Goal: Information Seeking & Learning: Learn about a topic

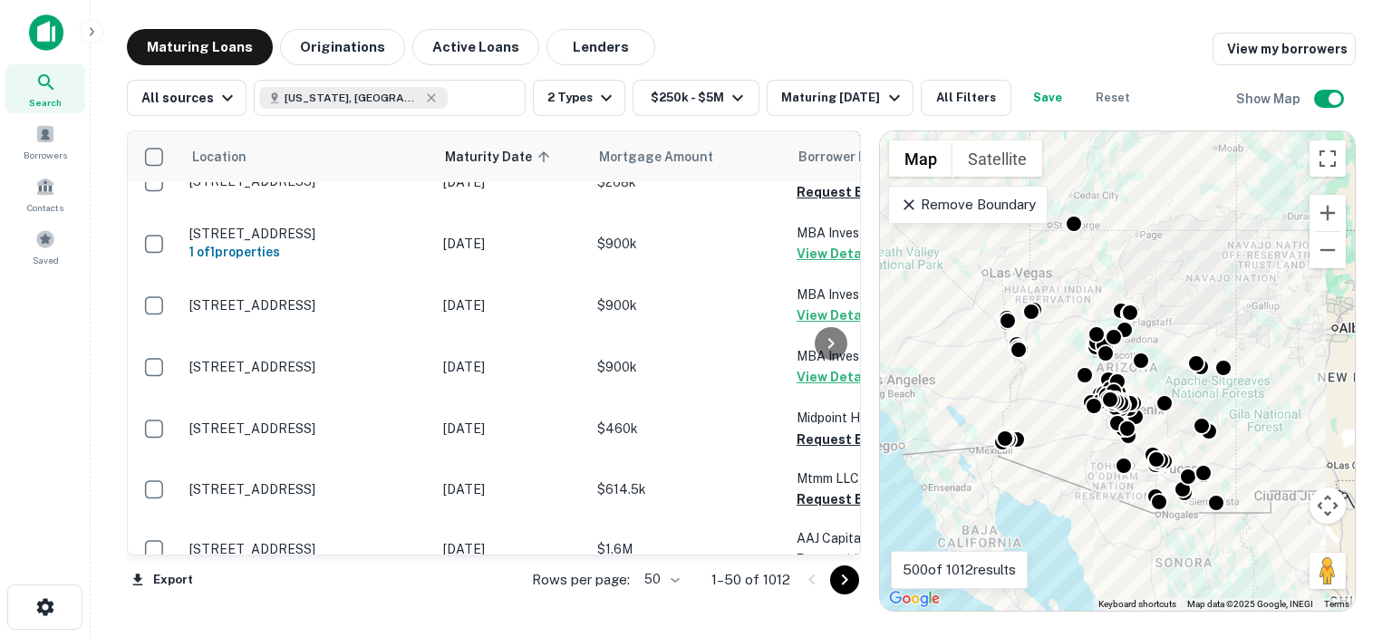
scroll to position [91, 0]
click at [890, 102] on icon "button" at bounding box center [894, 98] width 22 height 22
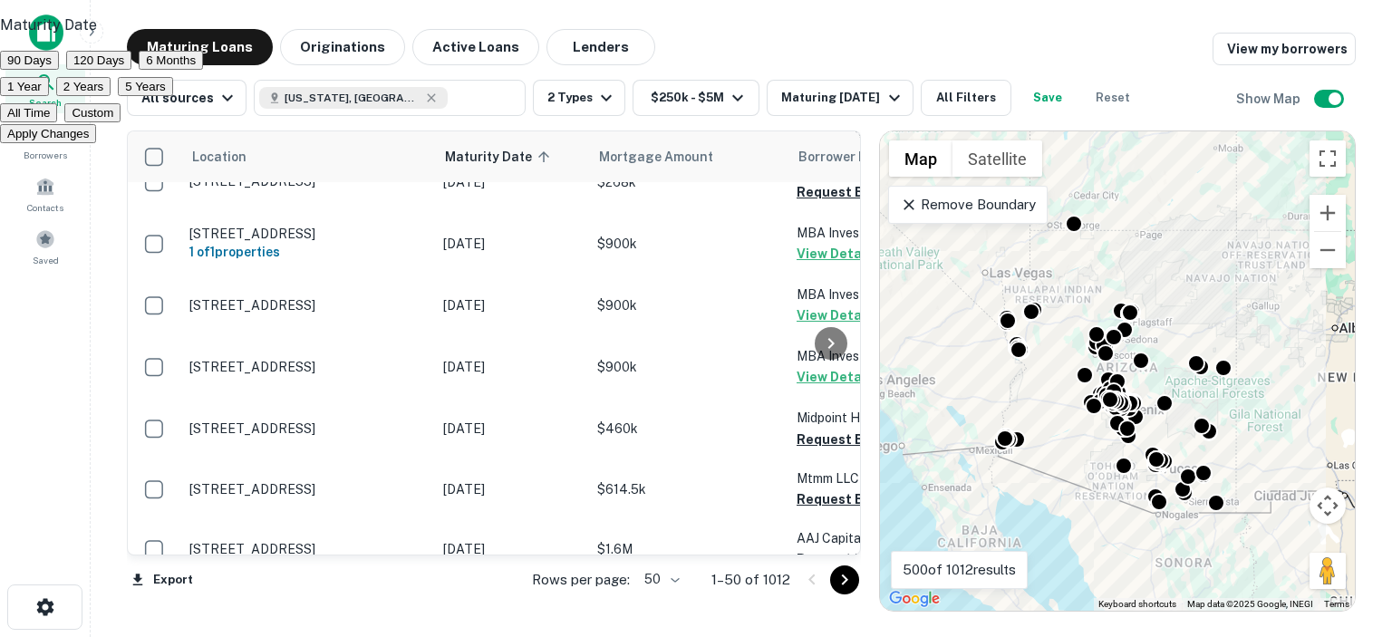
click at [131, 70] on button "120 Days" at bounding box center [98, 60] width 65 height 19
click at [96, 143] on button "Apply Changes" at bounding box center [48, 133] width 96 height 19
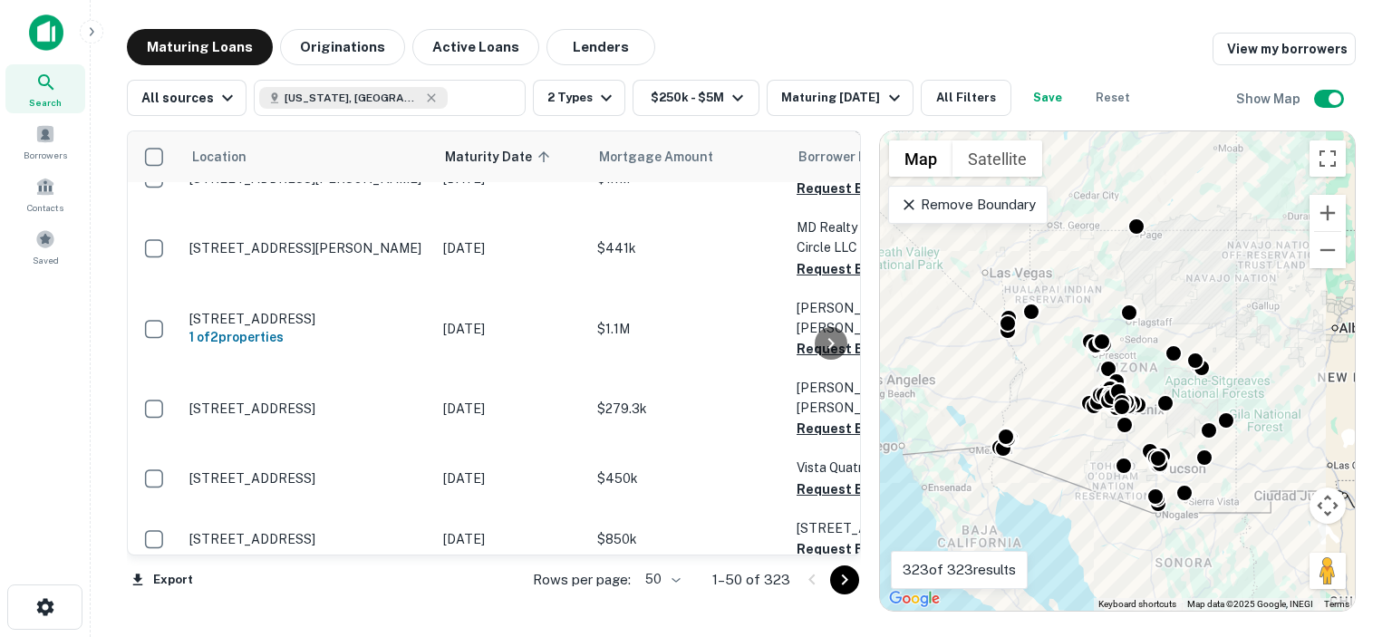
scroll to position [2886, 0]
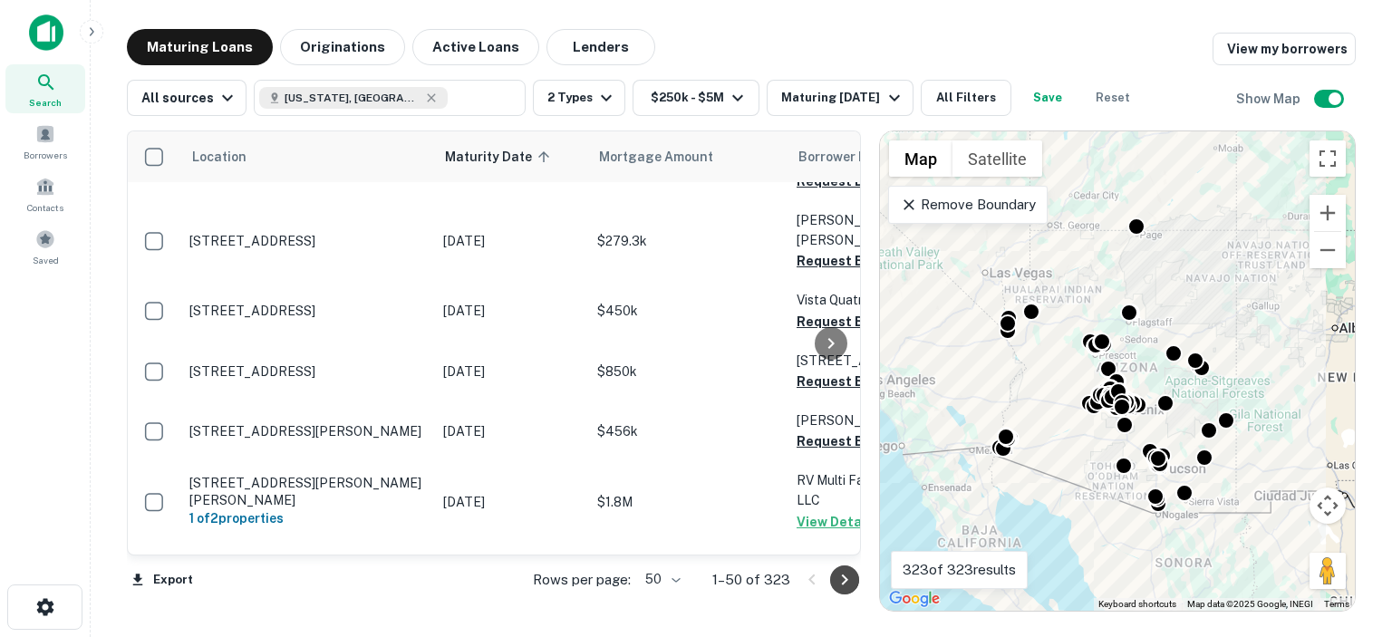
click at [847, 574] on icon "Go to next page" at bounding box center [845, 580] width 22 height 22
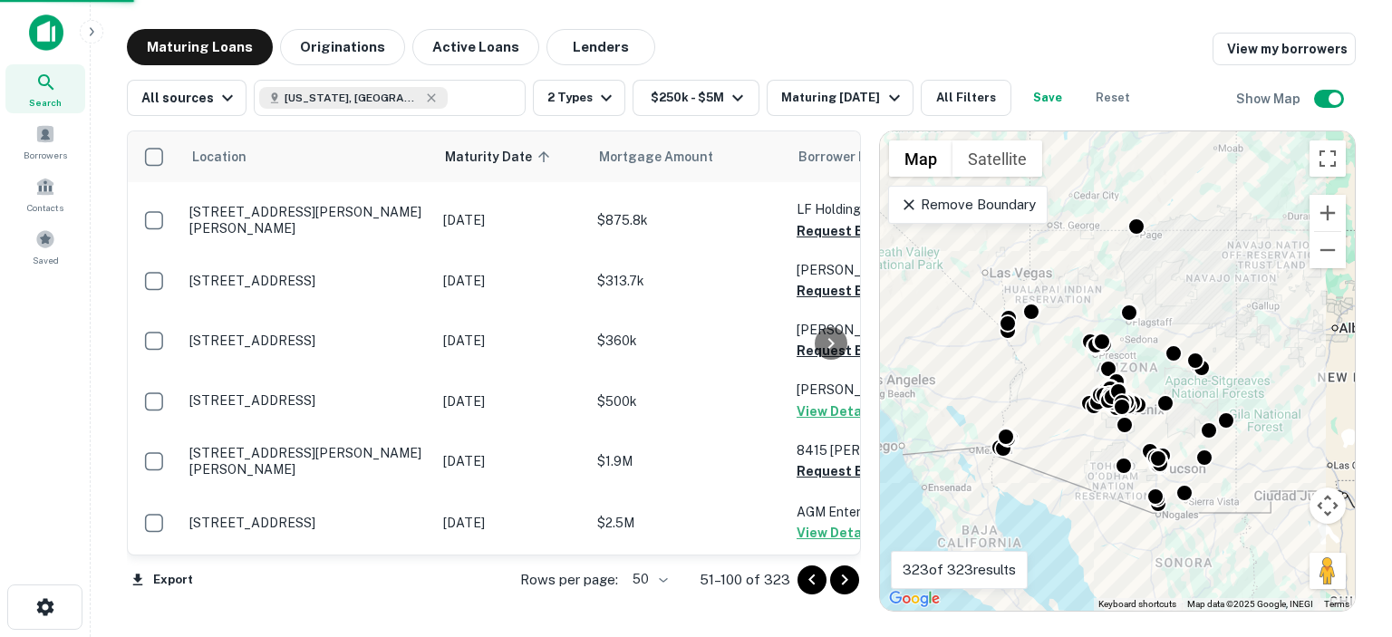
scroll to position [2737, 0]
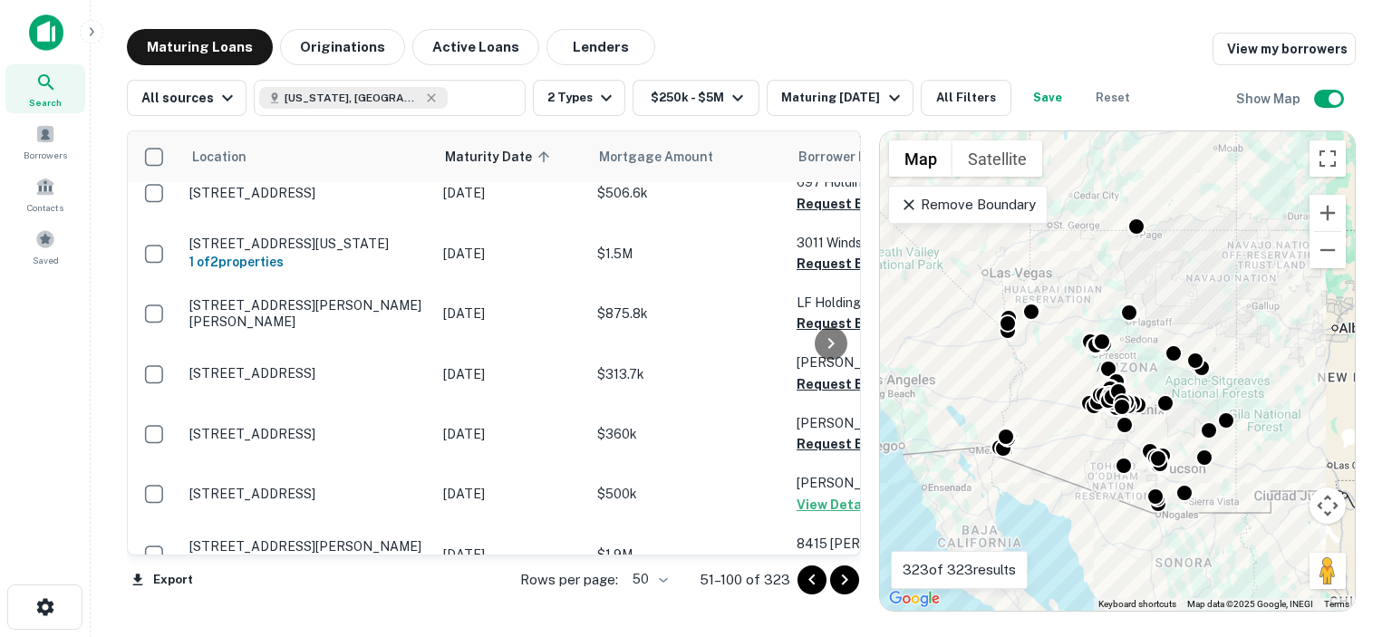
click at [842, 583] on icon "Go to next page" at bounding box center [845, 580] width 22 height 22
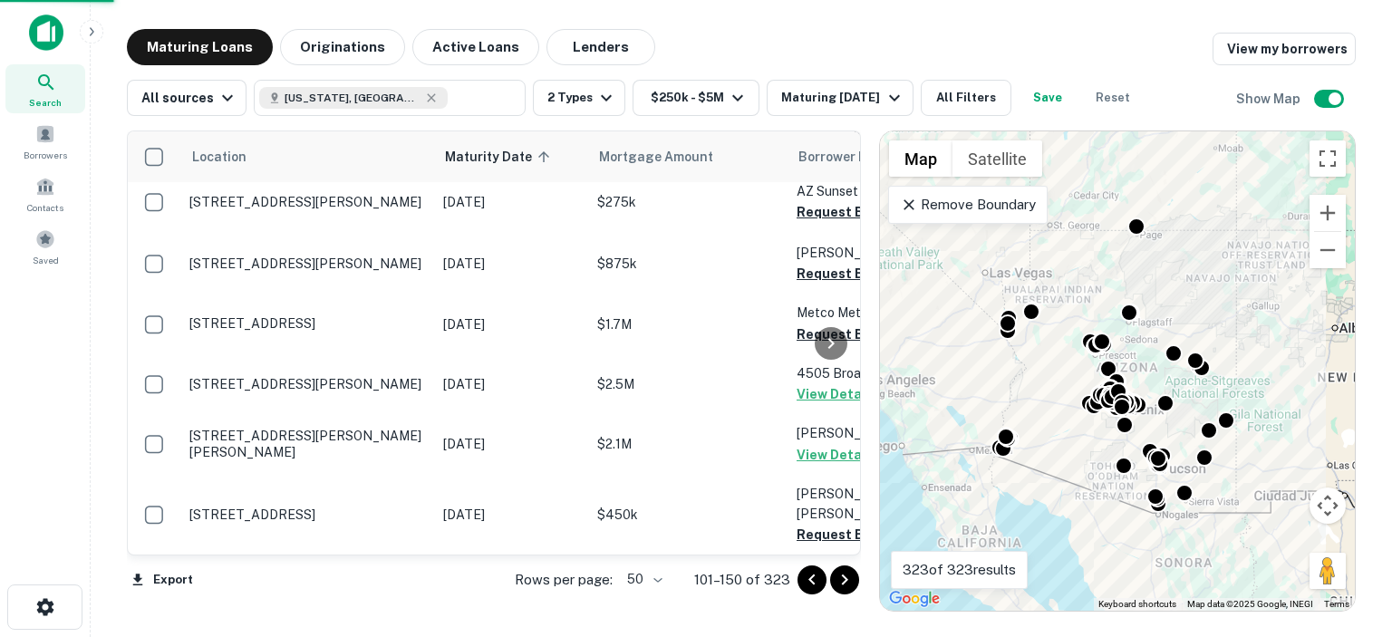
scroll to position [2737, 0]
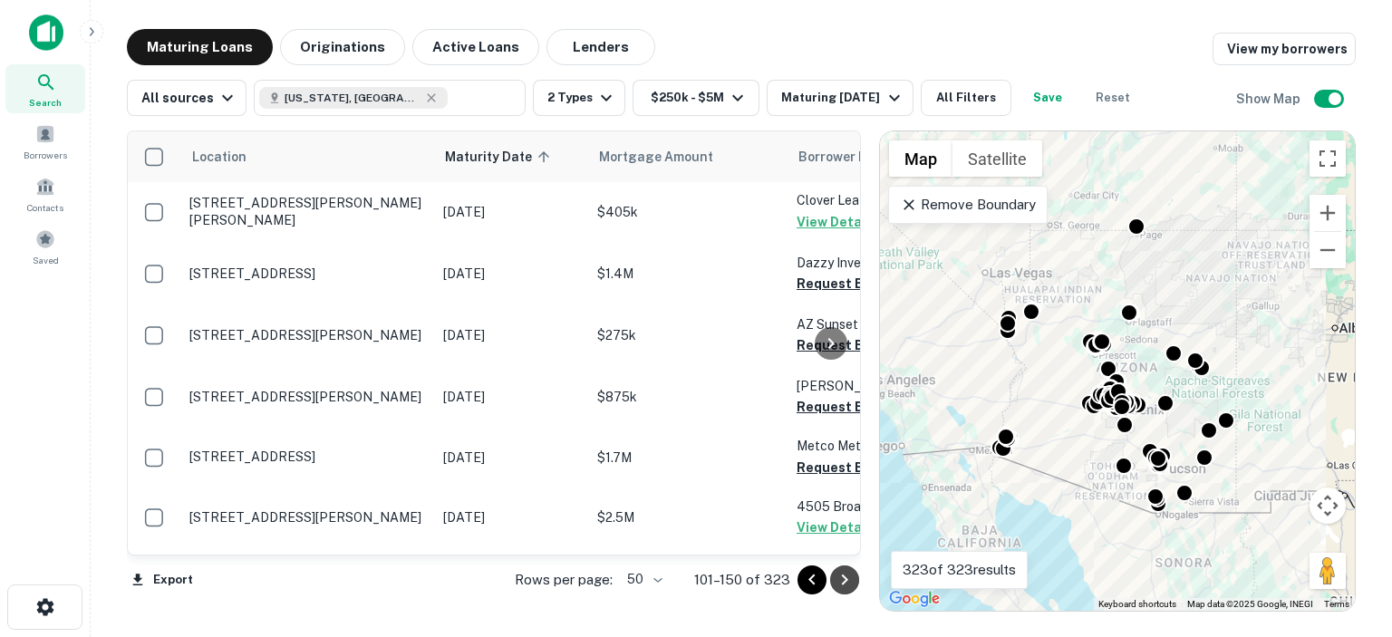
click at [844, 578] on icon "Go to next page" at bounding box center [844, 579] width 6 height 11
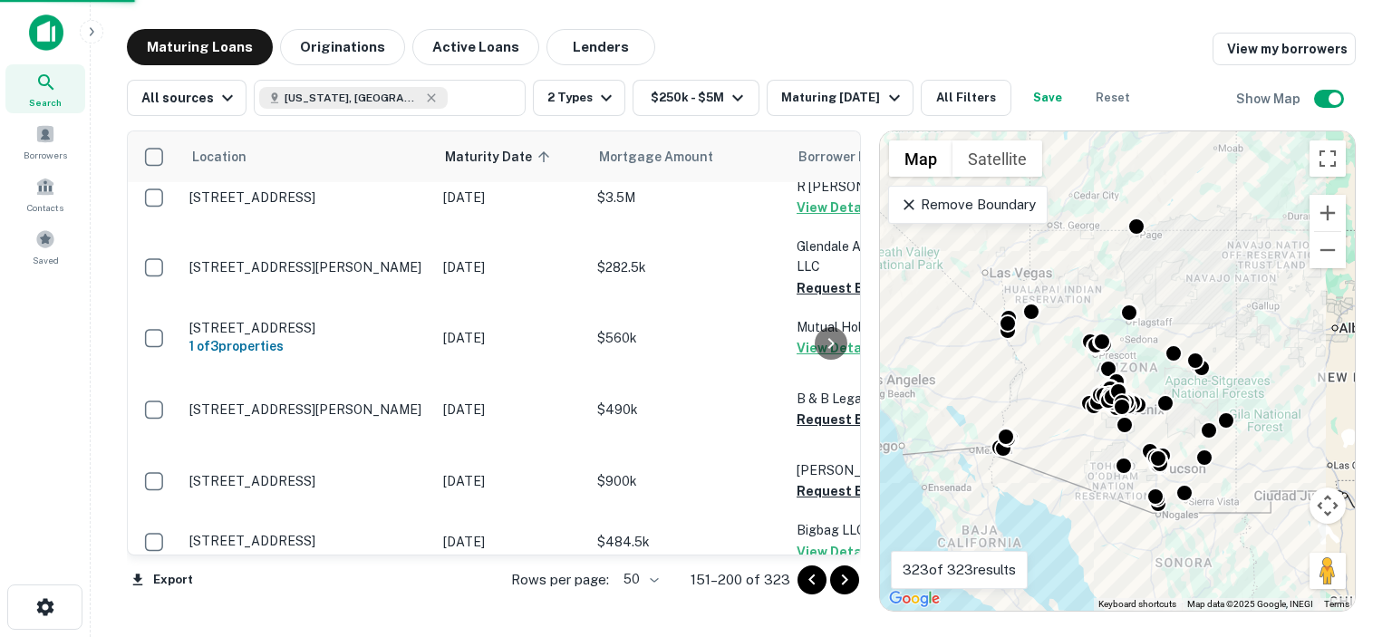
scroll to position [2781, 0]
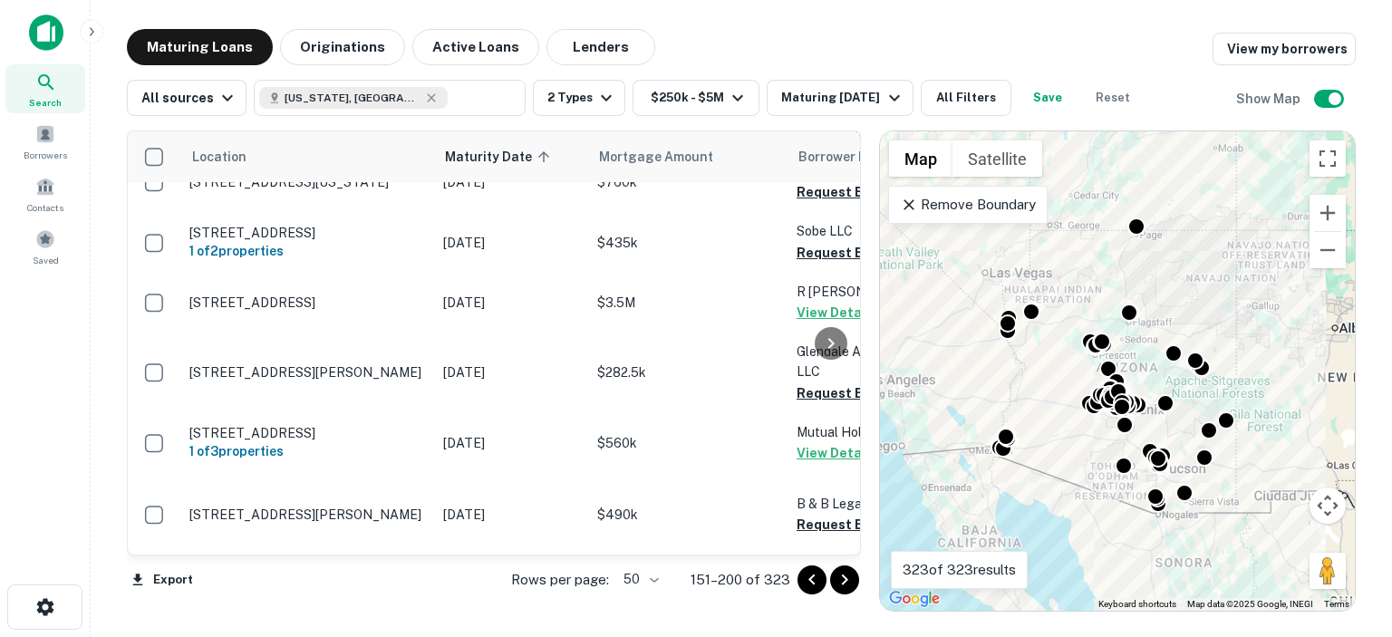
click at [841, 575] on icon "Go to next page" at bounding box center [845, 580] width 22 height 22
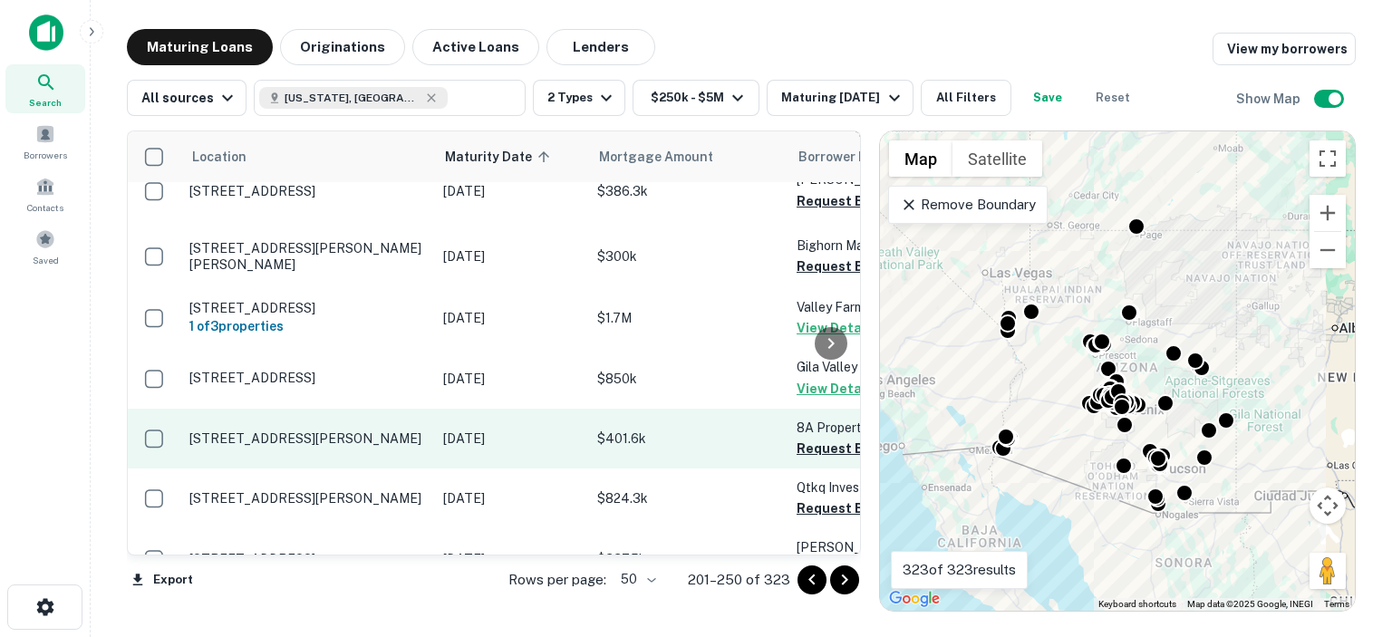
scroll to position [2166, 0]
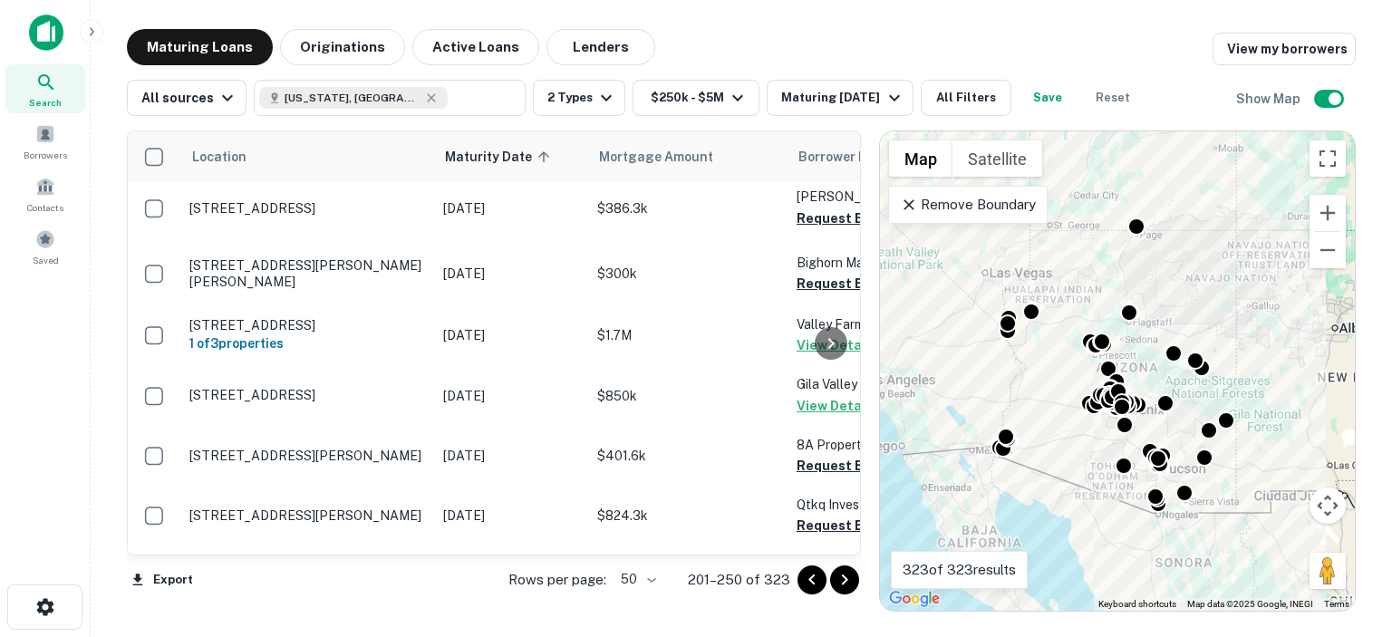
click at [820, 412] on div at bounding box center [831, 342] width 36 height 423
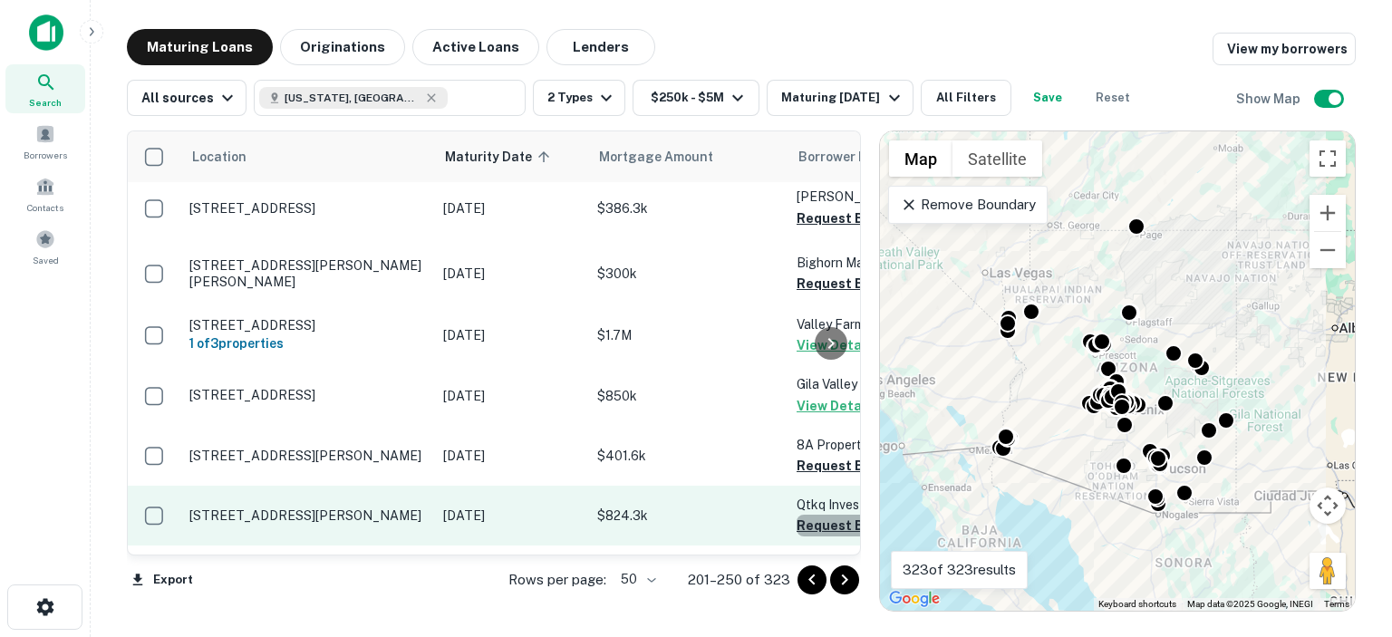
click at [809, 515] on button "Request Borrower Info" at bounding box center [869, 526] width 147 height 22
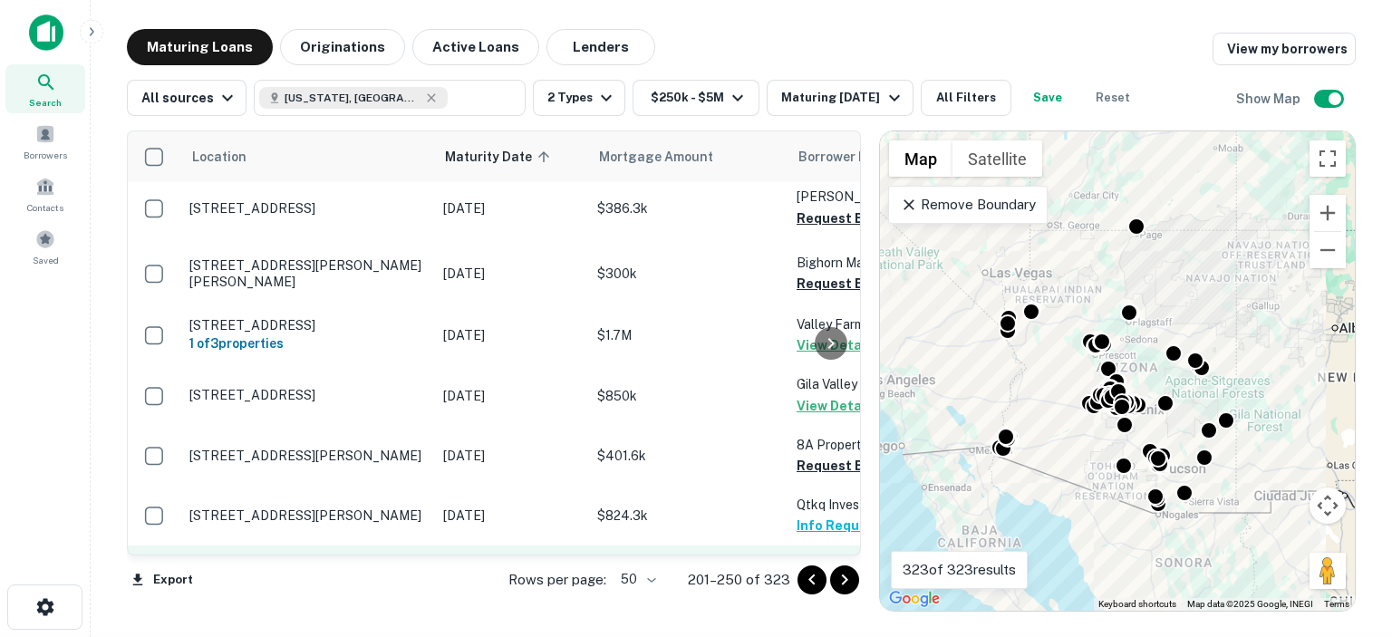
click at [806, 575] on button "Request Borrower Info" at bounding box center [869, 586] width 147 height 22
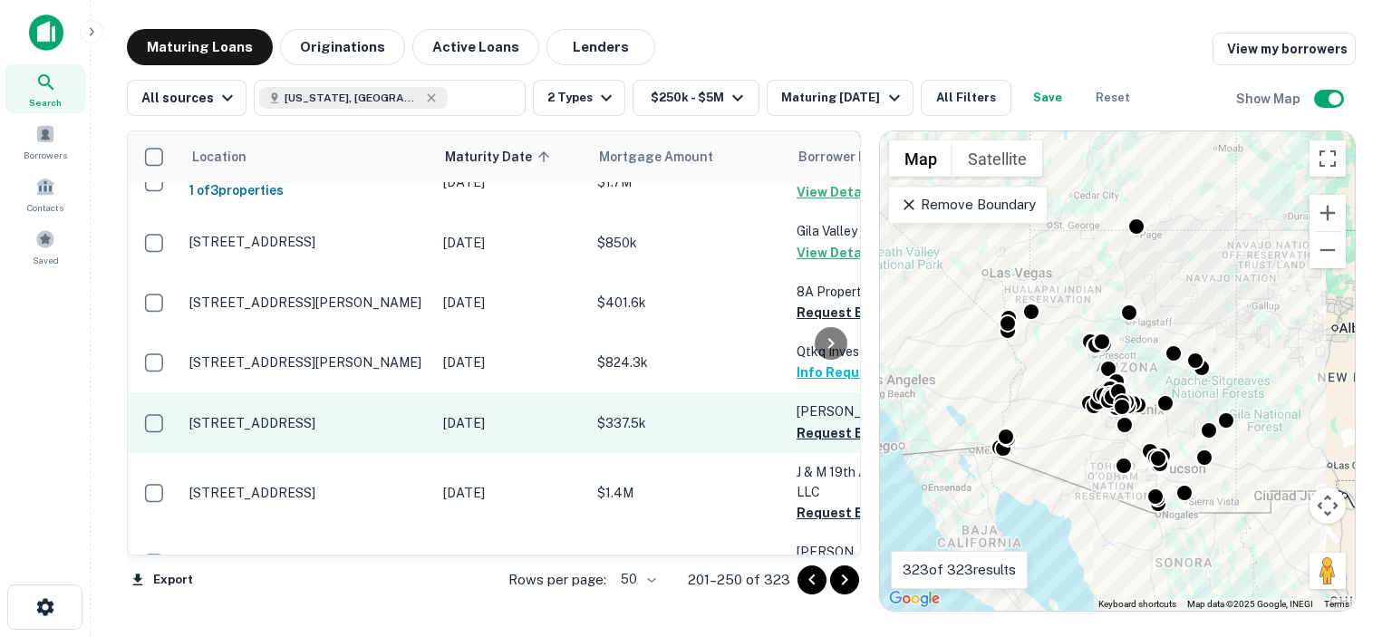
scroll to position [2348, 0]
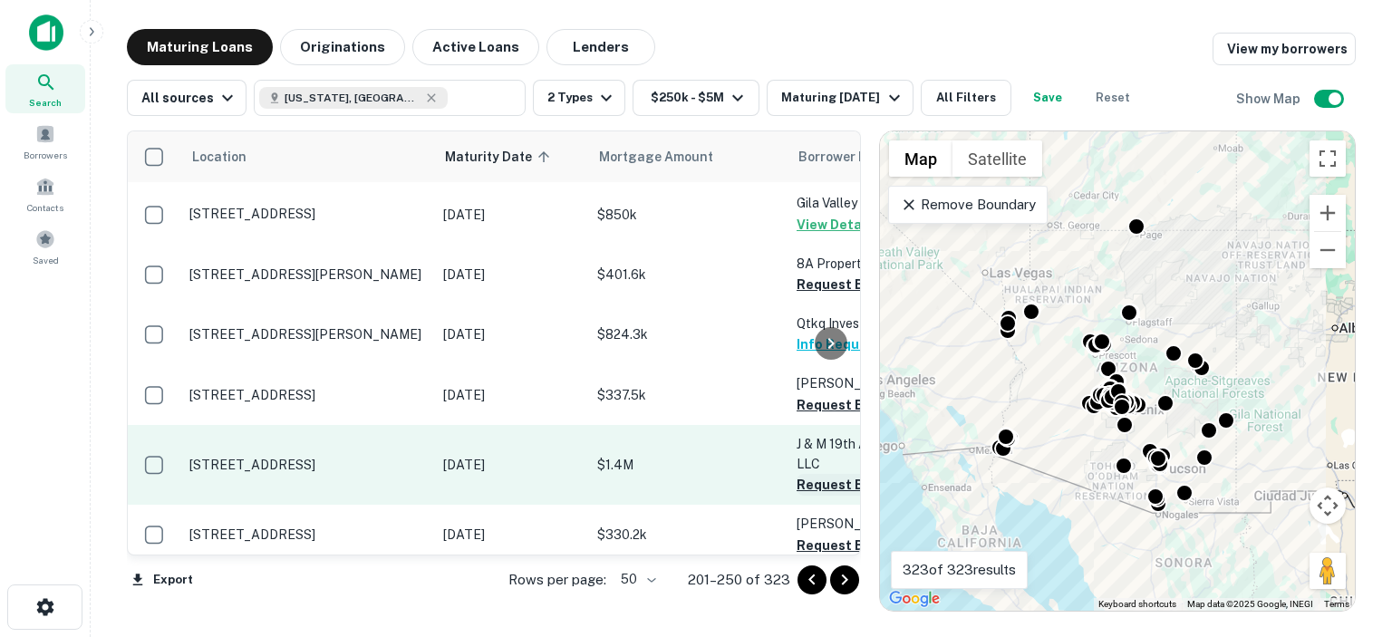
click at [811, 474] on button "Request Borrower Info" at bounding box center [869, 485] width 147 height 22
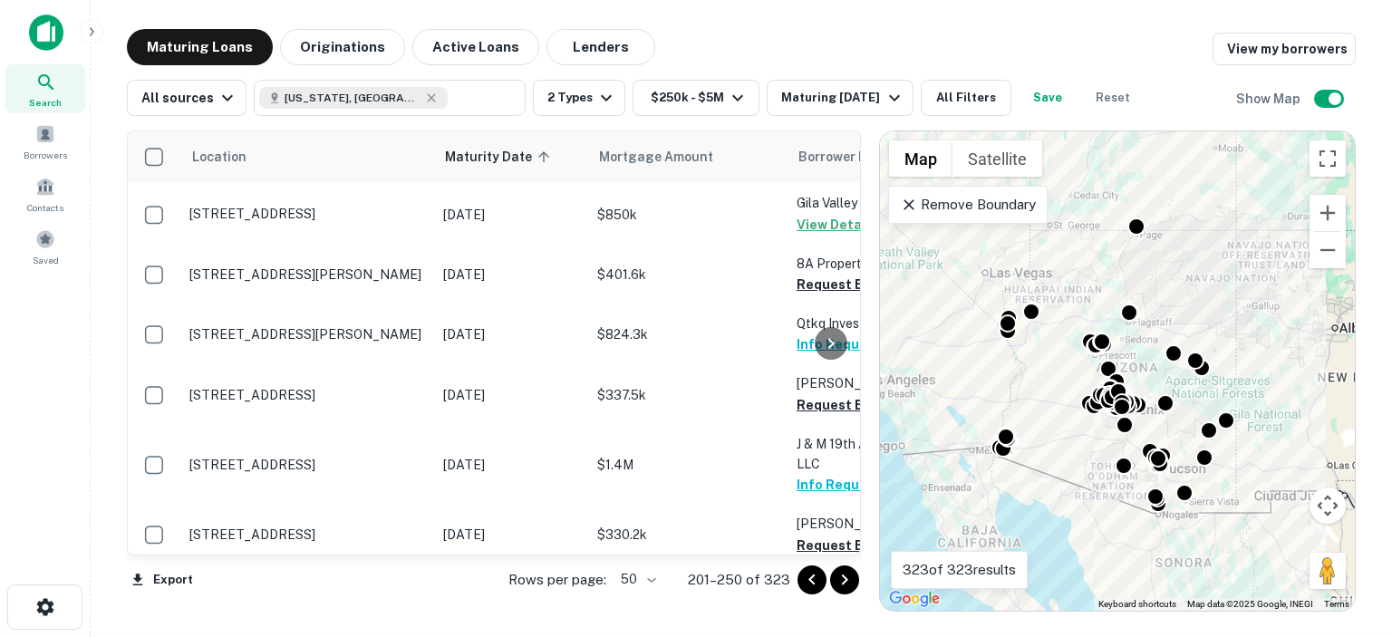
click at [826, 431] on div at bounding box center [831, 342] width 36 height 423
click at [808, 594] on button "Request Borrower Info" at bounding box center [869, 605] width 147 height 22
click at [812, 535] on button "Request Borrower Info" at bounding box center [869, 546] width 147 height 22
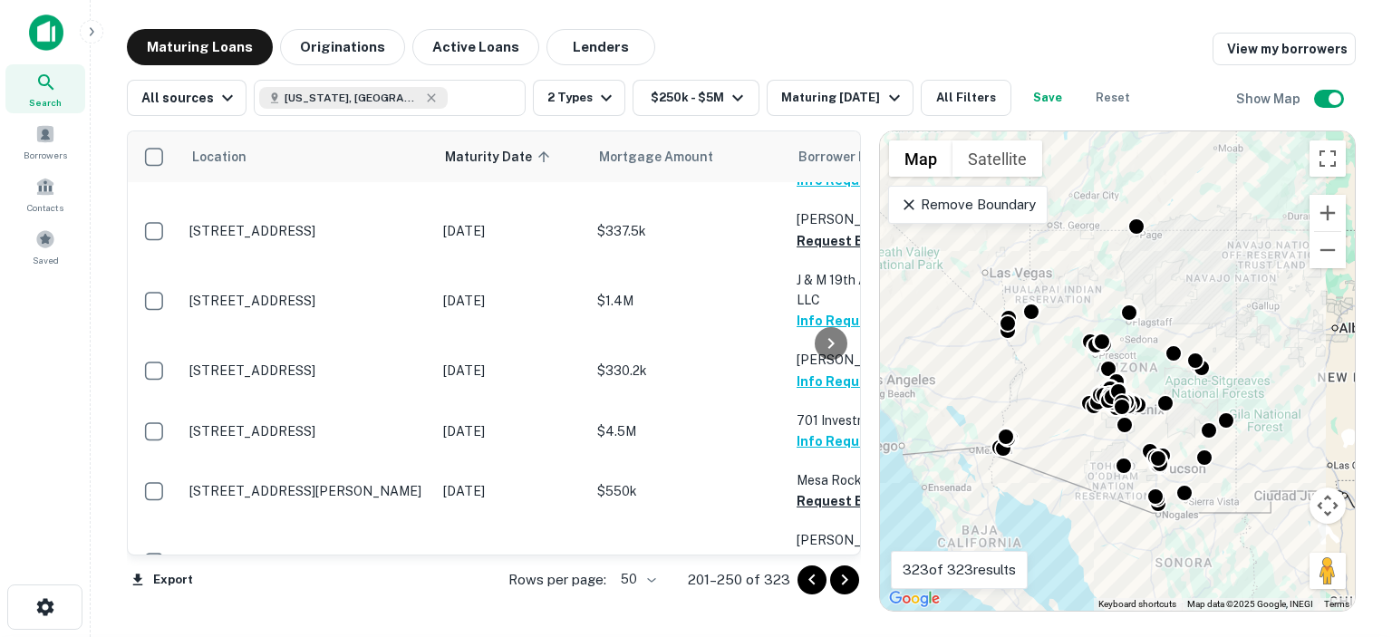
scroll to position [2529, 0]
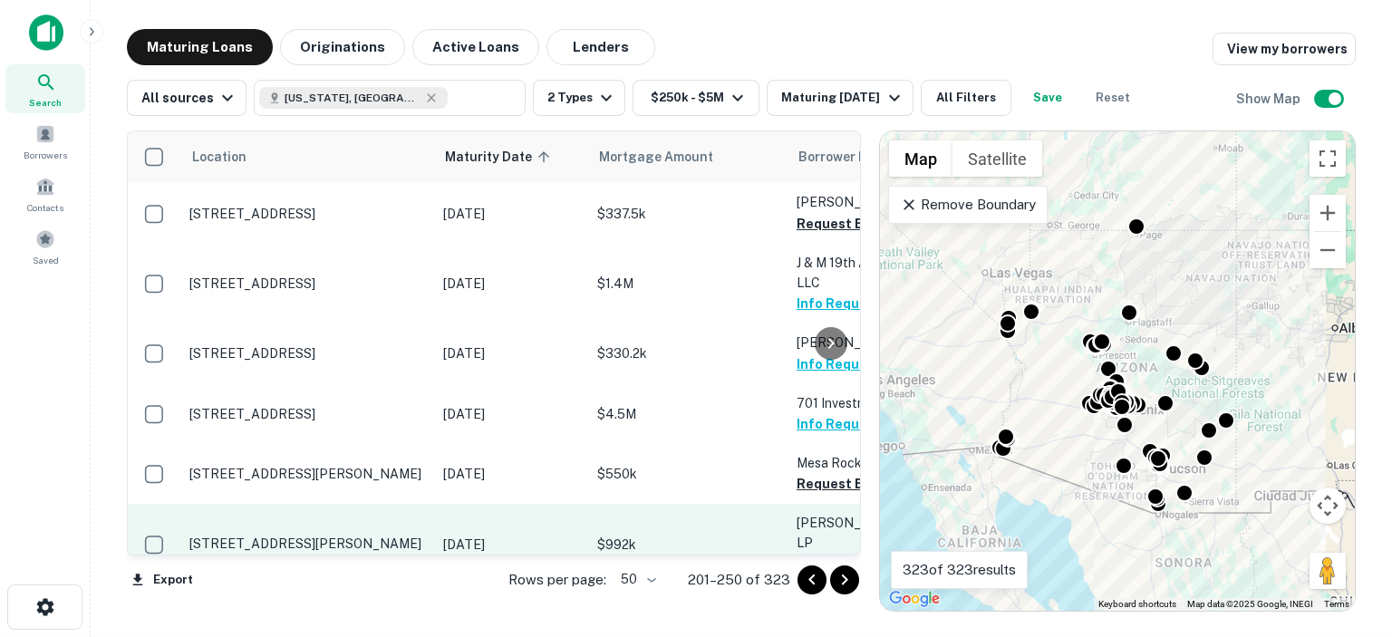
click at [806, 554] on button "Request Borrower Info" at bounding box center [869, 565] width 147 height 22
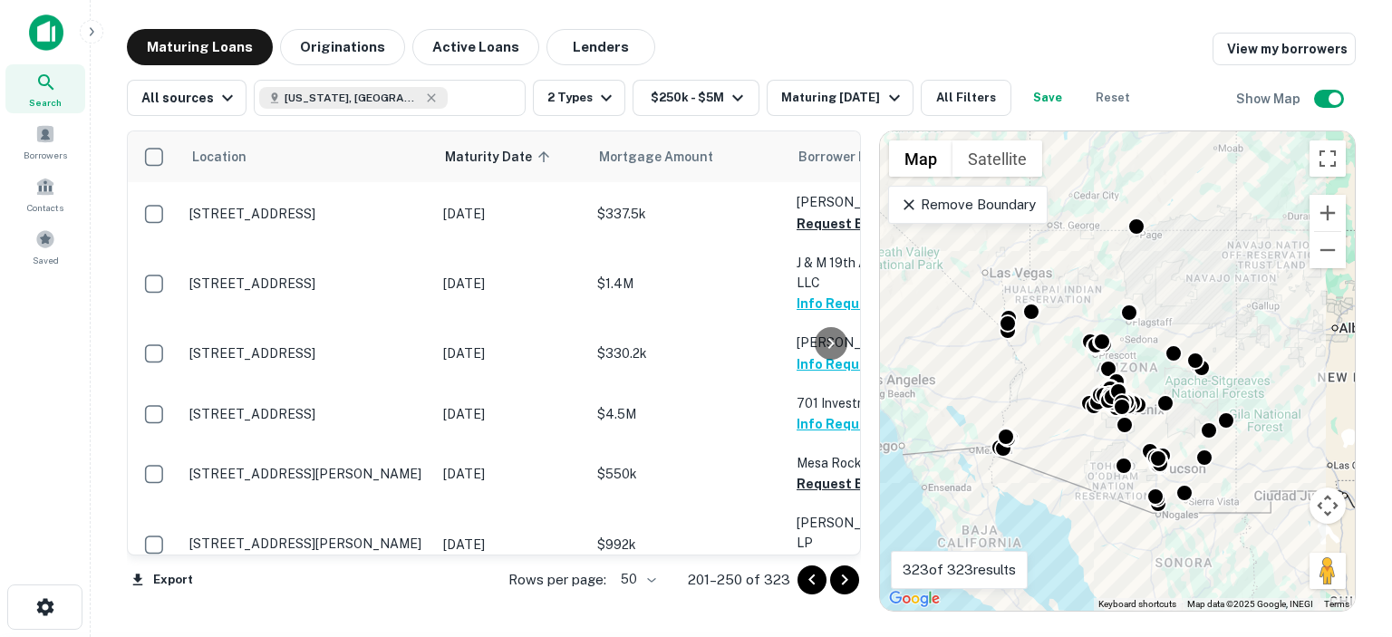
click at [806, 615] on button "Request Borrower Info" at bounding box center [869, 626] width 147 height 22
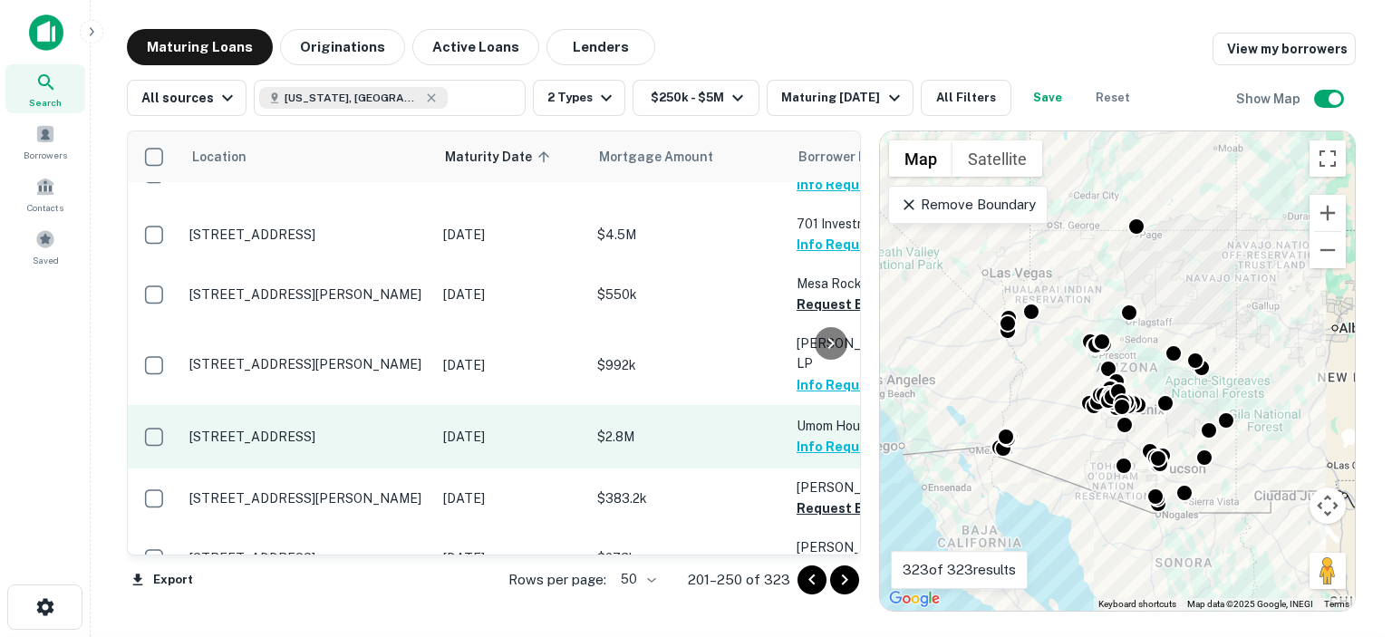
scroll to position [2710, 0]
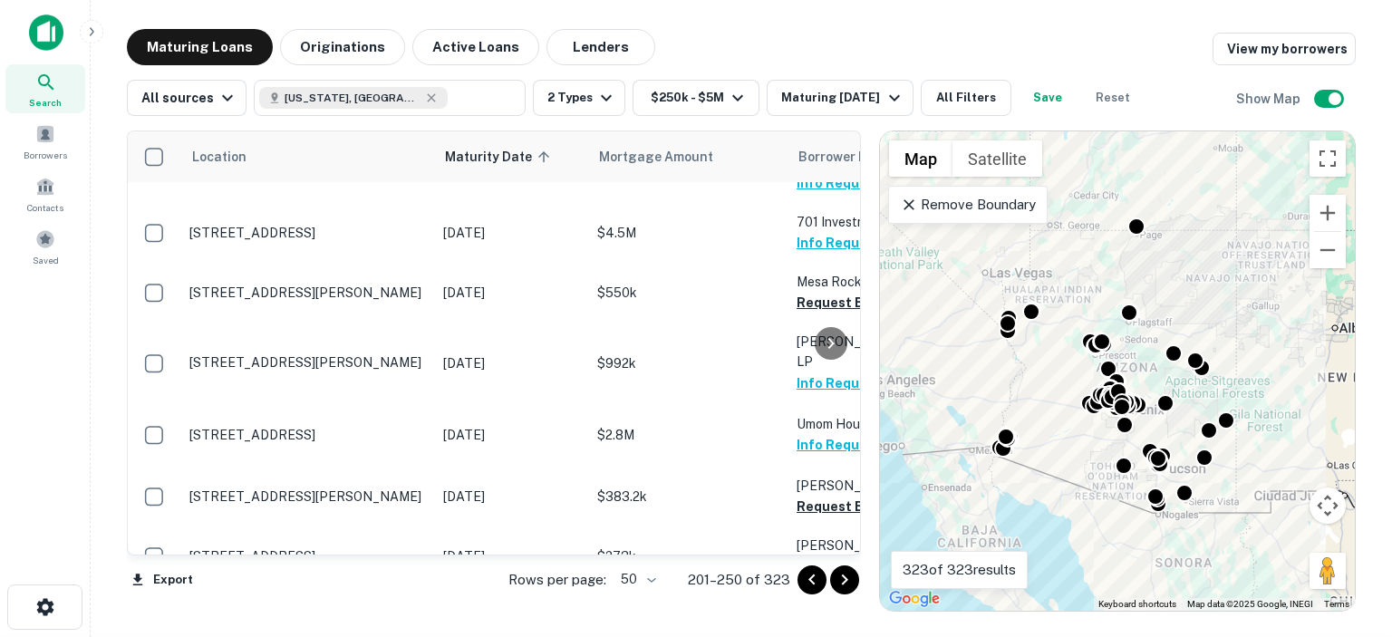
click at [815, 496] on div at bounding box center [831, 342] width 36 height 423
click at [815, 491] on div at bounding box center [831, 342] width 36 height 423
click at [820, 489] on div at bounding box center [831, 342] width 36 height 423
click at [805, 616] on button "Request Borrower Info" at bounding box center [869, 627] width 147 height 22
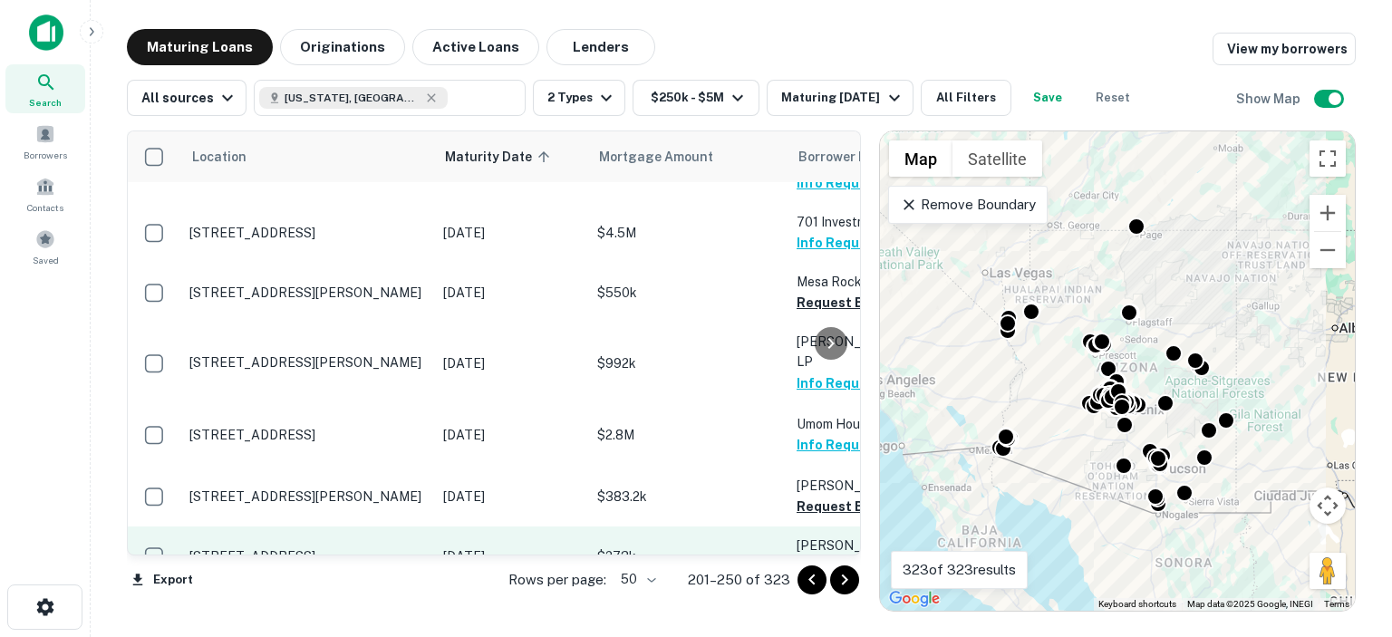
click at [808, 555] on button "Request Borrower Info" at bounding box center [869, 566] width 147 height 22
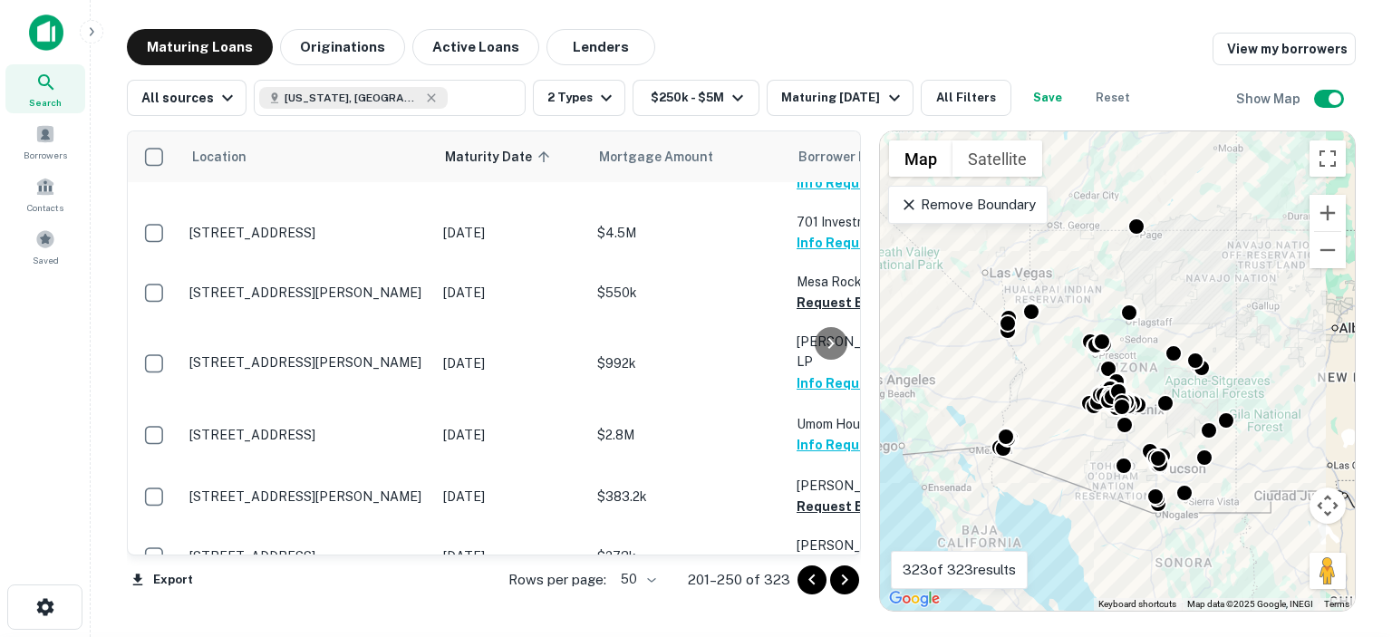
scroll to position [2801, 0]
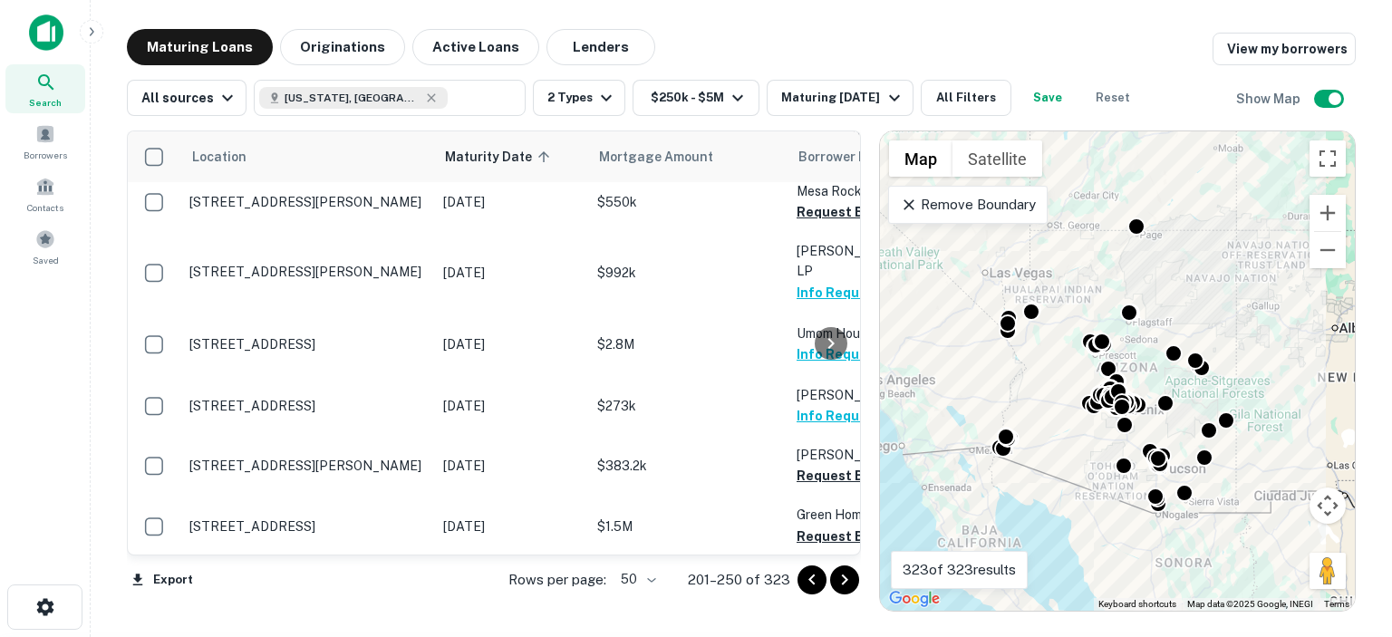
click at [818, 515] on div at bounding box center [831, 342] width 36 height 423
click at [813, 520] on div at bounding box center [831, 342] width 36 height 423
click at [813, 401] on div at bounding box center [831, 342] width 36 height 423
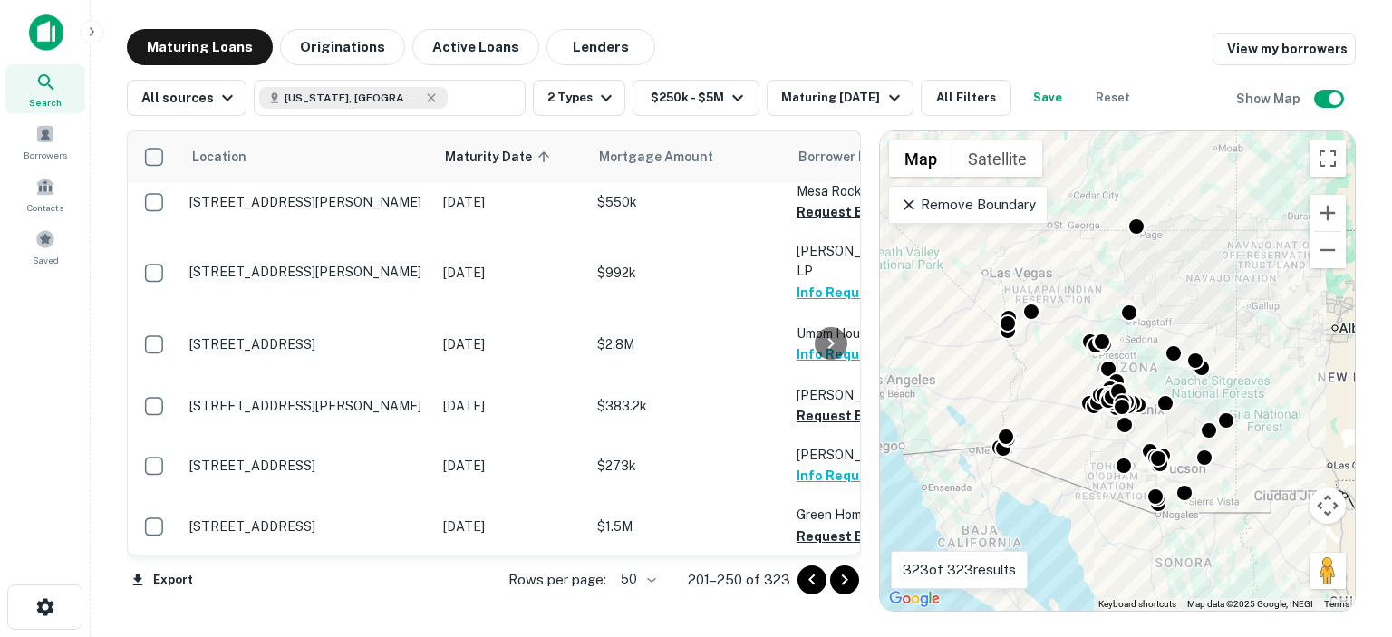
click at [823, 404] on div at bounding box center [831, 342] width 36 height 423
click at [821, 401] on div at bounding box center [831, 342] width 36 height 423
click at [813, 396] on div at bounding box center [831, 342] width 36 height 423
click at [845, 574] on icon "Go to next page" at bounding box center [845, 580] width 22 height 22
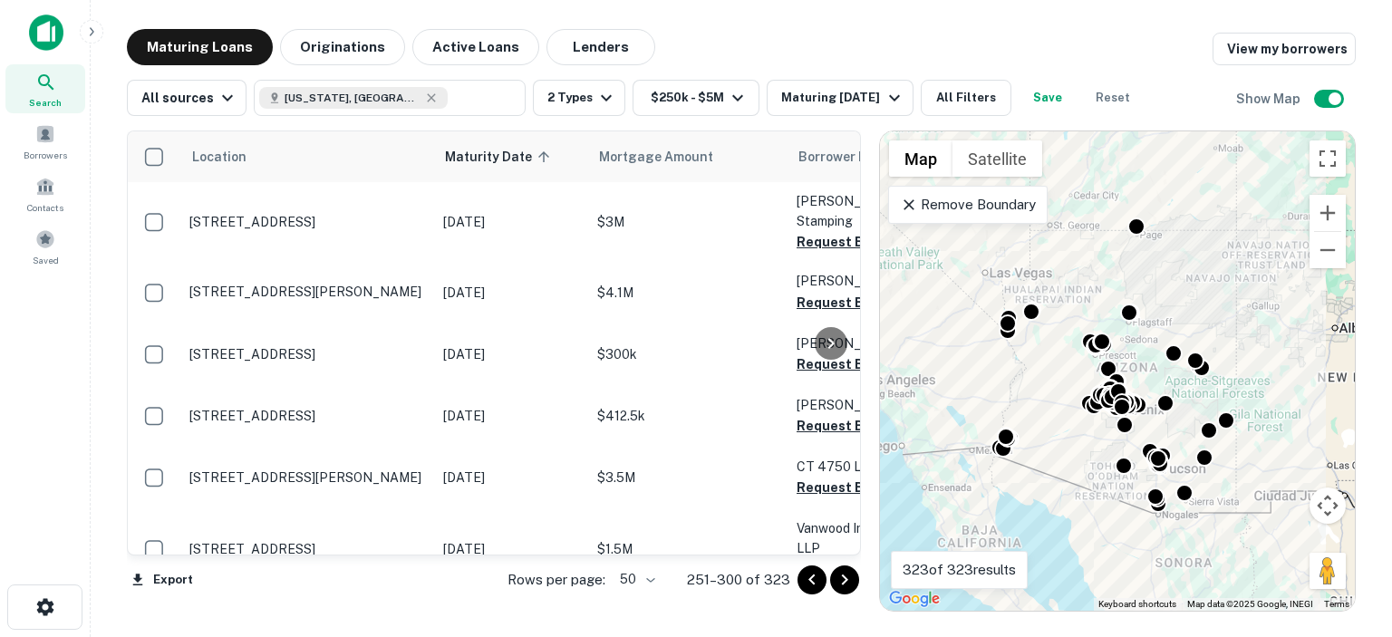
click at [816, 217] on div at bounding box center [831, 342] width 36 height 423
click at [813, 223] on div at bounding box center [831, 342] width 36 height 423
click at [816, 283] on div at bounding box center [831, 342] width 36 height 423
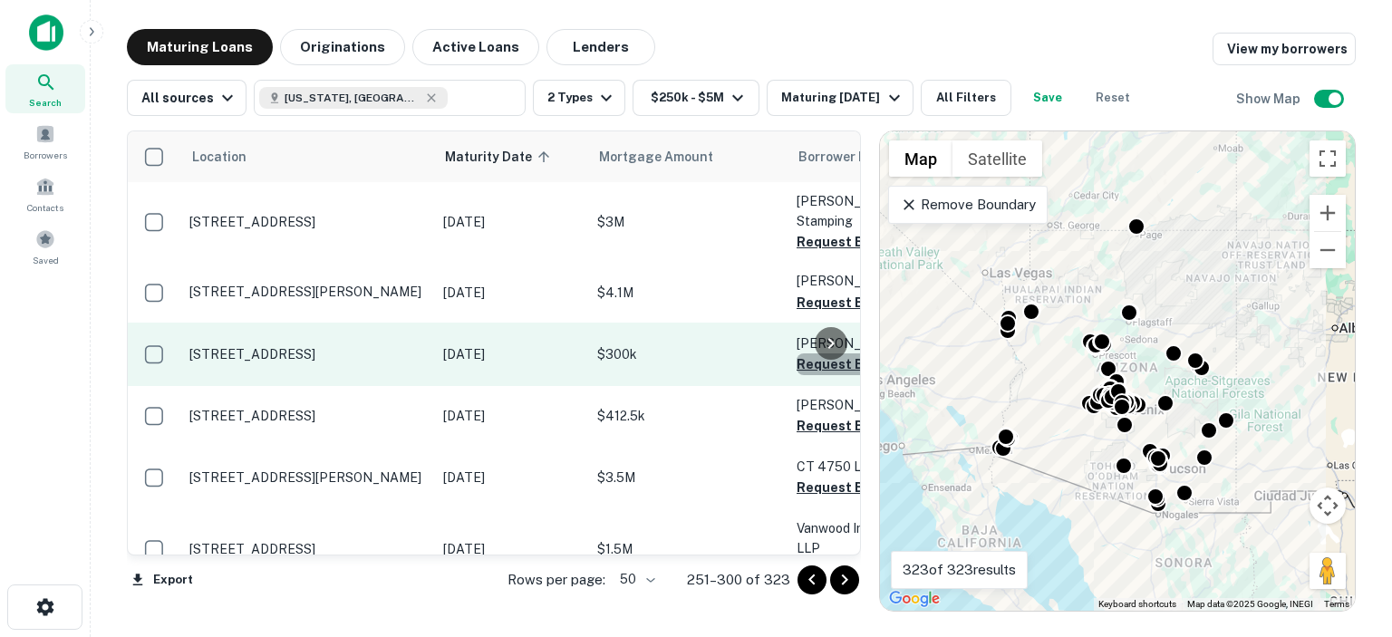
click at [801, 353] on button "Request Borrower Info" at bounding box center [869, 364] width 147 height 22
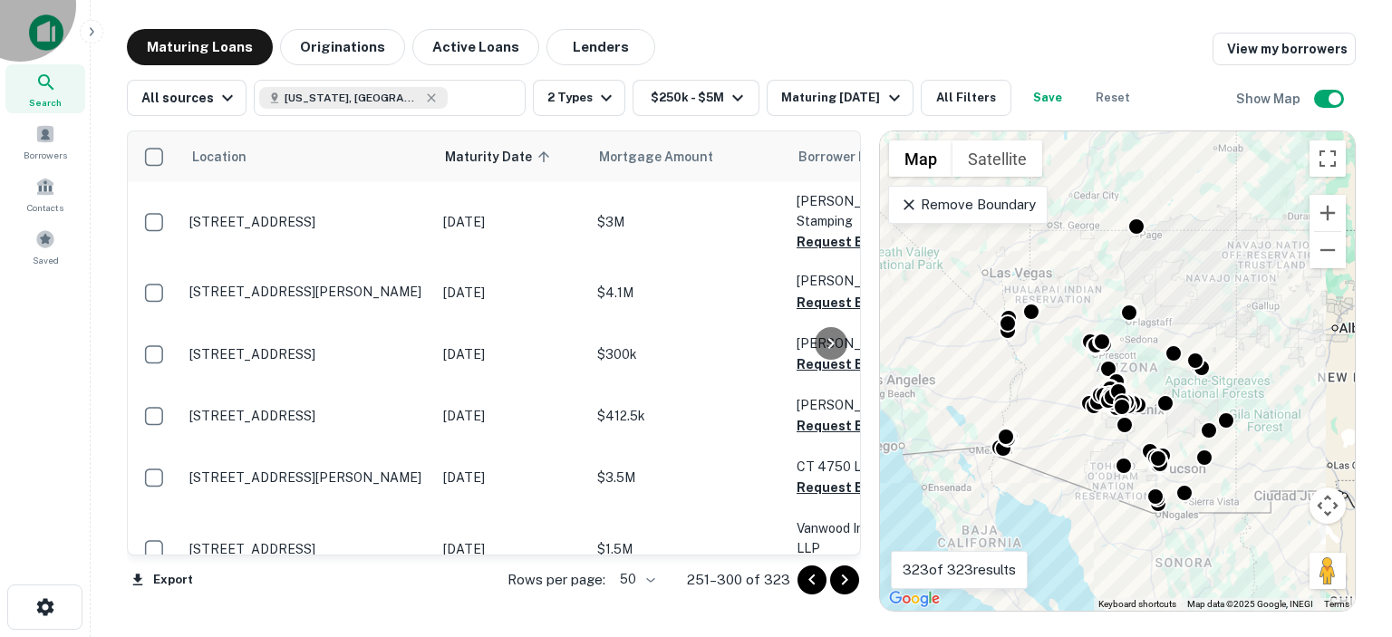
click at [830, 410] on div at bounding box center [831, 342] width 36 height 423
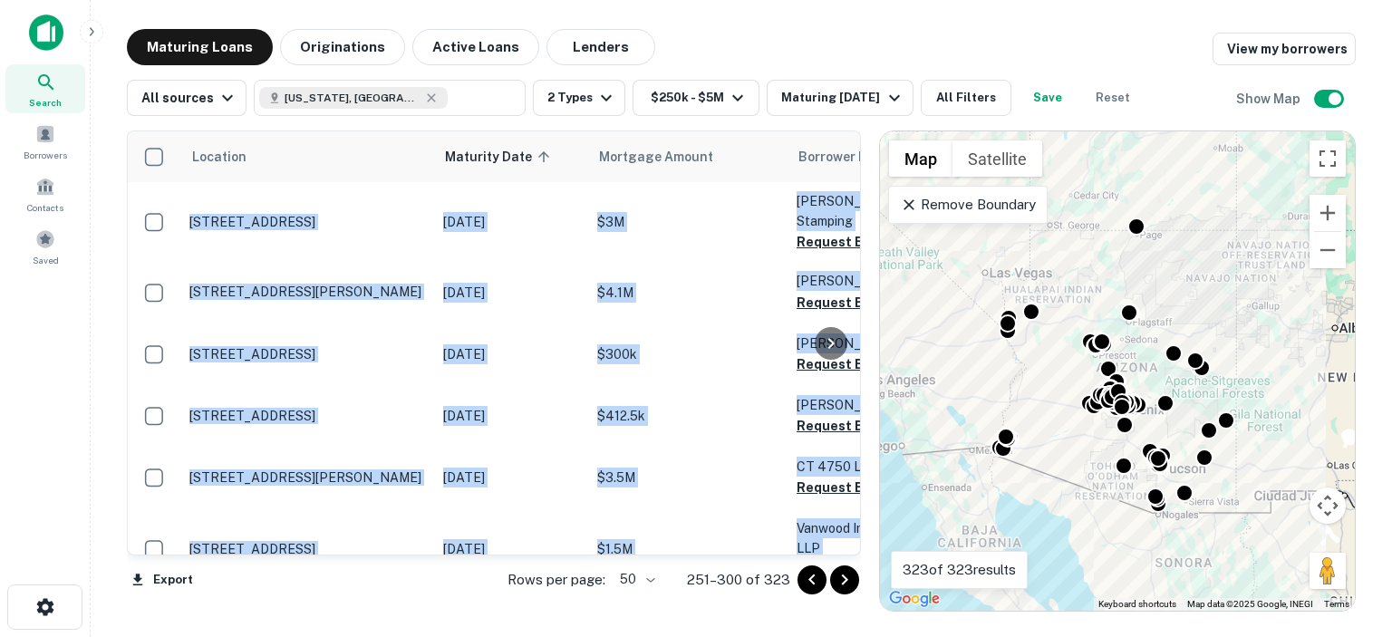
click at [814, 406] on div at bounding box center [831, 342] width 36 height 423
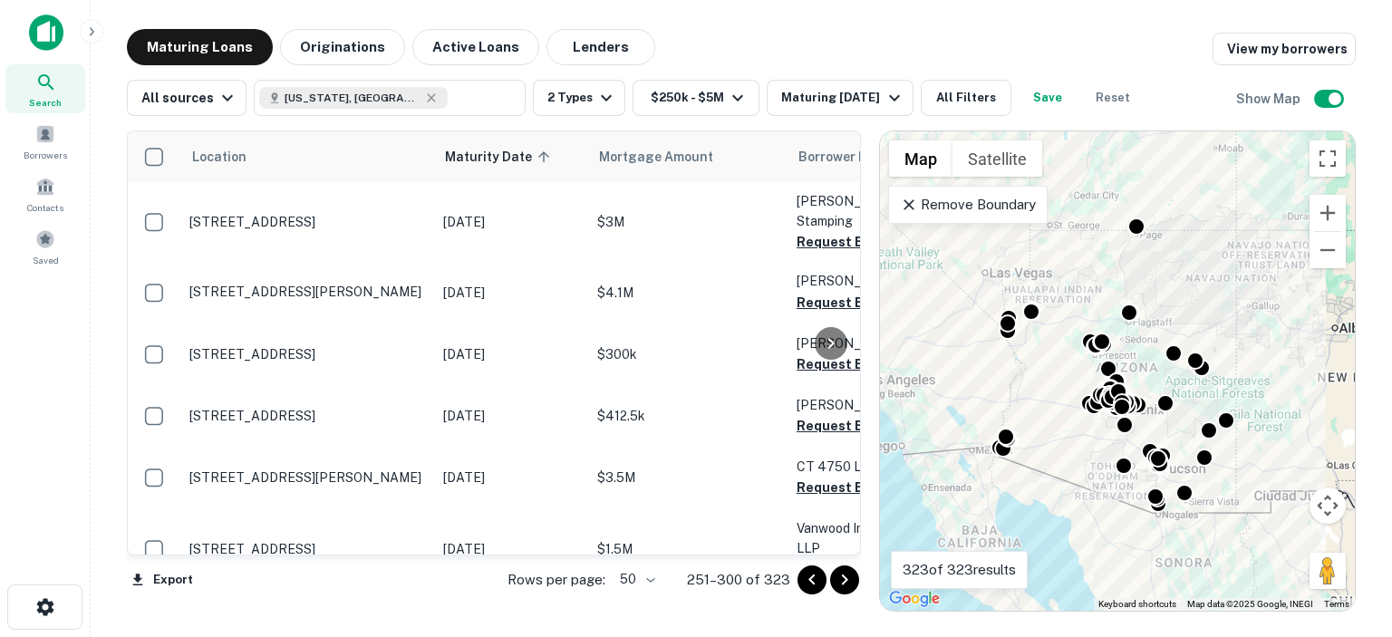
click at [815, 473] on div at bounding box center [831, 342] width 36 height 423
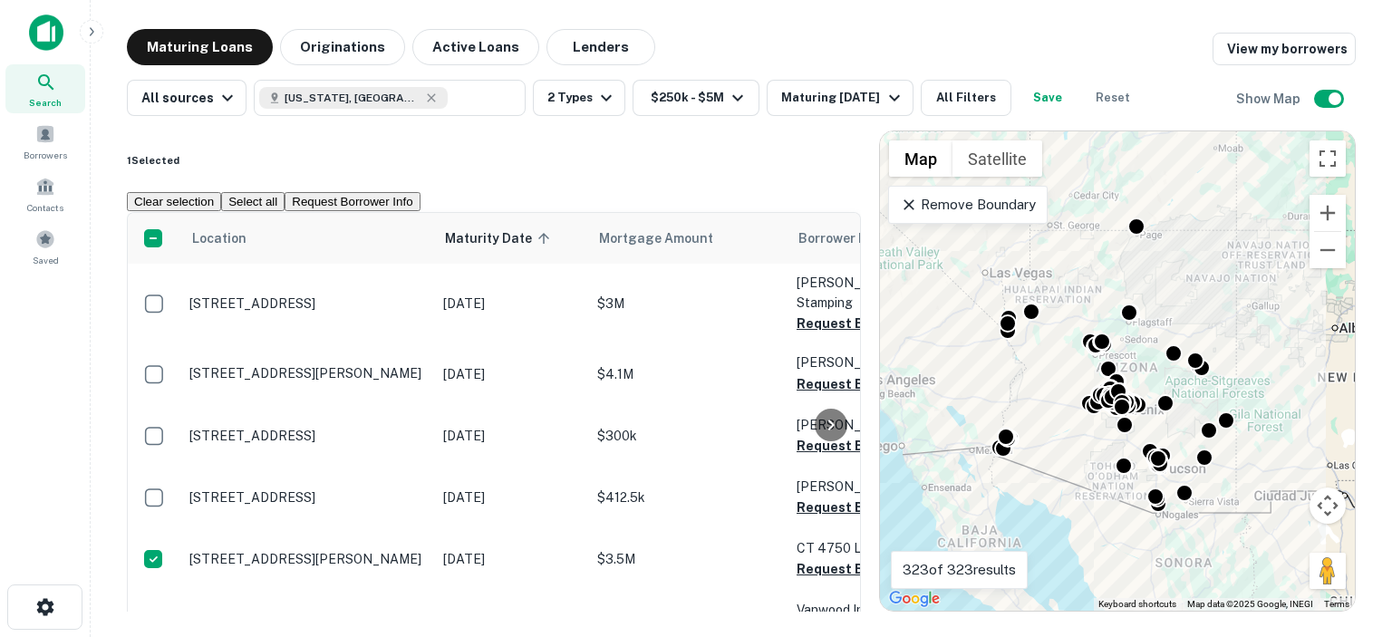
click at [827, 516] on div at bounding box center [831, 424] width 36 height 423
click at [818, 520] on div at bounding box center [831, 424] width 36 height 423
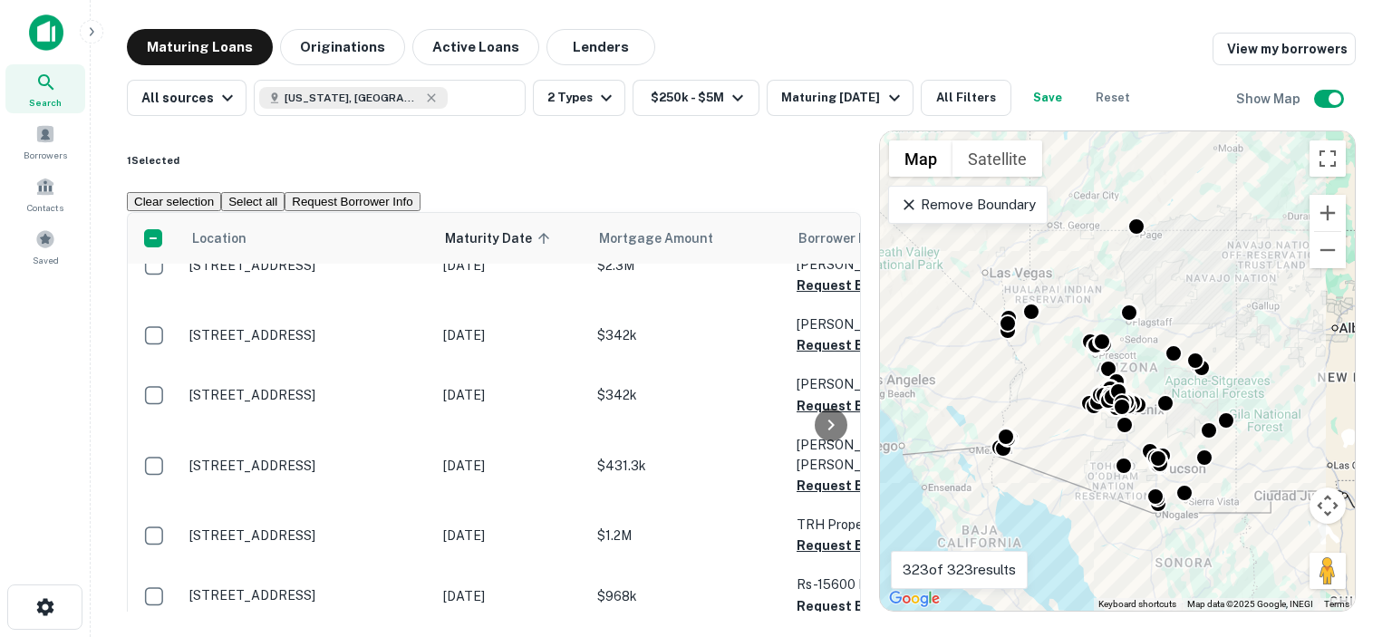
scroll to position [453, 0]
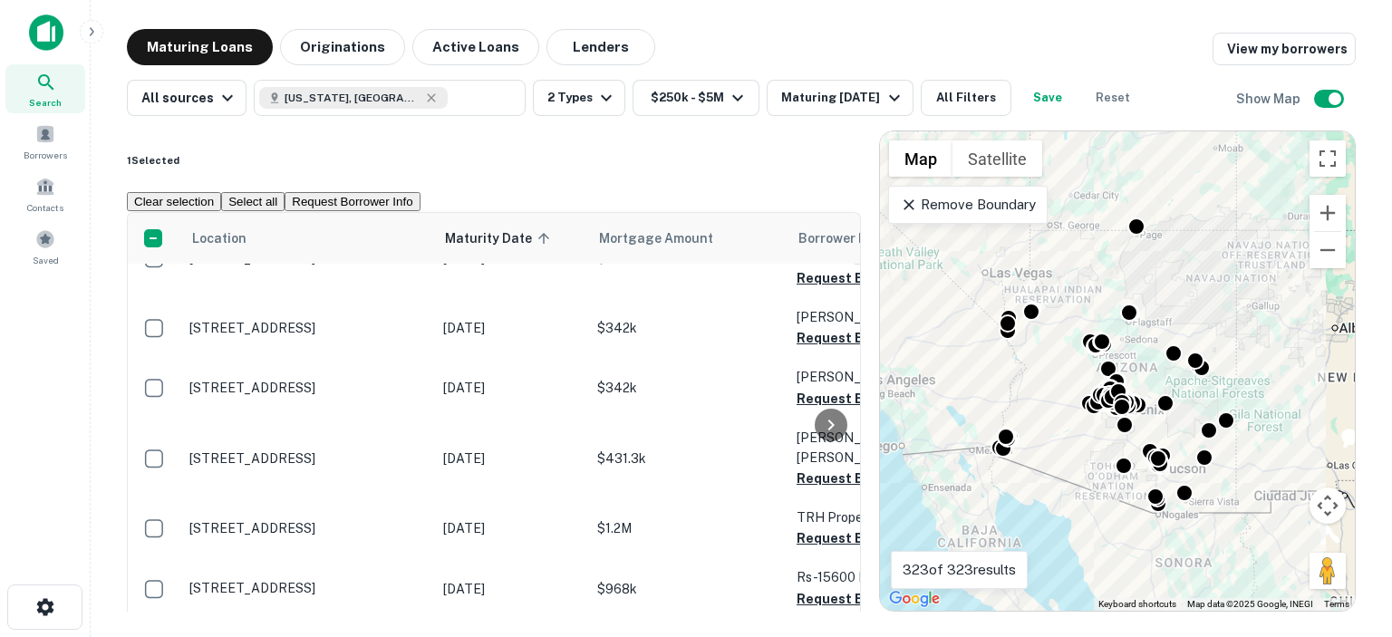
click at [814, 268] on div at bounding box center [831, 424] width 36 height 423
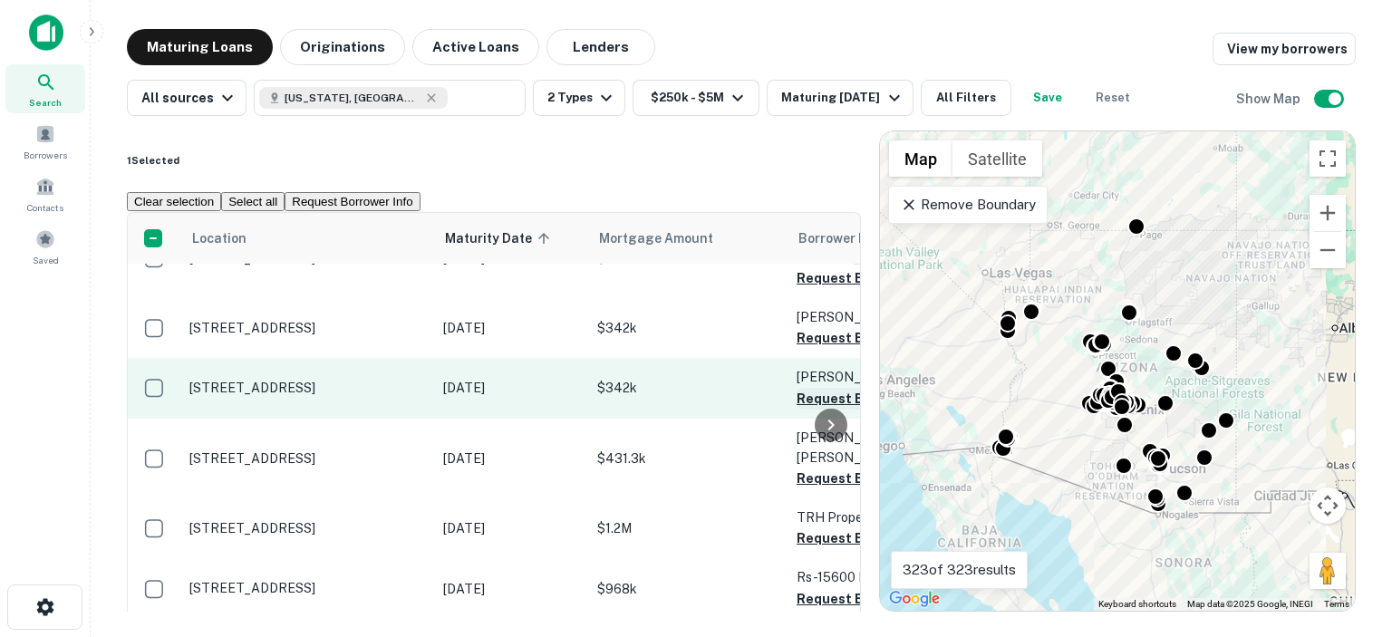
click at [808, 388] on button "Request Borrower Info" at bounding box center [869, 399] width 147 height 22
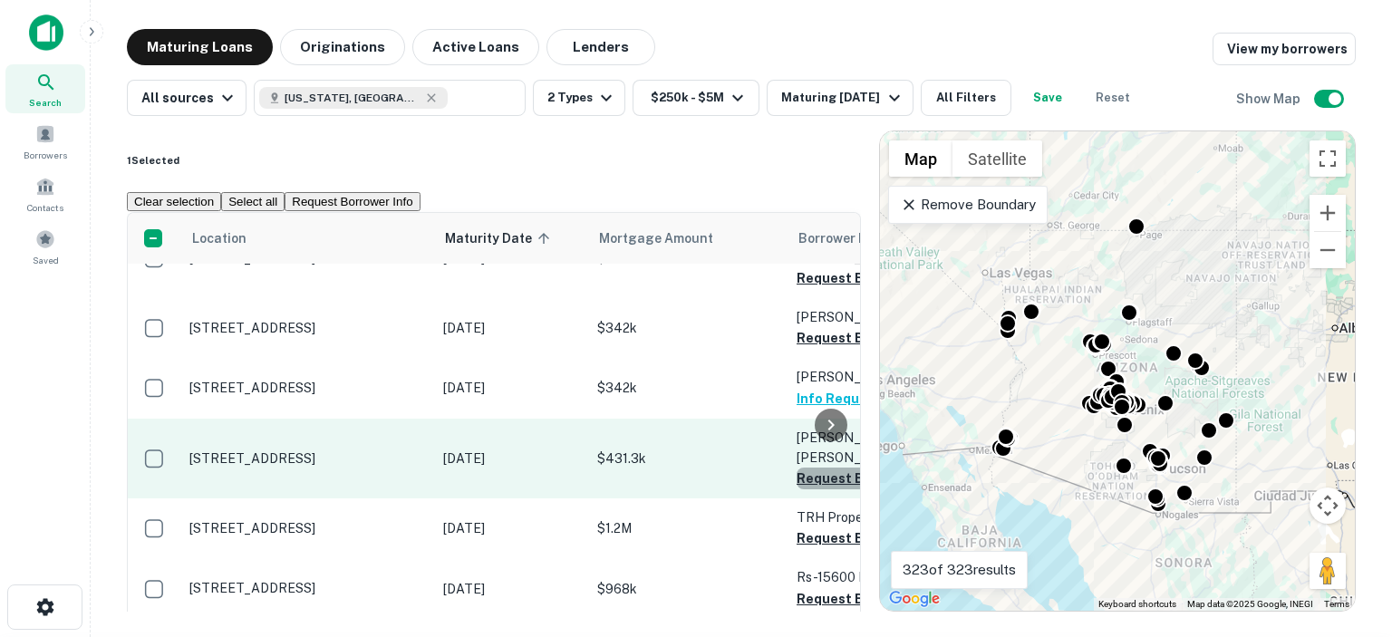
click at [797, 468] on button "Request Borrower Info" at bounding box center [869, 479] width 147 height 22
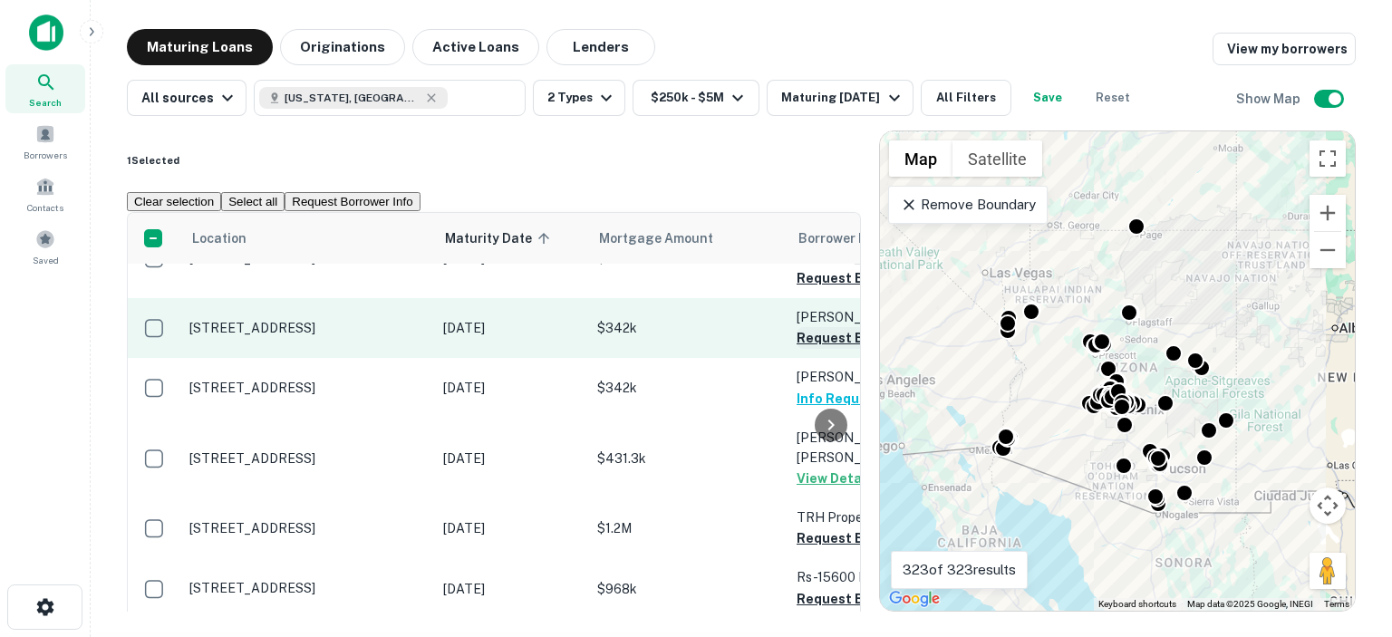
click at [811, 327] on button "Request Borrower Info" at bounding box center [869, 338] width 147 height 22
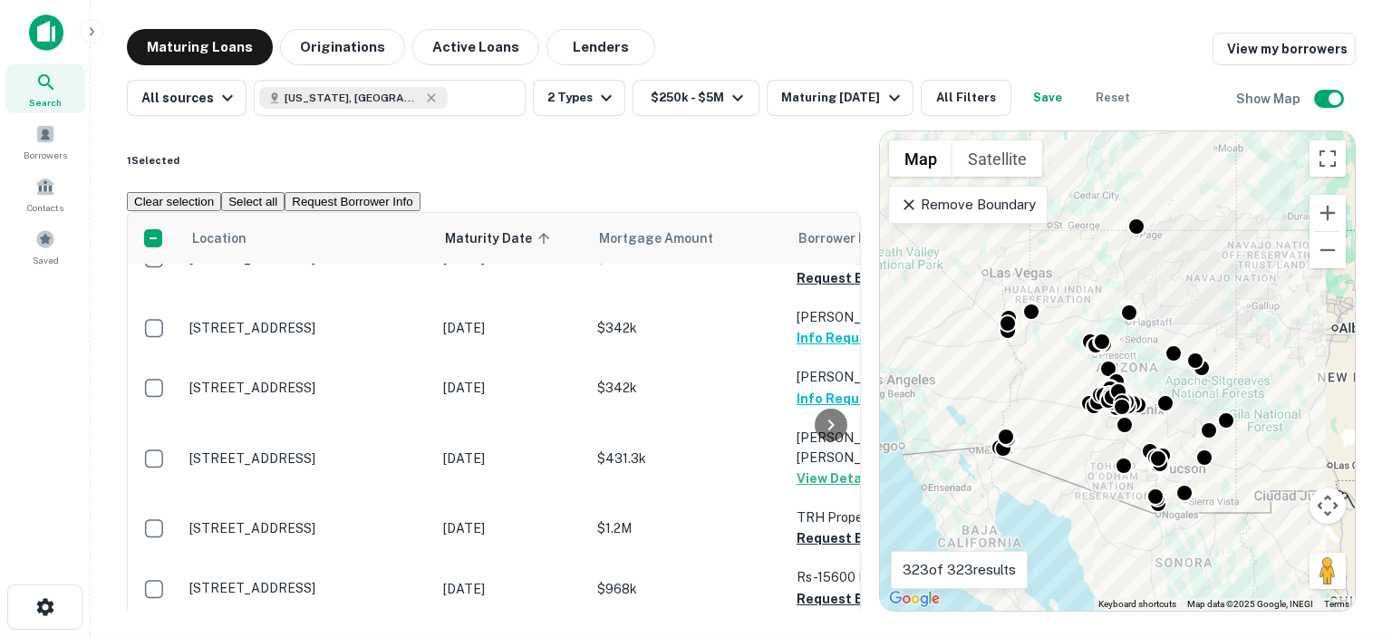
click at [819, 445] on div at bounding box center [831, 424] width 36 height 423
click at [820, 442] on div at bounding box center [831, 424] width 36 height 423
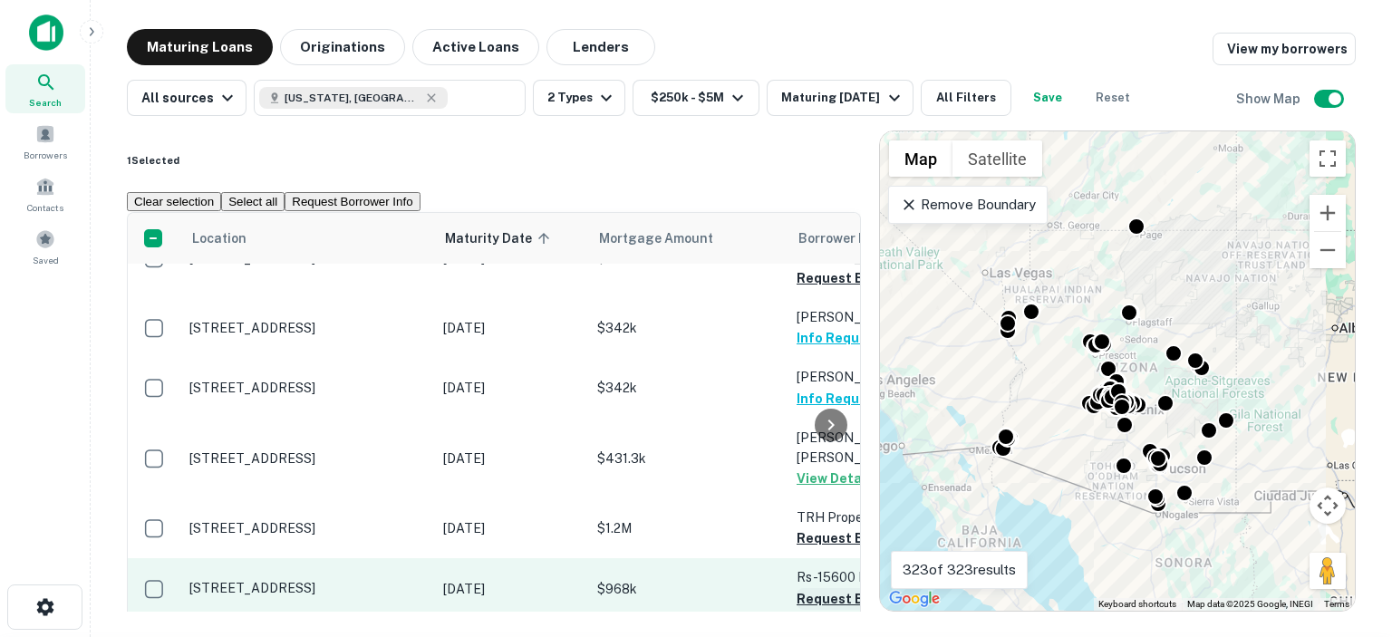
click at [812, 588] on button "Request Borrower Info" at bounding box center [869, 599] width 147 height 22
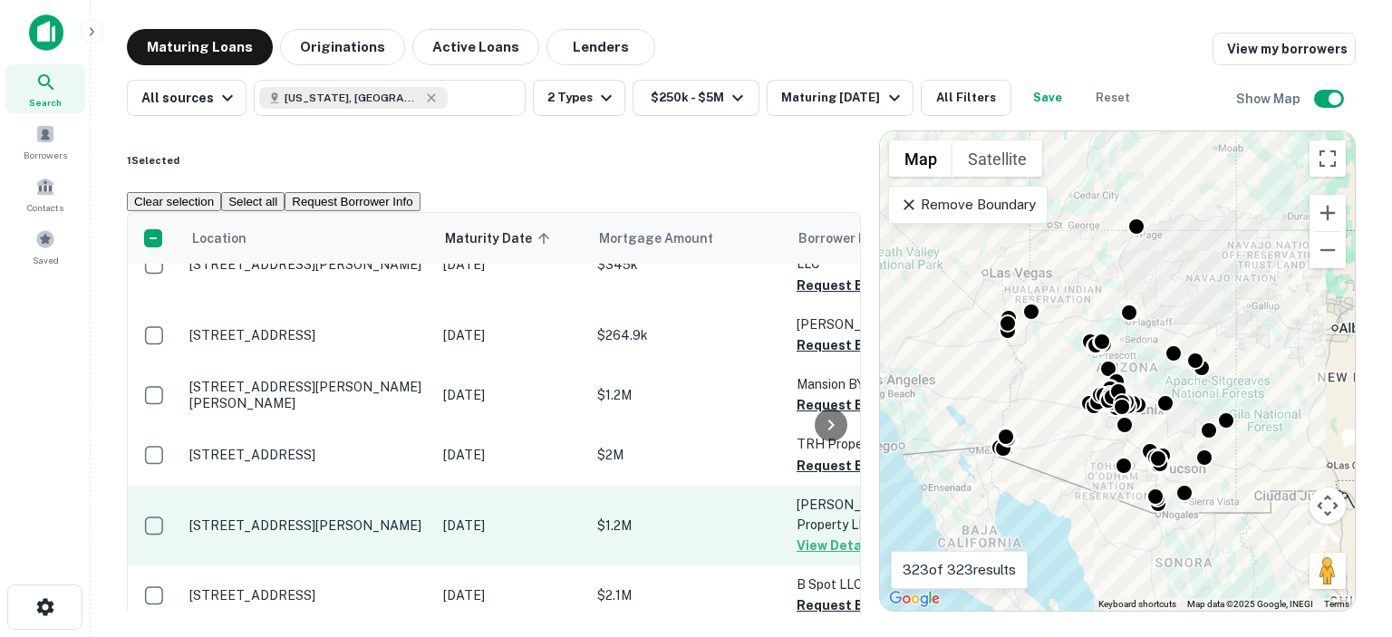
scroll to position [906, 0]
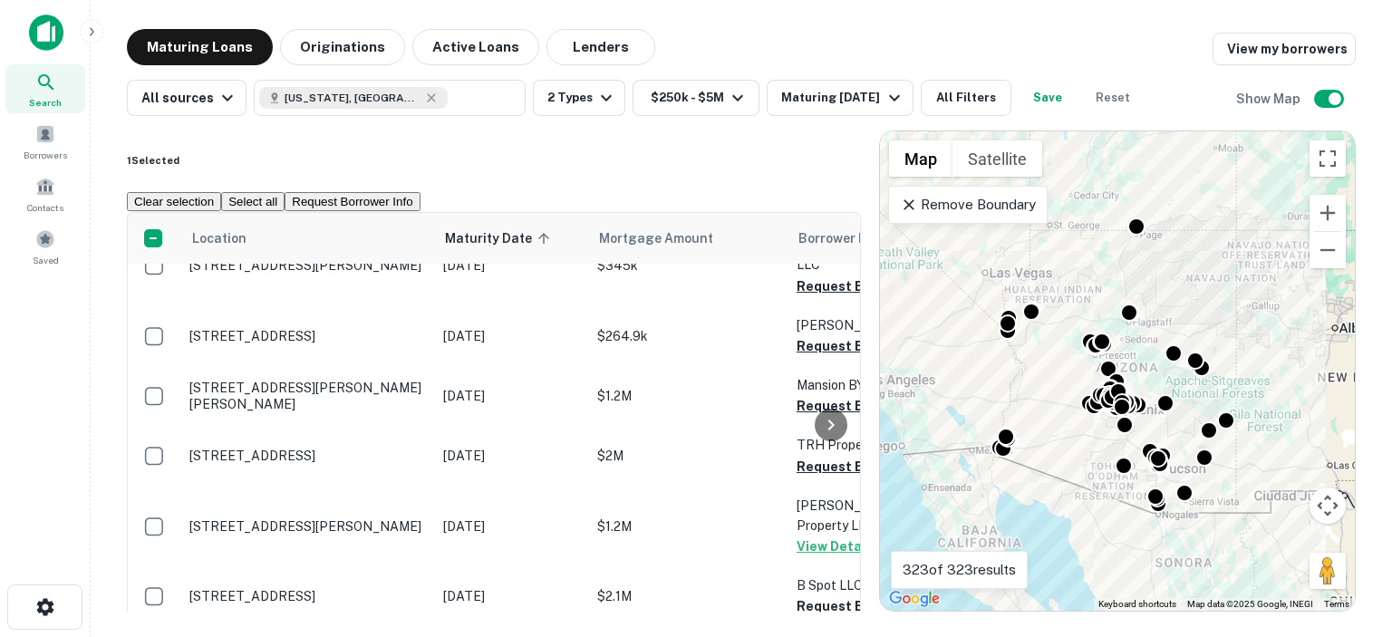
click at [815, 357] on div at bounding box center [831, 424] width 36 height 423
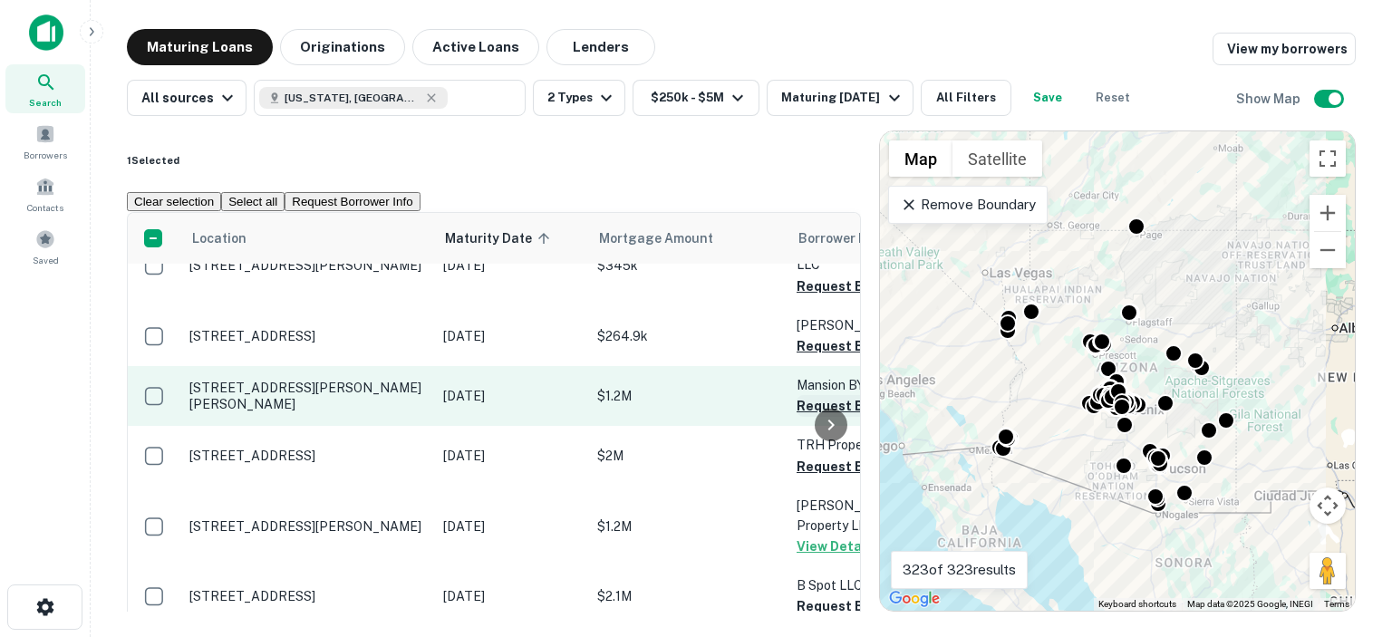
click at [812, 395] on button "Request Borrower Info" at bounding box center [869, 406] width 147 height 22
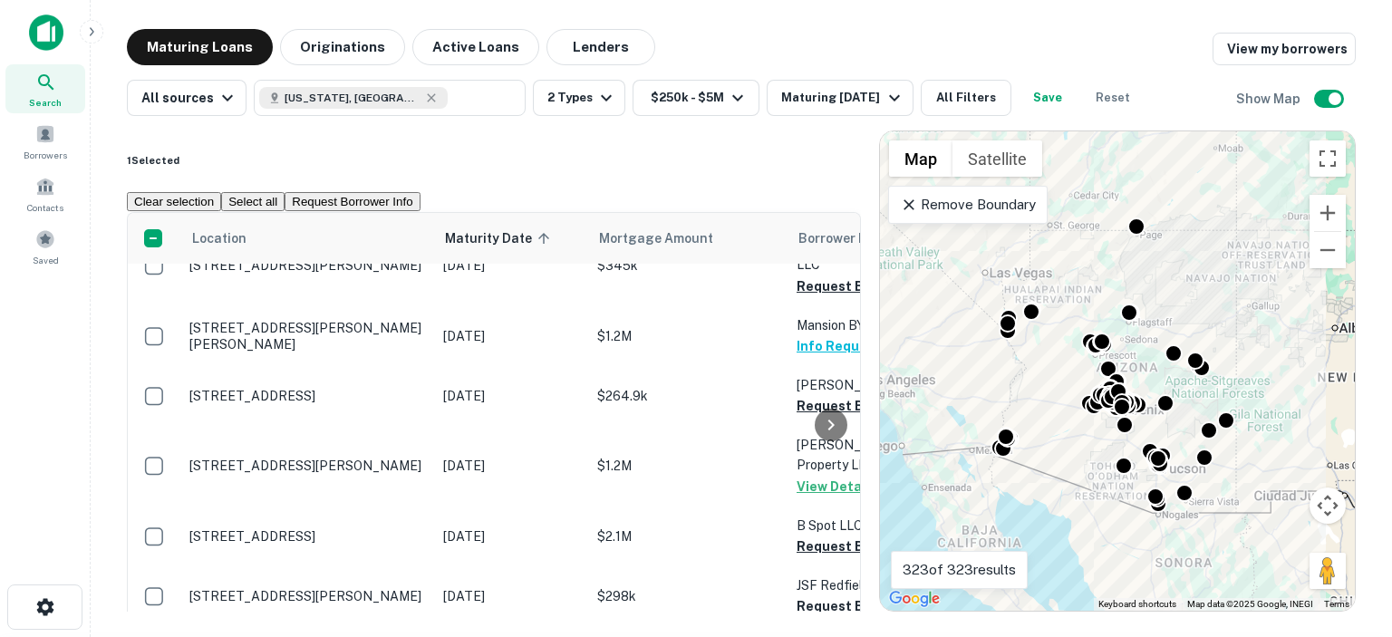
click at [819, 538] on div at bounding box center [831, 424] width 36 height 423
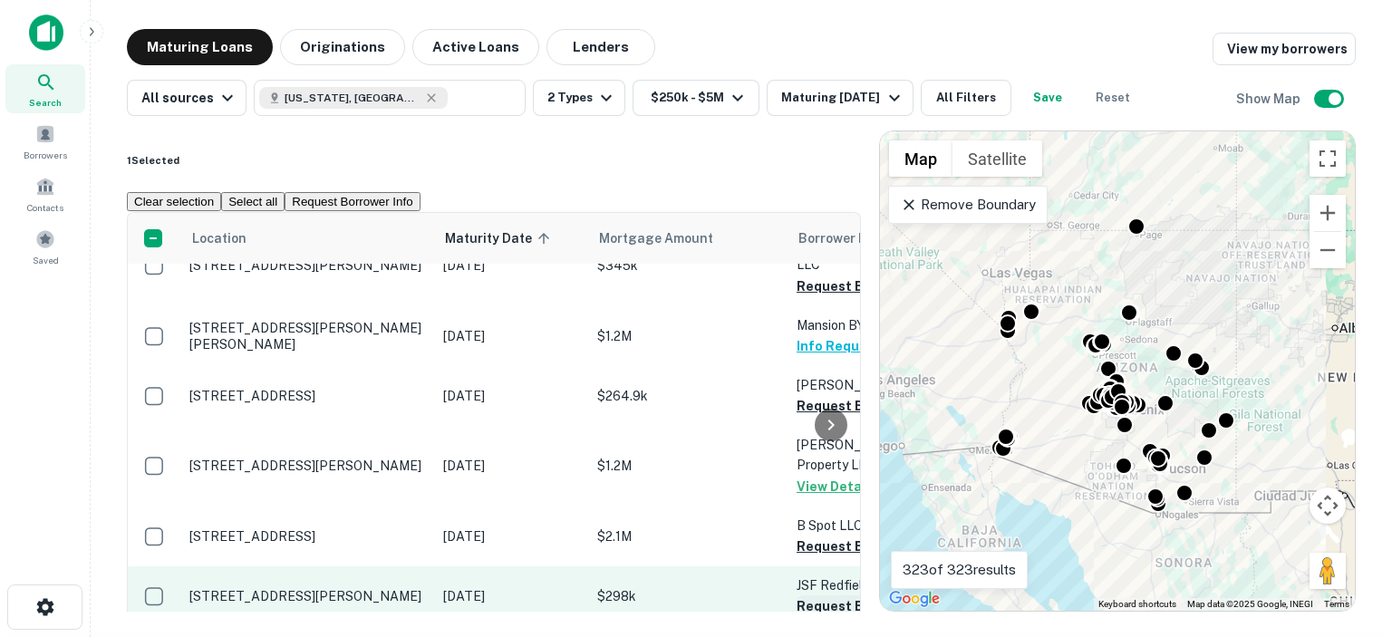
click at [812, 595] on button "Request Borrower Info" at bounding box center [869, 606] width 147 height 22
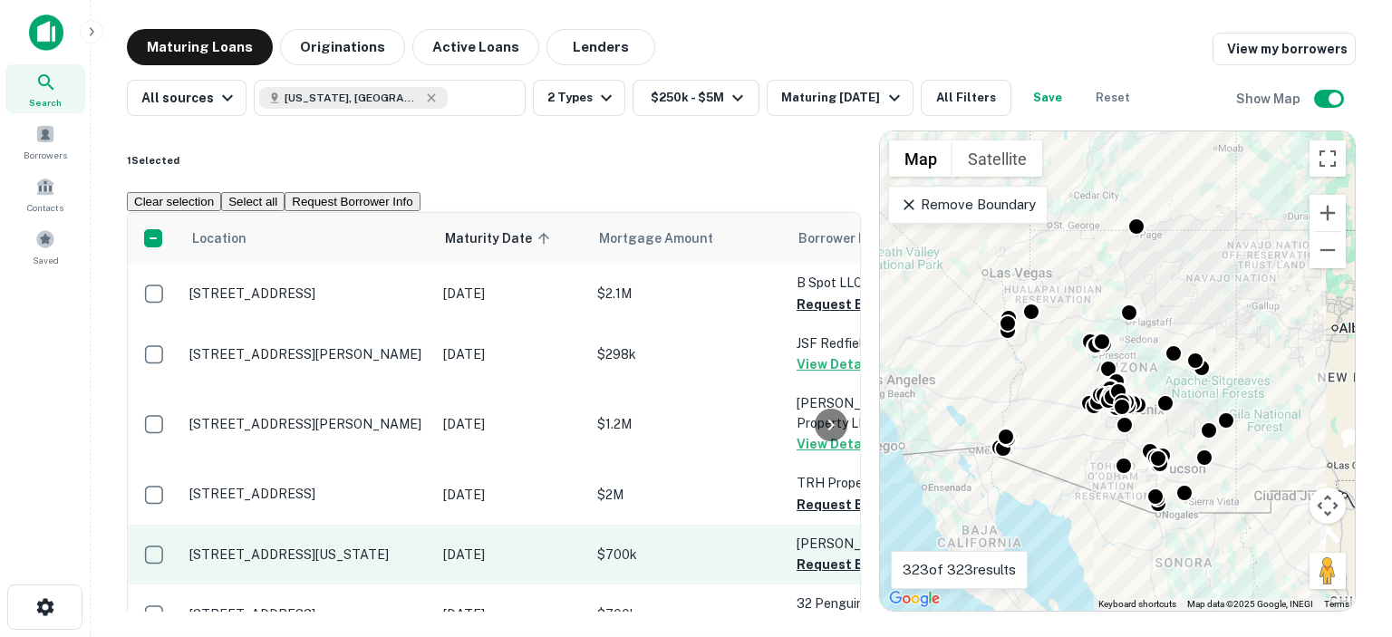
scroll to position [1087, 0]
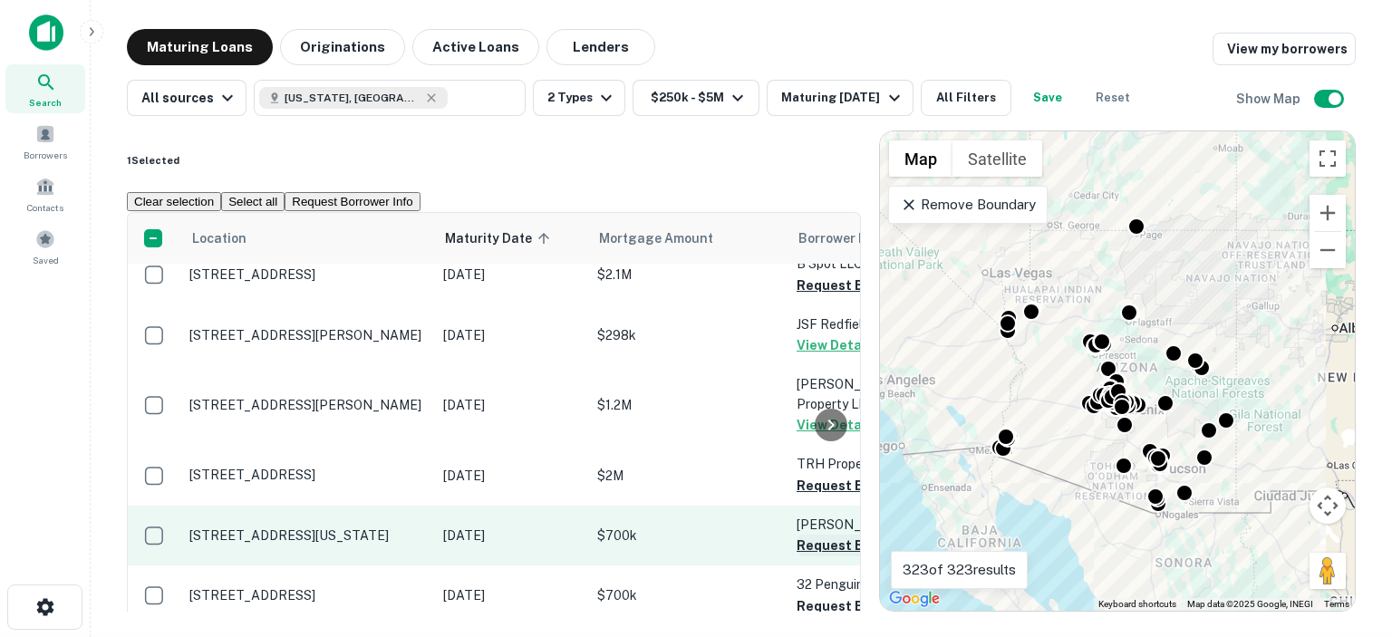
click at [809, 535] on button "Request Borrower Info" at bounding box center [869, 546] width 147 height 22
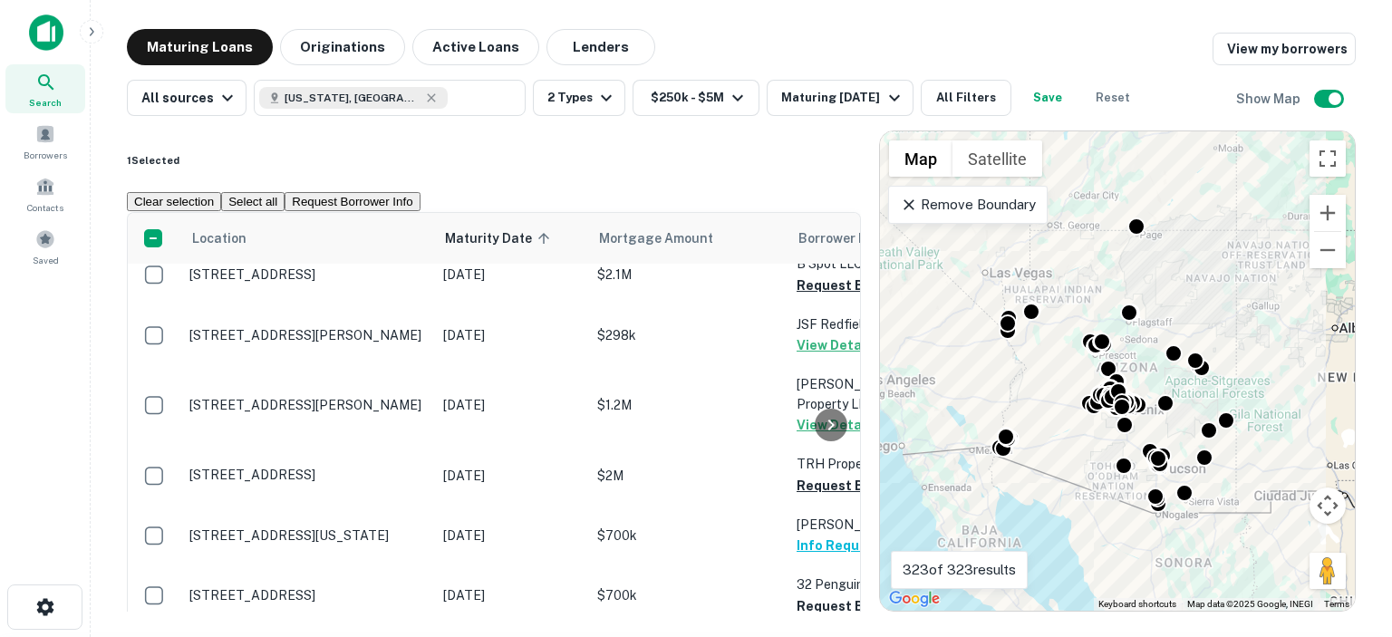
click at [819, 477] on div at bounding box center [831, 424] width 36 height 423
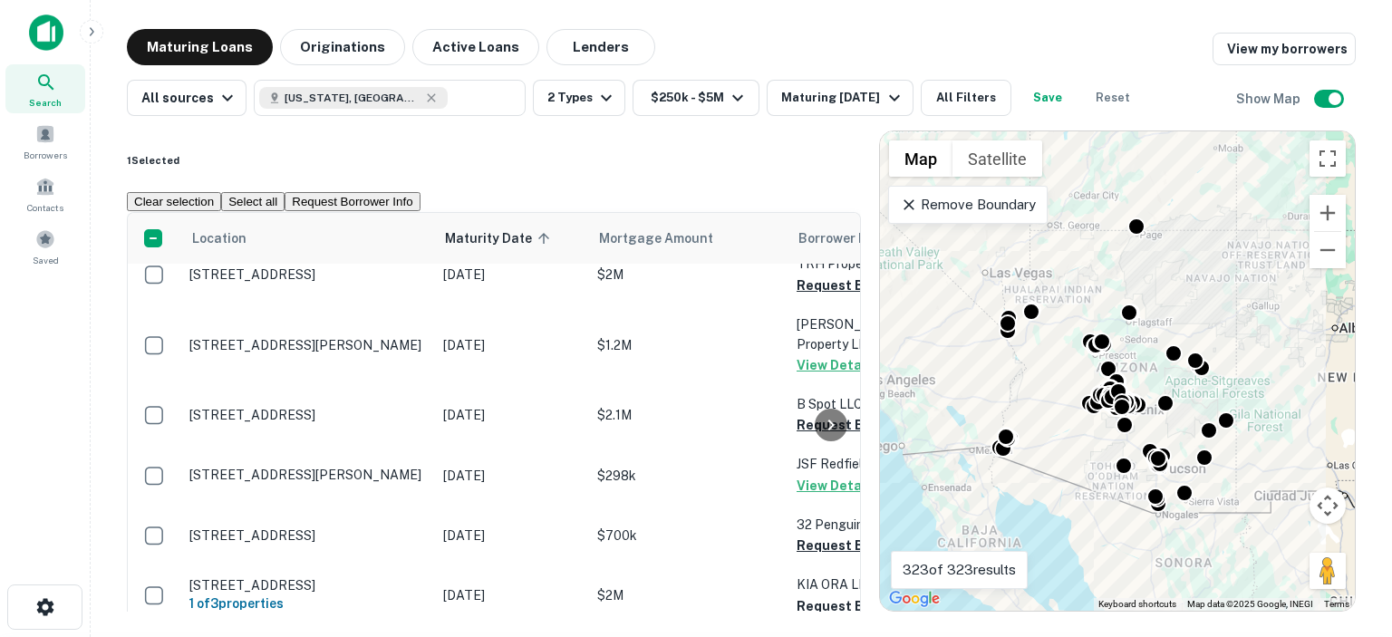
click at [815, 483] on div at bounding box center [831, 424] width 36 height 423
click at [819, 478] on div at bounding box center [831, 424] width 36 height 423
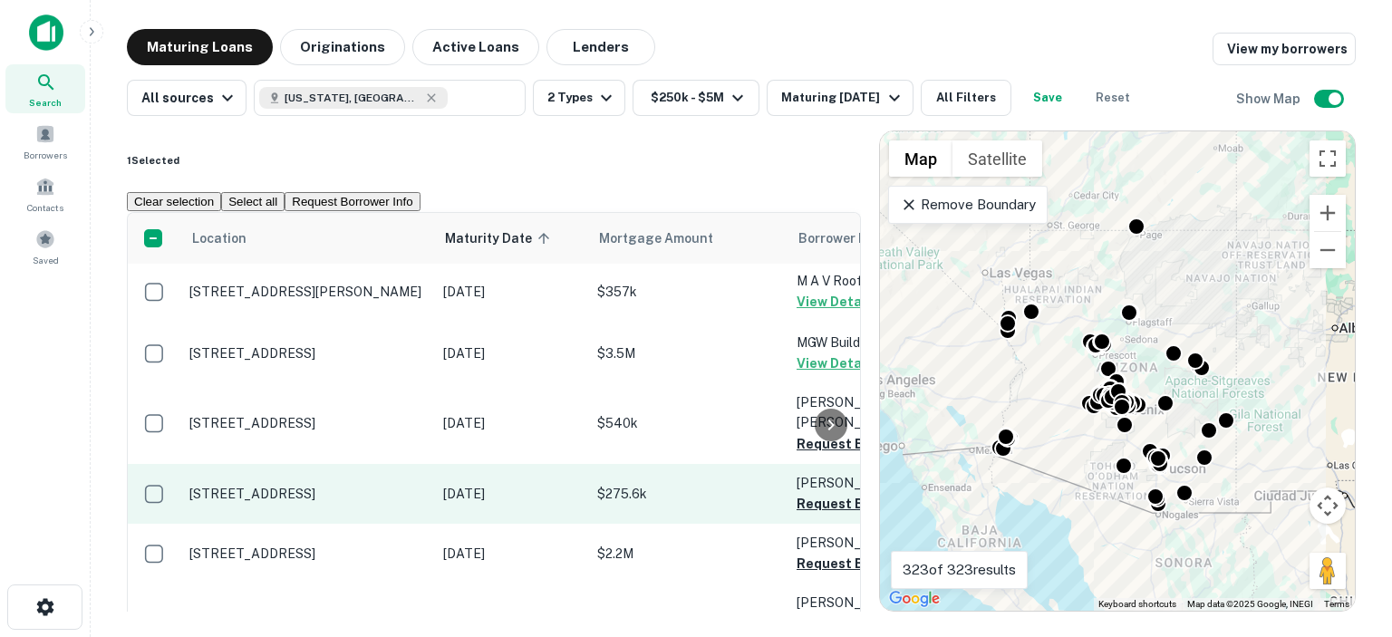
scroll to position [1540, 0]
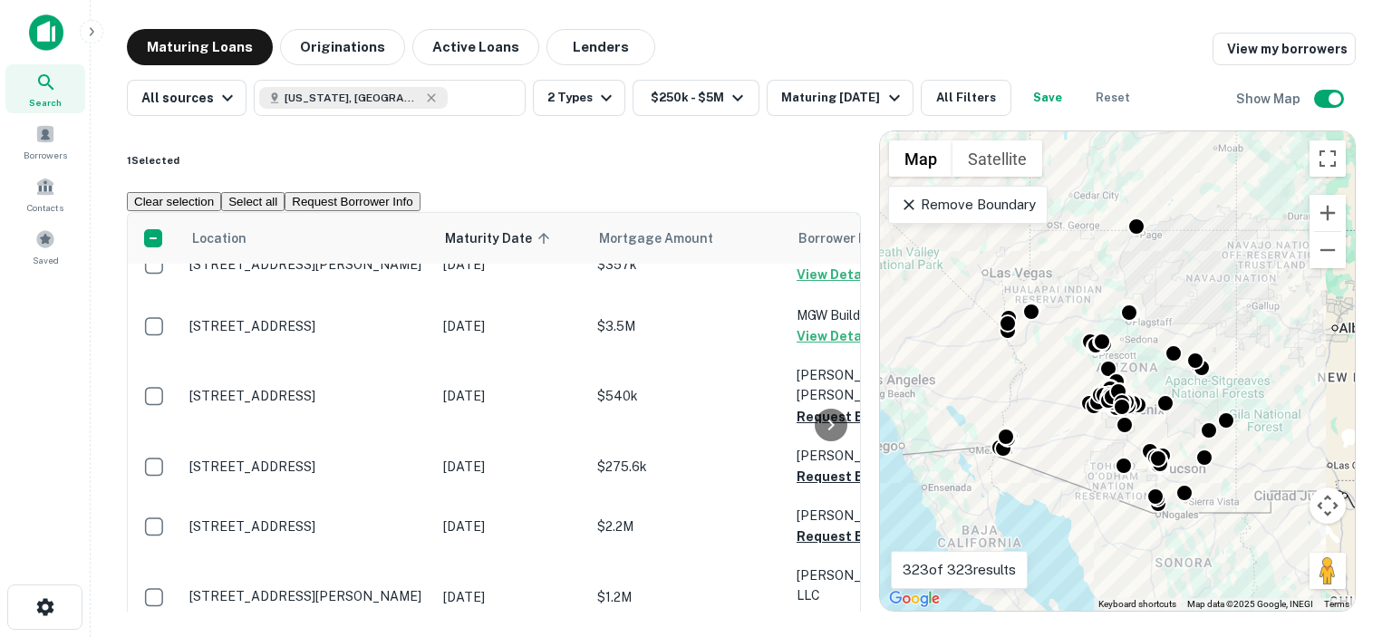
click at [815, 333] on div at bounding box center [831, 424] width 36 height 423
click at [820, 271] on div at bounding box center [831, 424] width 36 height 423
click at [826, 445] on div at bounding box center [831, 424] width 36 height 423
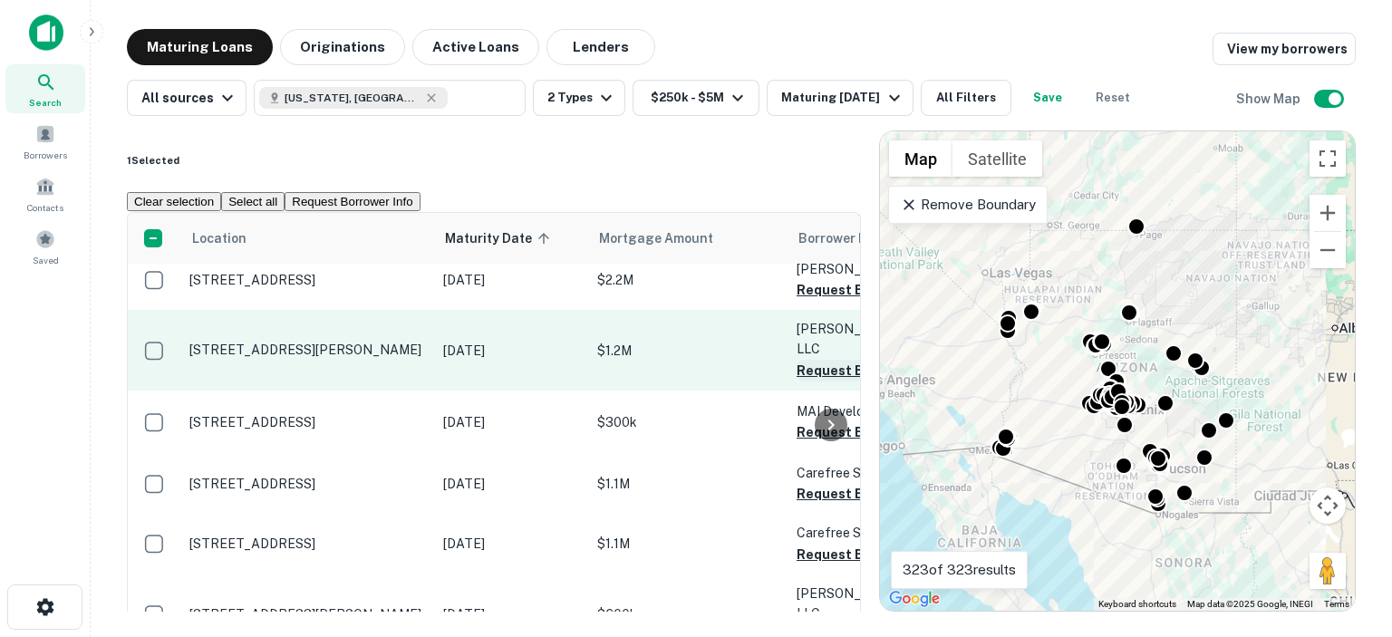
scroll to position [1812, 0]
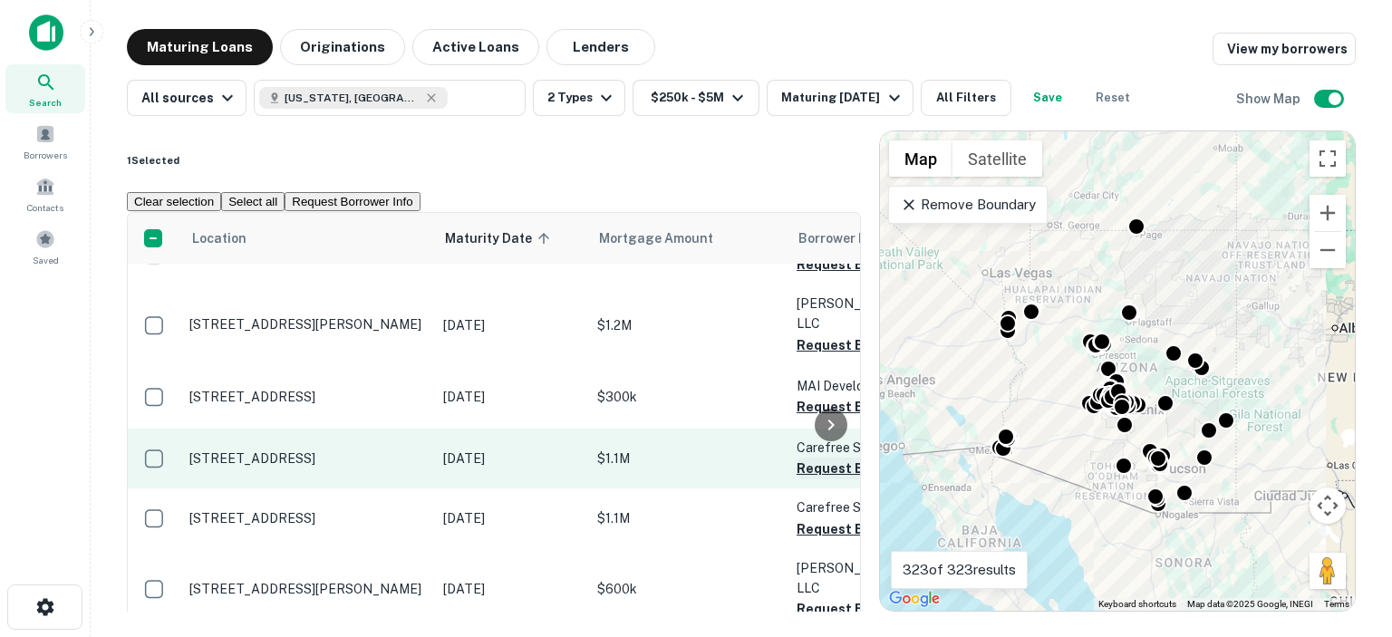
click at [812, 458] on button "Request Borrower Info" at bounding box center [869, 469] width 147 height 22
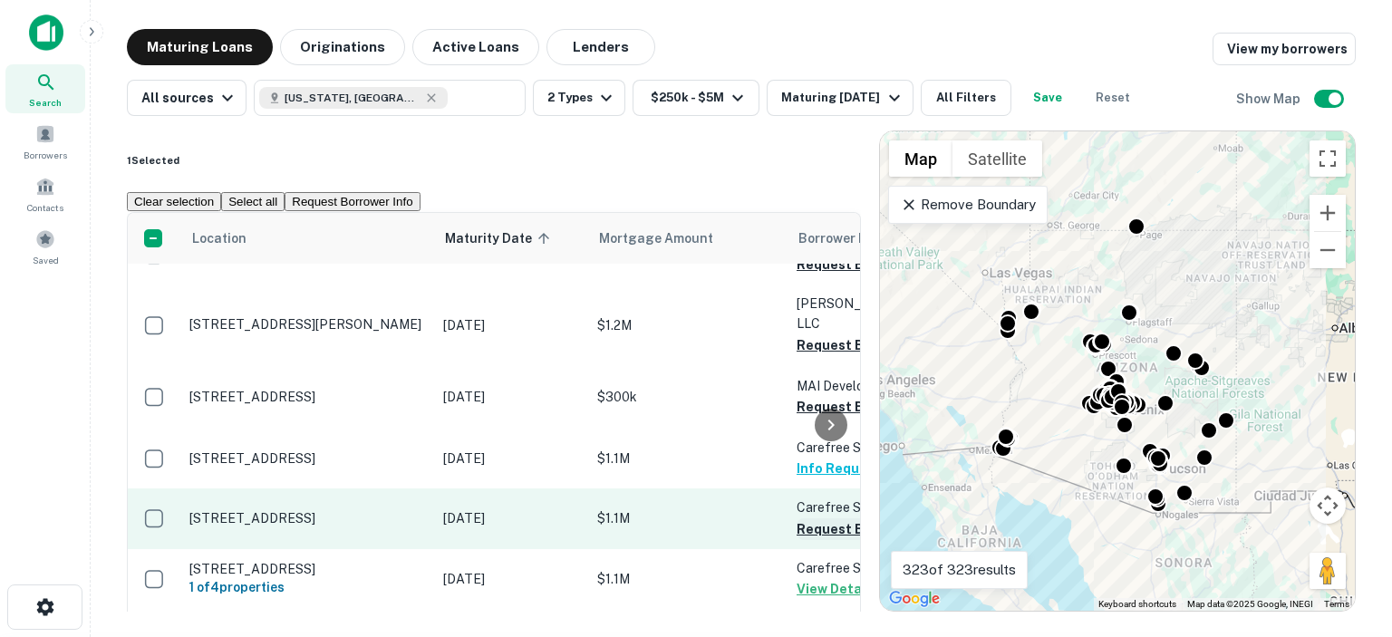
click at [811, 518] on button "Request Borrower Info" at bounding box center [869, 529] width 147 height 22
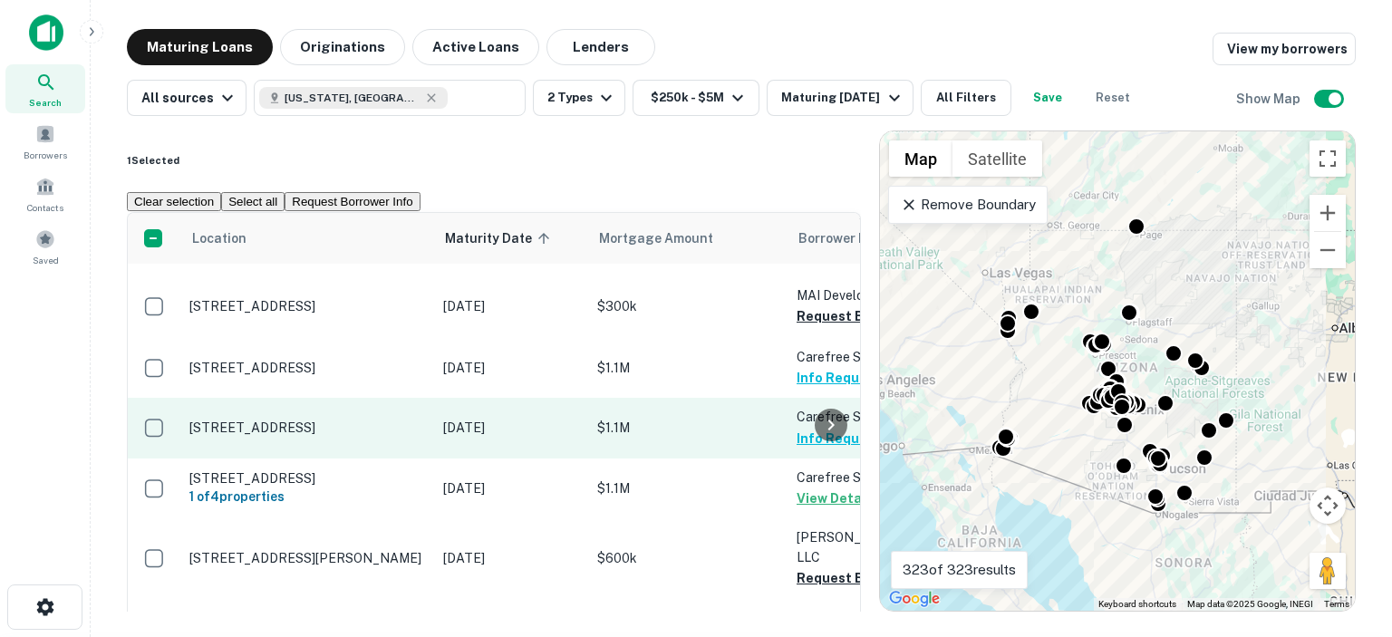
scroll to position [2084, 0]
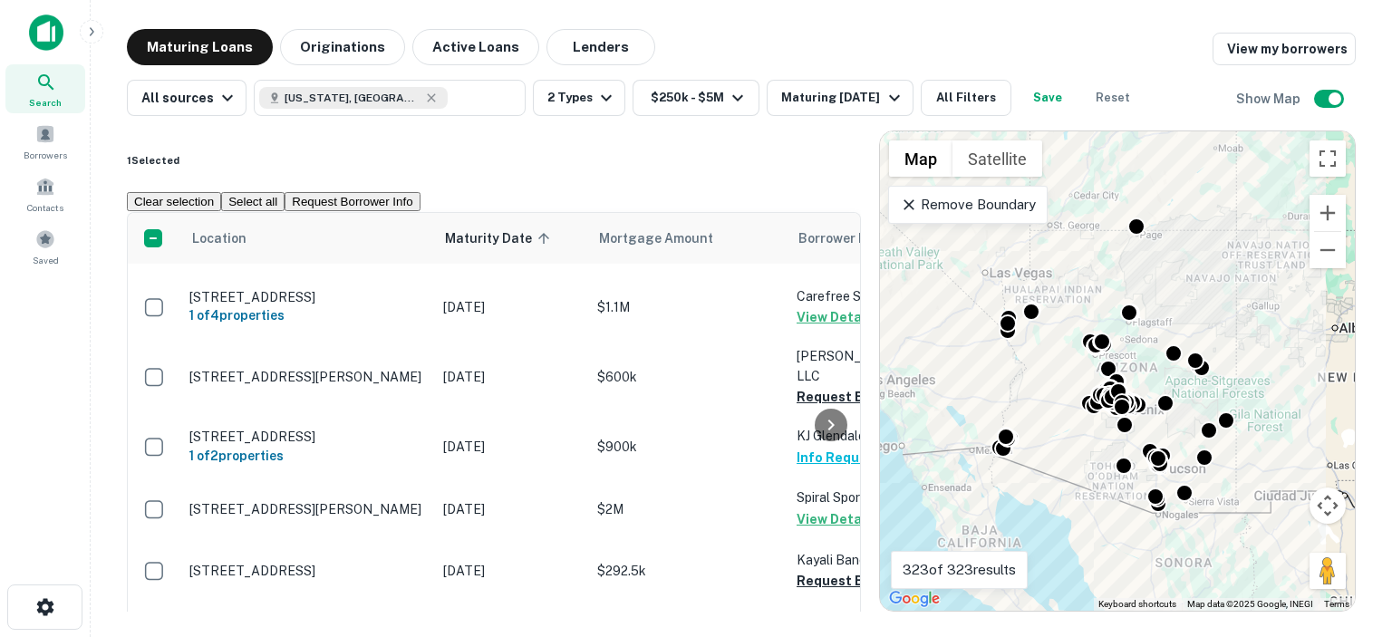
click at [821, 526] on div at bounding box center [831, 424] width 36 height 423
click at [818, 584] on div at bounding box center [831, 424] width 36 height 423
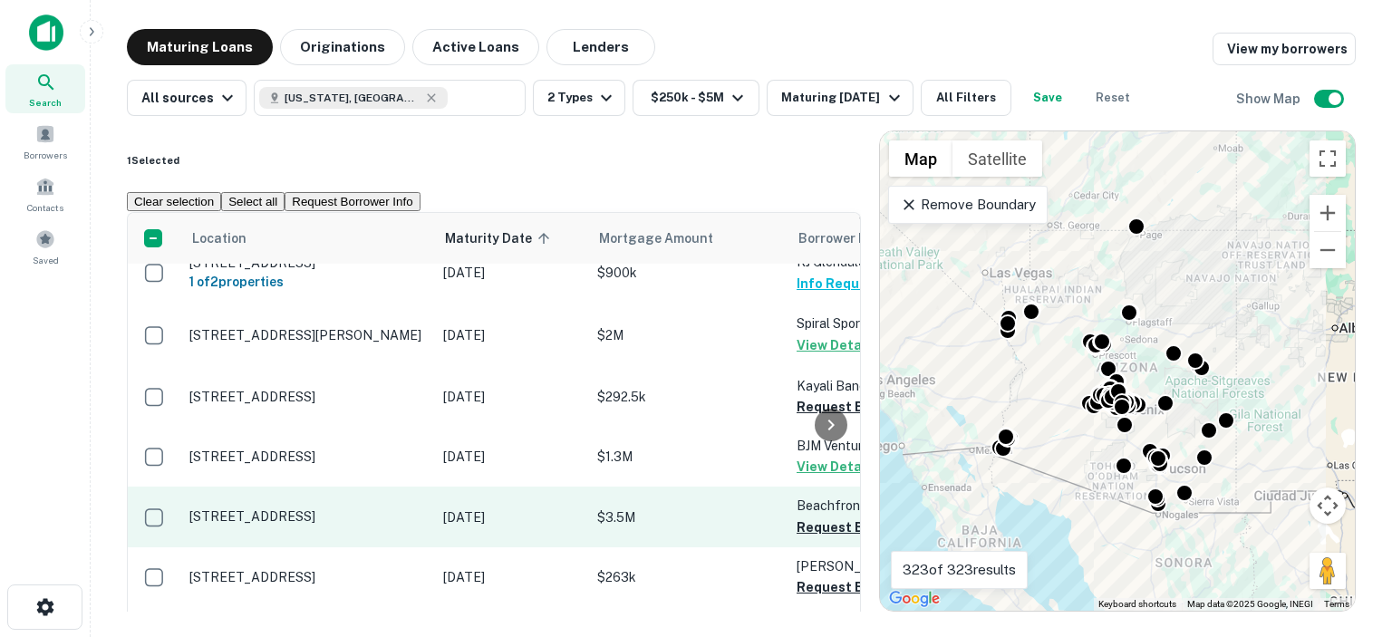
scroll to position [2265, 0]
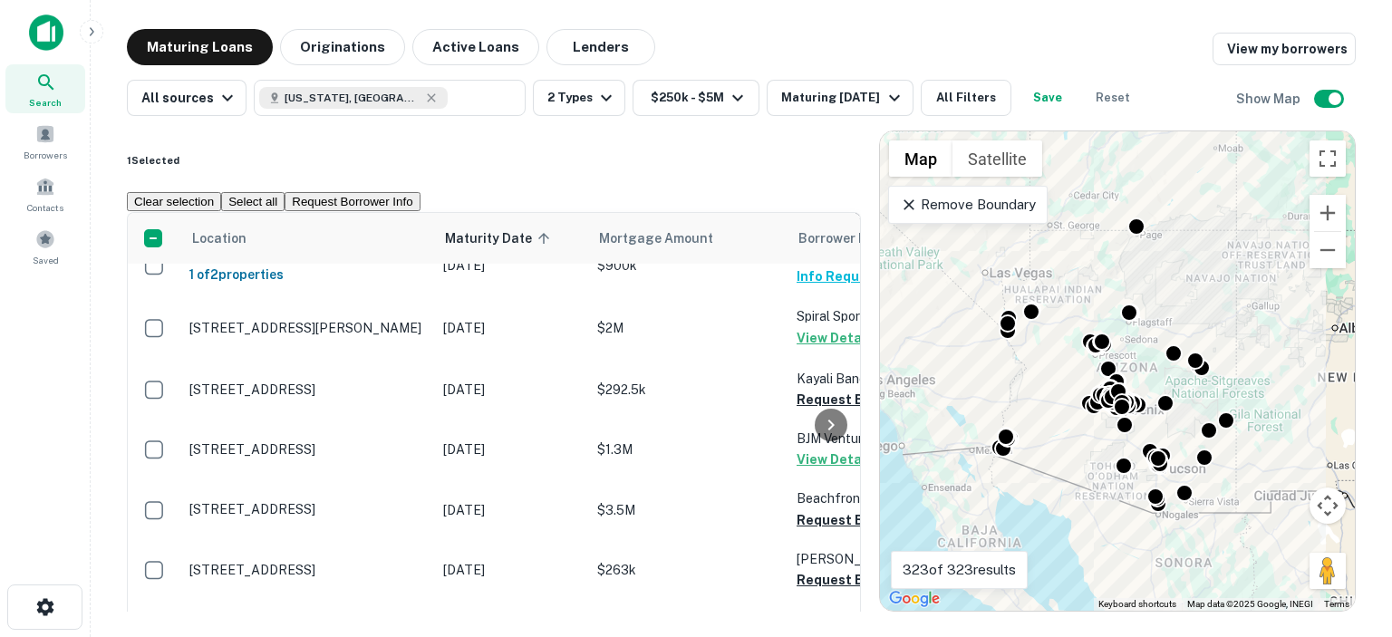
click at [815, 463] on div at bounding box center [831, 424] width 36 height 423
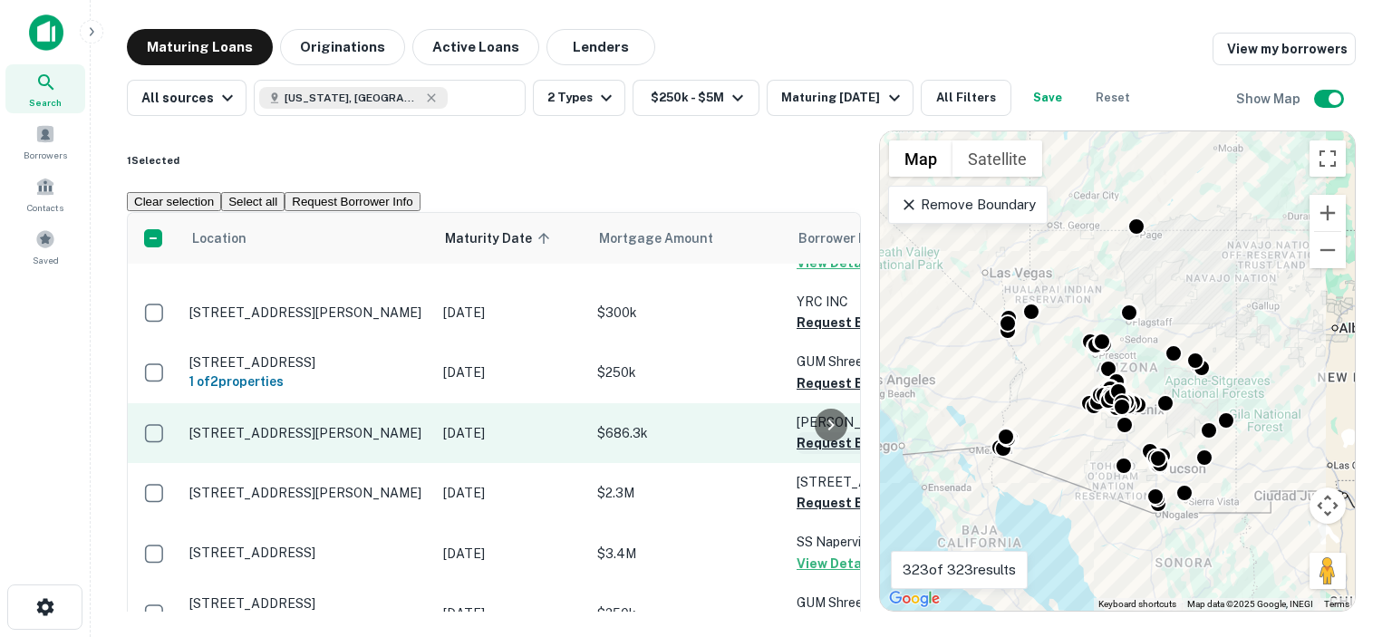
scroll to position [2725, 0]
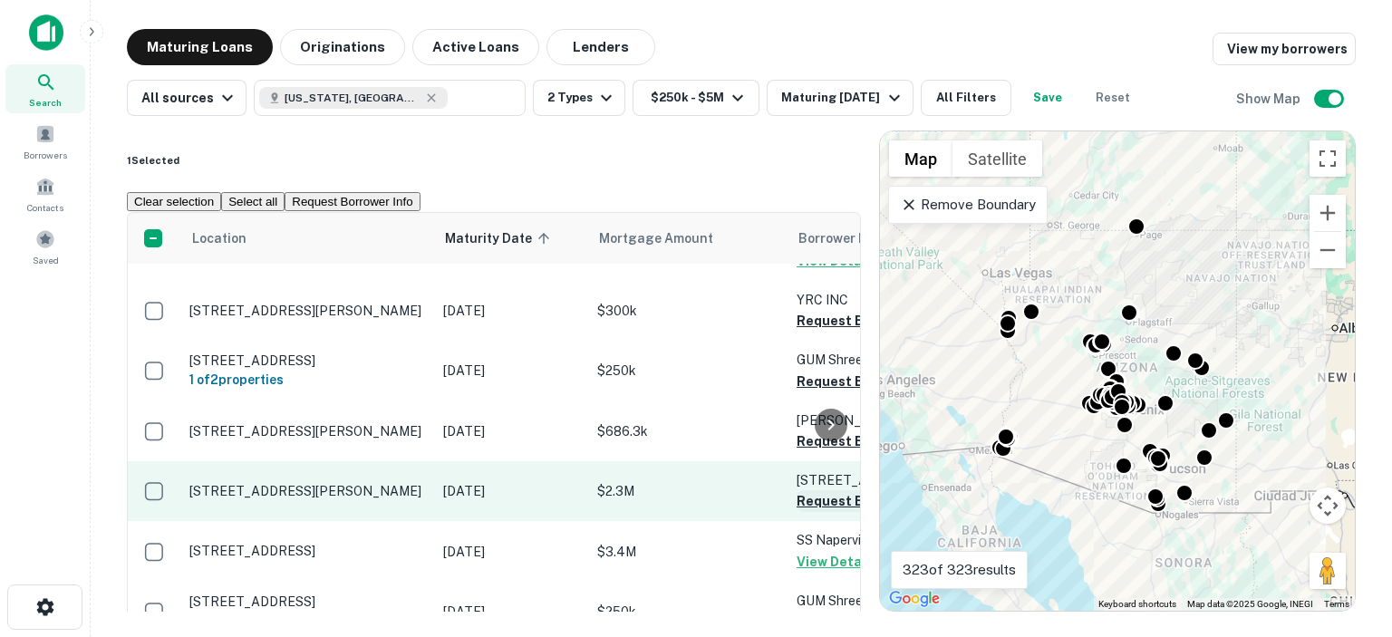
click at [811, 490] on button "Request Borrower Info" at bounding box center [869, 501] width 147 height 22
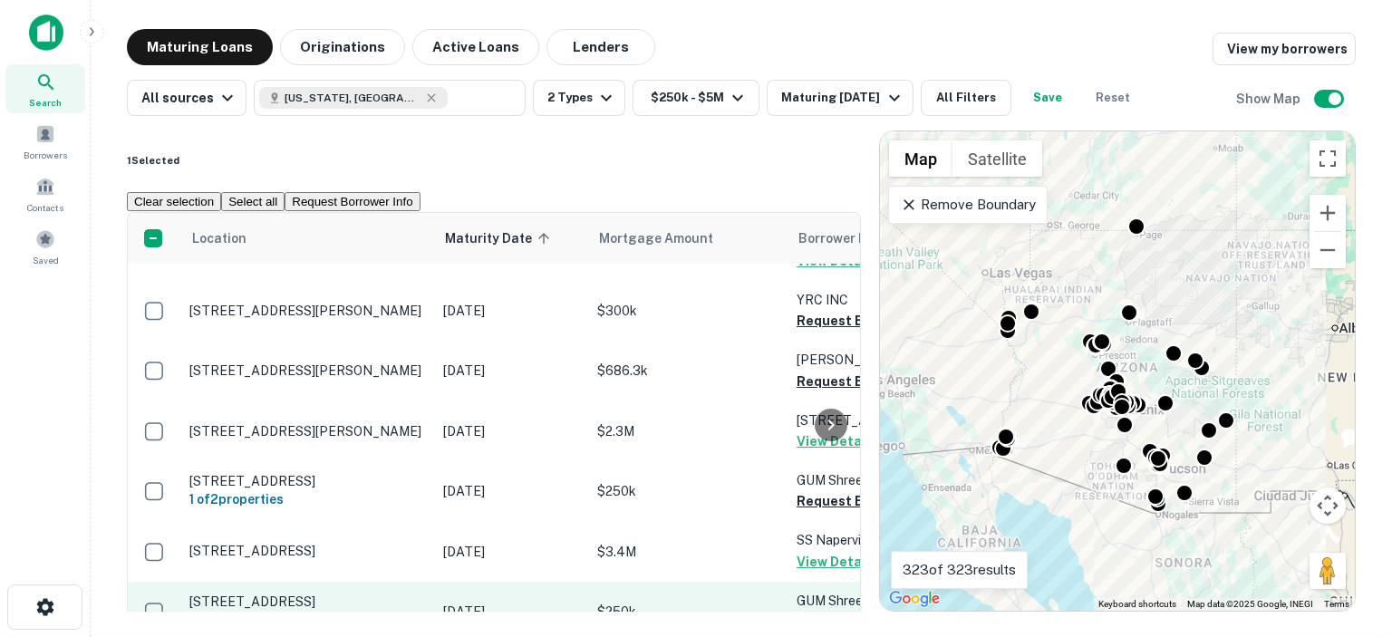
click at [812, 611] on button "Request Borrower Info" at bounding box center [869, 622] width 147 height 22
click at [812, 582] on td "GUM Shree LLC Request Borrower Info" at bounding box center [886, 612] width 199 height 60
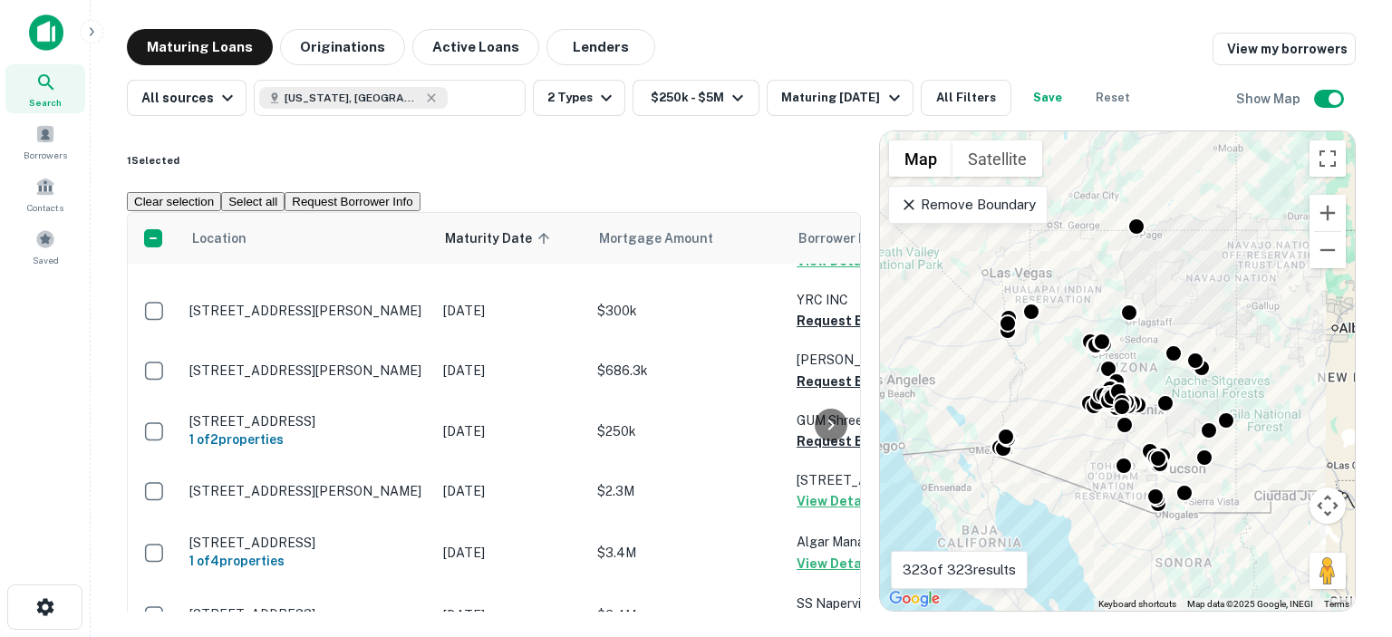
click at [815, 567] on div at bounding box center [831, 424] width 36 height 423
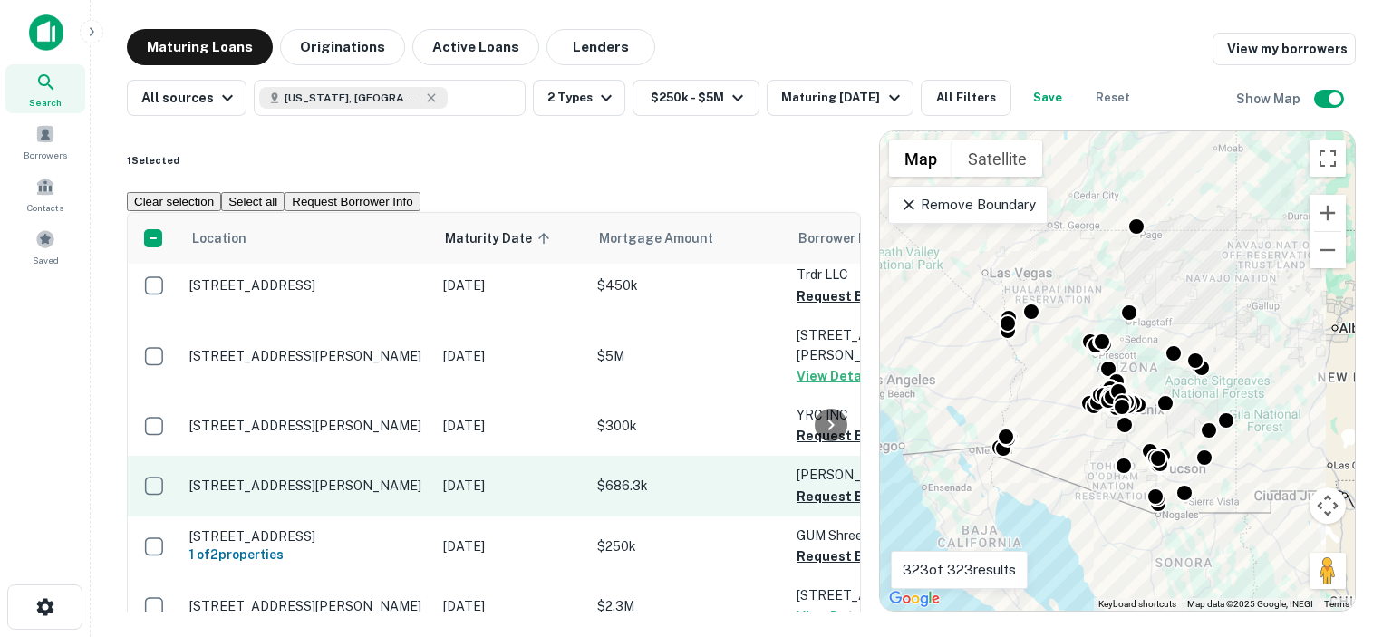
scroll to position [2634, 0]
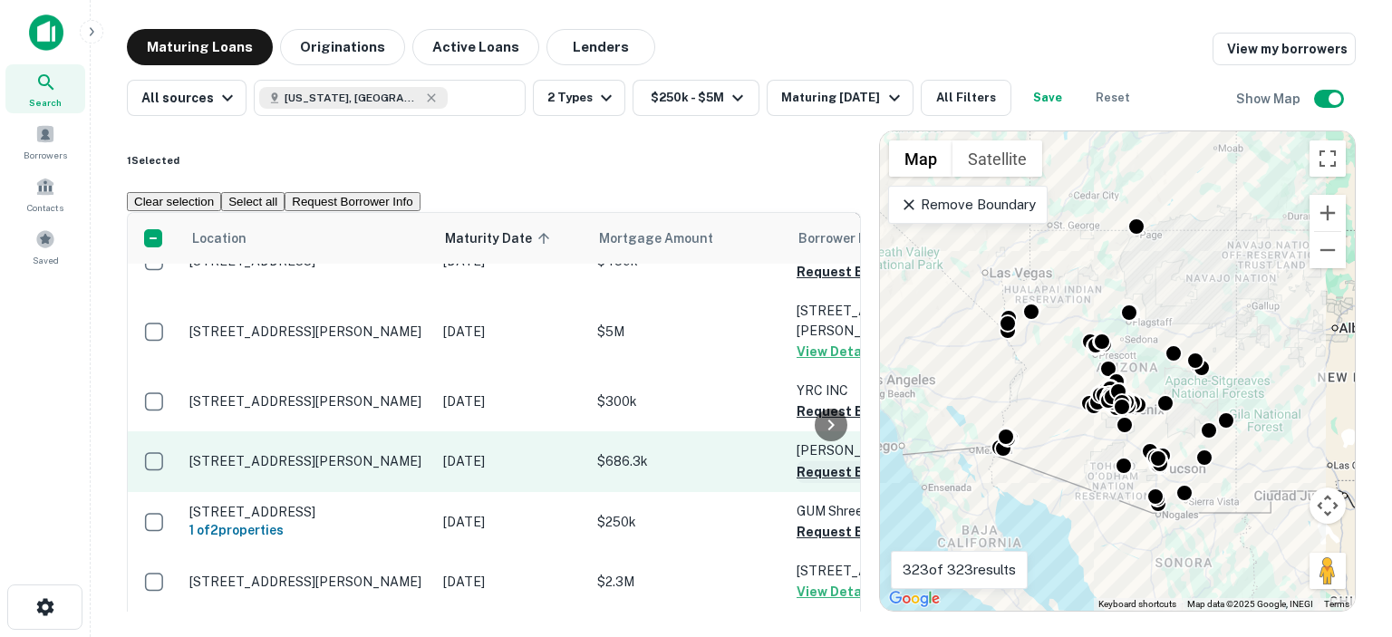
click at [809, 461] on button "Request Borrower Info" at bounding box center [869, 472] width 147 height 22
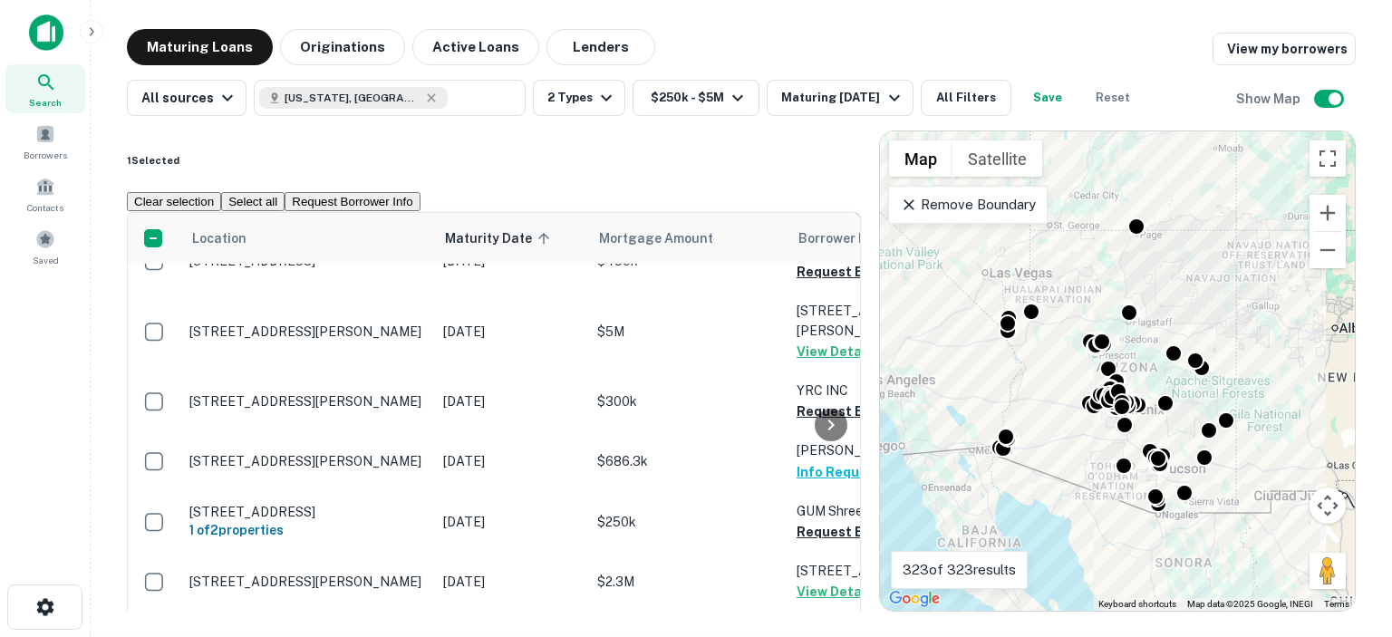
click at [818, 334] on div at bounding box center [831, 424] width 36 height 423
click at [822, 333] on div at bounding box center [831, 424] width 36 height 423
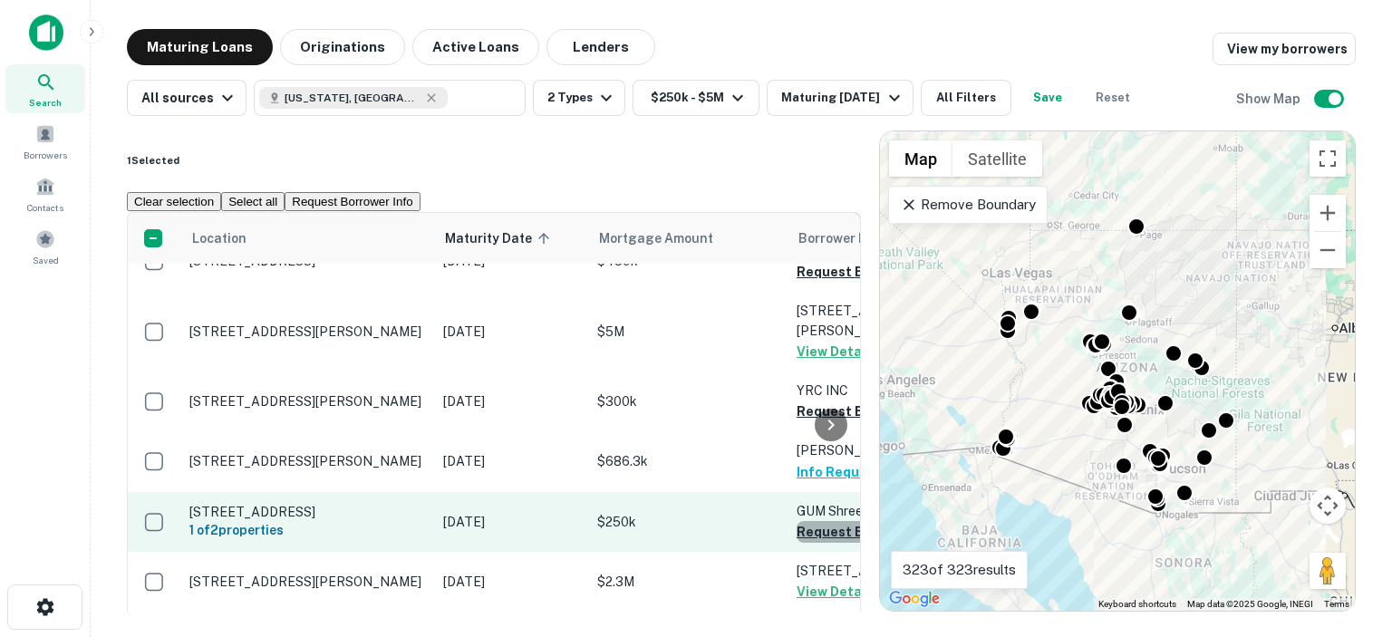
click at [805, 521] on button "Request Borrower Info" at bounding box center [869, 532] width 147 height 22
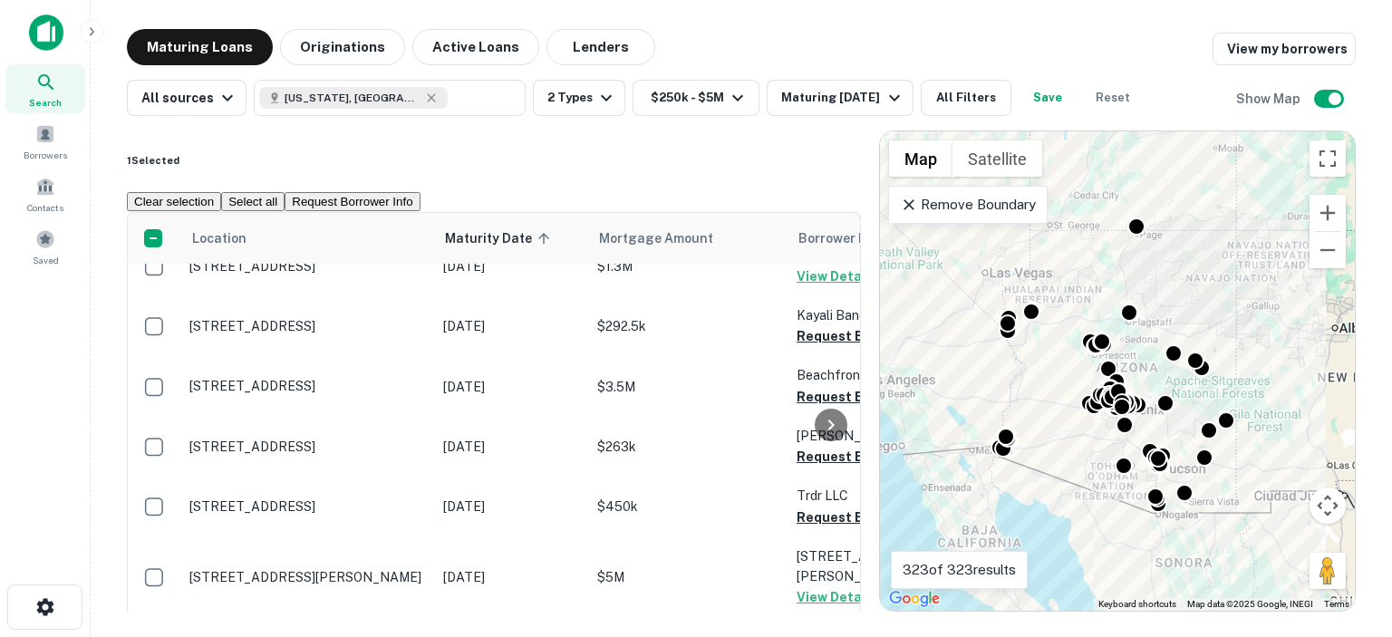
scroll to position [2362, 0]
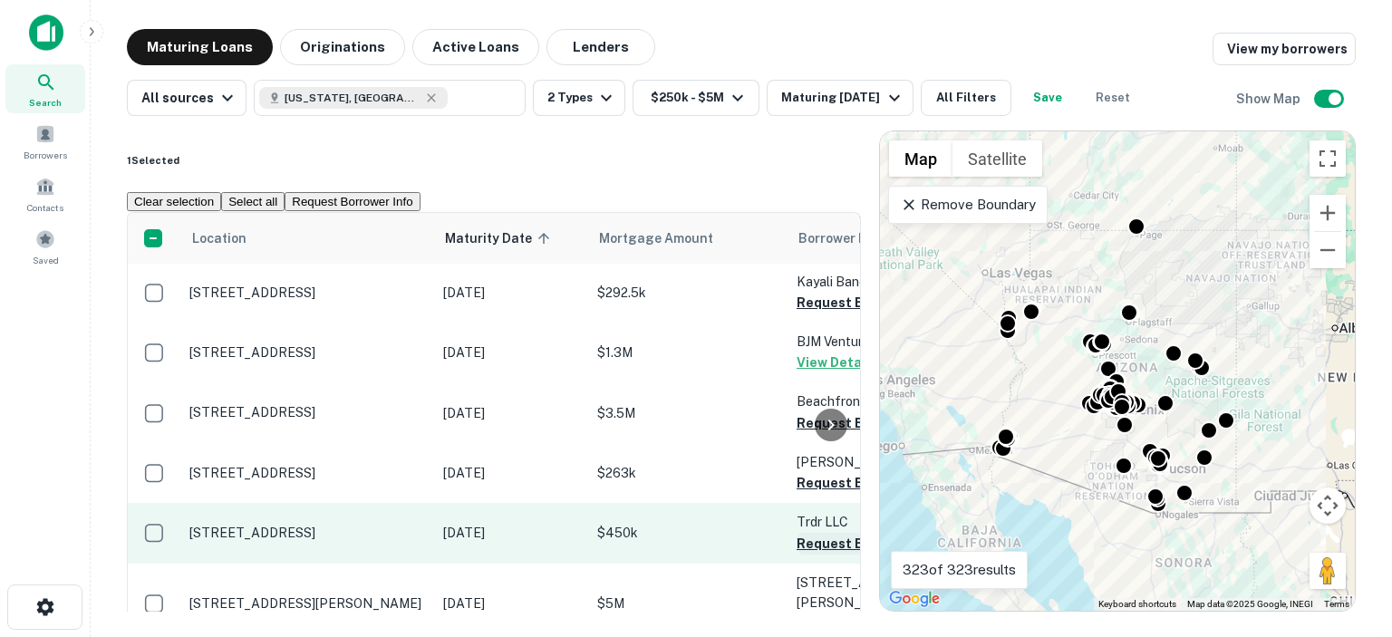
click at [807, 533] on button "Request Borrower Info" at bounding box center [869, 544] width 147 height 22
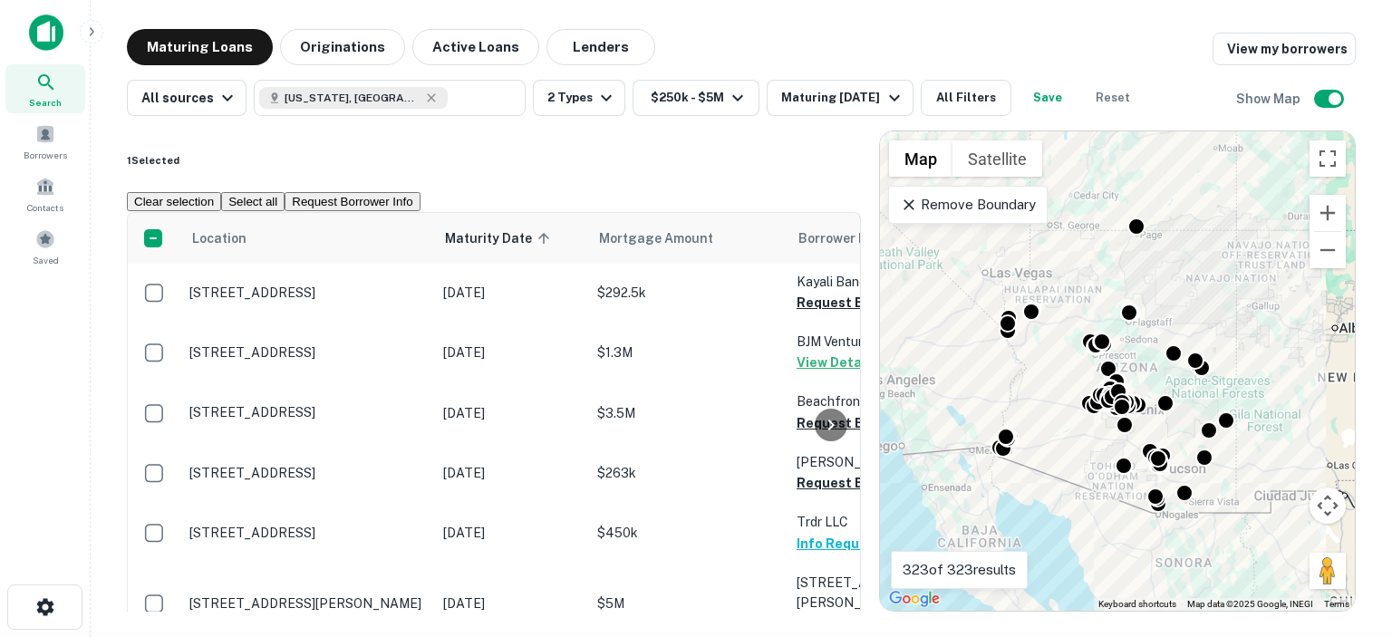
click at [825, 298] on div at bounding box center [831, 424] width 36 height 423
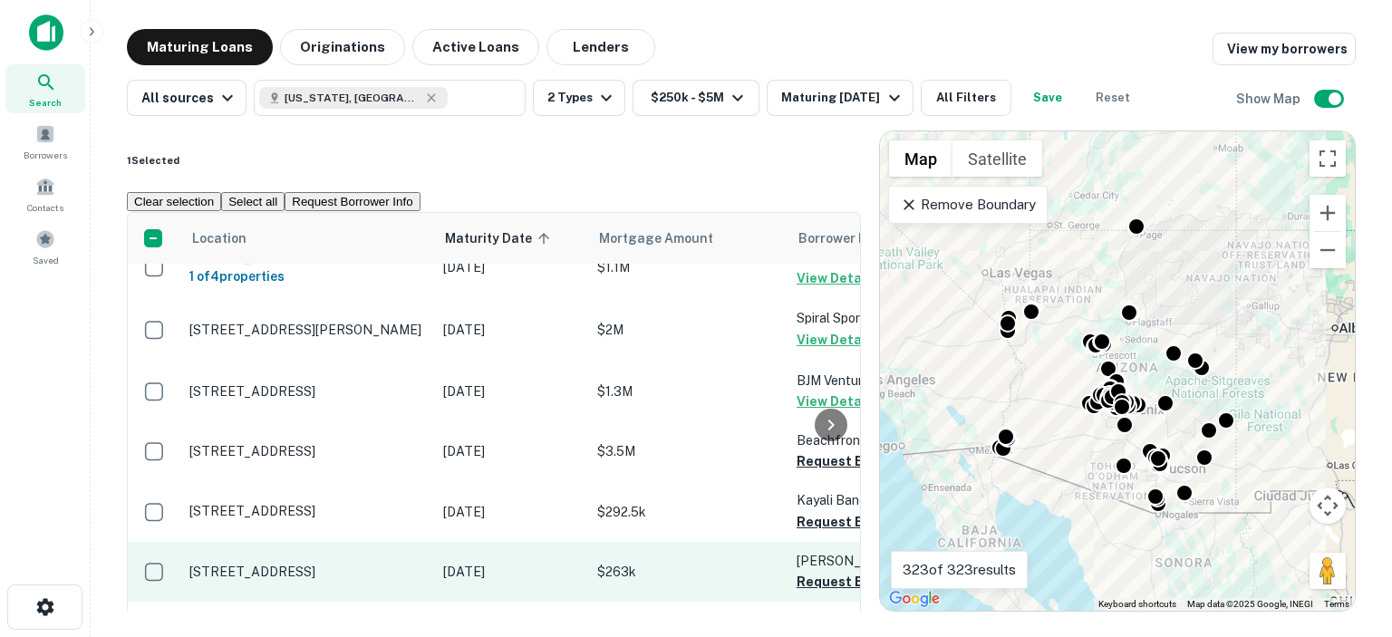
scroll to position [2181, 0]
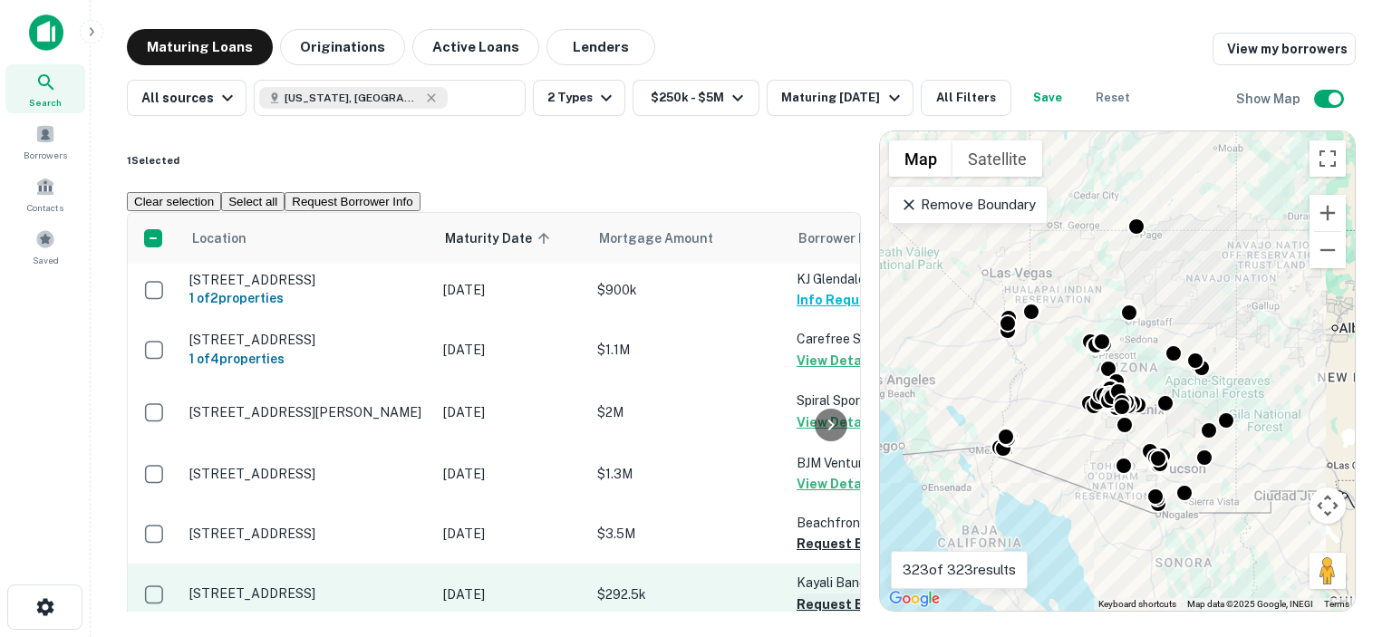
click at [797, 593] on button "Request Borrower Info" at bounding box center [869, 604] width 147 height 22
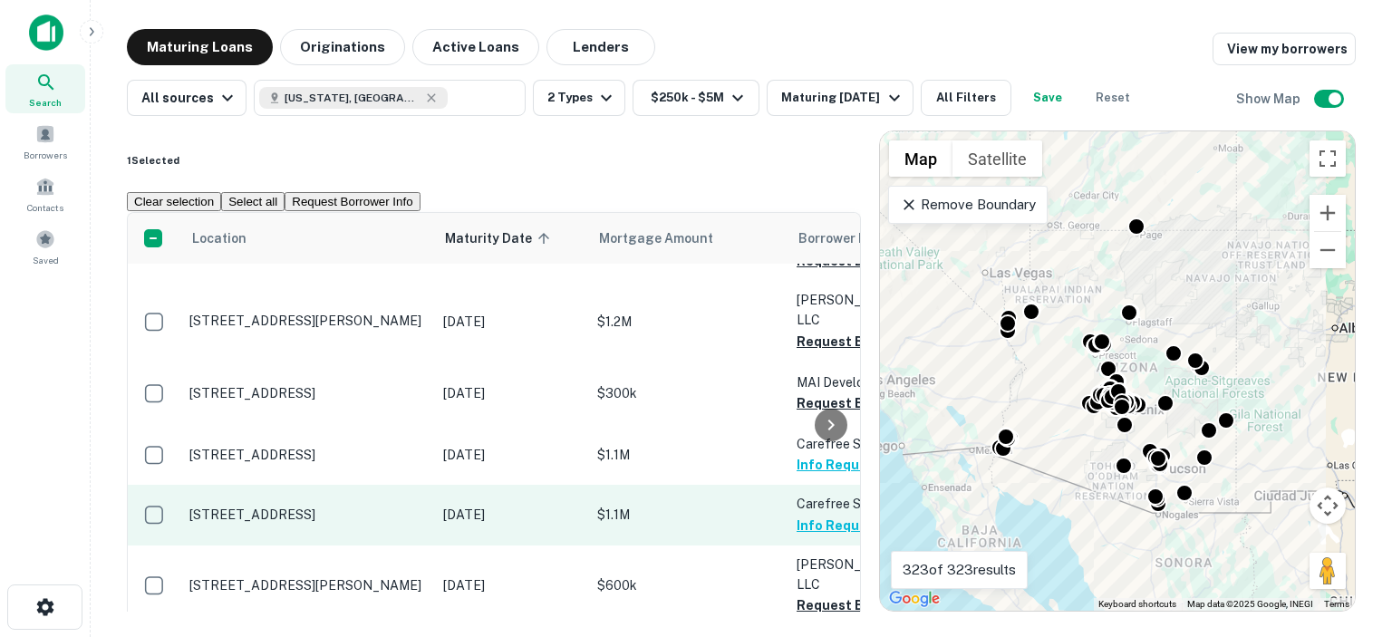
scroll to position [1818, 0]
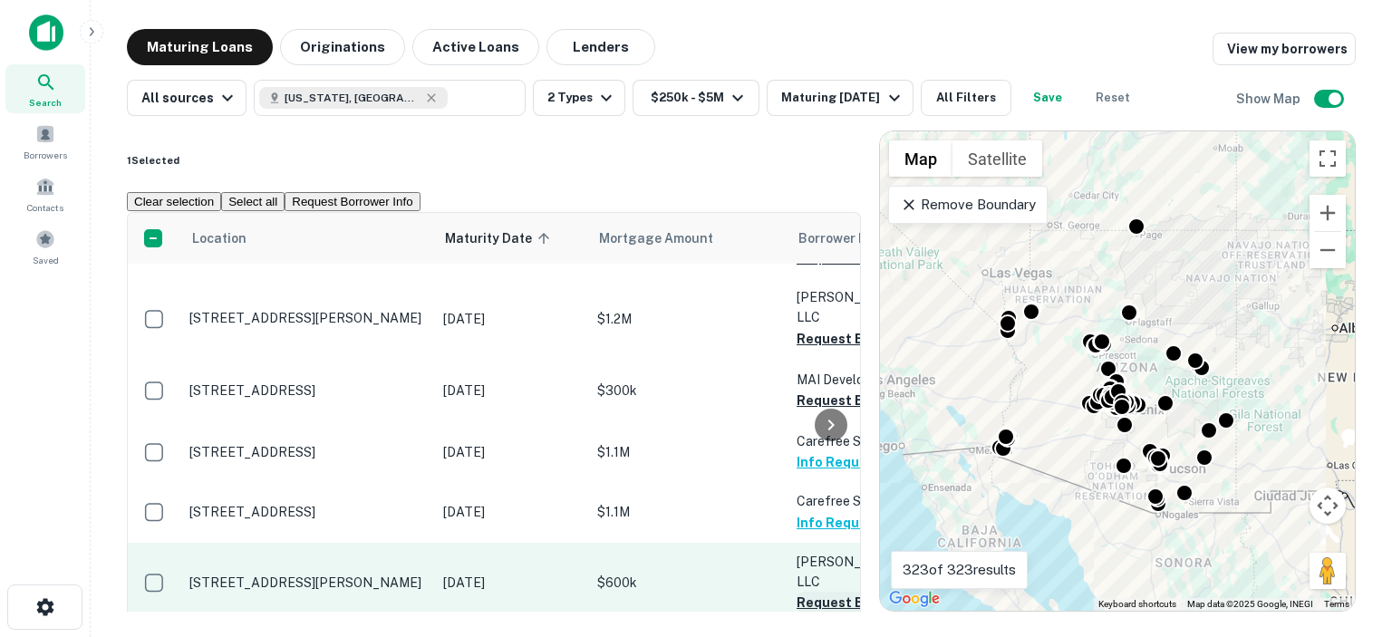
click at [803, 592] on button "Request Borrower Info" at bounding box center [869, 603] width 147 height 22
click at [803, 543] on td "Mills Investment LLC Request Borrower Info" at bounding box center [886, 583] width 199 height 80
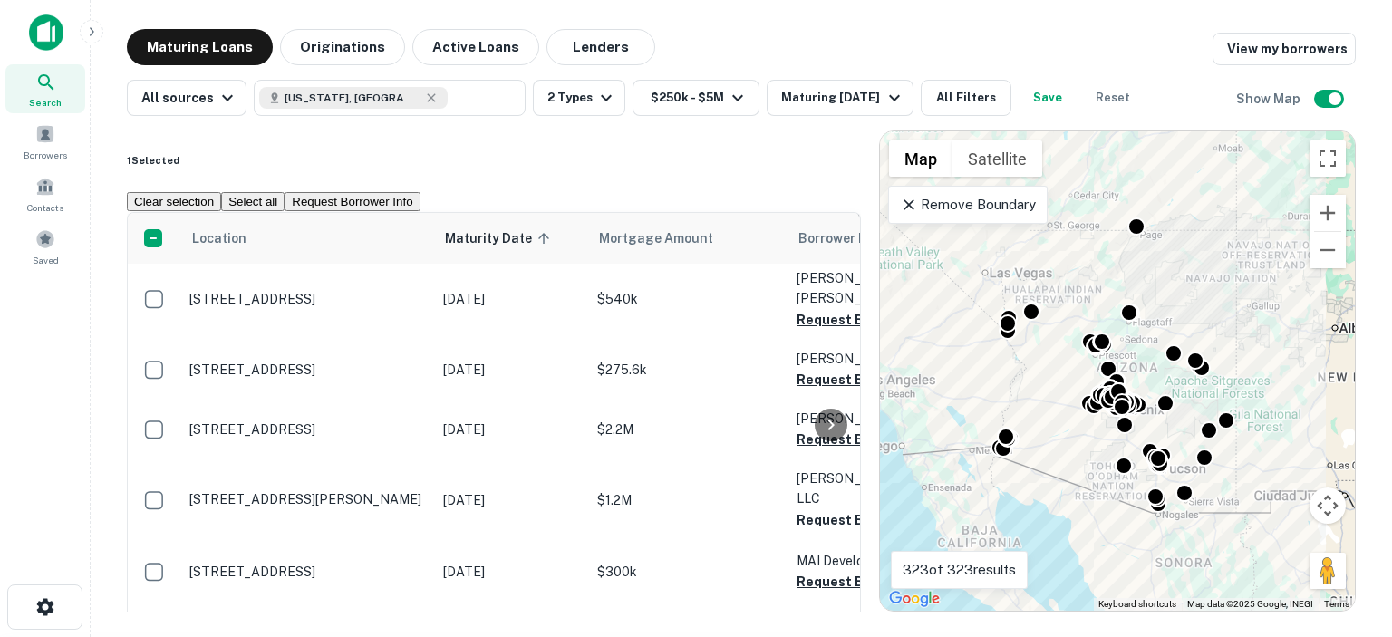
scroll to position [1547, 0]
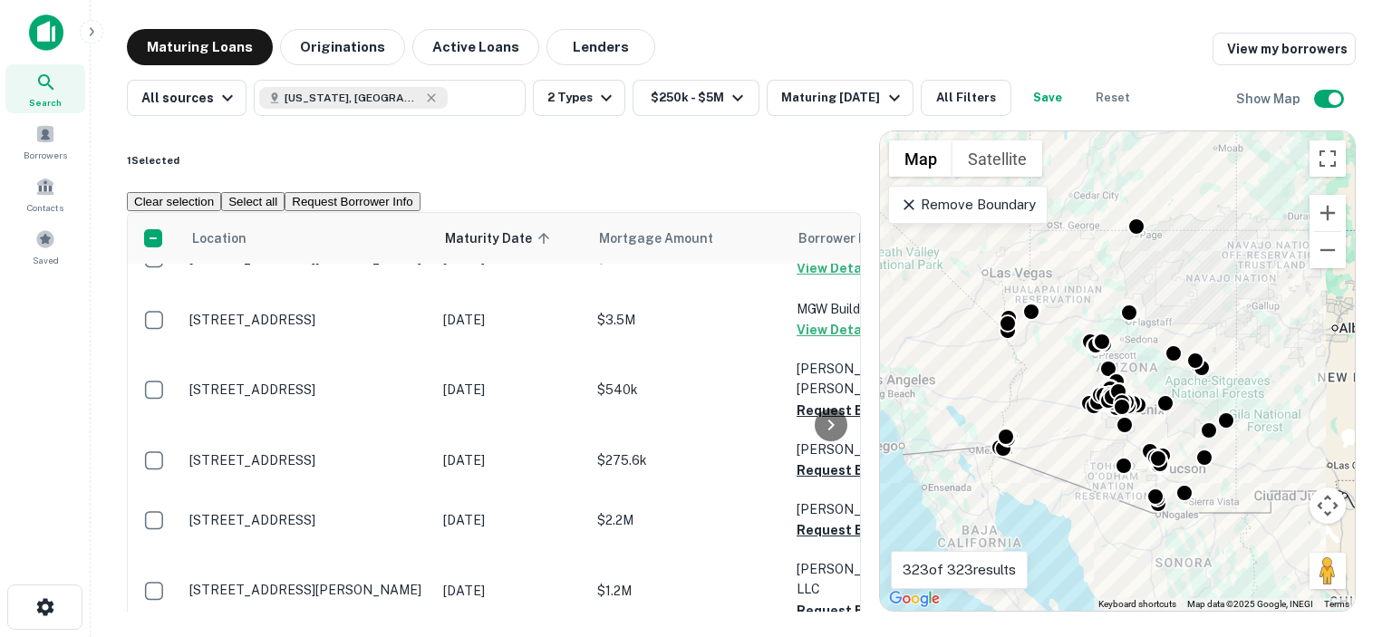
click at [813, 442] on div at bounding box center [831, 424] width 36 height 423
click at [1307, 50] on link "View my borrowers" at bounding box center [1283, 49] width 143 height 33
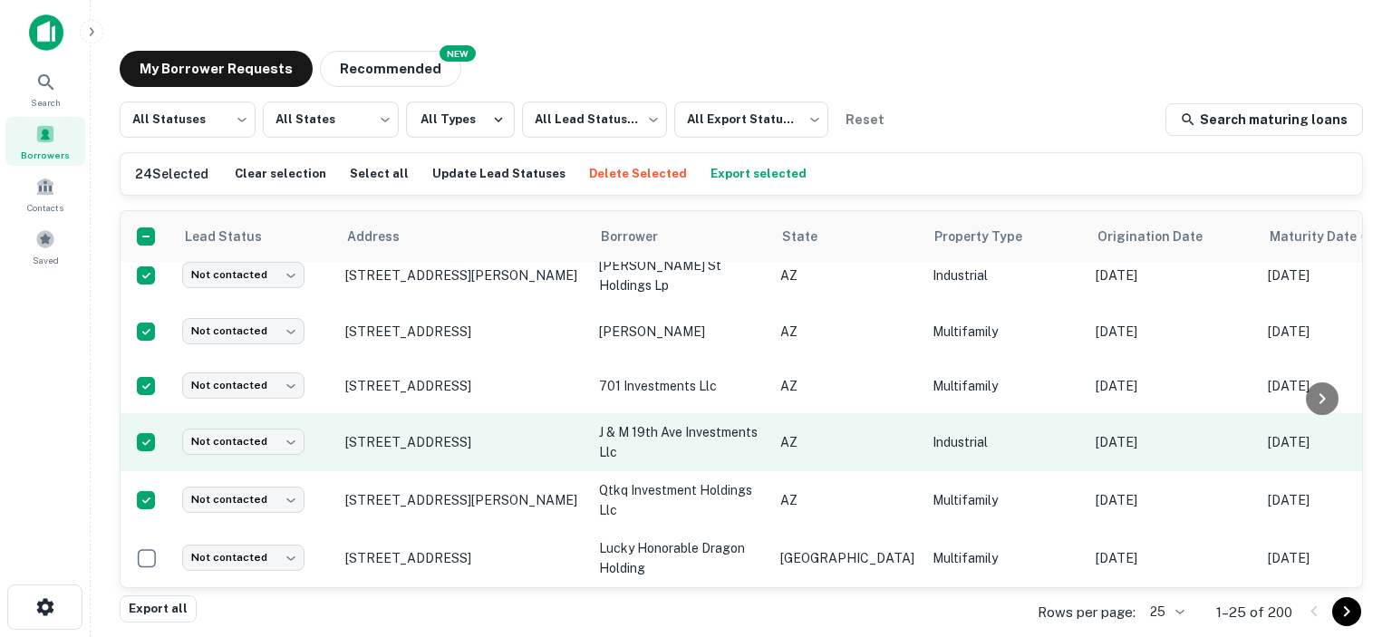
scroll to position [1105, 0]
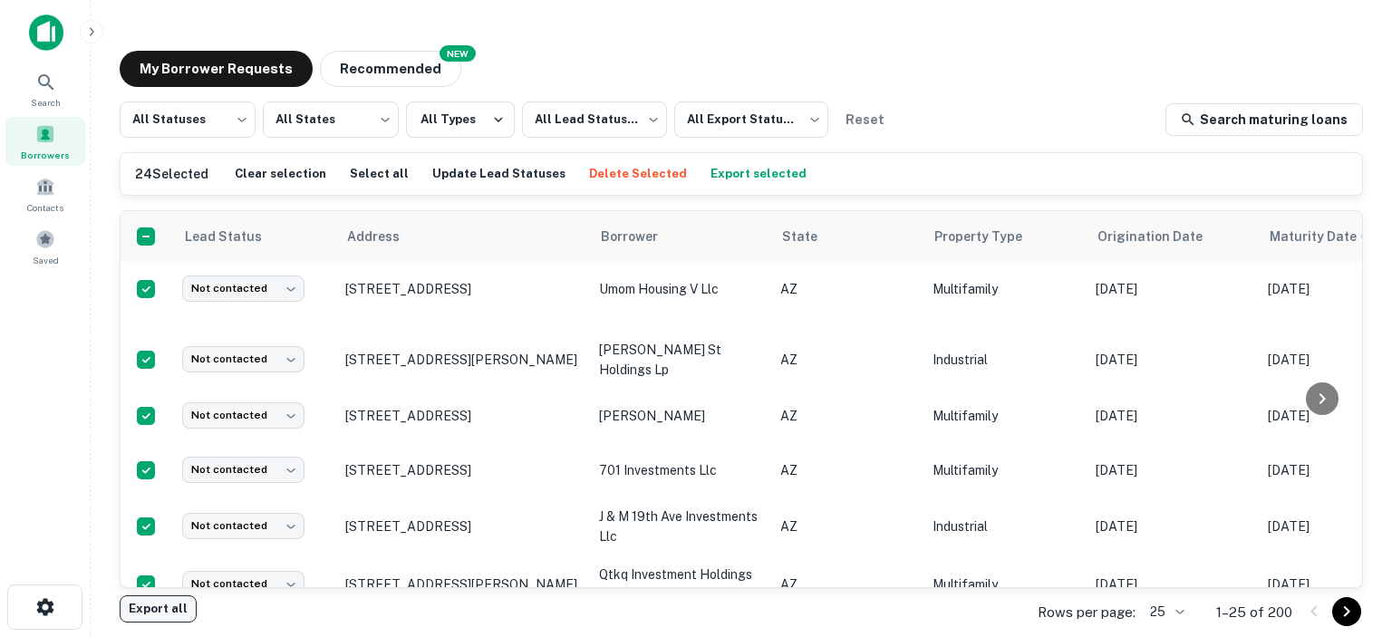
click at [139, 604] on button "Export all" at bounding box center [158, 608] width 77 height 27
click at [767, 47] on div "My Borrower Requests NEW Recommended All Statuses *** ​ All States *** ​ All Ty…" at bounding box center [741, 323] width 1272 height 574
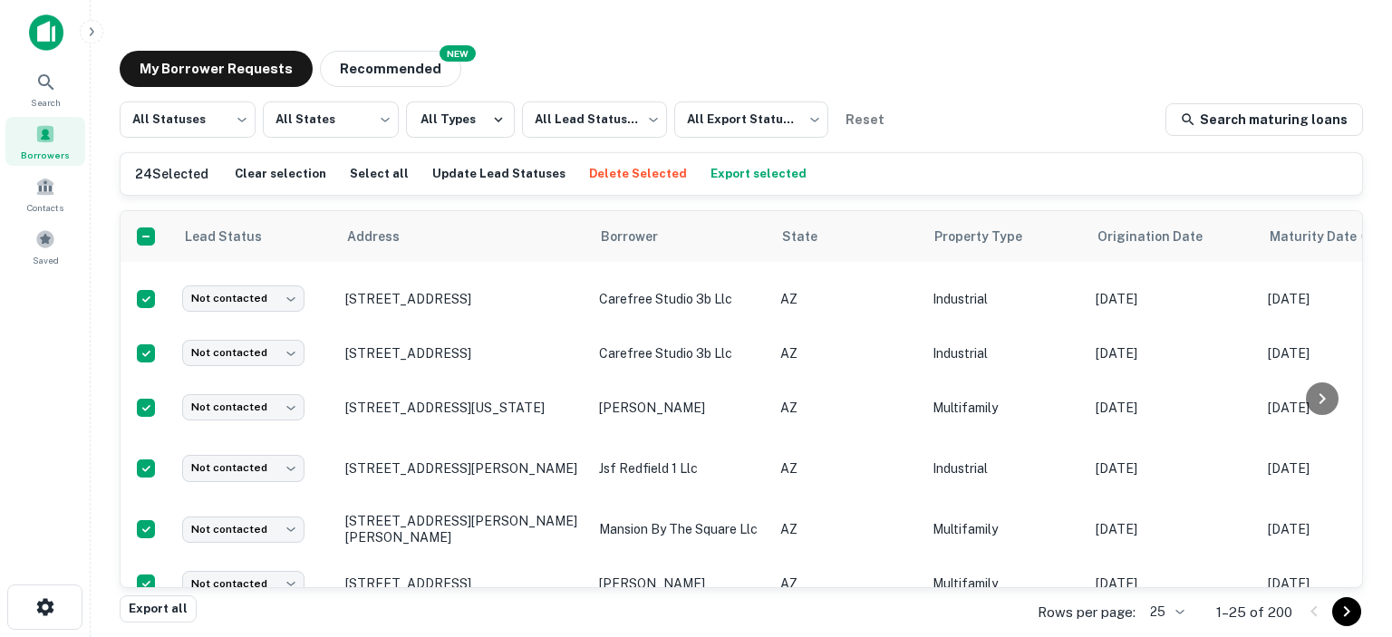
scroll to position [0, 0]
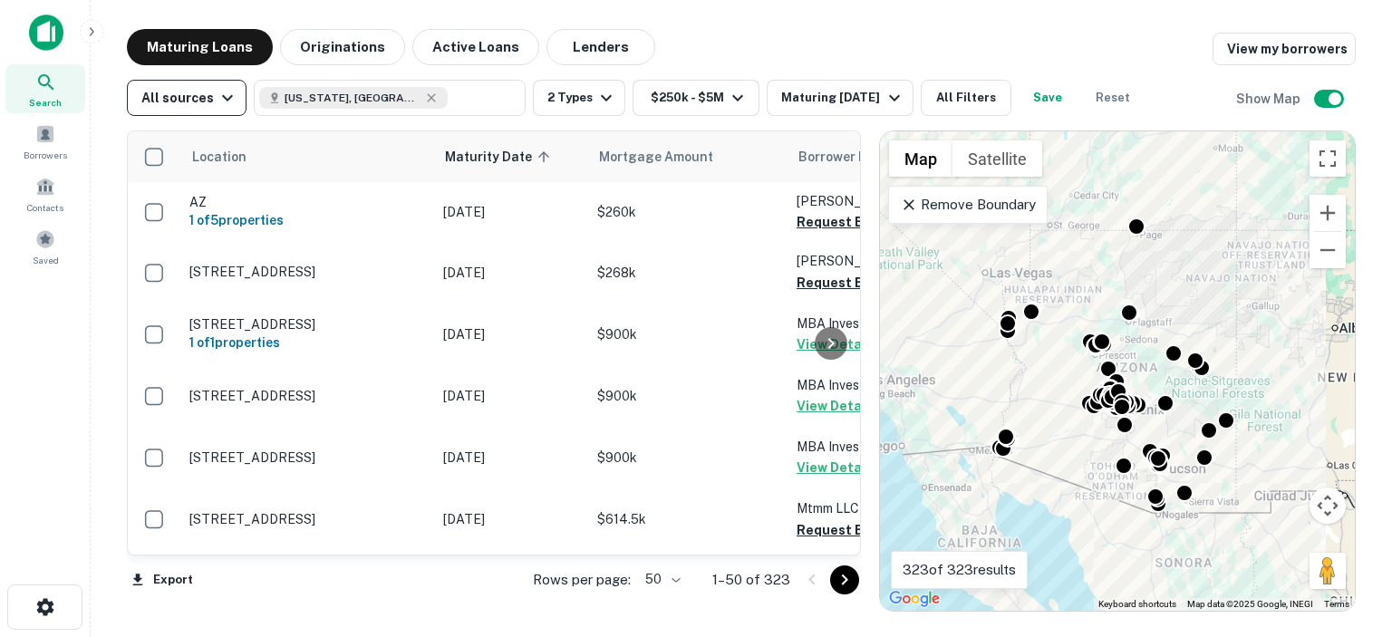
click at [217, 93] on icon "button" at bounding box center [228, 98] width 22 height 22
click at [453, 88] on div at bounding box center [696, 318] width 1392 height 637
click at [424, 97] on icon at bounding box center [431, 98] width 14 height 14
type input "**********"
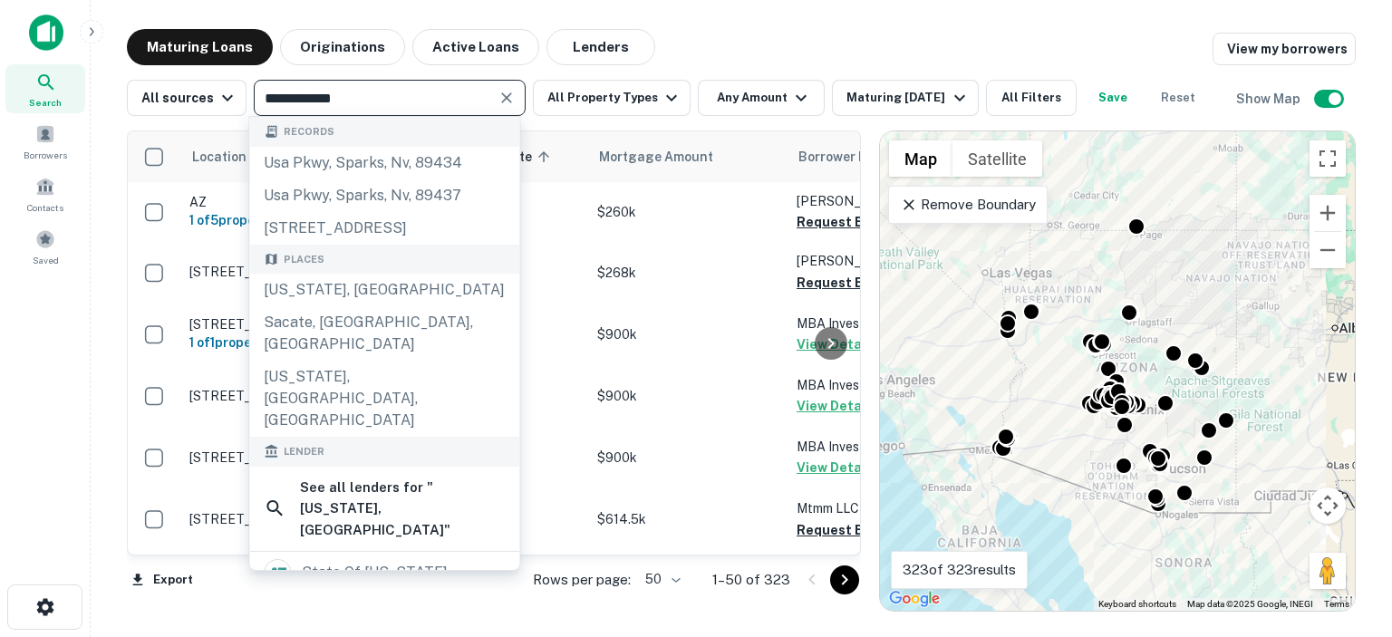
click at [501, 95] on icon "Clear" at bounding box center [506, 97] width 11 height 11
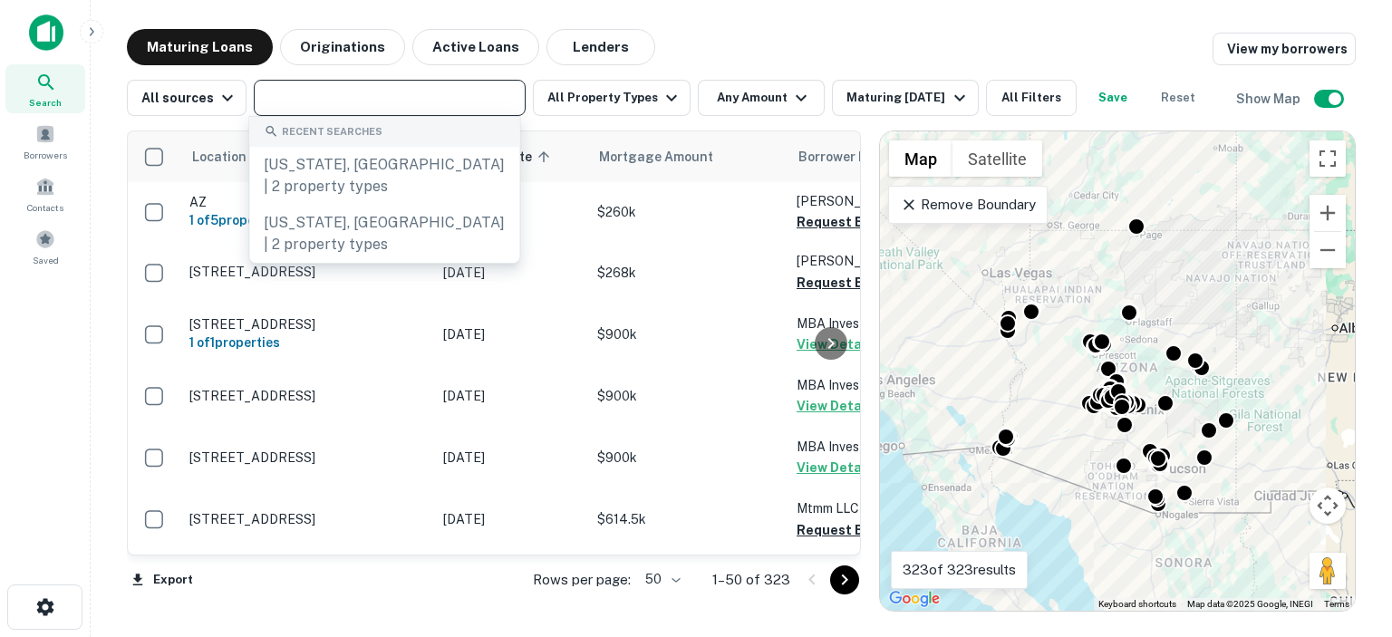
click at [310, 96] on input "text" at bounding box center [388, 97] width 258 height 25
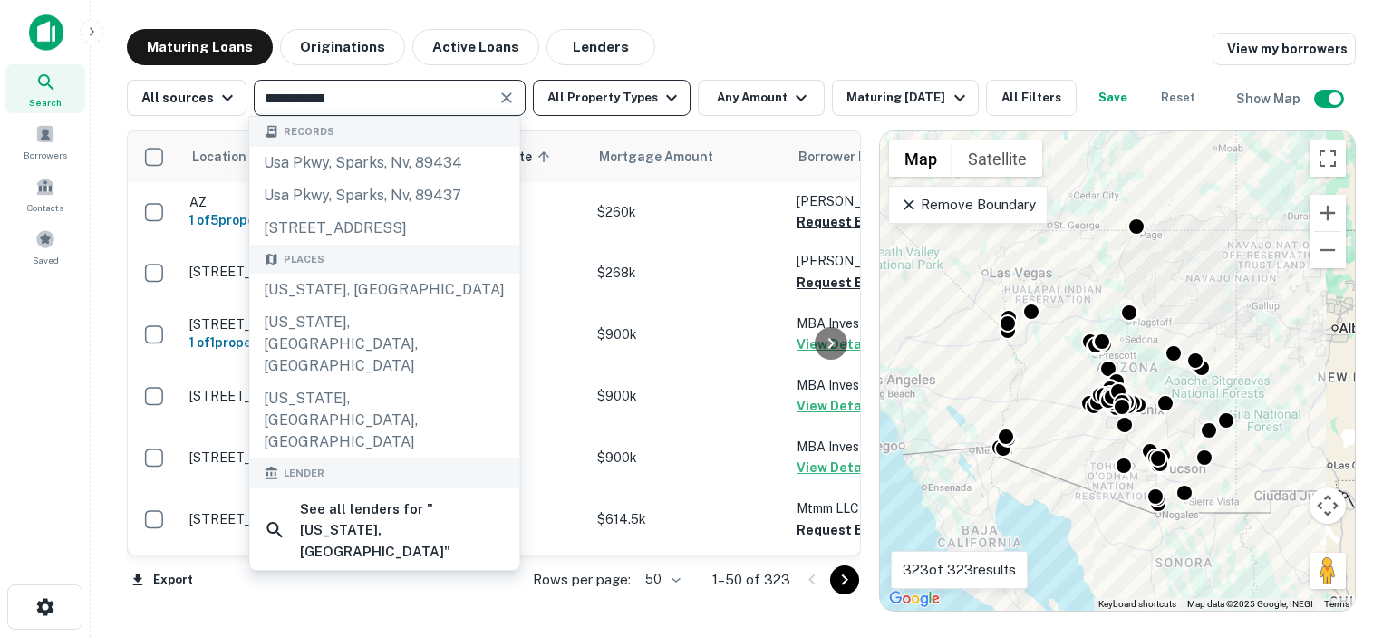
type input "**********"
click at [661, 95] on icon "button" at bounding box center [672, 98] width 22 height 22
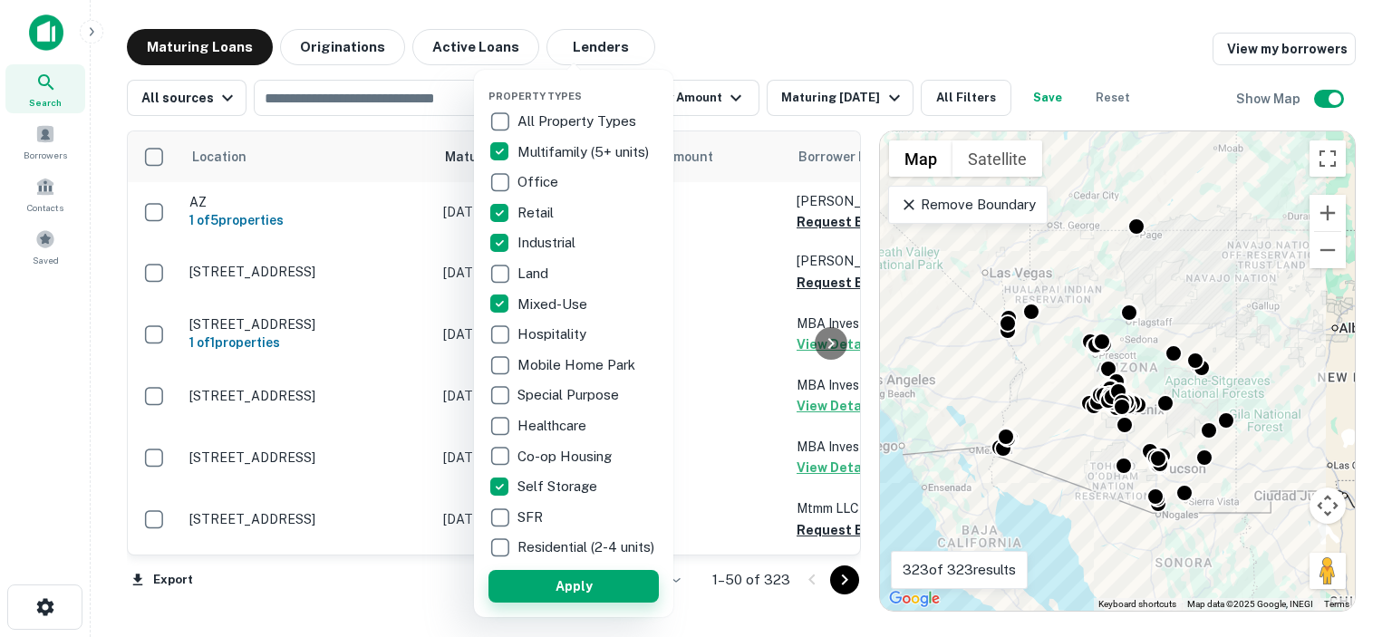
drag, startPoint x: 579, startPoint y: 597, endPoint x: 594, endPoint y: 582, distance: 21.8
click at [576, 596] on button "Apply" at bounding box center [573, 586] width 170 height 33
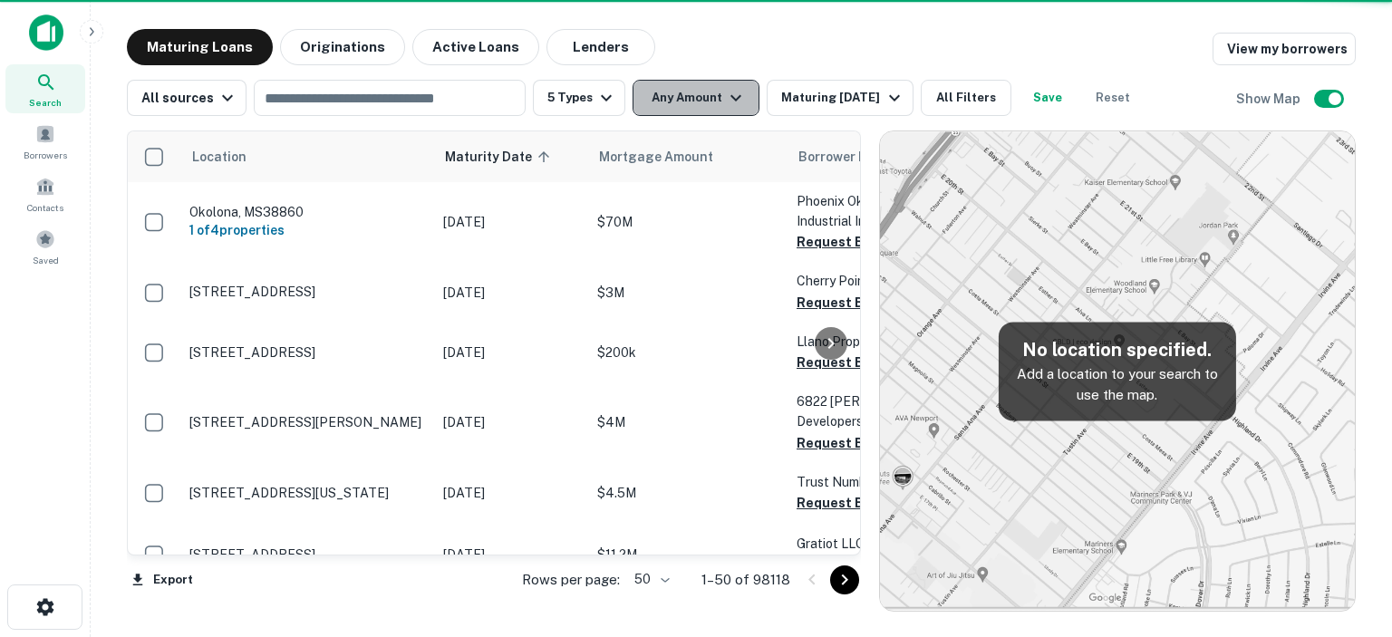
click at [727, 102] on icon "button" at bounding box center [736, 98] width 22 height 22
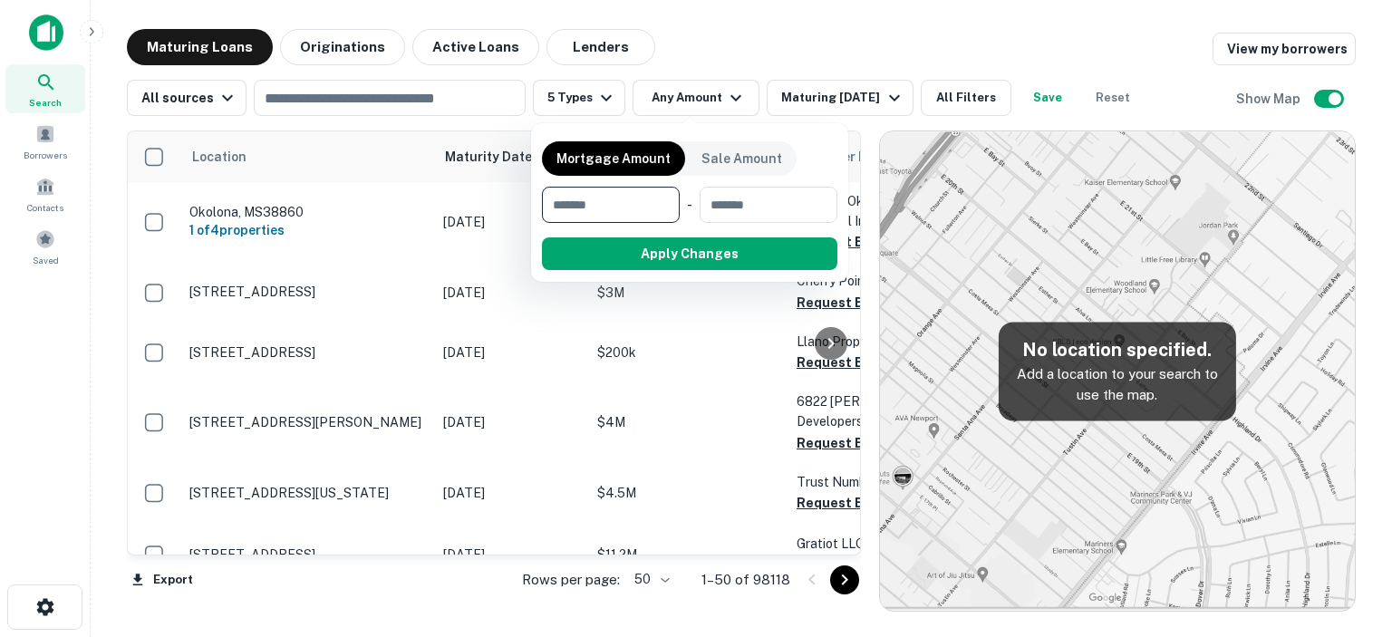
click at [598, 209] on input "number" at bounding box center [604, 205] width 125 height 36
type input "******"
click at [776, 206] on input "number" at bounding box center [768, 205] width 111 height 36
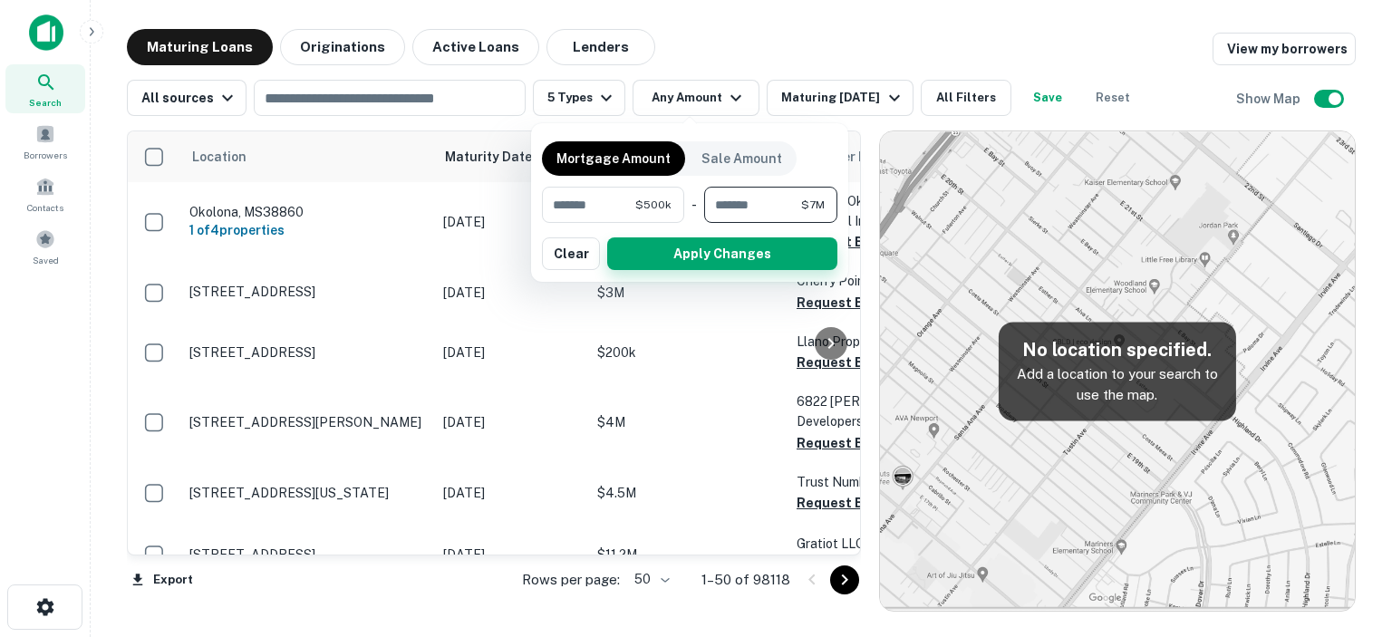
type input "*******"
click at [710, 253] on button "Apply Changes" at bounding box center [722, 253] width 230 height 33
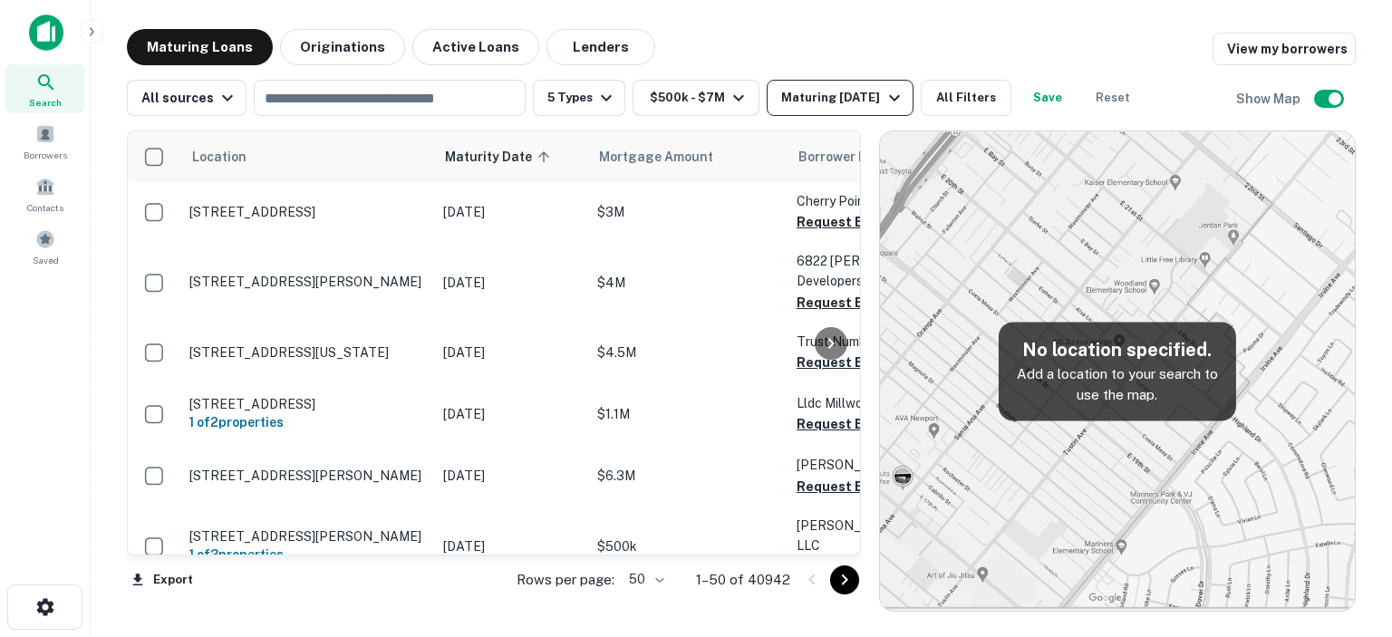
click at [900, 99] on icon "button" at bounding box center [894, 98] width 11 height 6
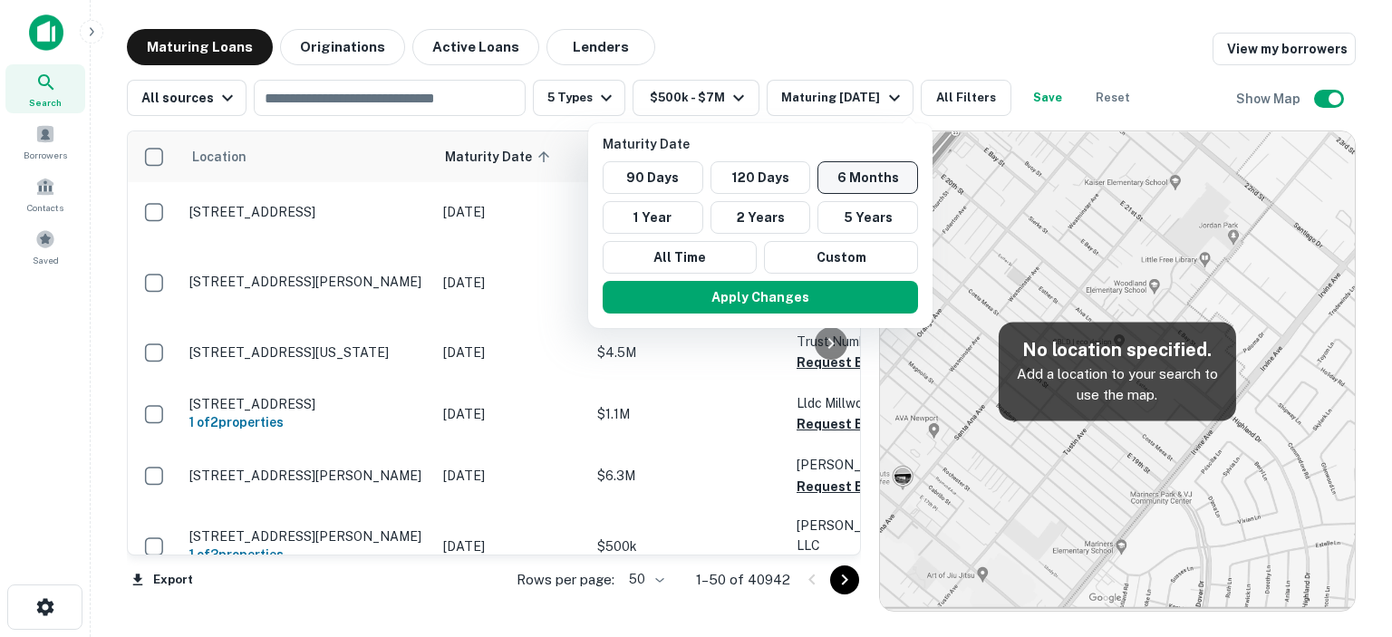
click at [840, 173] on button "6 Months" at bounding box center [867, 177] width 101 height 33
click at [765, 298] on button "Apply Changes" at bounding box center [760, 297] width 315 height 33
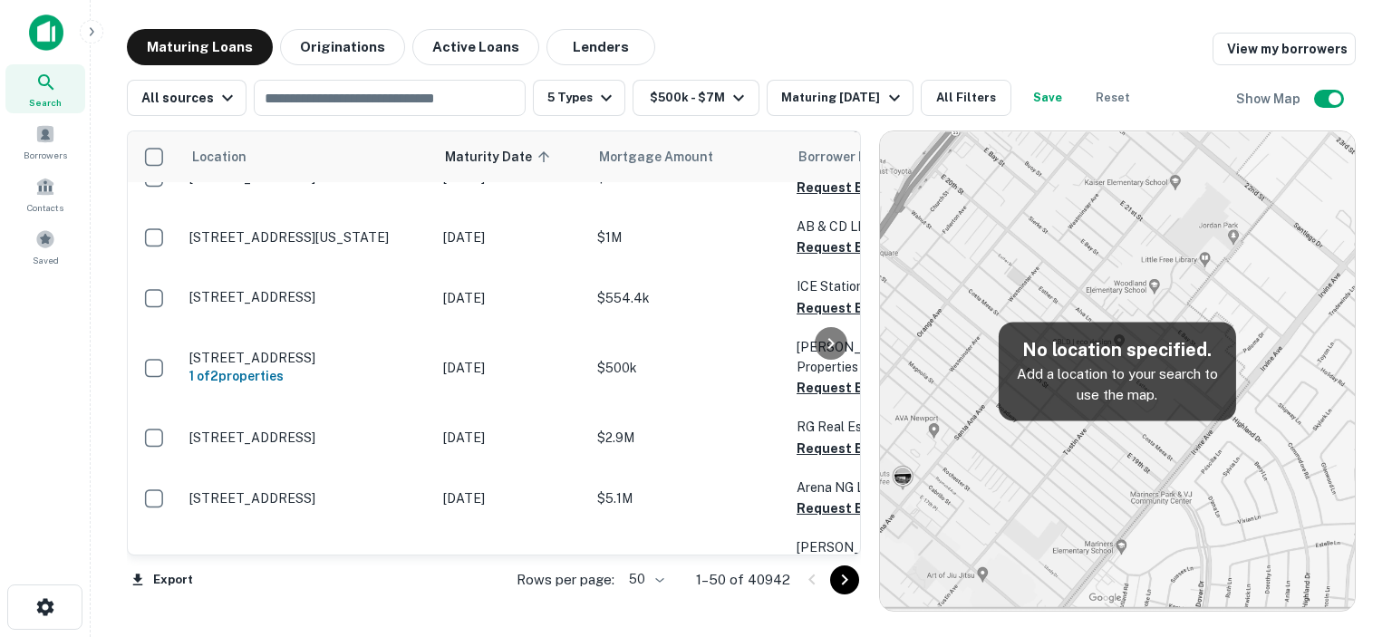
scroll to position [2848, 0]
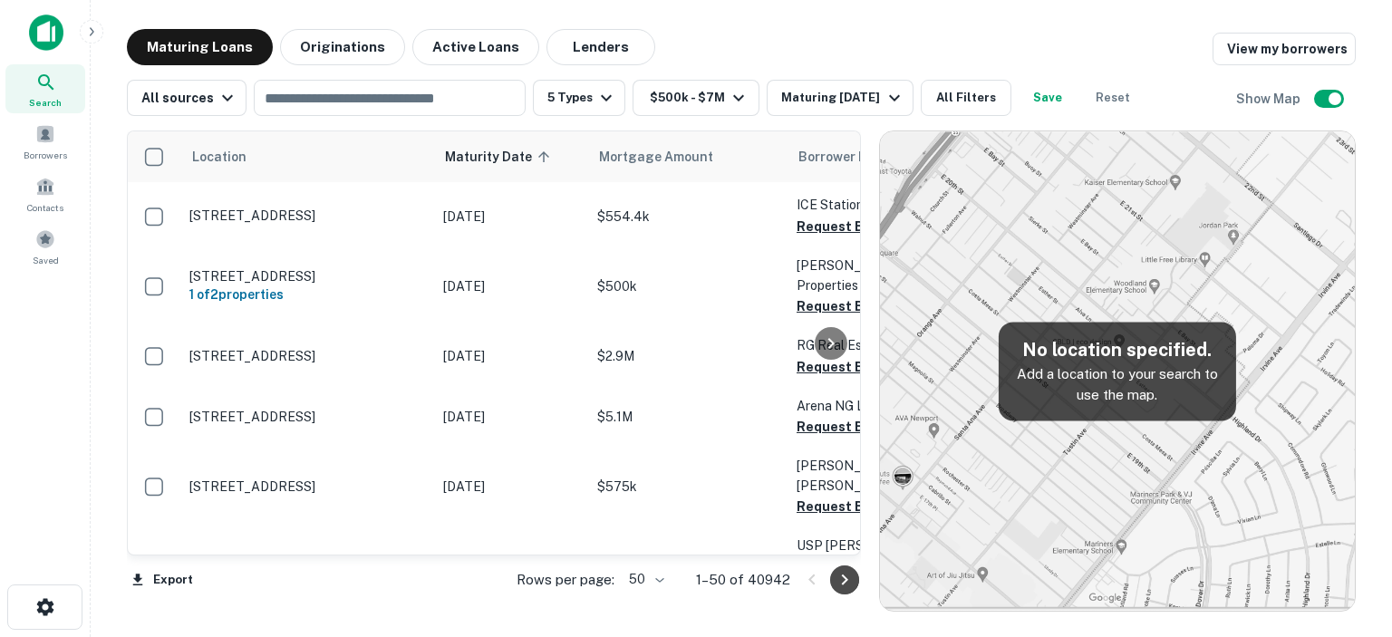
click at [846, 575] on icon "Go to next page" at bounding box center [845, 580] width 22 height 22
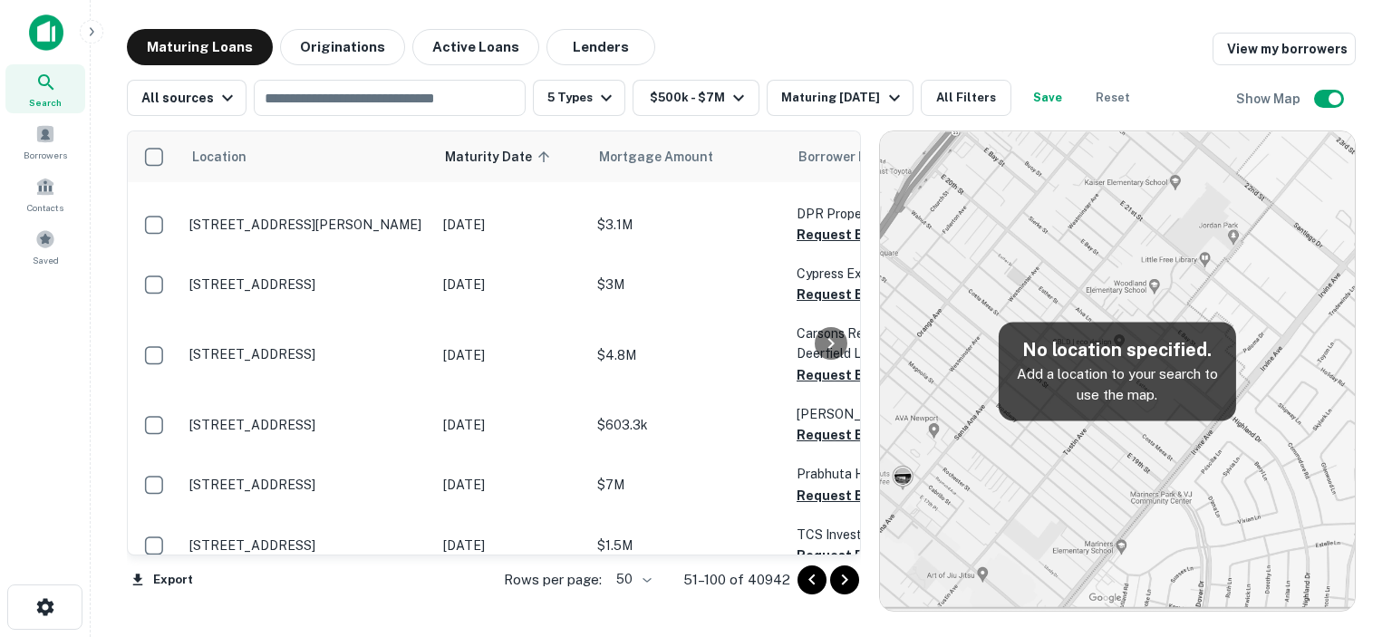
scroll to position [2800, 0]
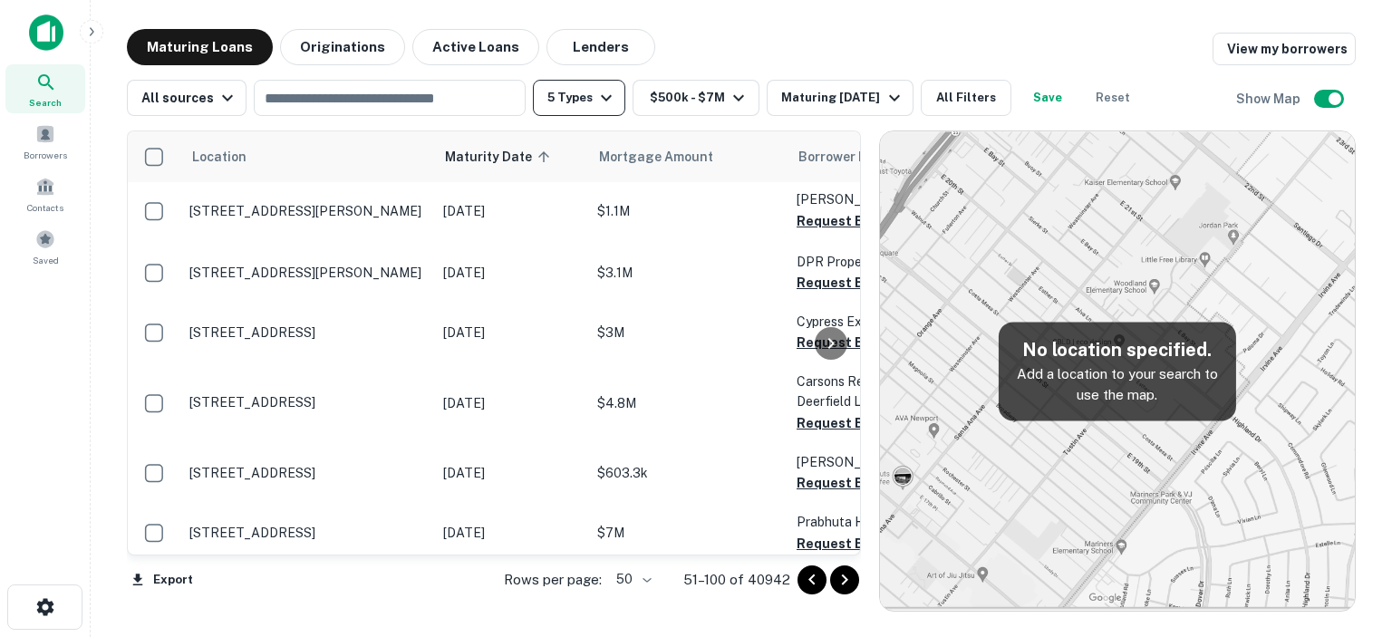
click at [601, 99] on icon "button" at bounding box center [606, 98] width 11 height 6
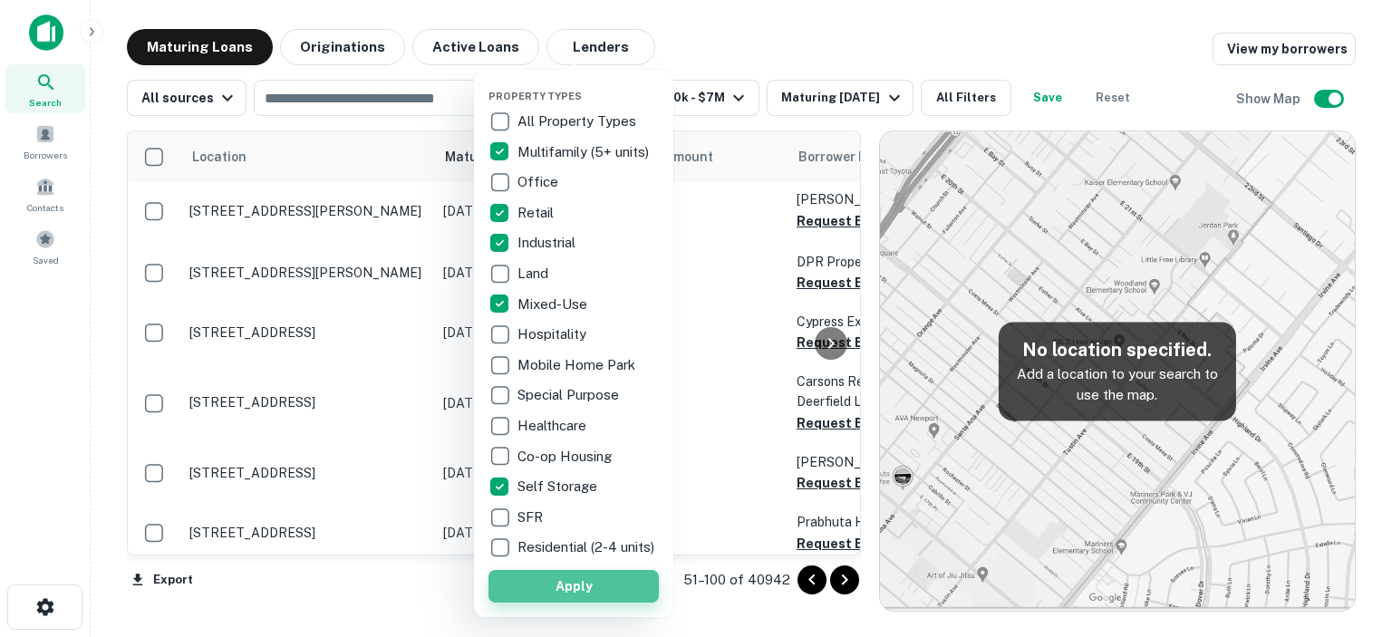
click at [571, 597] on button "Apply" at bounding box center [573, 586] width 170 height 33
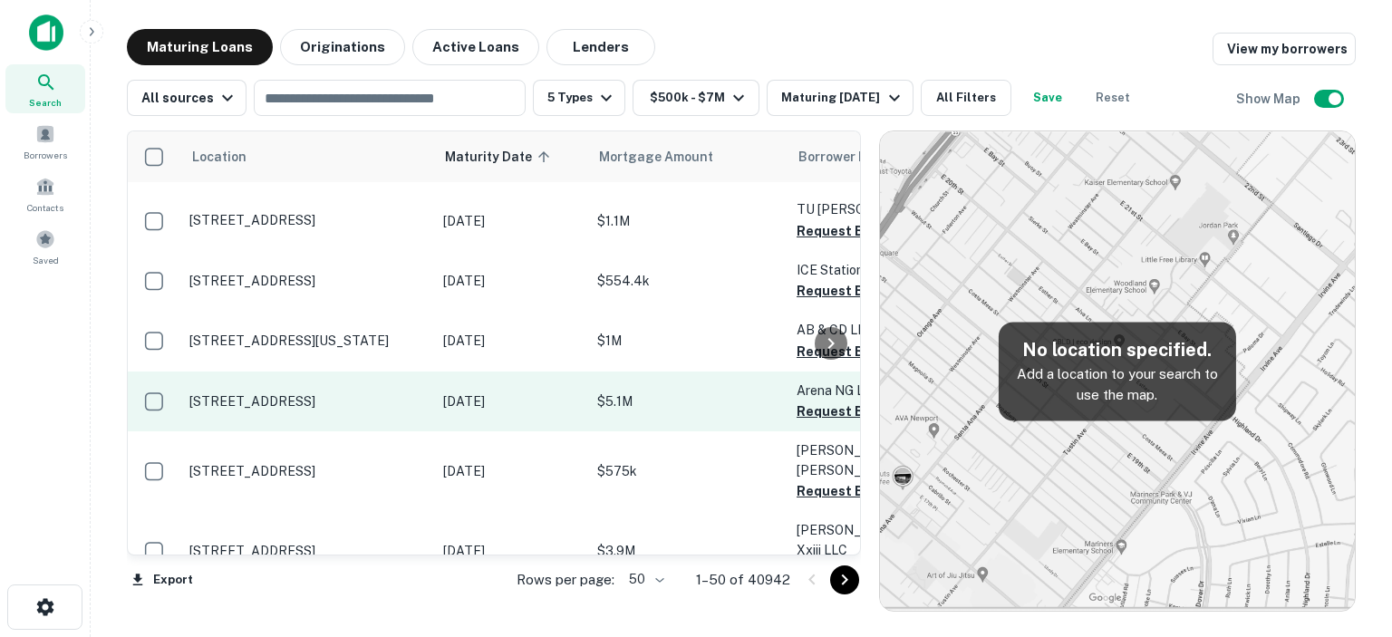
scroll to position [2867, 0]
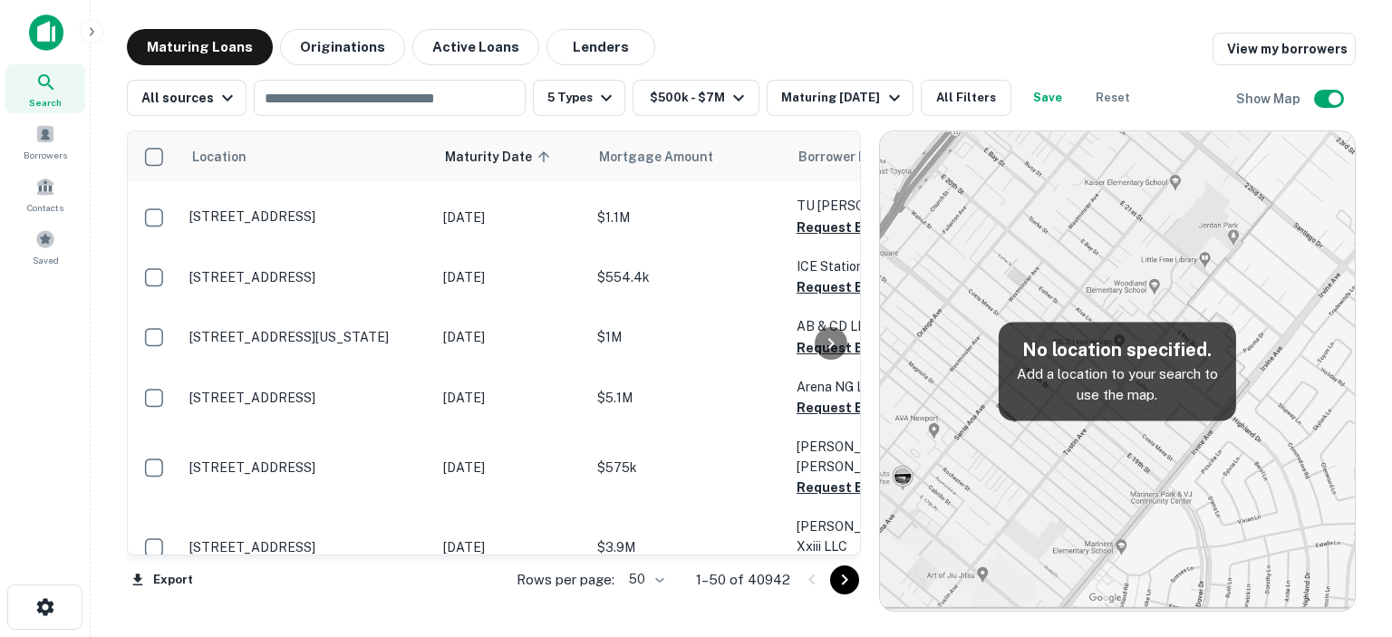
click at [841, 583] on icon "Go to next page" at bounding box center [845, 580] width 22 height 22
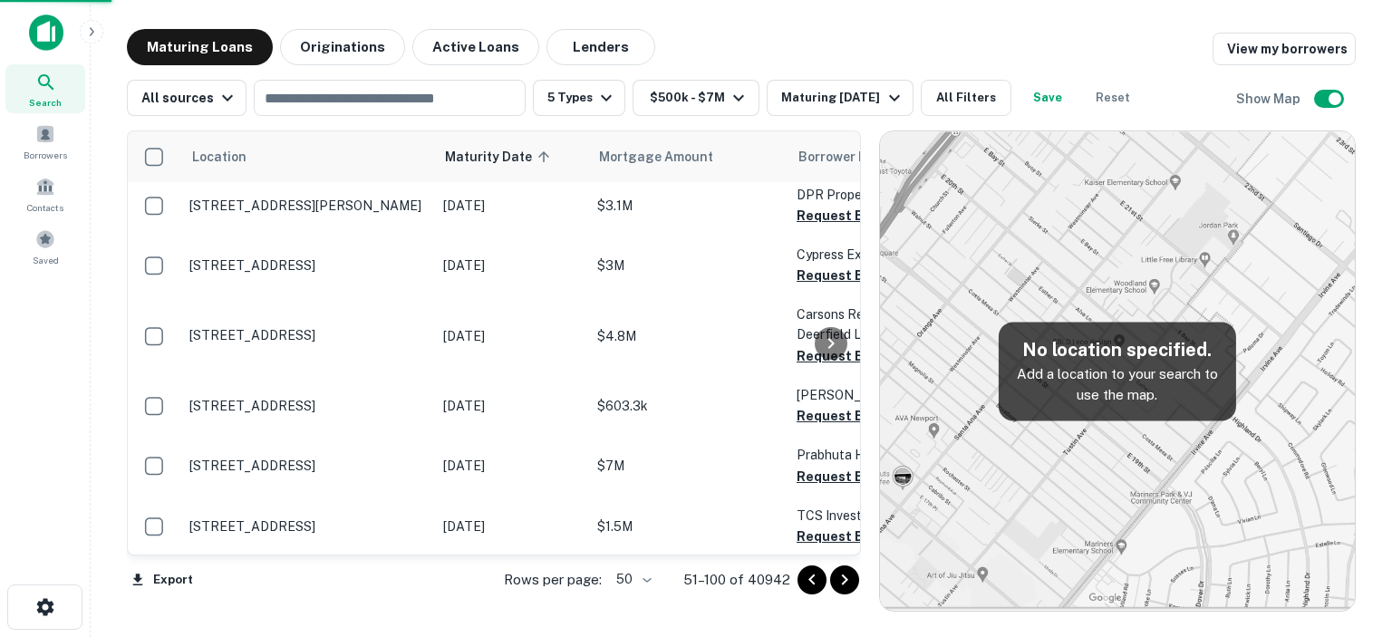
scroll to position [2800, 0]
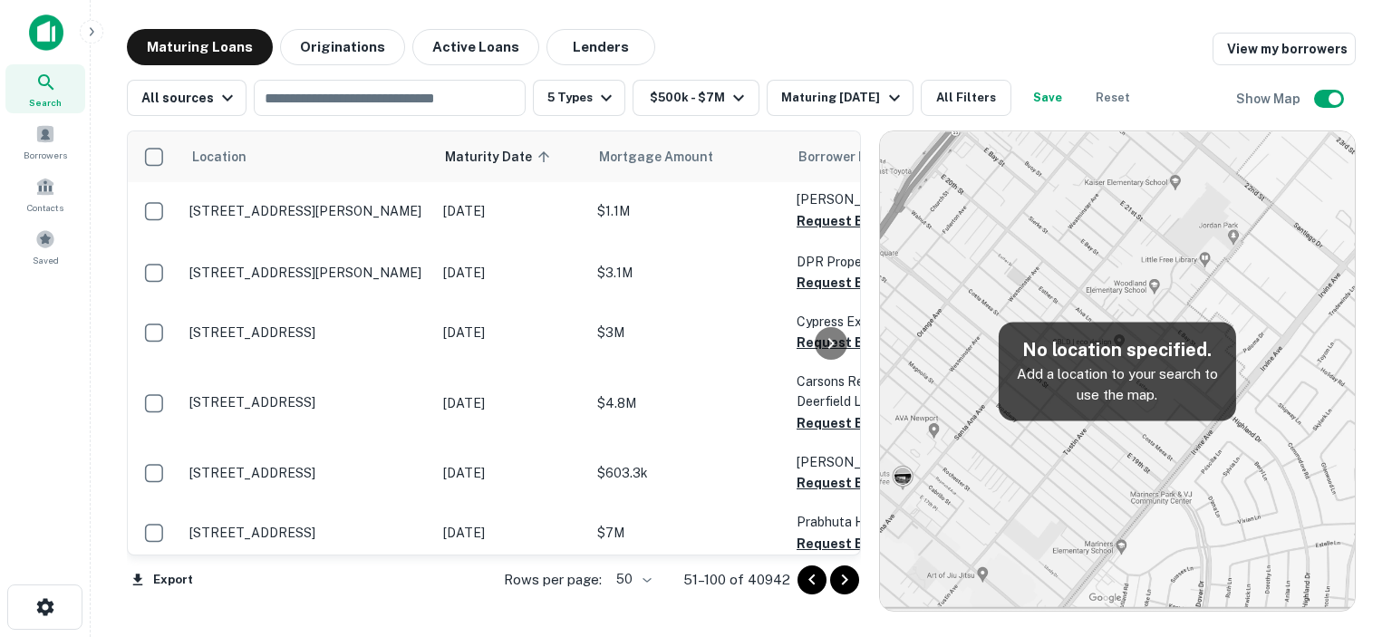
click at [842, 579] on icon "Go to next page" at bounding box center [845, 580] width 22 height 22
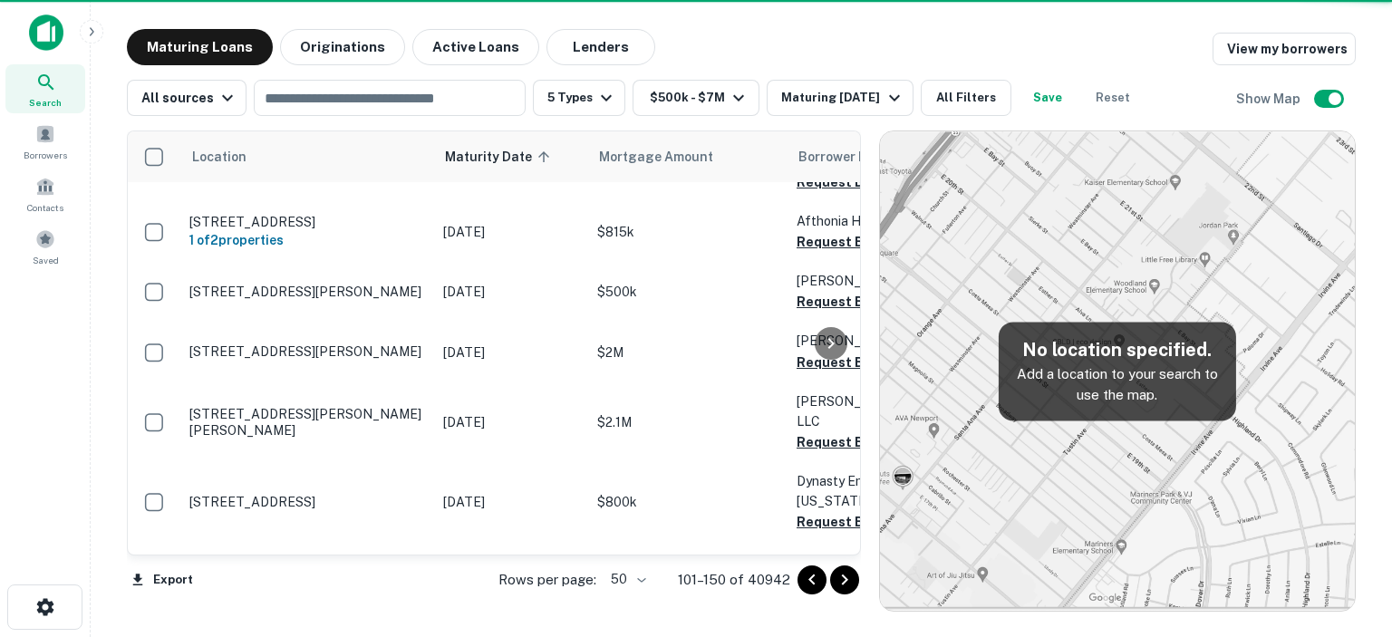
click at [842, 579] on icon "Go to next page" at bounding box center [845, 580] width 22 height 22
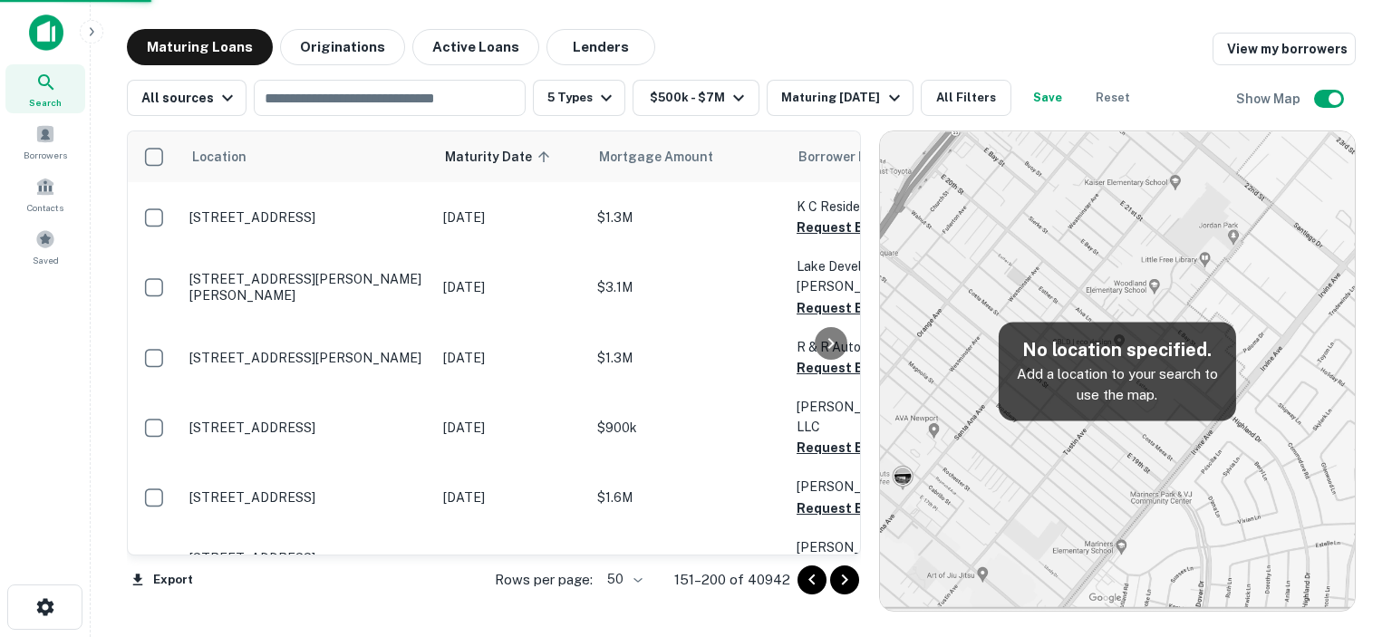
scroll to position [2792, 0]
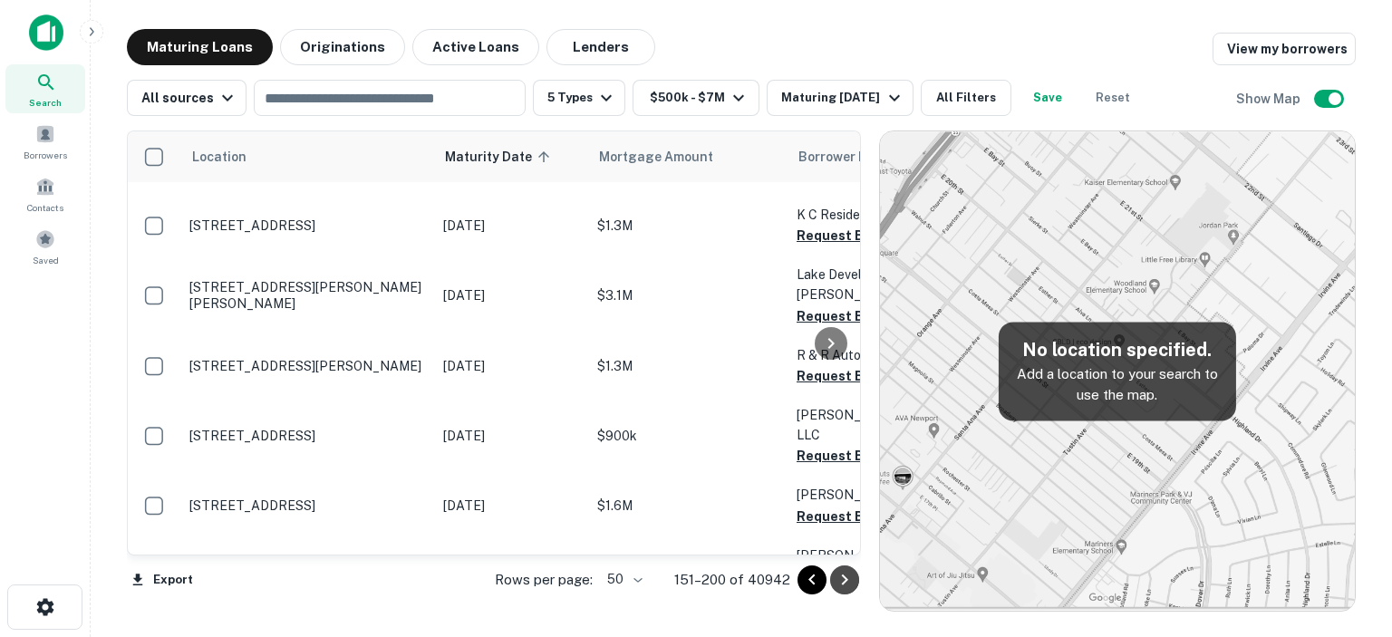
click at [842, 579] on icon "Go to next page" at bounding box center [845, 580] width 22 height 22
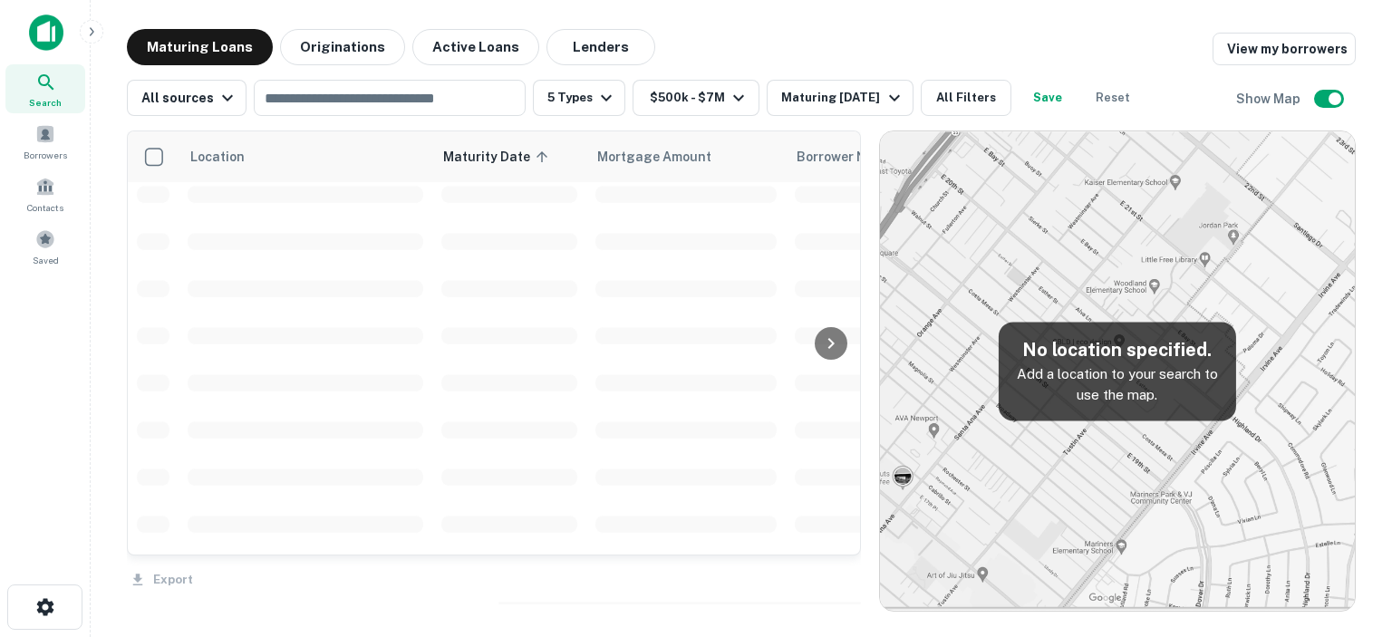
scroll to position [2800, 0]
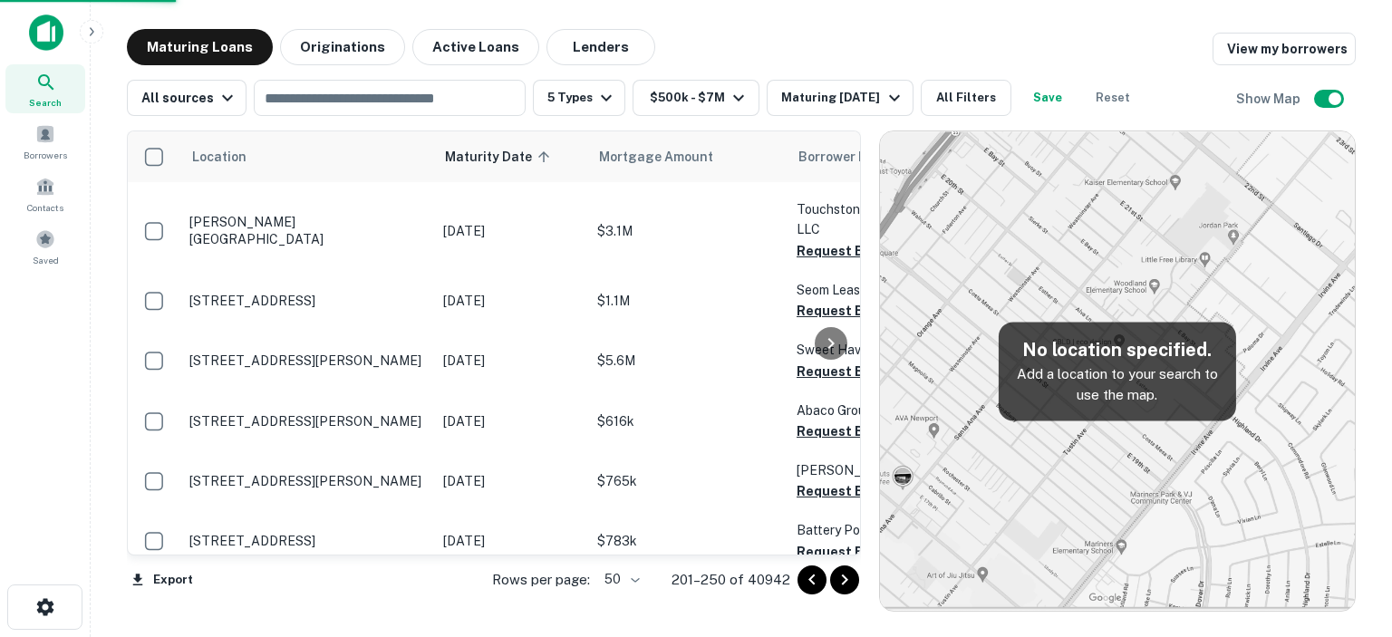
click at [842, 579] on icon "Go to next page" at bounding box center [845, 580] width 22 height 22
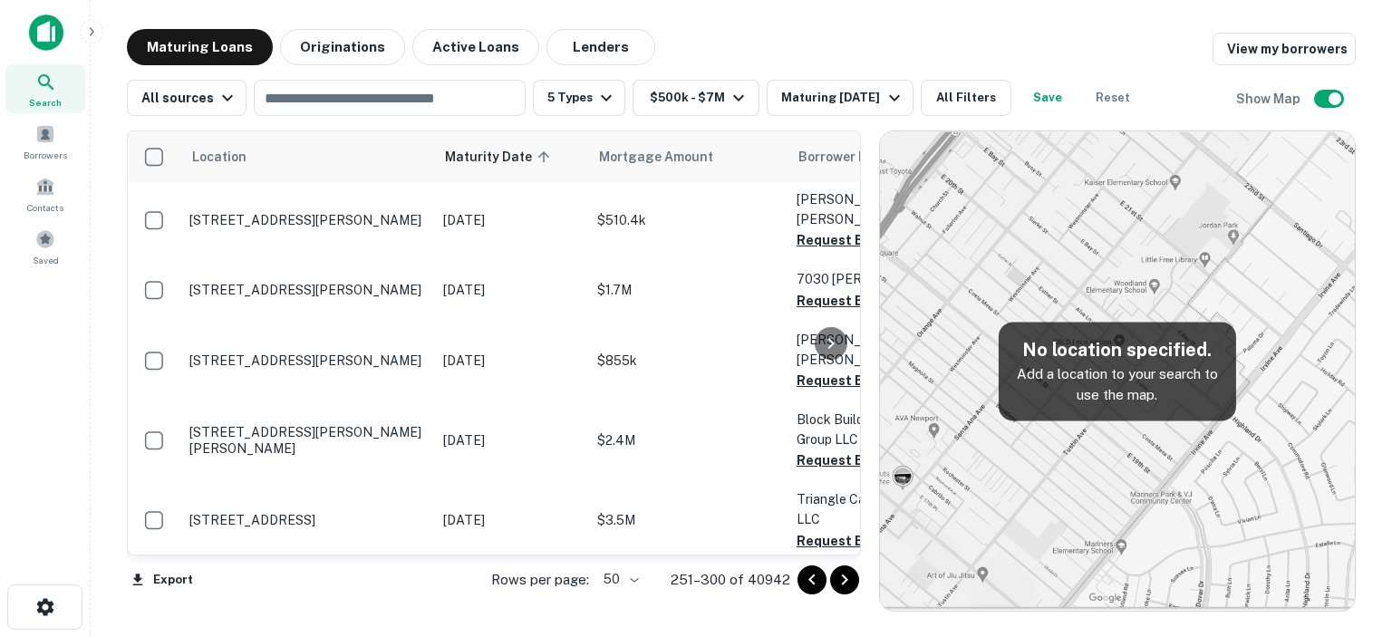
click at [842, 579] on icon "Go to next page" at bounding box center [845, 580] width 22 height 22
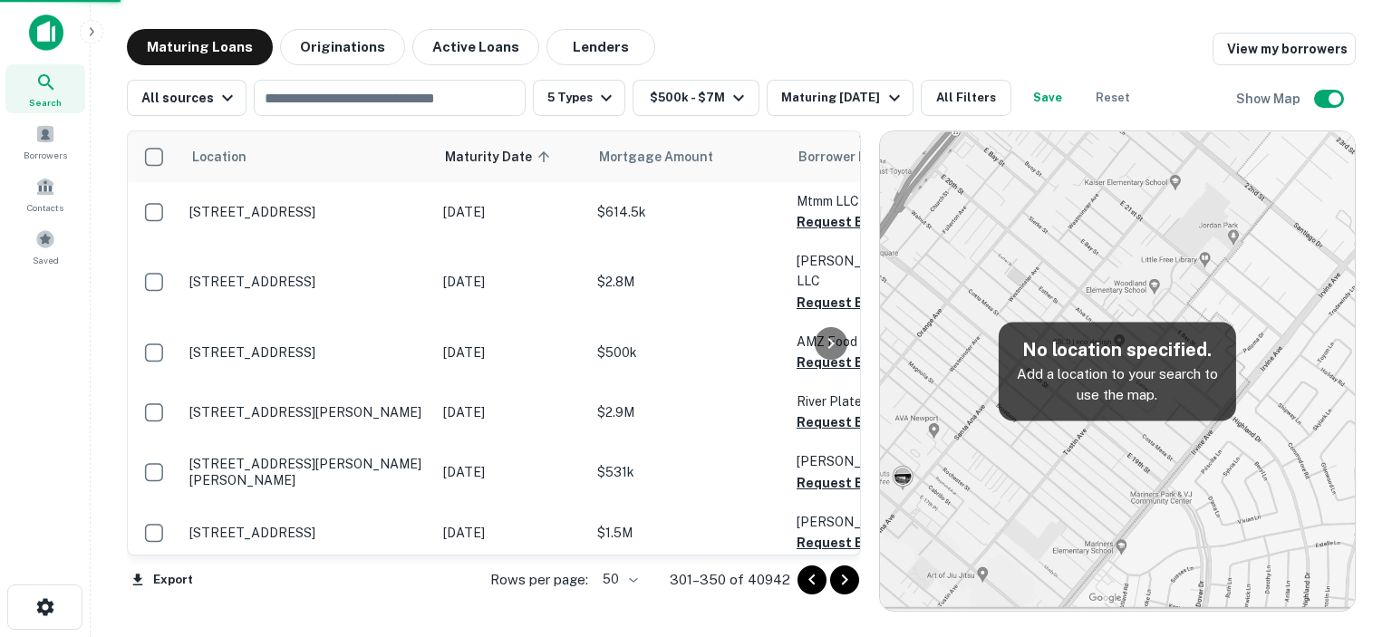
scroll to position [2790, 0]
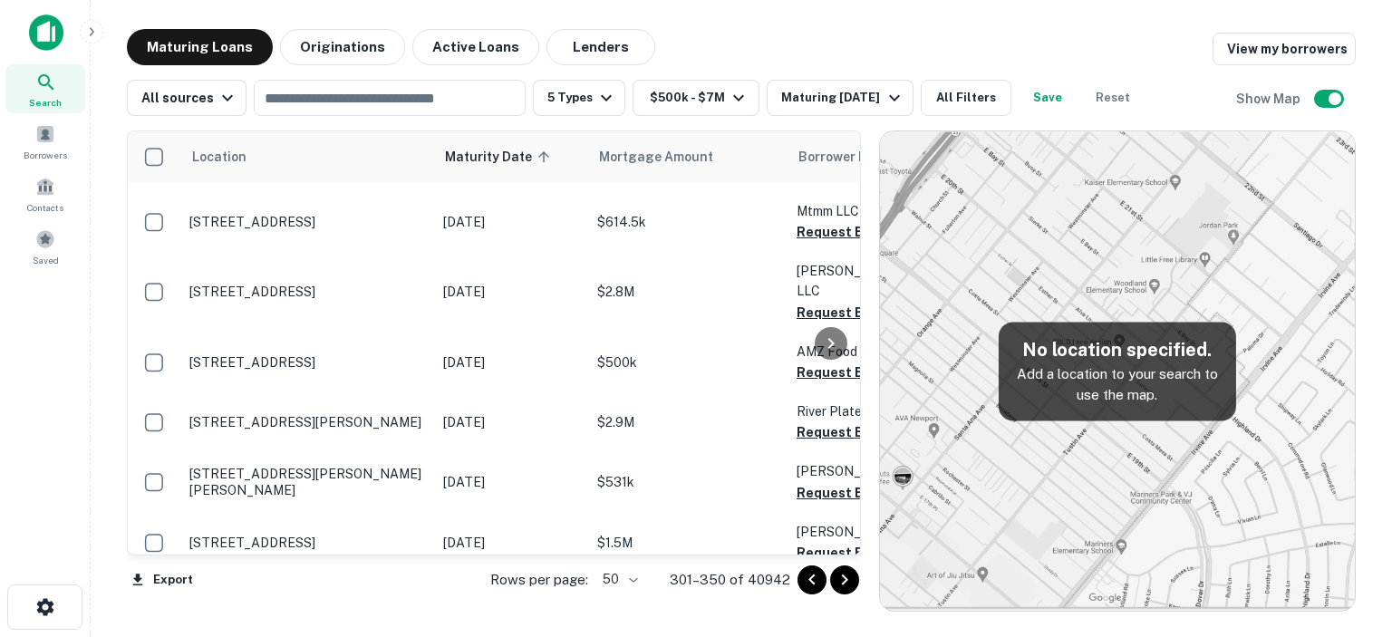
click at [842, 579] on icon "Go to next page" at bounding box center [845, 580] width 22 height 22
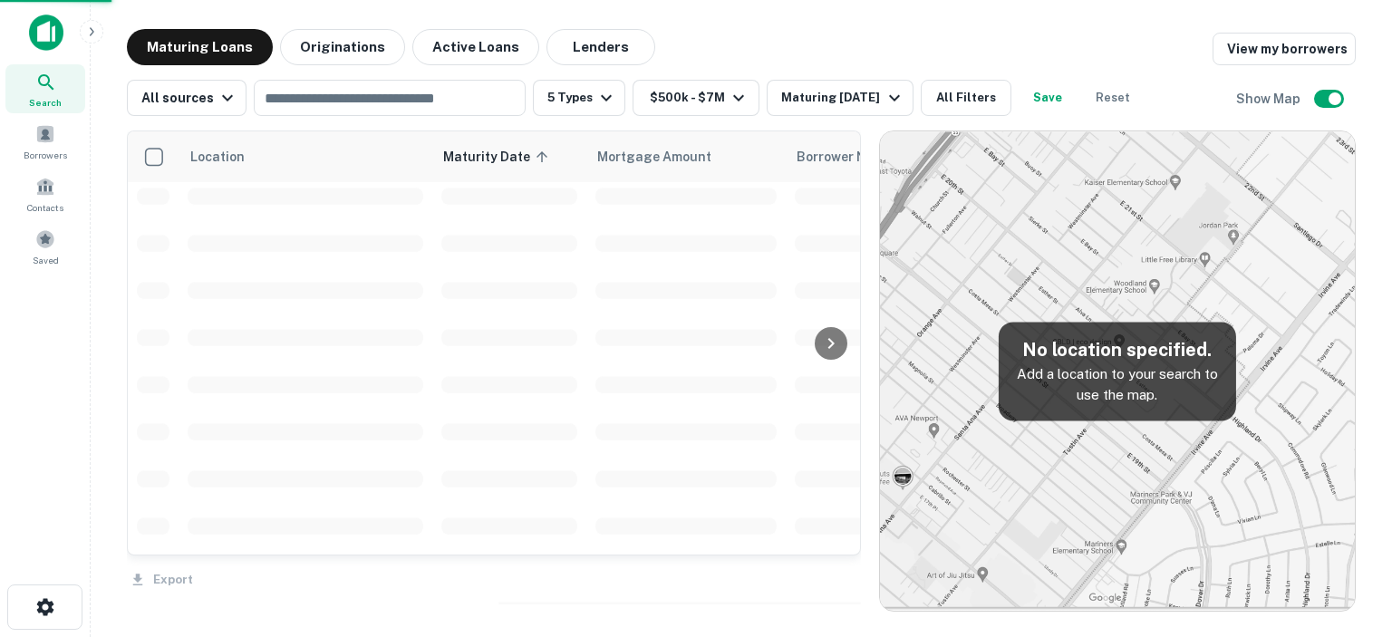
scroll to position [2800, 0]
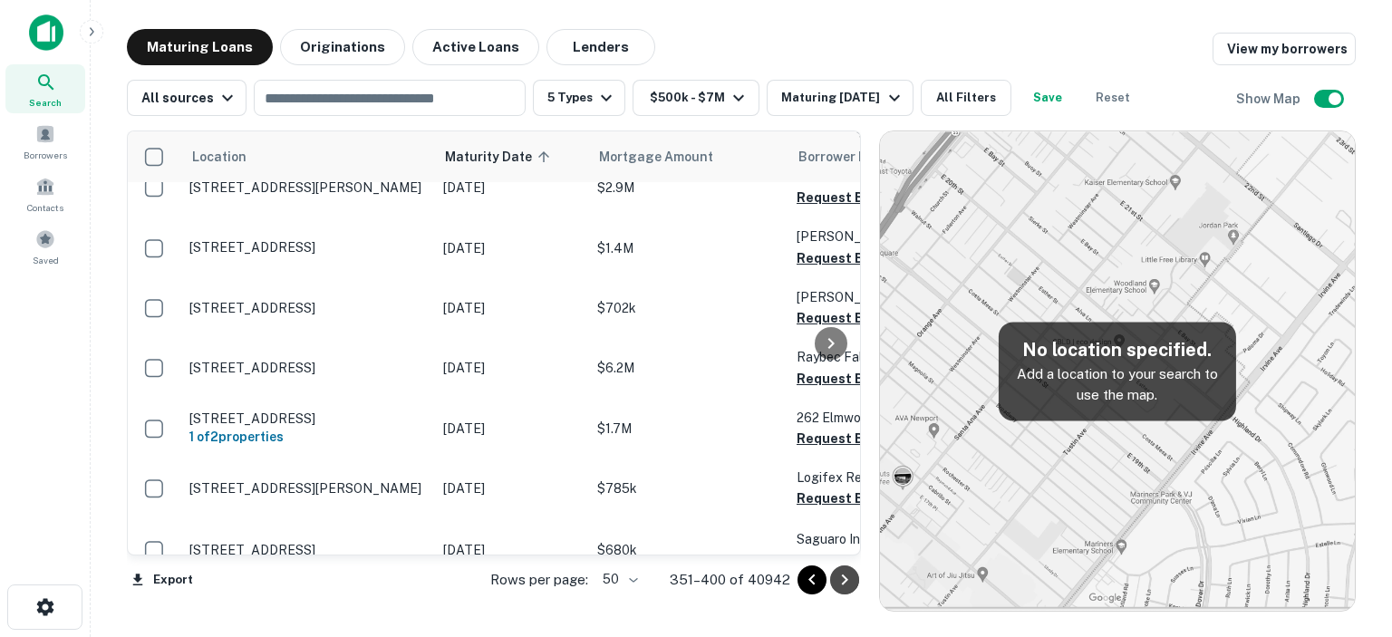
click at [842, 579] on icon "Go to next page" at bounding box center [845, 580] width 22 height 22
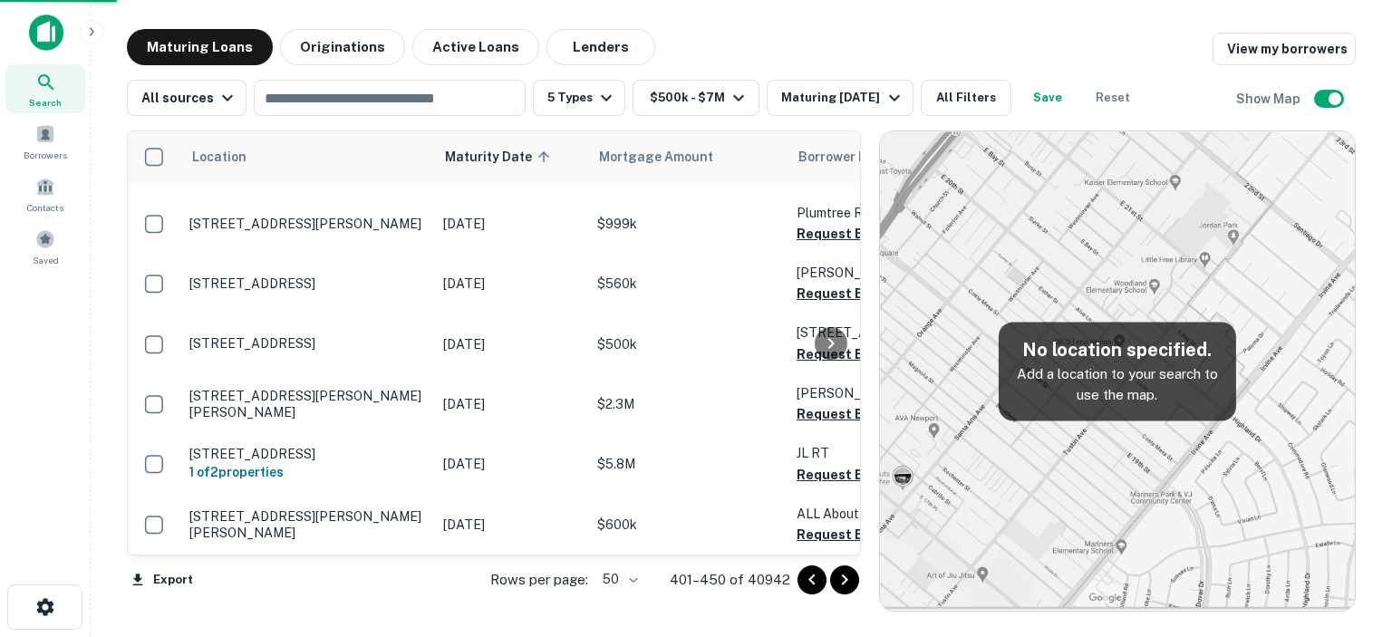
scroll to position [2764, 0]
click at [900, 98] on icon "button" at bounding box center [894, 98] width 11 height 6
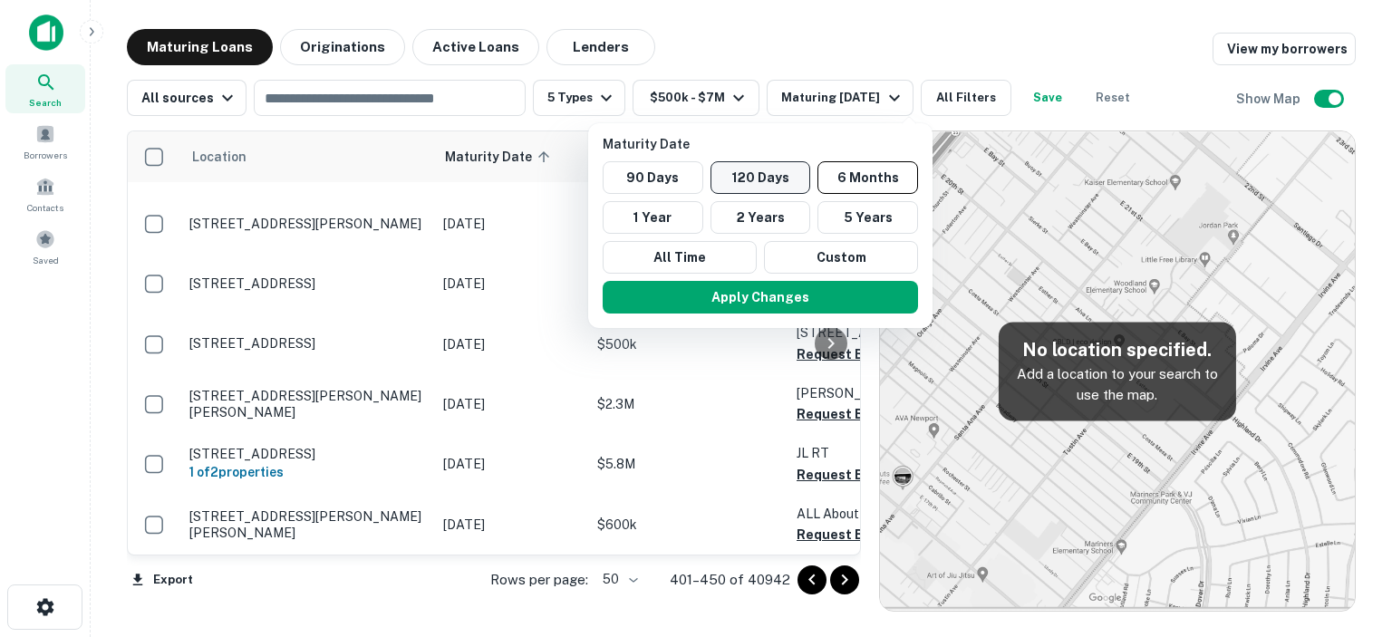
click at [772, 174] on button "120 Days" at bounding box center [760, 177] width 101 height 33
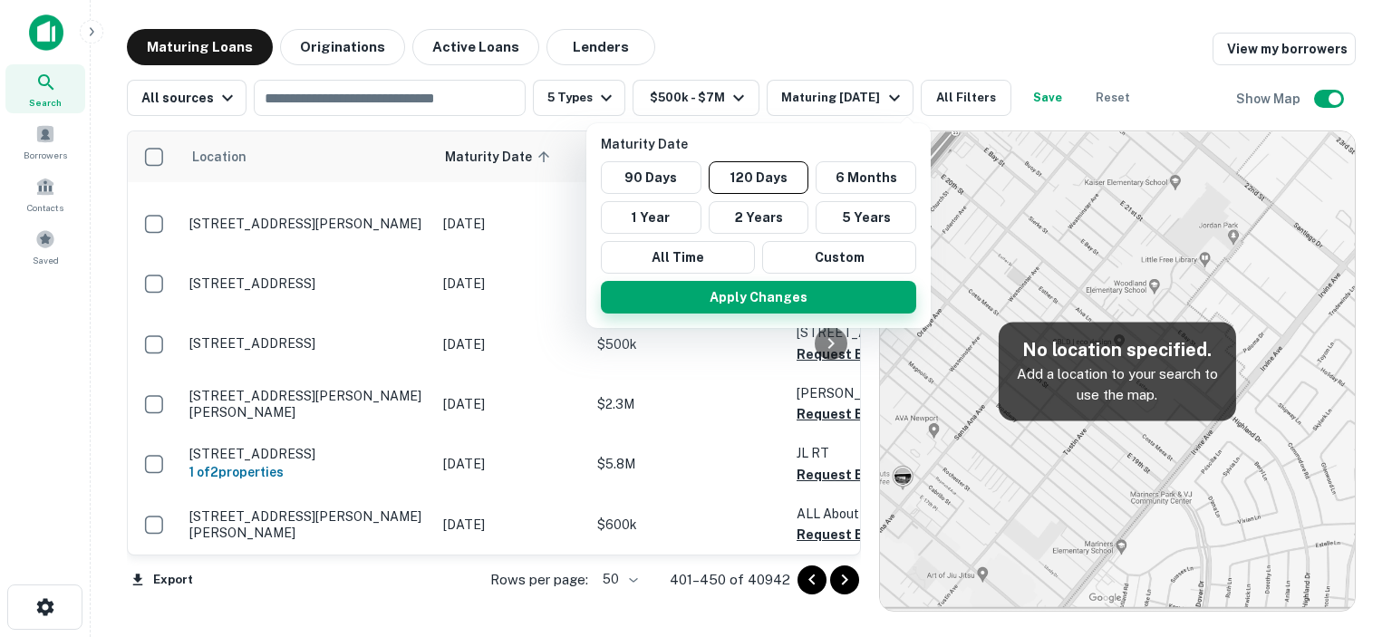
click at [783, 300] on button "Apply Changes" at bounding box center [758, 297] width 315 height 33
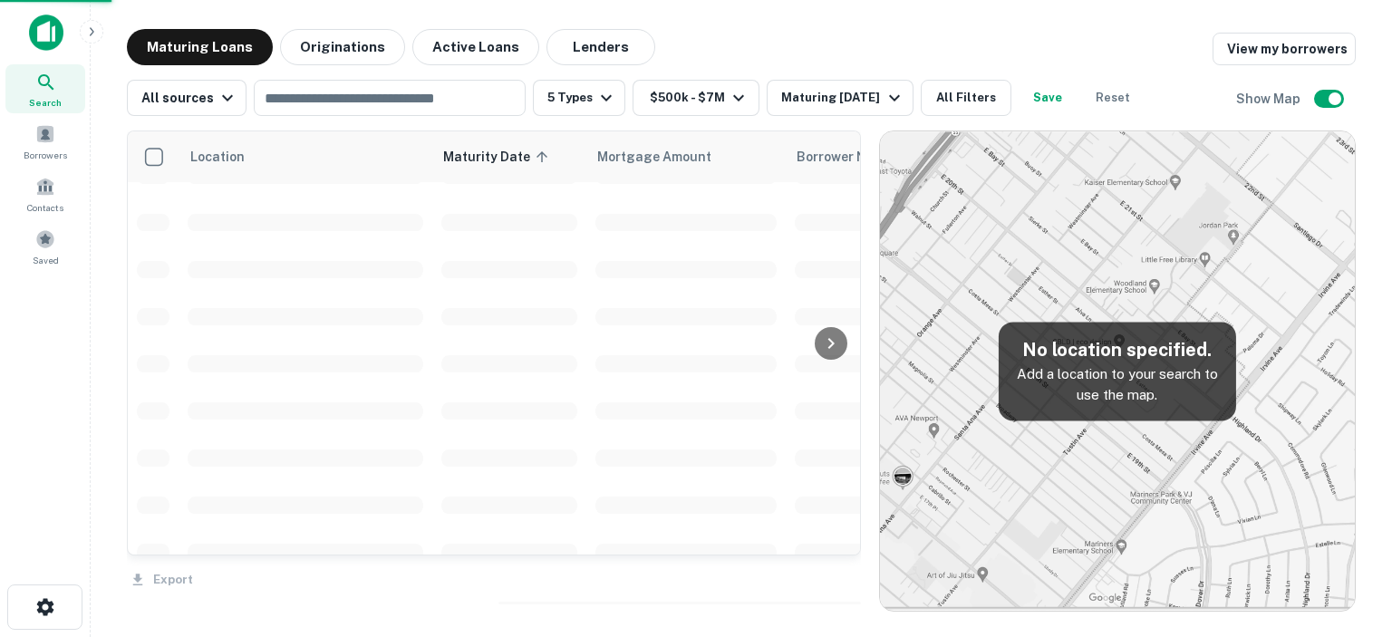
scroll to position [2800, 0]
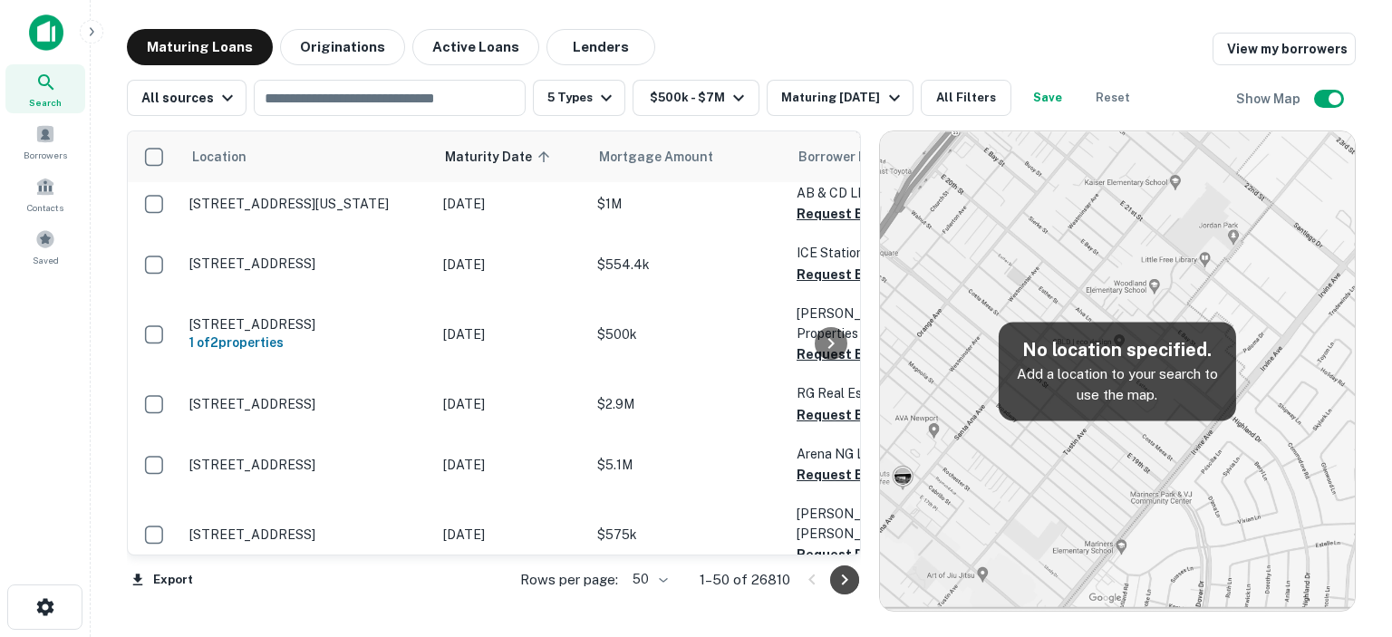
click at [842, 573] on icon "Go to next page" at bounding box center [845, 580] width 22 height 22
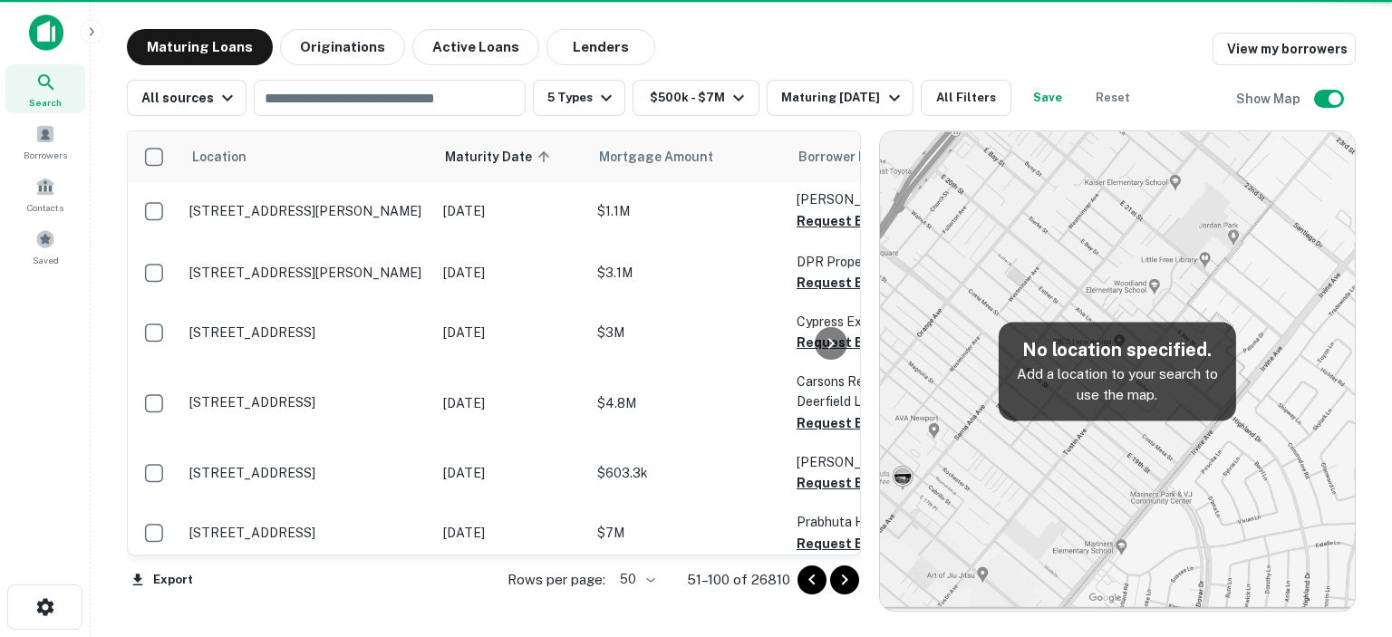
click at [842, 573] on icon "Go to next page" at bounding box center [845, 580] width 22 height 22
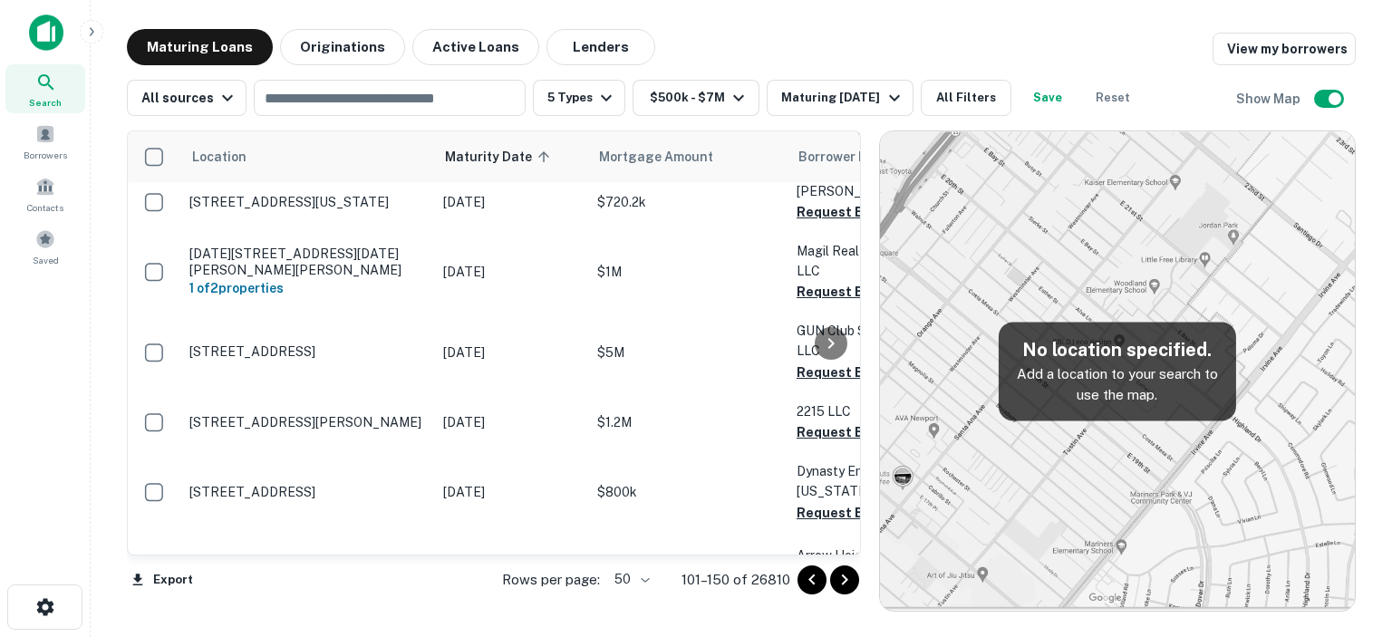
click at [642, 579] on body "Search Borrowers Contacts Saved Maturing Loans Originations Active Loans Lender…" at bounding box center [696, 318] width 1392 height 637
click at [627, 600] on li "100" at bounding box center [631, 599] width 53 height 33
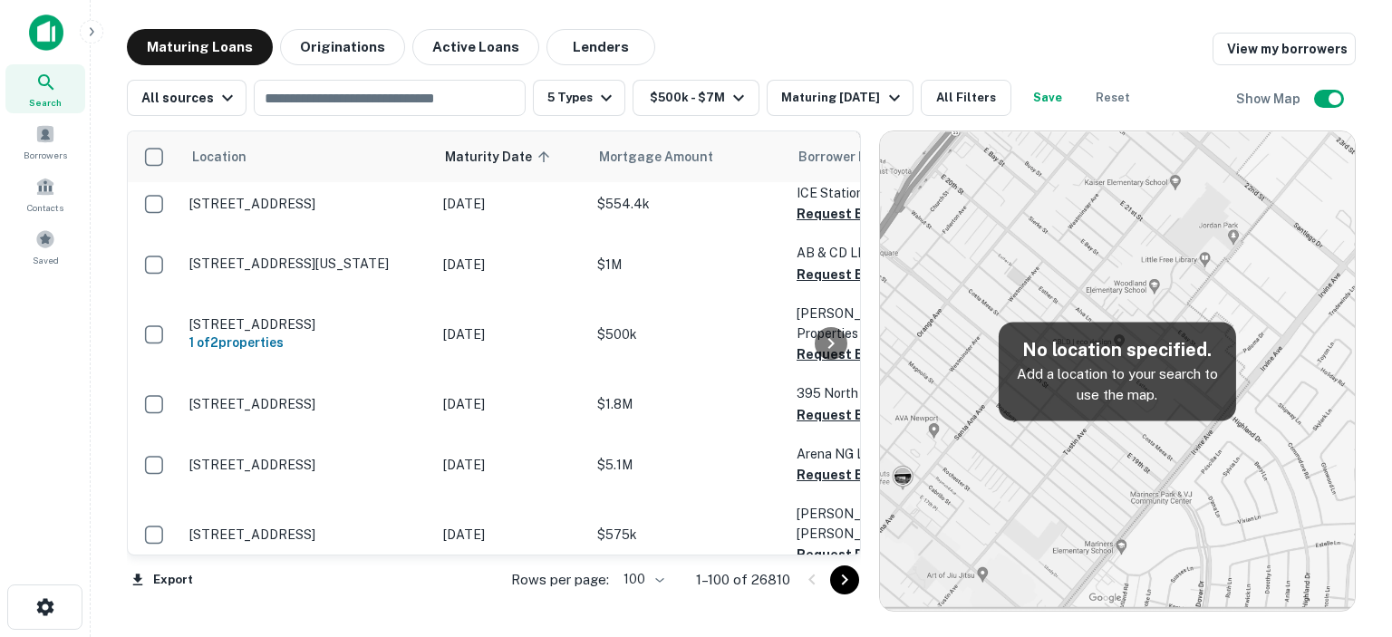
click at [847, 577] on icon "Go to next page" at bounding box center [845, 580] width 22 height 22
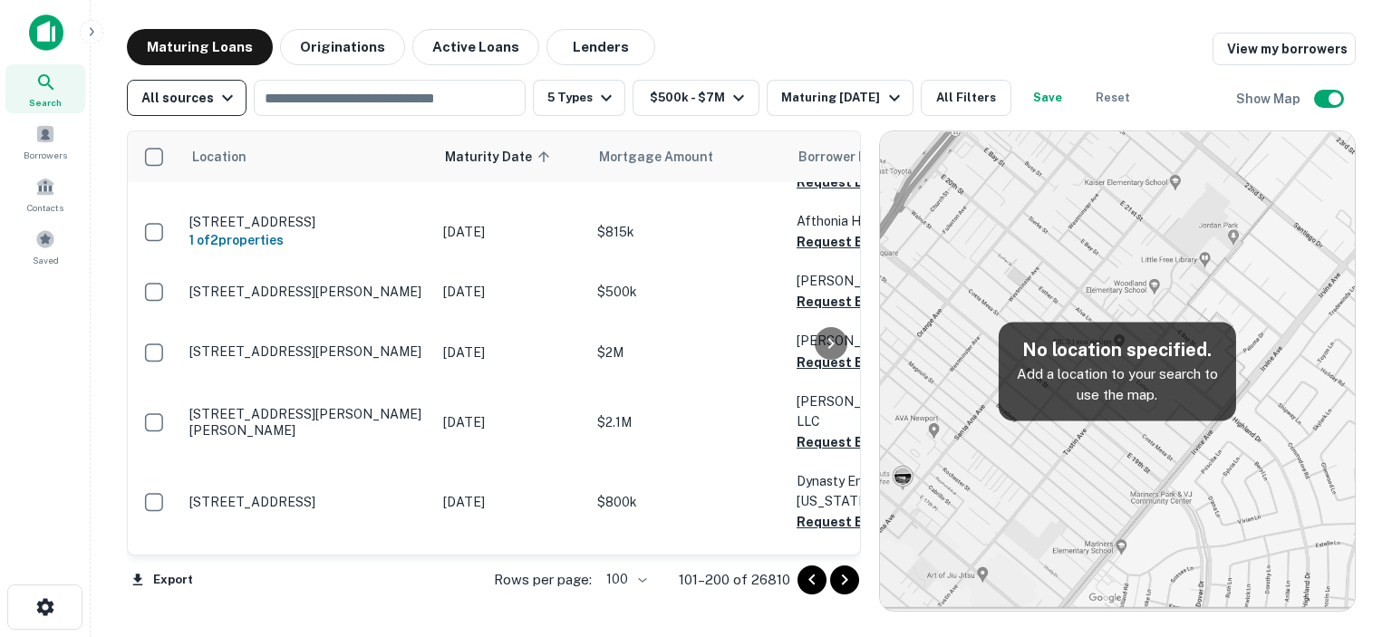
click at [217, 101] on icon "button" at bounding box center [228, 98] width 22 height 22
click at [333, 105] on div at bounding box center [696, 318] width 1392 height 637
click at [333, 92] on input "text" at bounding box center [388, 97] width 258 height 25
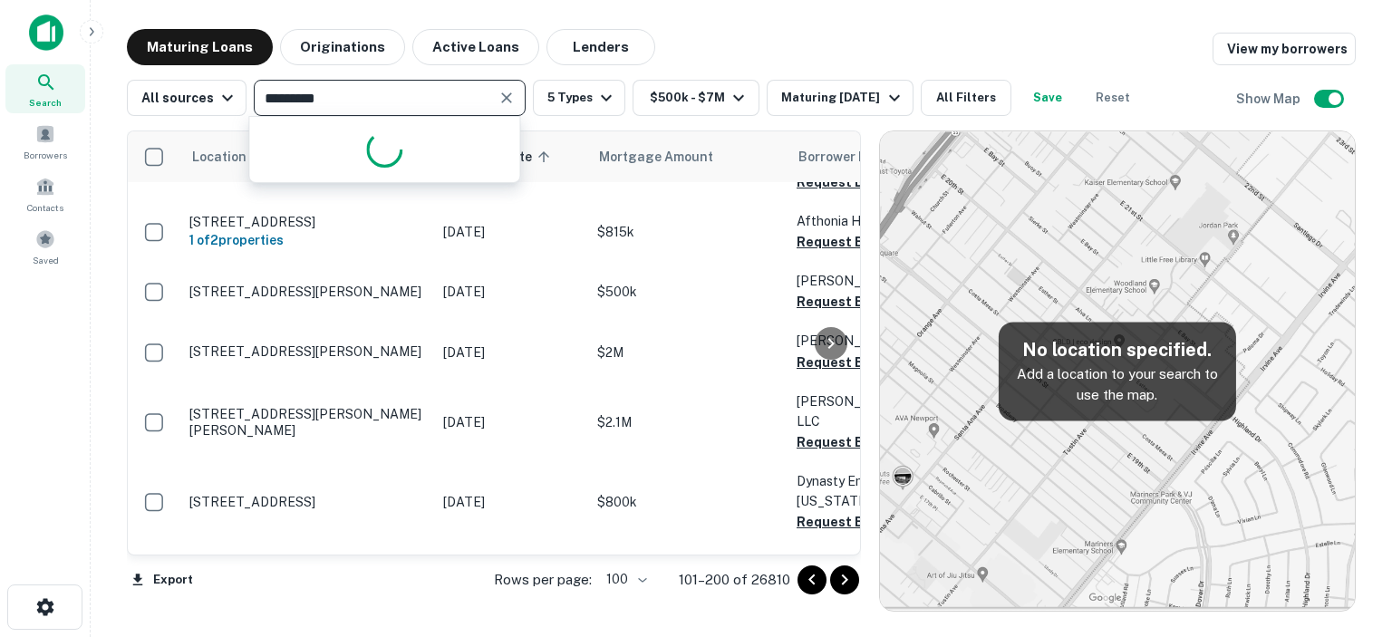
type input "**********"
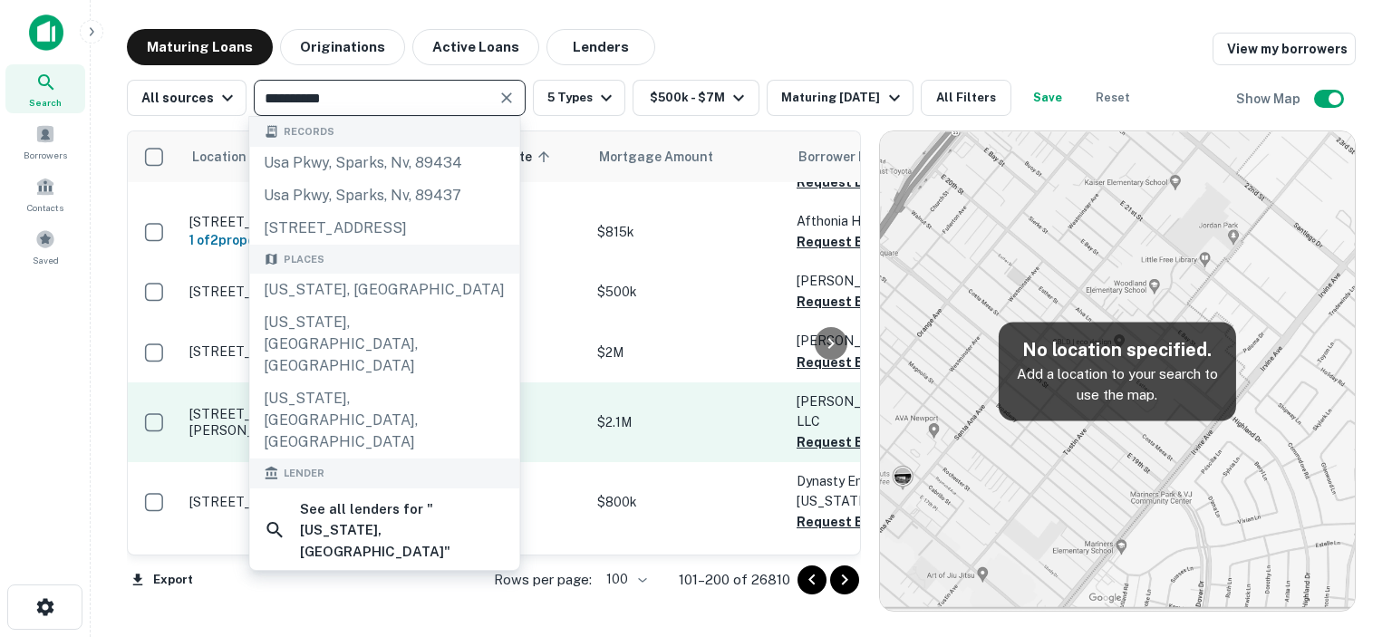
click at [320, 288] on div "Texas, USA" at bounding box center [384, 290] width 270 height 33
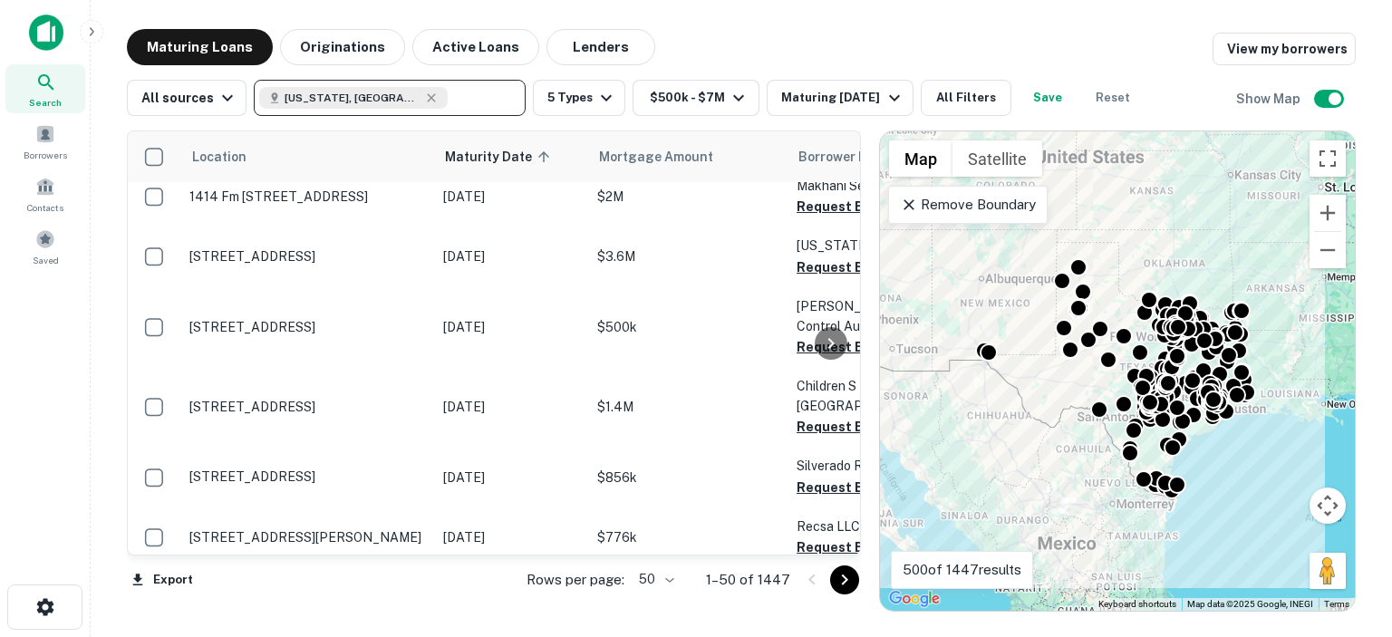
click at [674, 578] on body "Search Borrowers Contacts Saved Maturing Loans Originations Active Loans Lender…" at bounding box center [696, 318] width 1392 height 637
click at [666, 595] on li "100" at bounding box center [658, 599] width 53 height 33
drag, startPoint x: 666, startPoint y: 595, endPoint x: 651, endPoint y: 554, distance: 44.1
click at [666, 595] on div "Location Maturity Date sorted ascending Mortgage Amount Borrower Name Lender Pu…" at bounding box center [494, 370] width 734 height 481
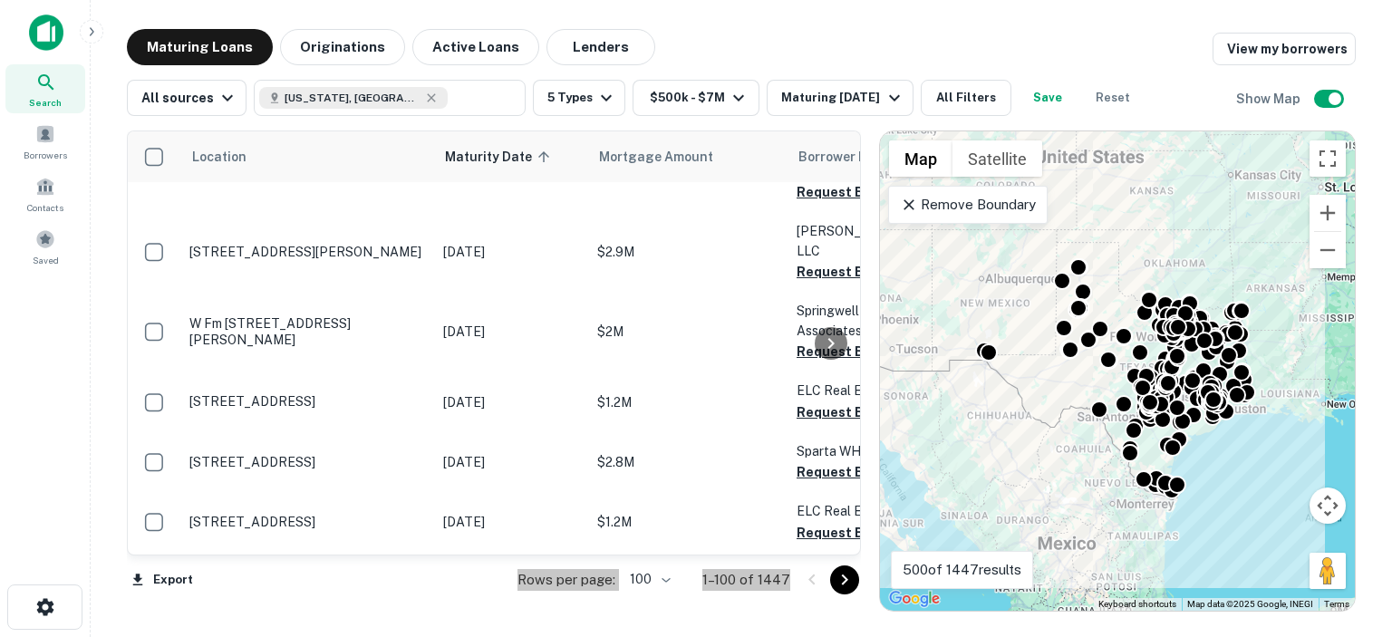
scroll to position [6063, 0]
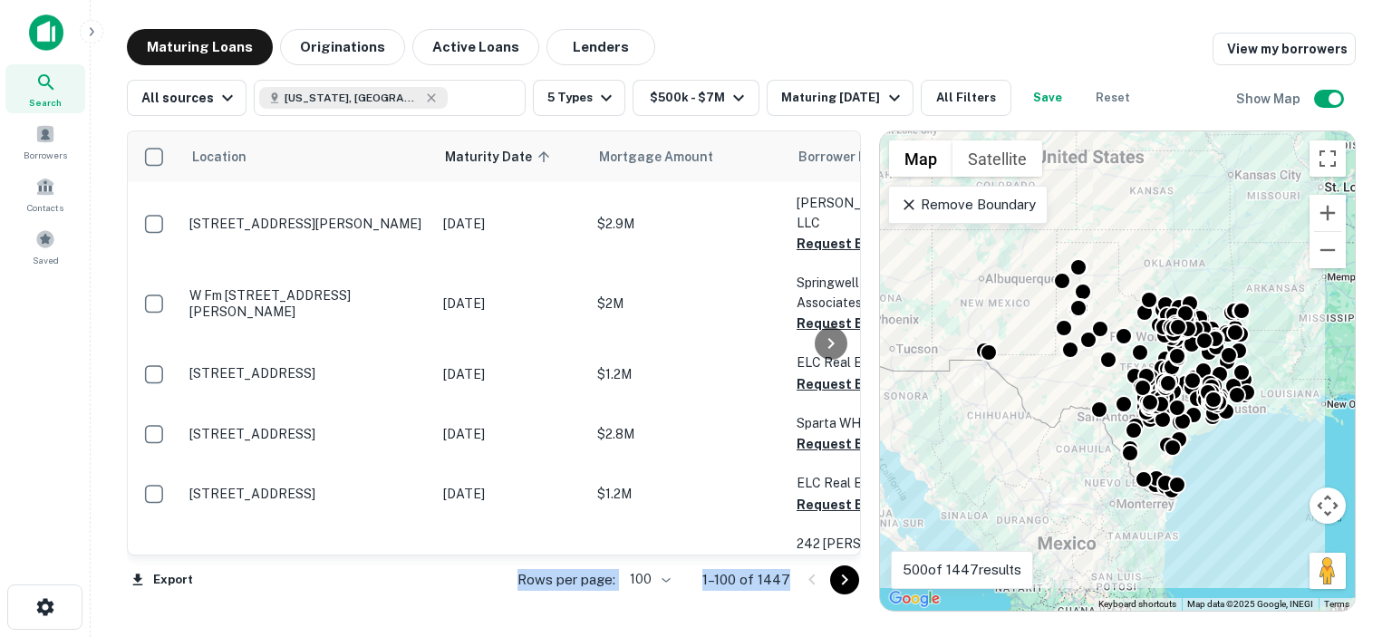
click at [844, 578] on icon "Go to next page" at bounding box center [844, 579] width 6 height 11
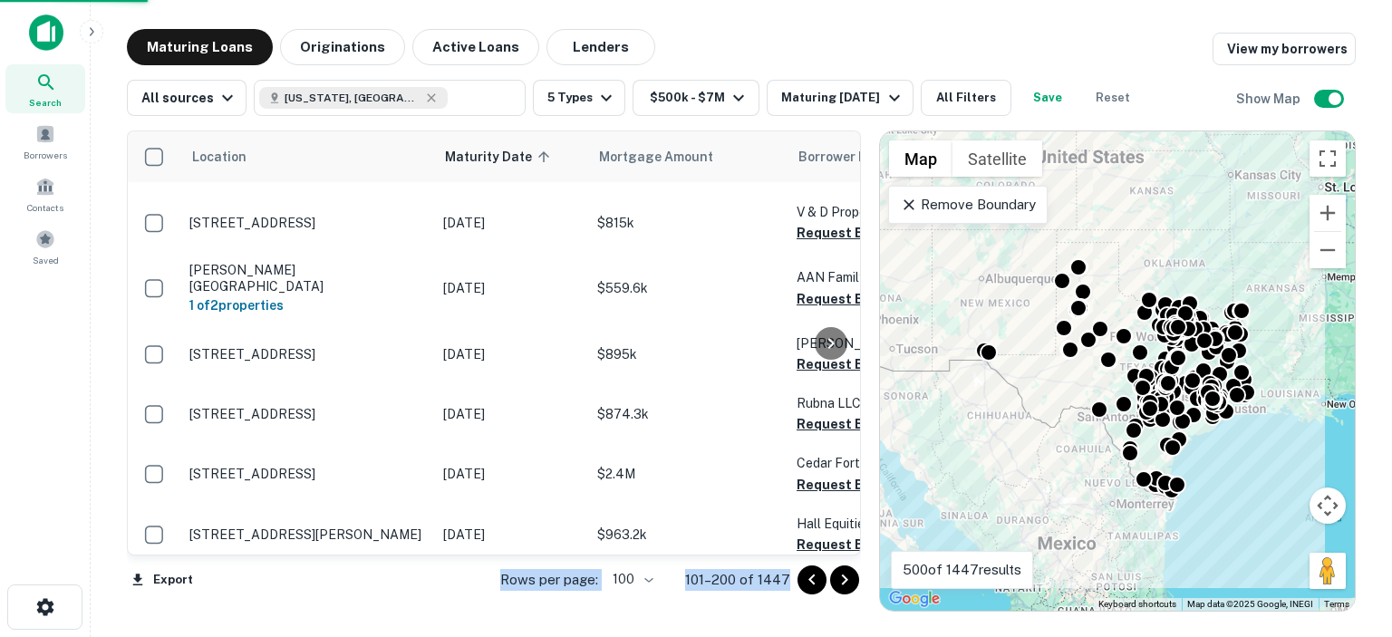
scroll to position [6013, 0]
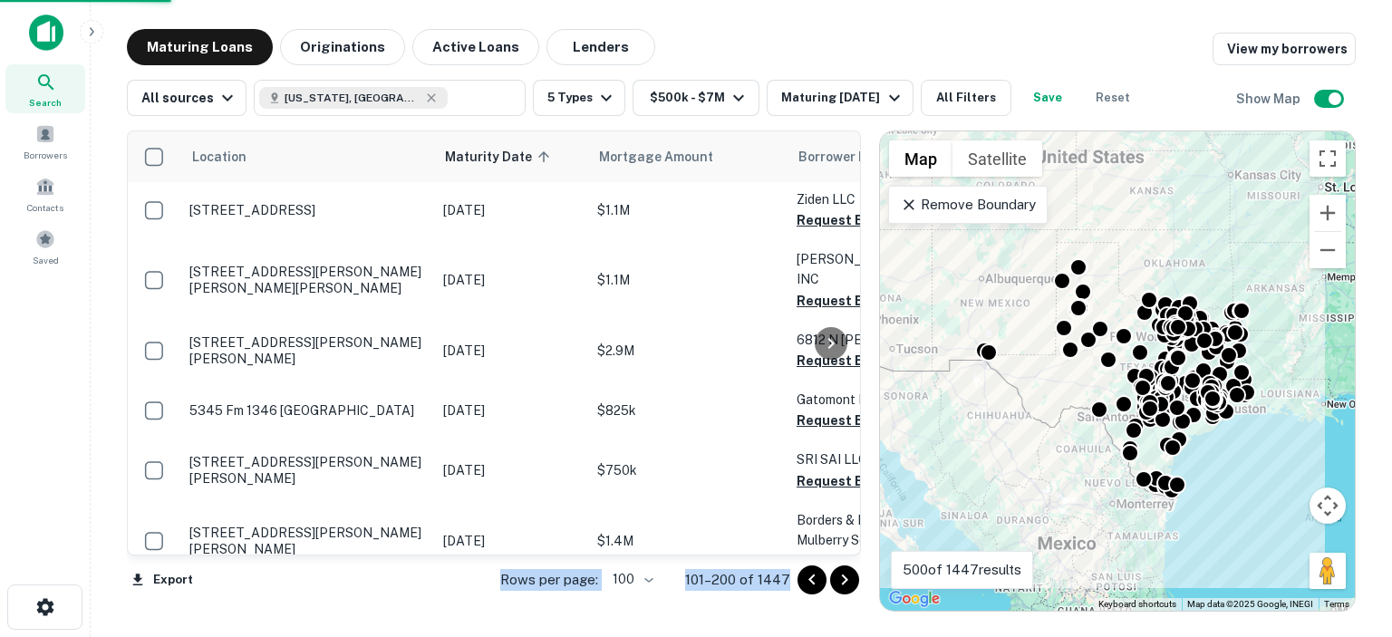
click at [844, 576] on icon "Go to next page" at bounding box center [844, 579] width 6 height 11
click at [844, 576] on div "Export Rows per page: 100 *** 101–200 of 1447" at bounding box center [494, 579] width 734 height 49
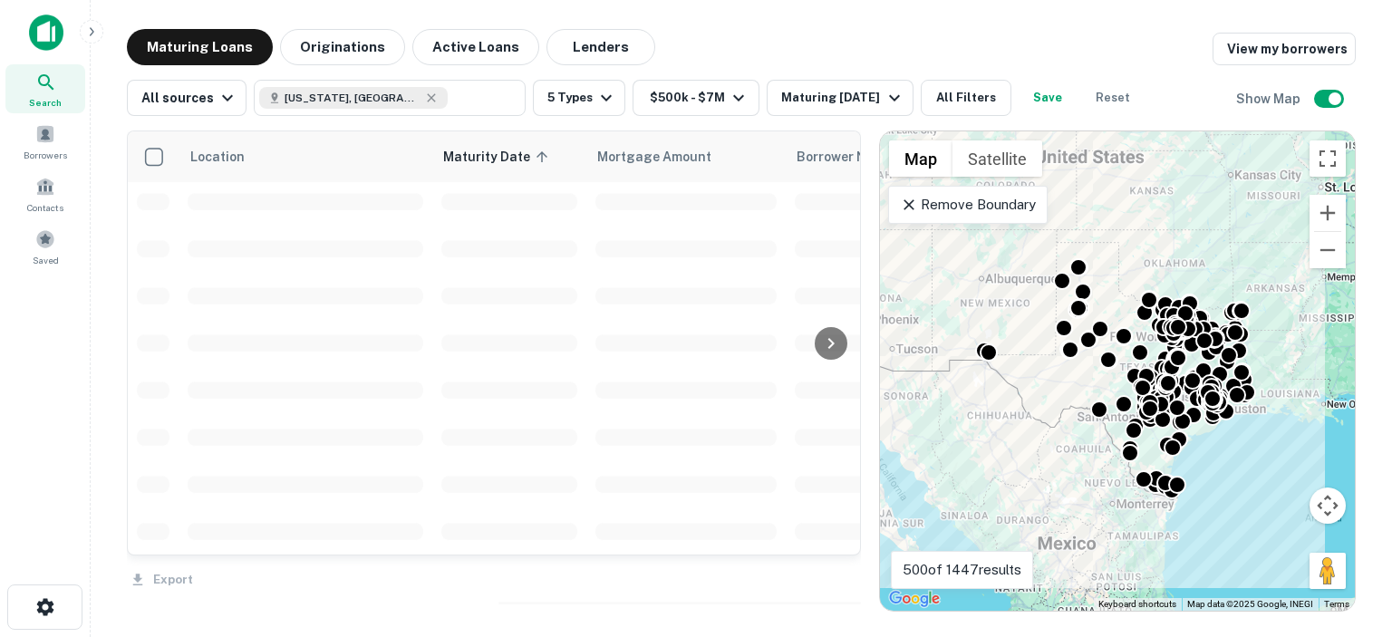
scroll to position [4352, 0]
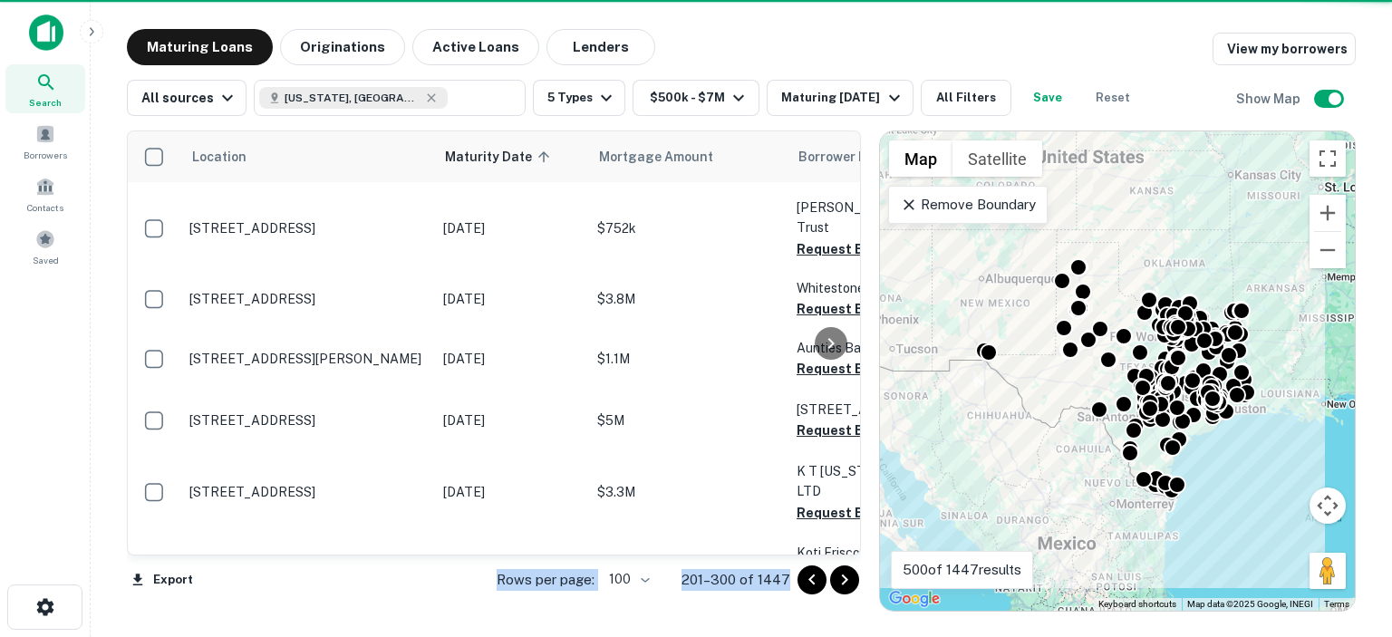
click at [844, 576] on icon "Go to next page" at bounding box center [844, 579] width 6 height 11
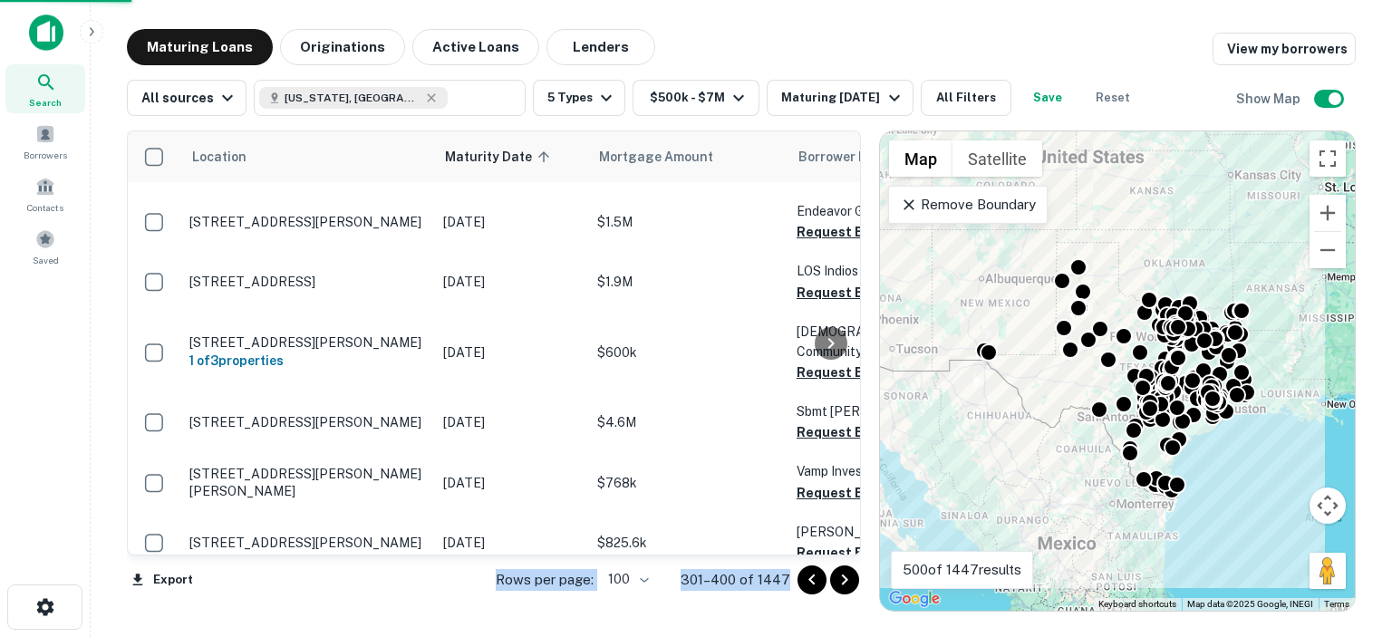
scroll to position [5930, 0]
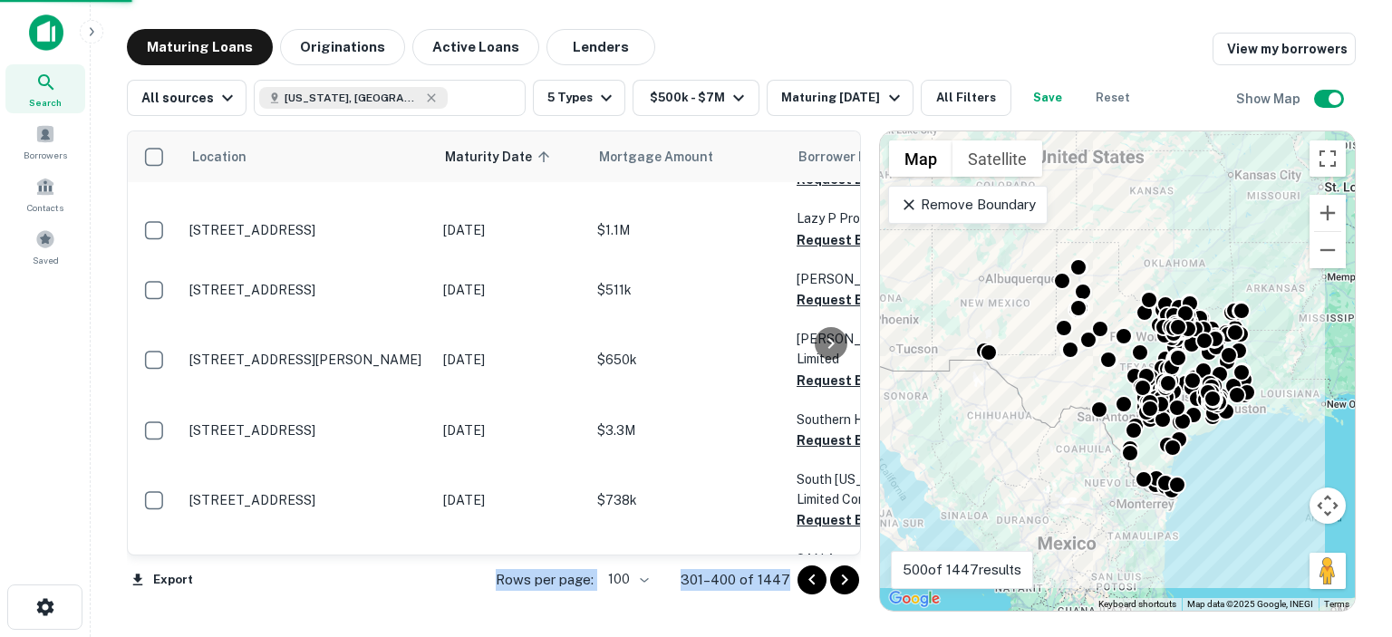
click at [844, 576] on icon "Go to next page" at bounding box center [844, 579] width 6 height 11
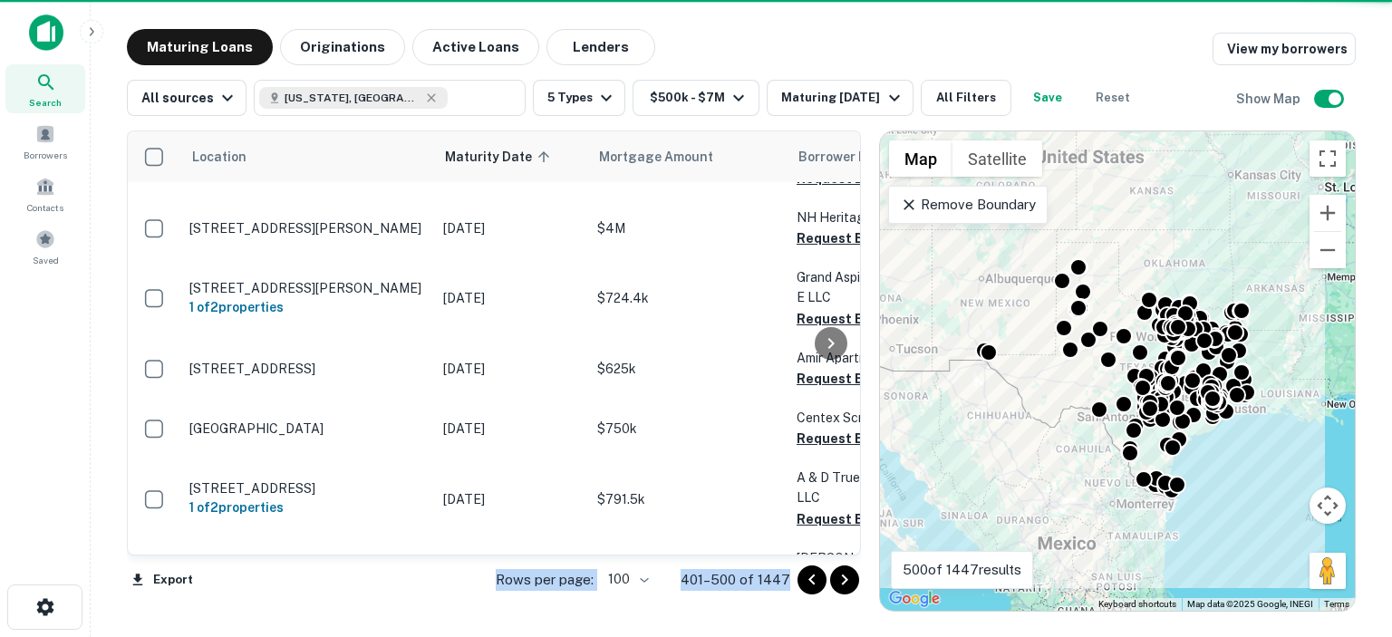
scroll to position [5967, 0]
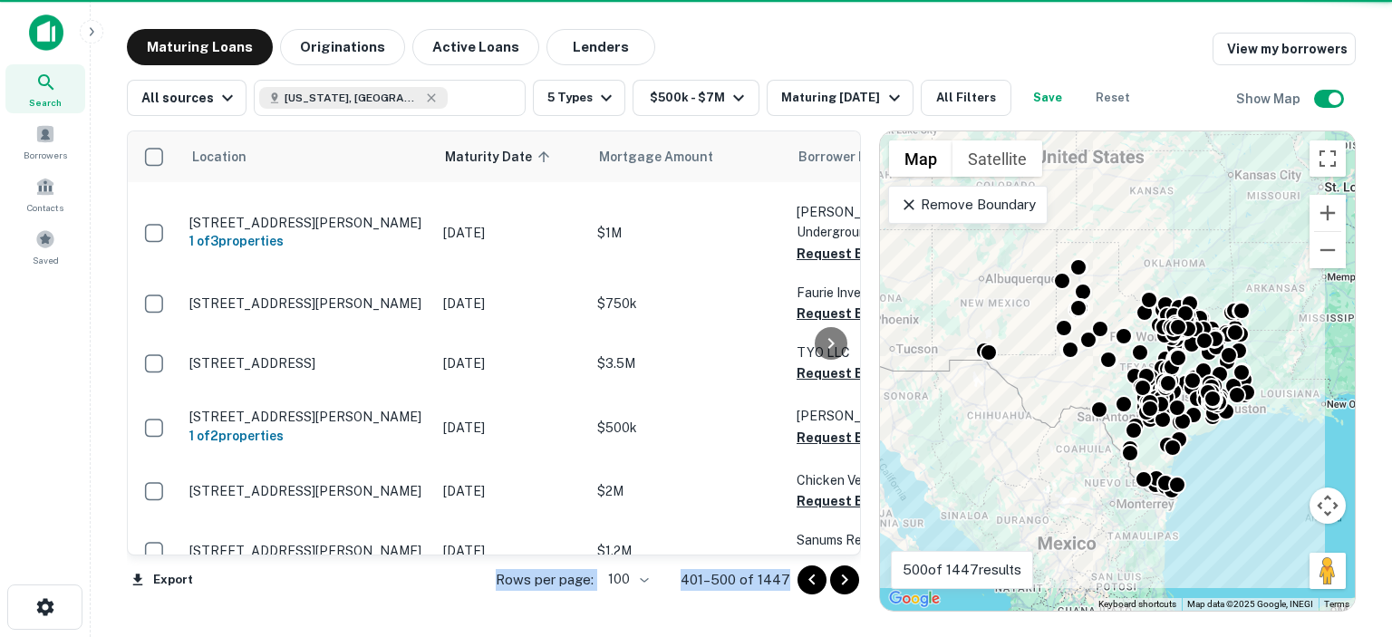
click at [844, 576] on icon "Go to next page" at bounding box center [844, 579] width 6 height 11
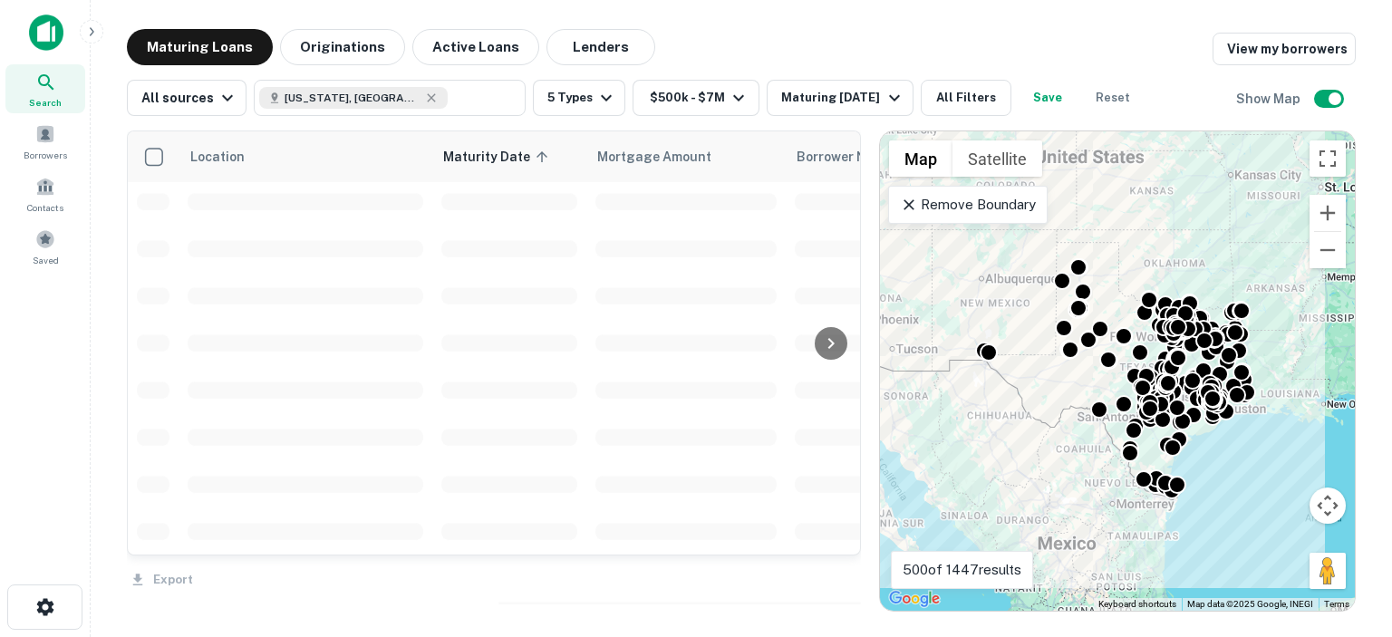
scroll to position [4352, 0]
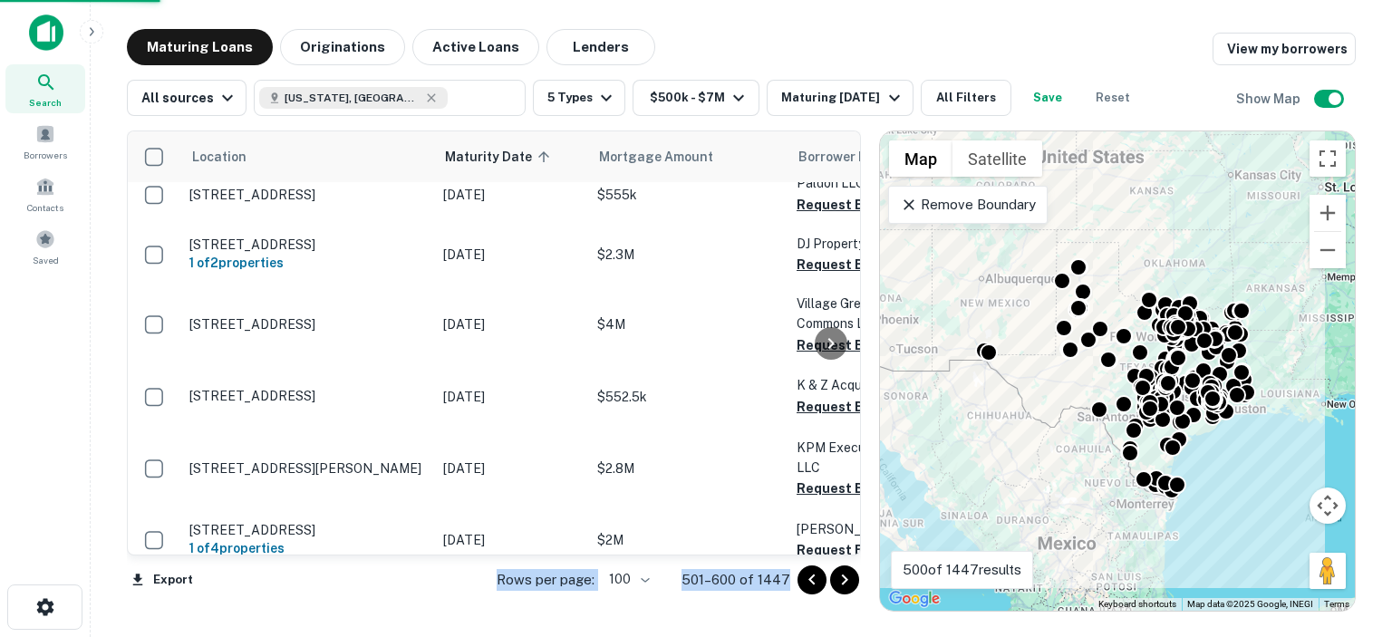
click at [844, 576] on icon "Go to next page" at bounding box center [844, 579] width 6 height 11
click at [844, 576] on div "Export Rows per page: 100 *** 501–600 of 1447" at bounding box center [494, 579] width 734 height 49
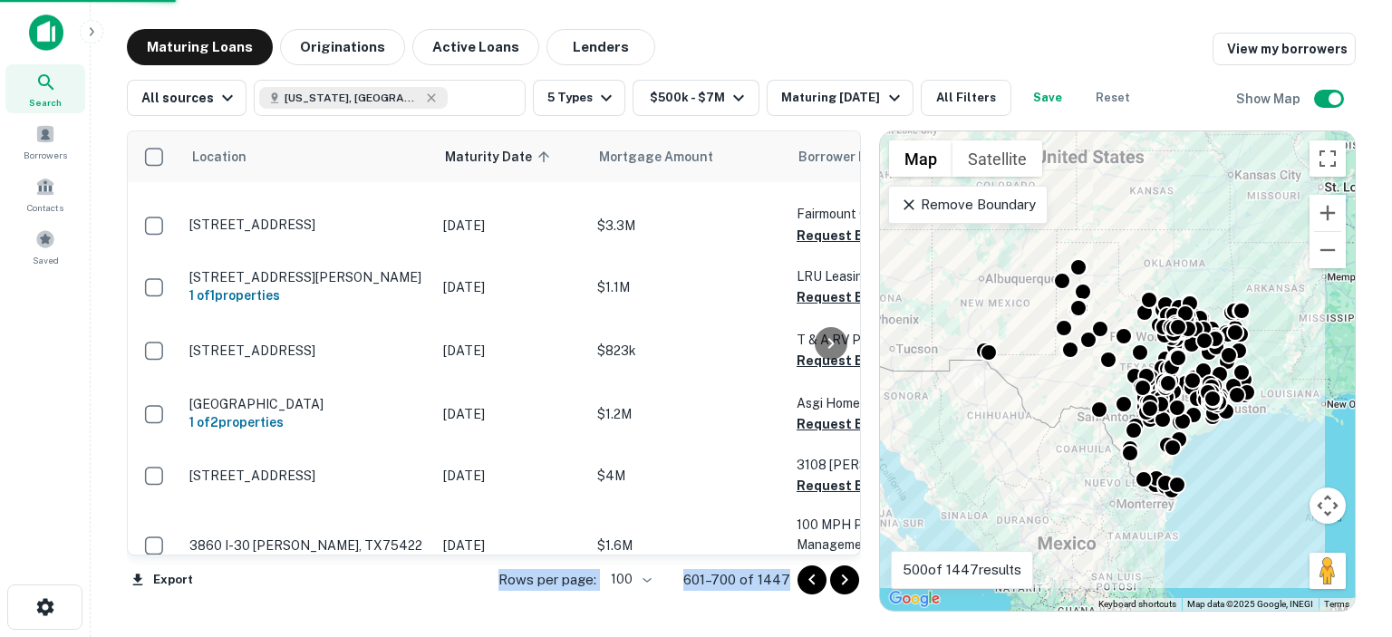
scroll to position [5967, 0]
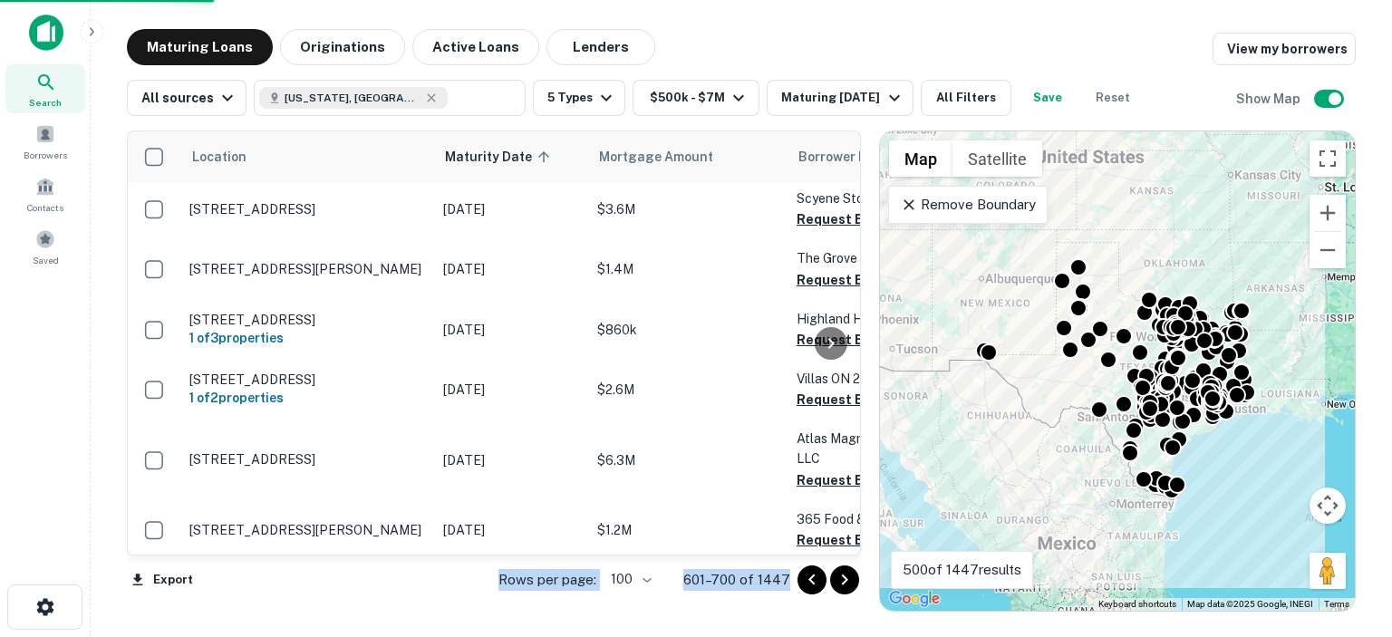
click at [844, 576] on icon "Go to next page" at bounding box center [844, 579] width 6 height 11
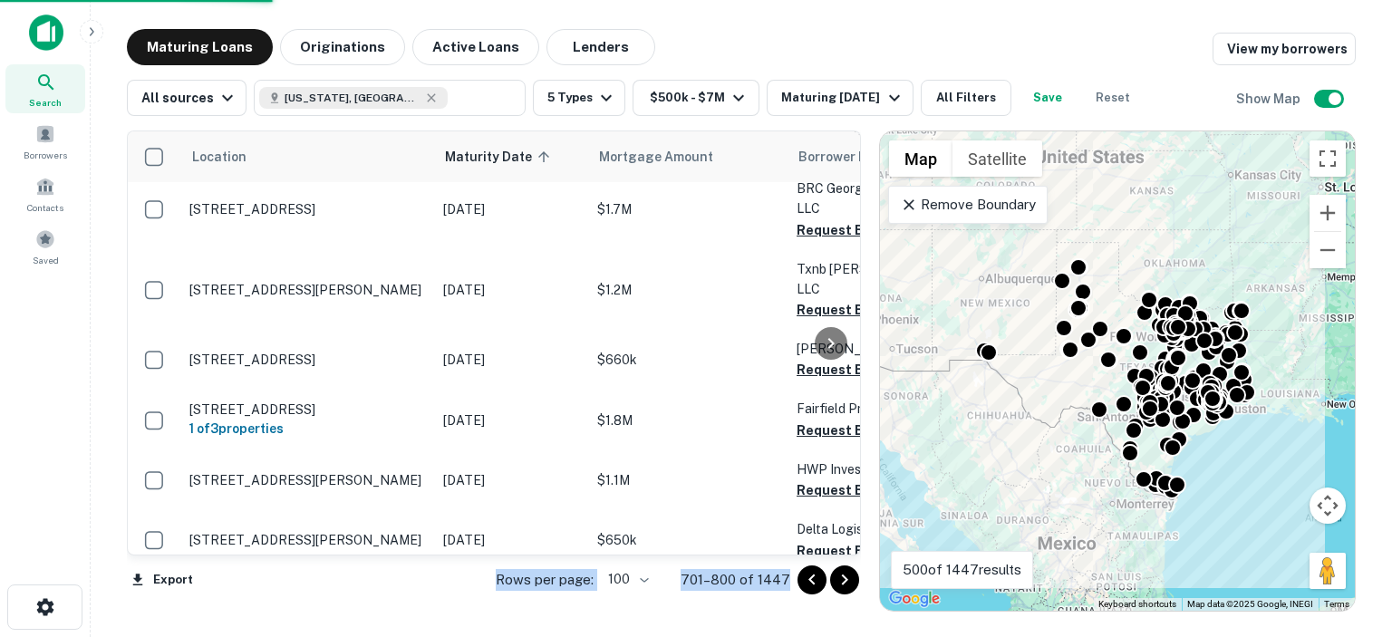
scroll to position [6063, 0]
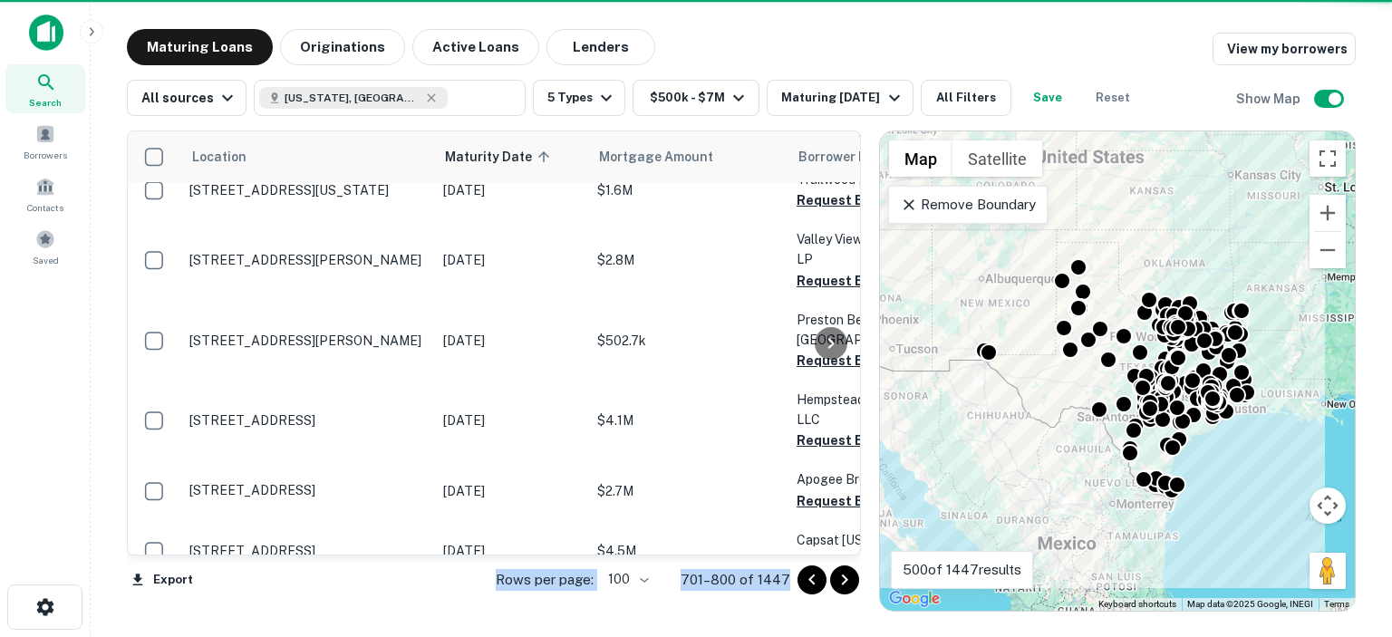
click at [844, 576] on icon "Go to next page" at bounding box center [844, 579] width 6 height 11
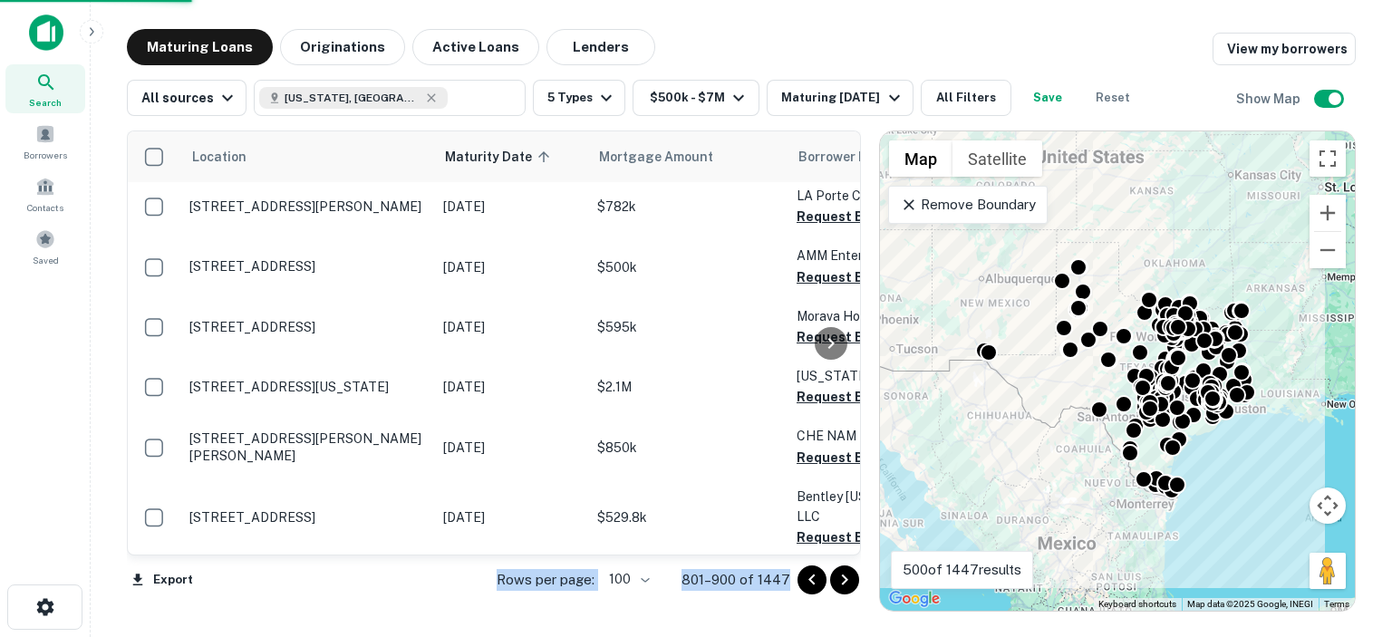
scroll to position [5878, 0]
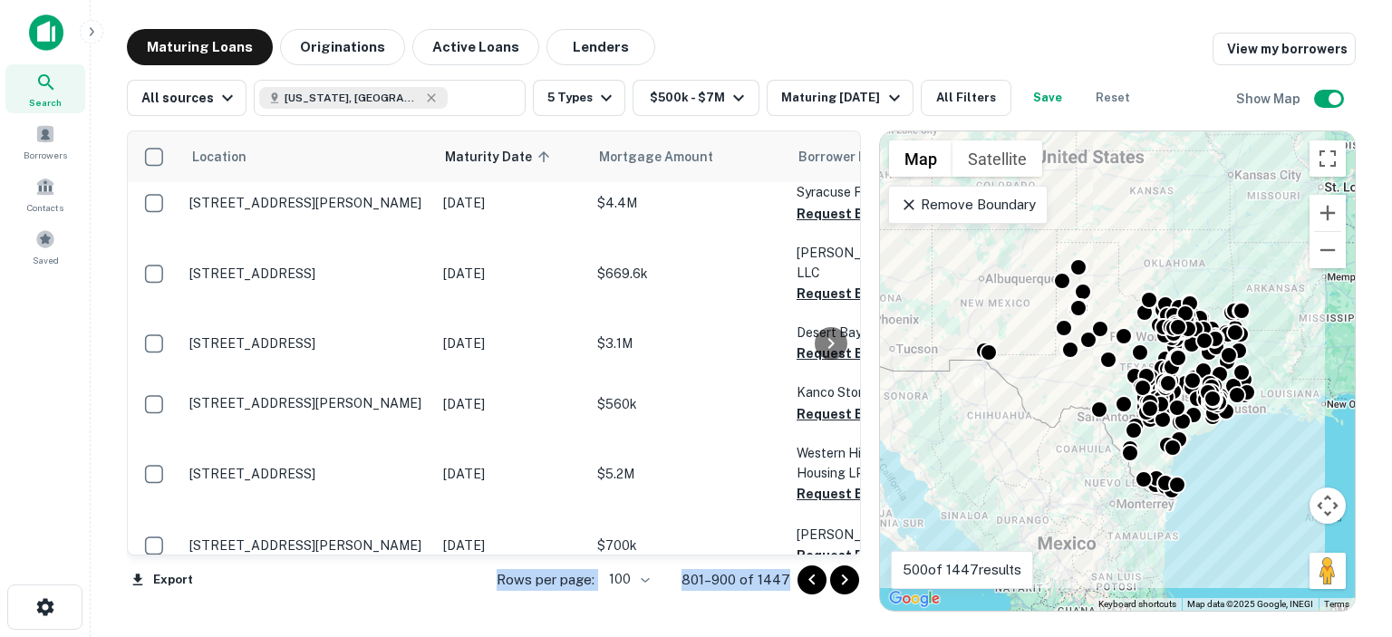
click at [844, 576] on icon "Go to next page" at bounding box center [844, 579] width 6 height 11
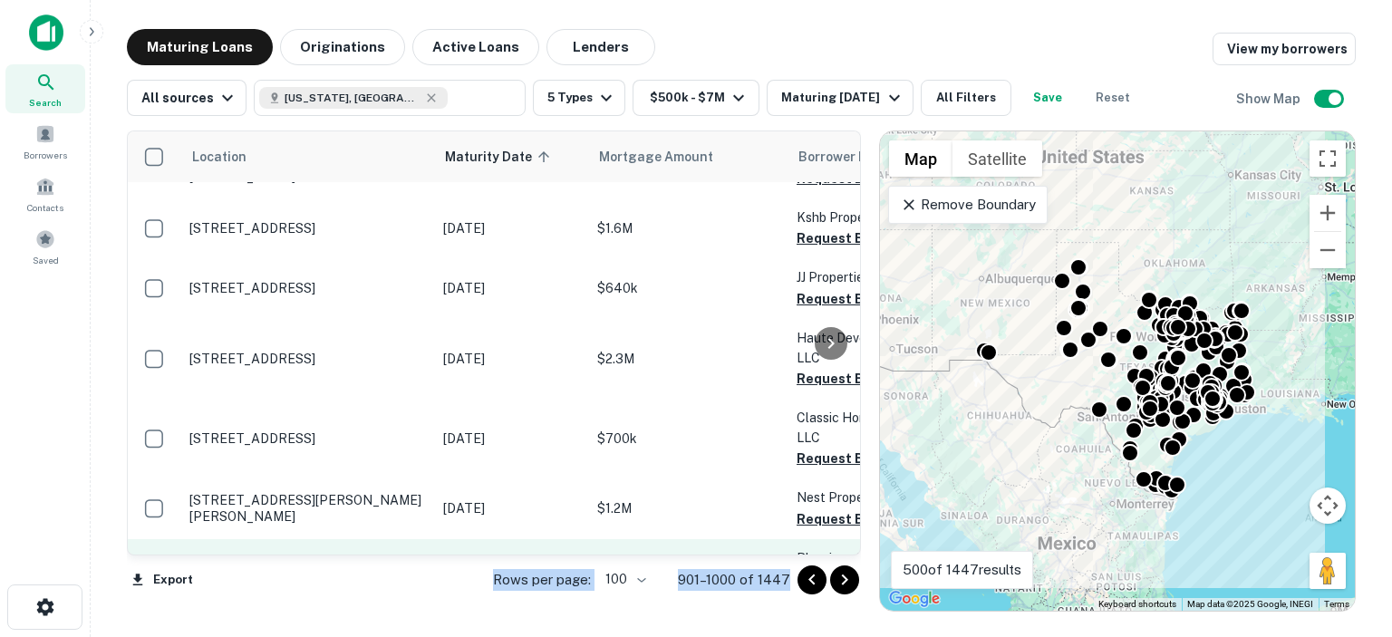
scroll to position [6037, 0]
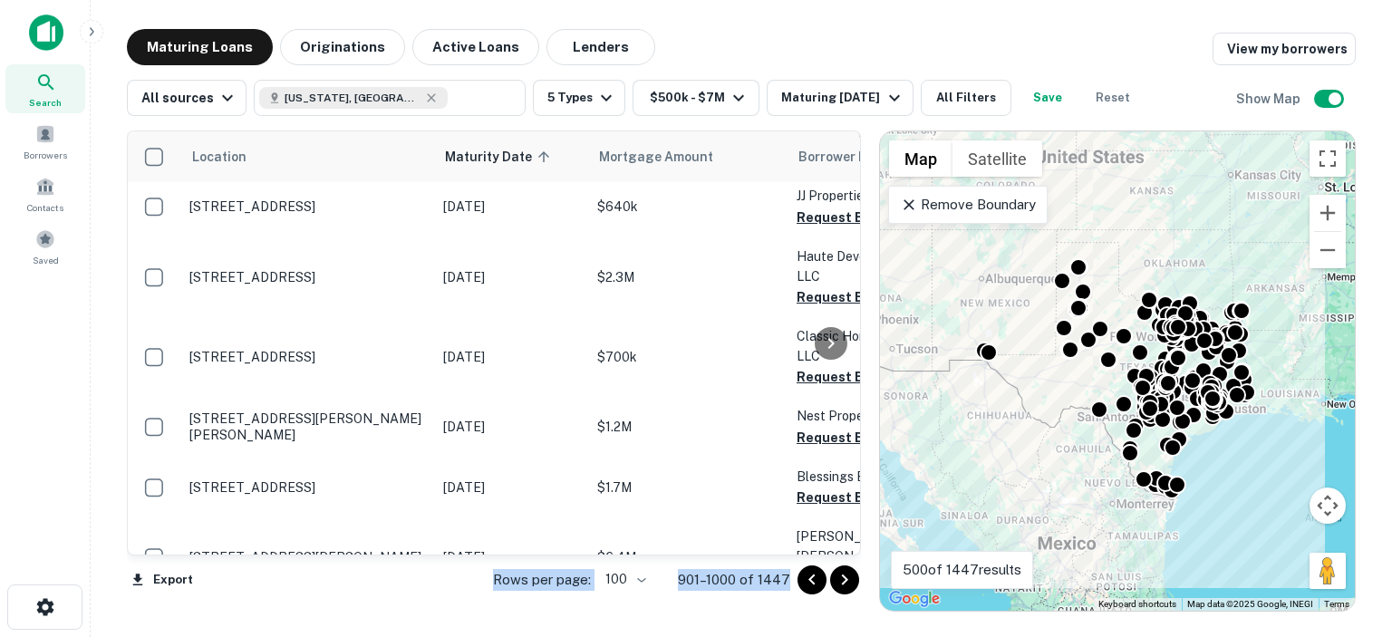
click at [844, 579] on icon "Go to next page" at bounding box center [845, 580] width 22 height 22
click at [844, 579] on div "Export Rows per page: 100 *** 901–1000 of 1447" at bounding box center [494, 579] width 734 height 49
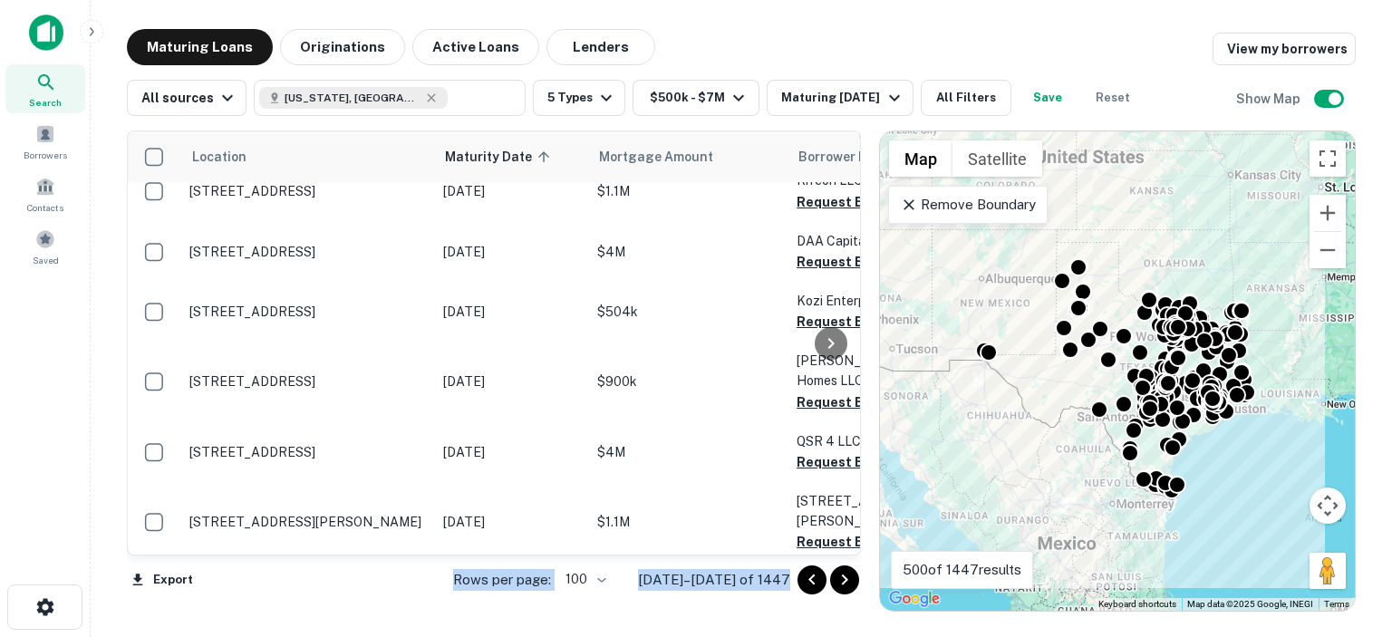
scroll to position [224, 0]
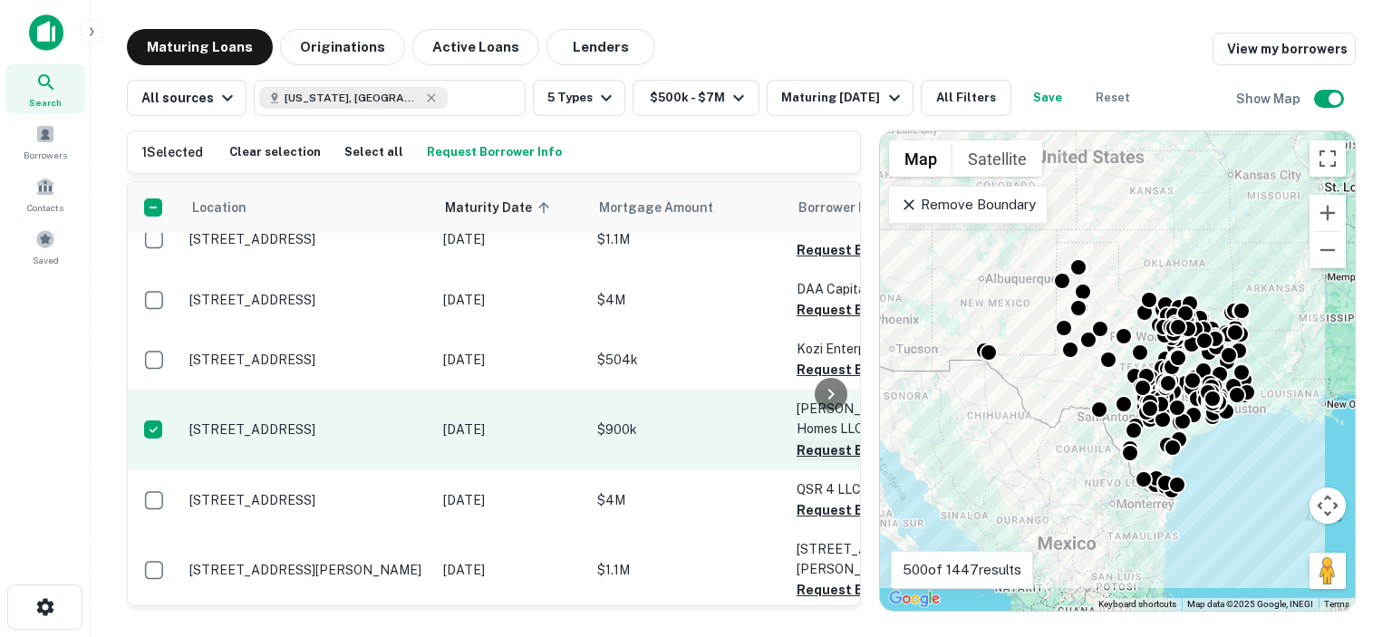
click at [805, 439] on button "Request Borrower Info" at bounding box center [869, 450] width 147 height 22
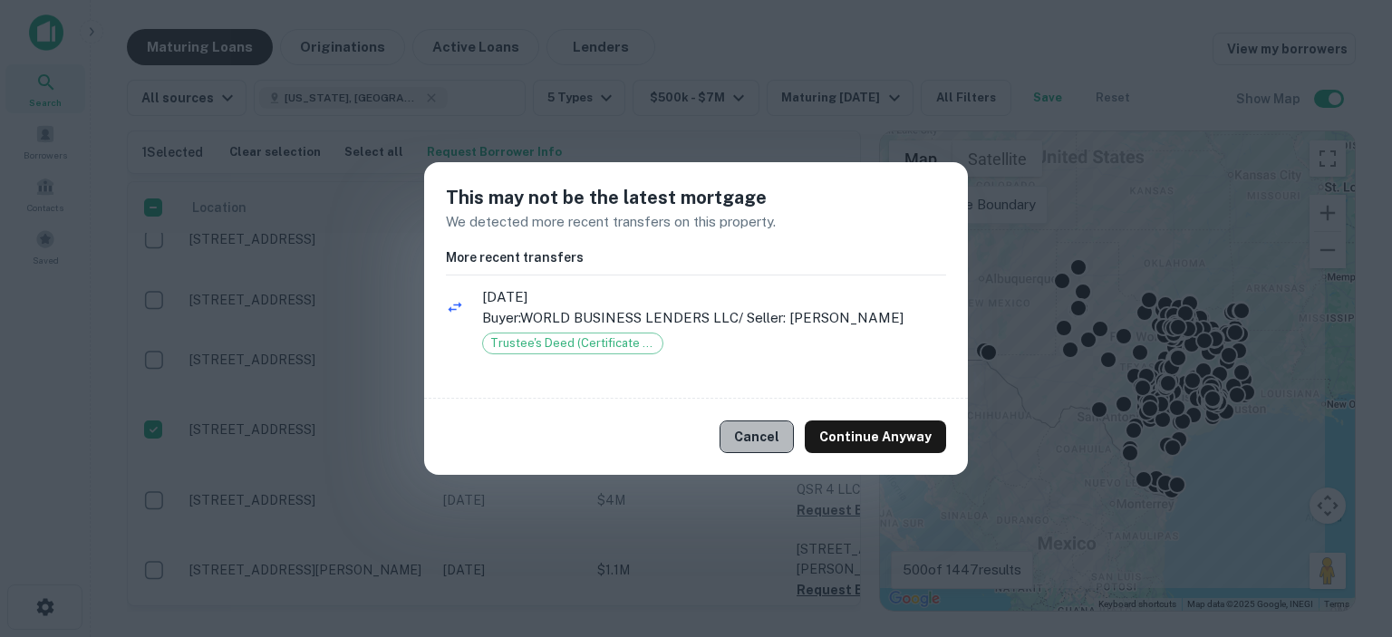
click at [759, 434] on button "Cancel" at bounding box center [756, 436] width 74 height 33
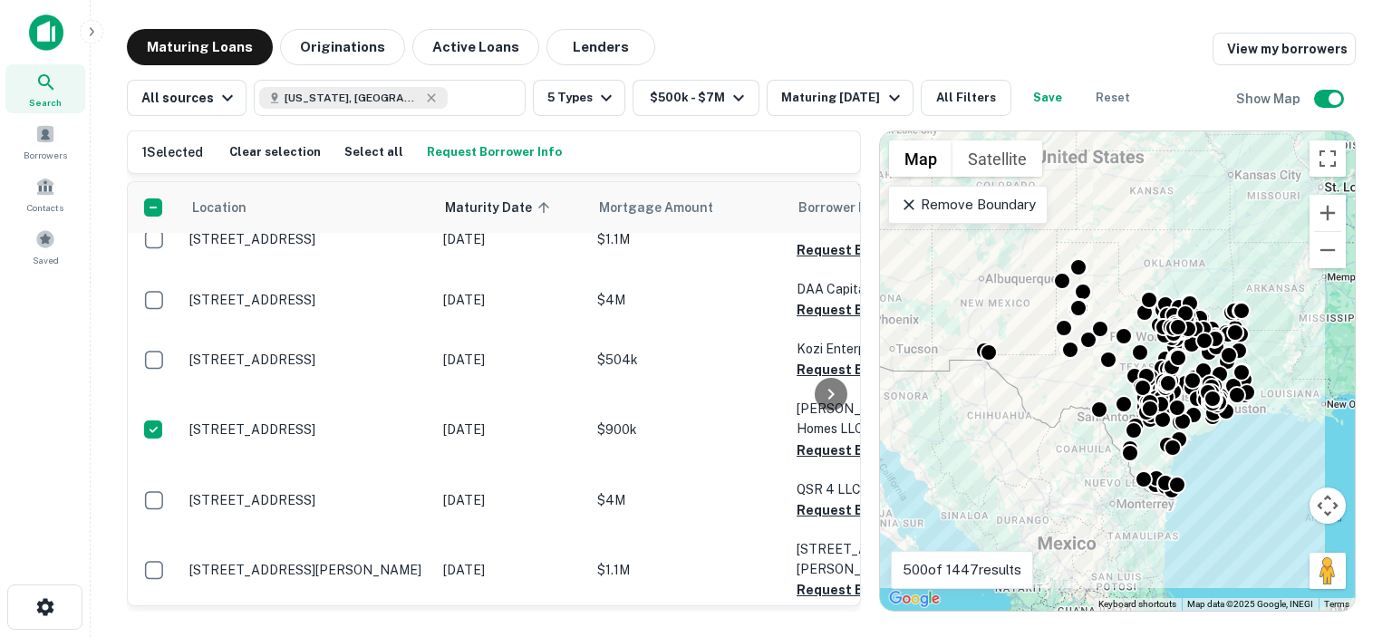
click at [818, 472] on div at bounding box center [831, 393] width 36 height 423
click at [815, 469] on div at bounding box center [831, 393] width 36 height 423
click at [826, 470] on div at bounding box center [831, 393] width 36 height 423
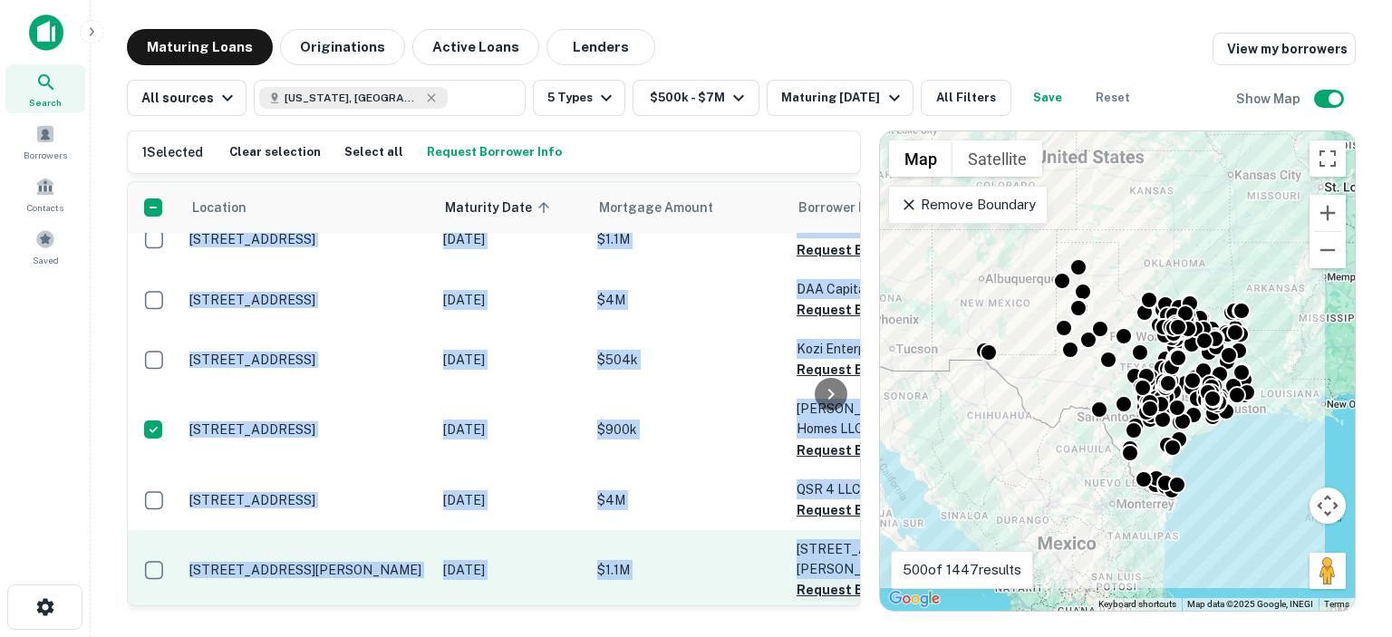
click at [808, 579] on button "Request Borrower Info" at bounding box center [869, 590] width 147 height 22
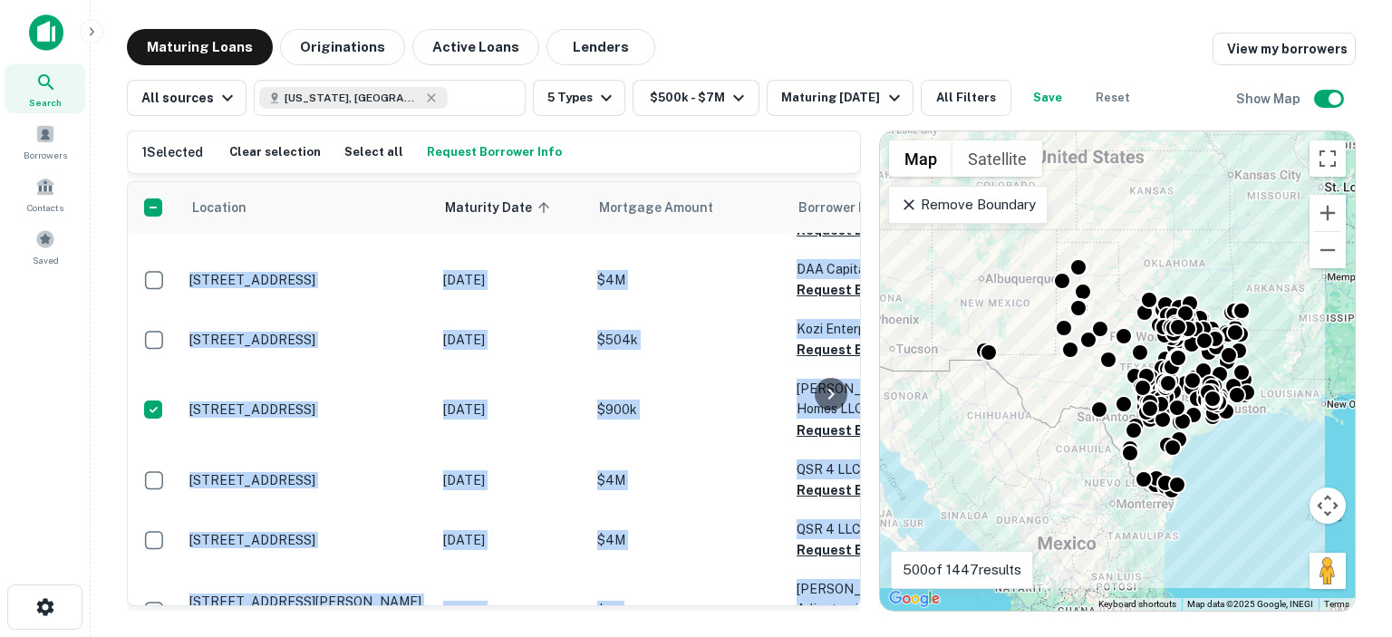
scroll to position [405, 0]
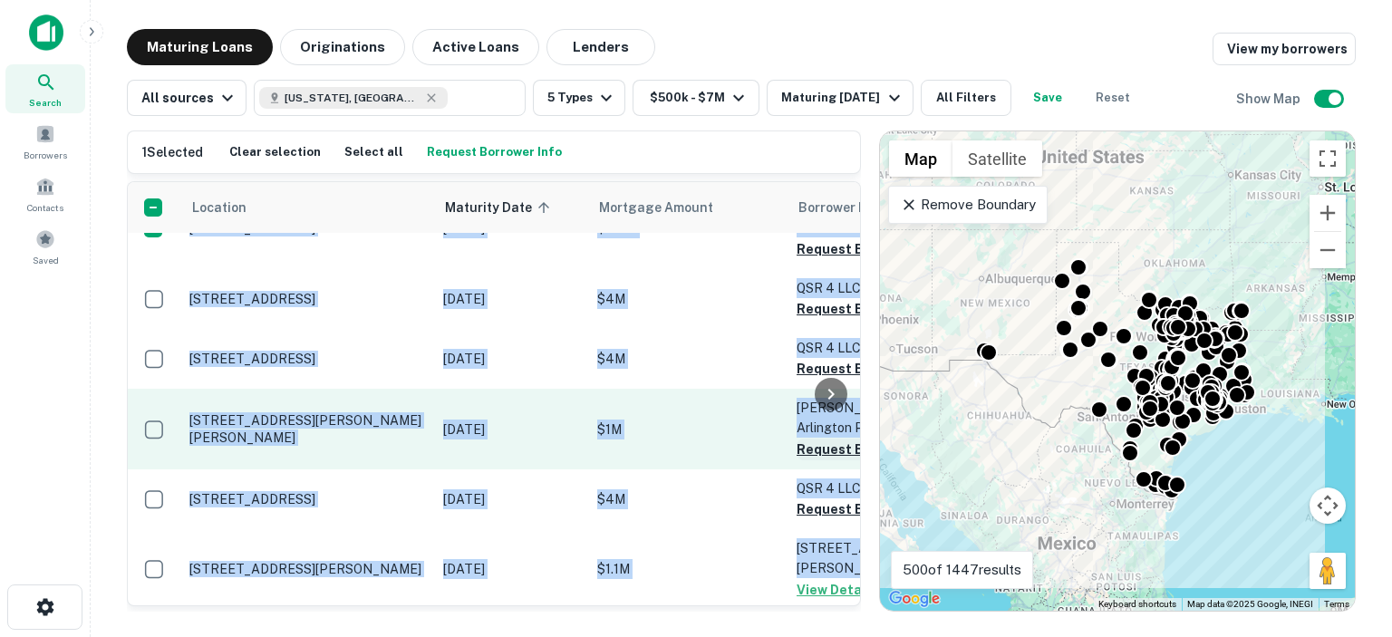
click at [812, 439] on button "Request Borrower Info" at bounding box center [869, 450] width 147 height 22
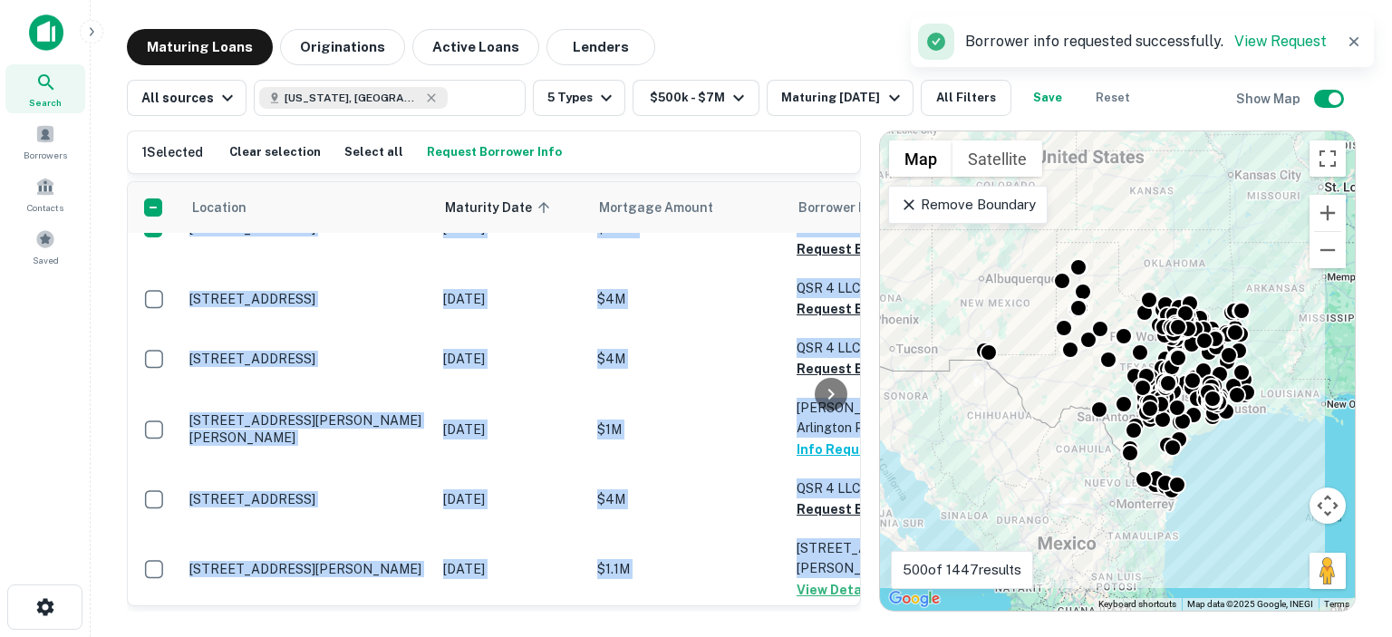
click at [819, 467] on div at bounding box center [831, 393] width 36 height 423
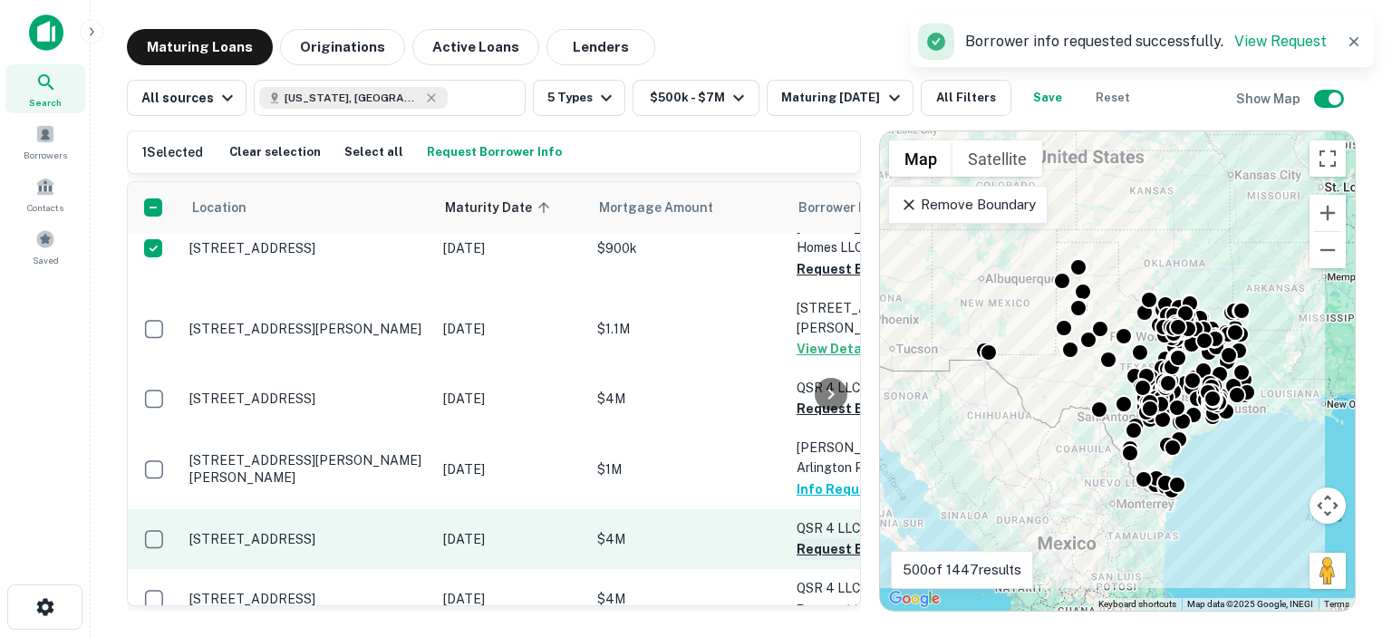
click at [811, 538] on button "Request Borrower Info" at bounding box center [869, 549] width 147 height 22
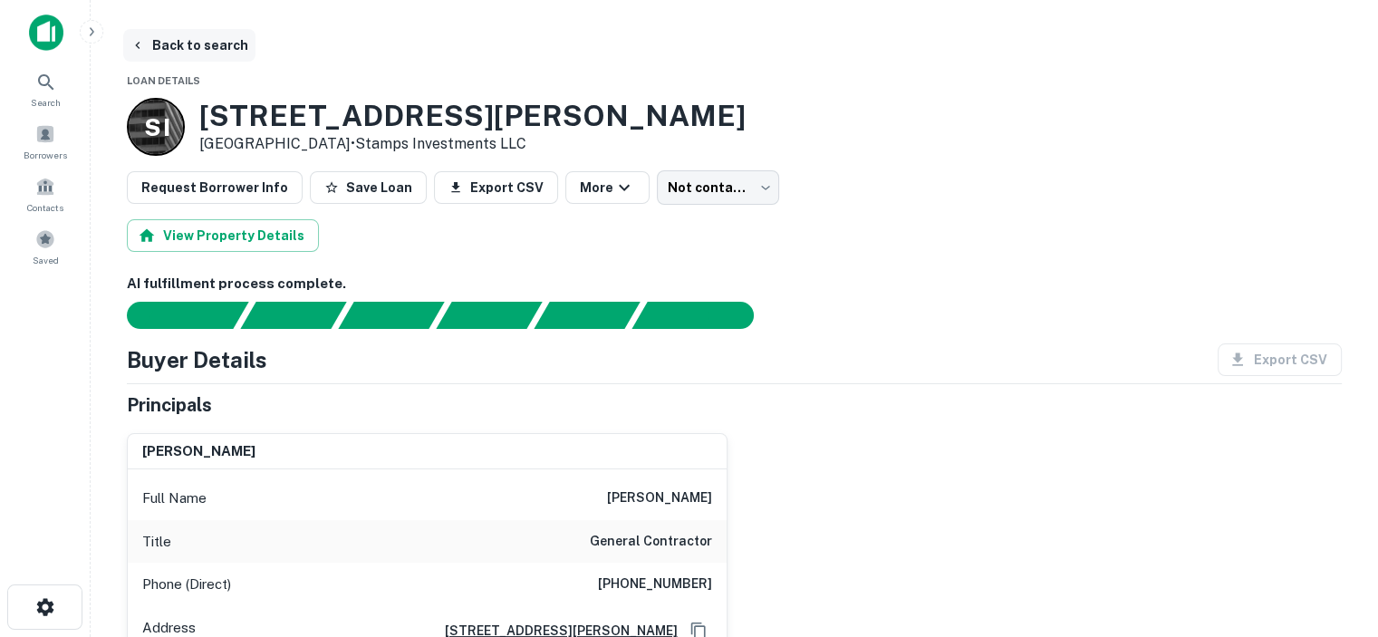
click at [230, 43] on button "Back to search" at bounding box center [189, 45] width 132 height 33
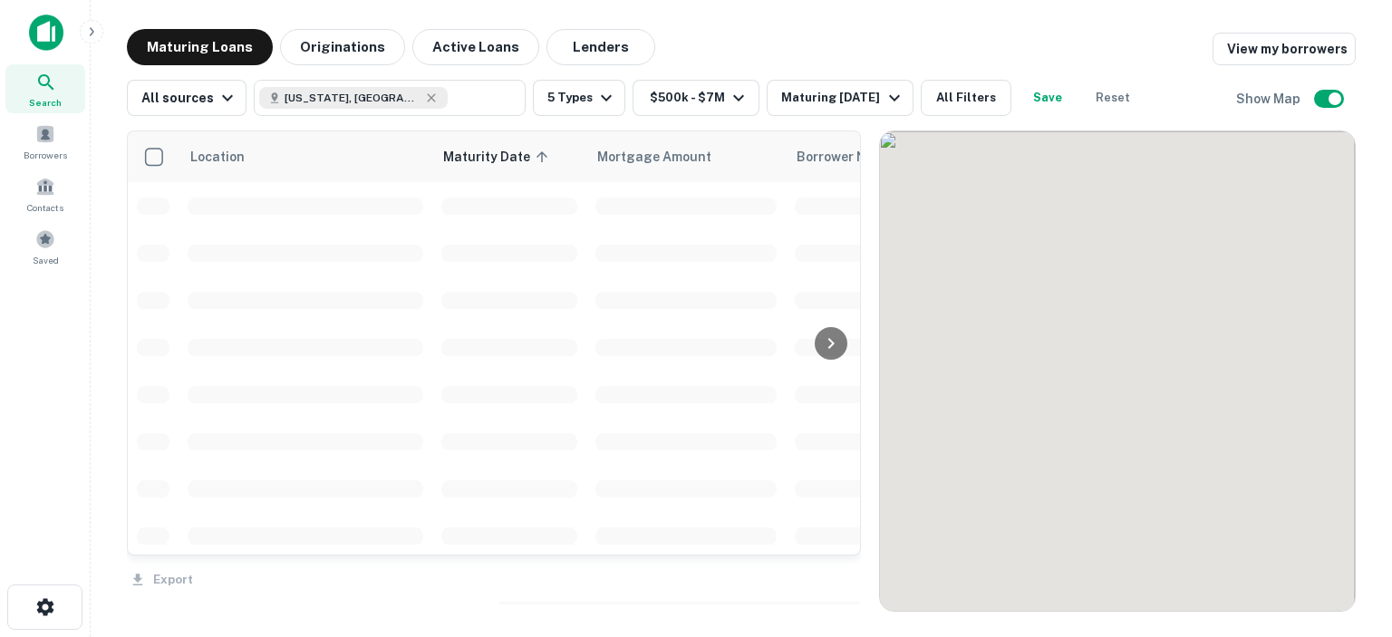
scroll to position [405, 0]
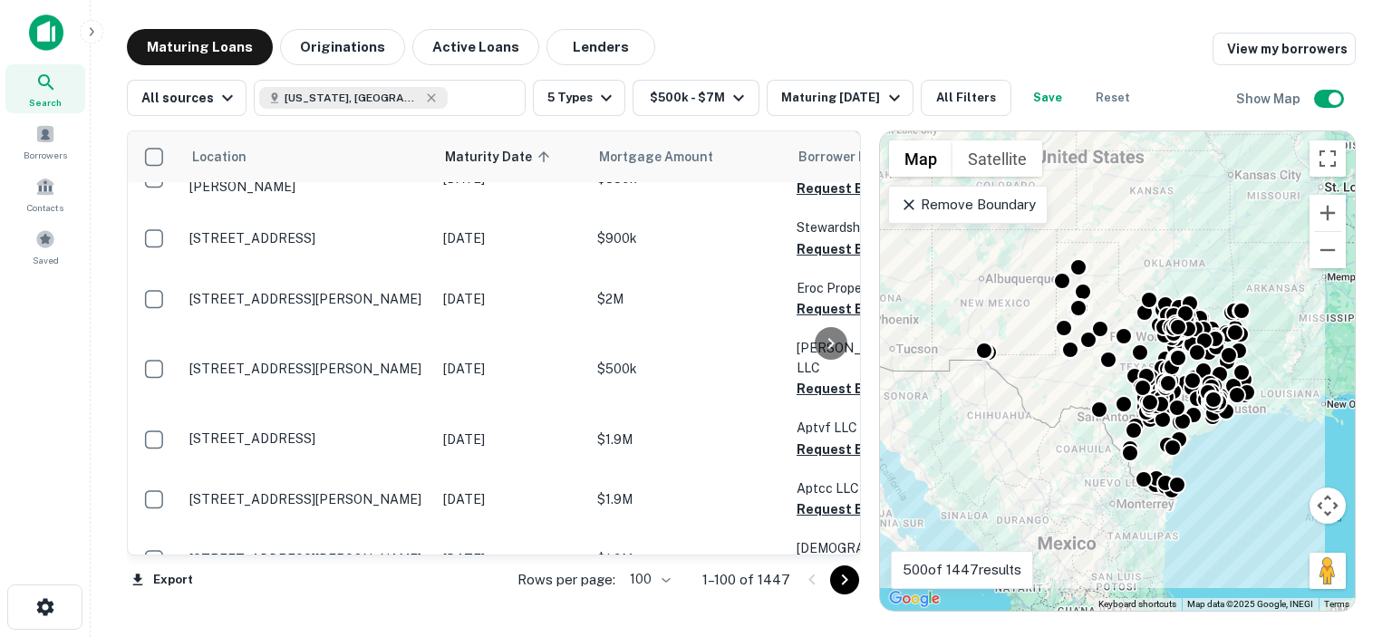
click at [844, 576] on icon "Go to next page" at bounding box center [844, 579] width 6 height 11
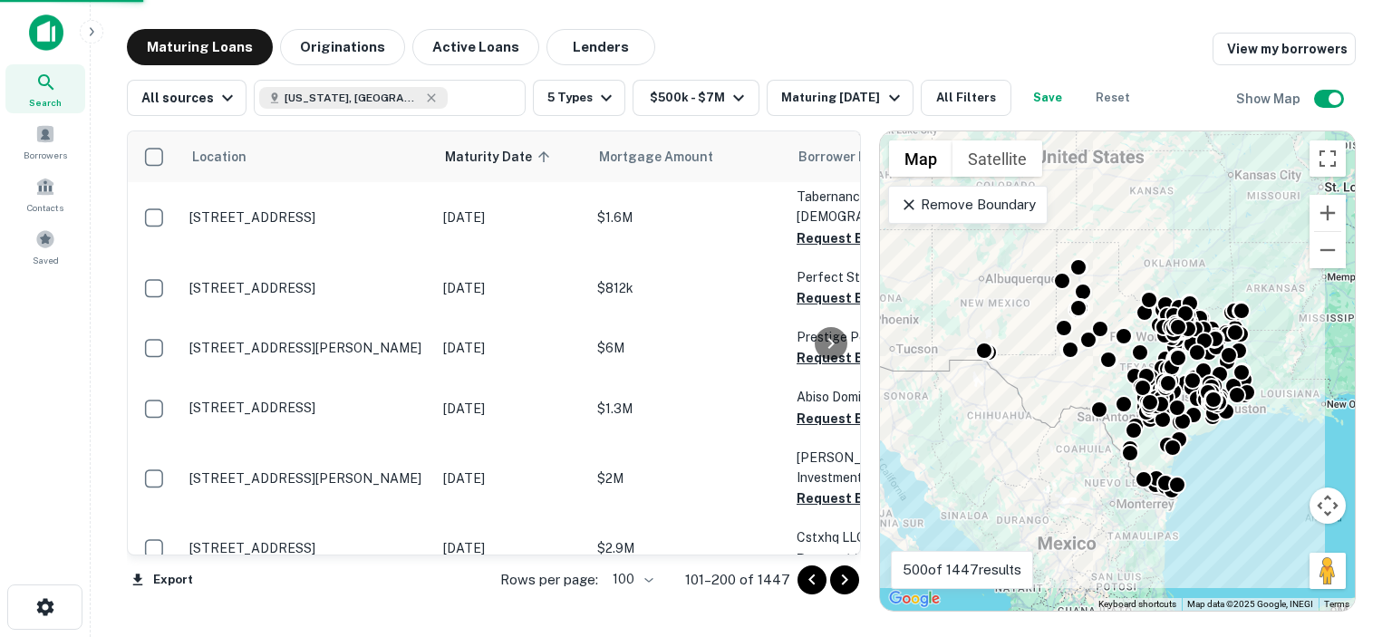
click at [844, 576] on icon "Go to next page" at bounding box center [844, 579] width 6 height 11
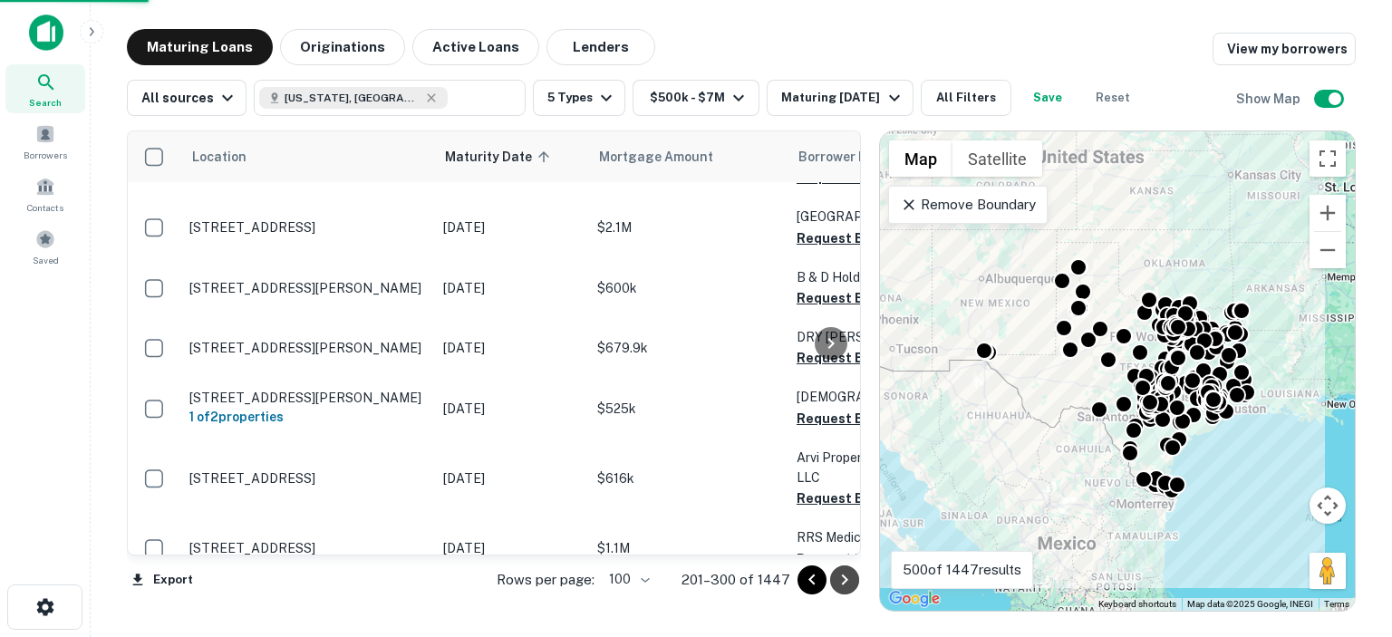
click at [844, 576] on icon "Go to next page" at bounding box center [844, 579] width 6 height 11
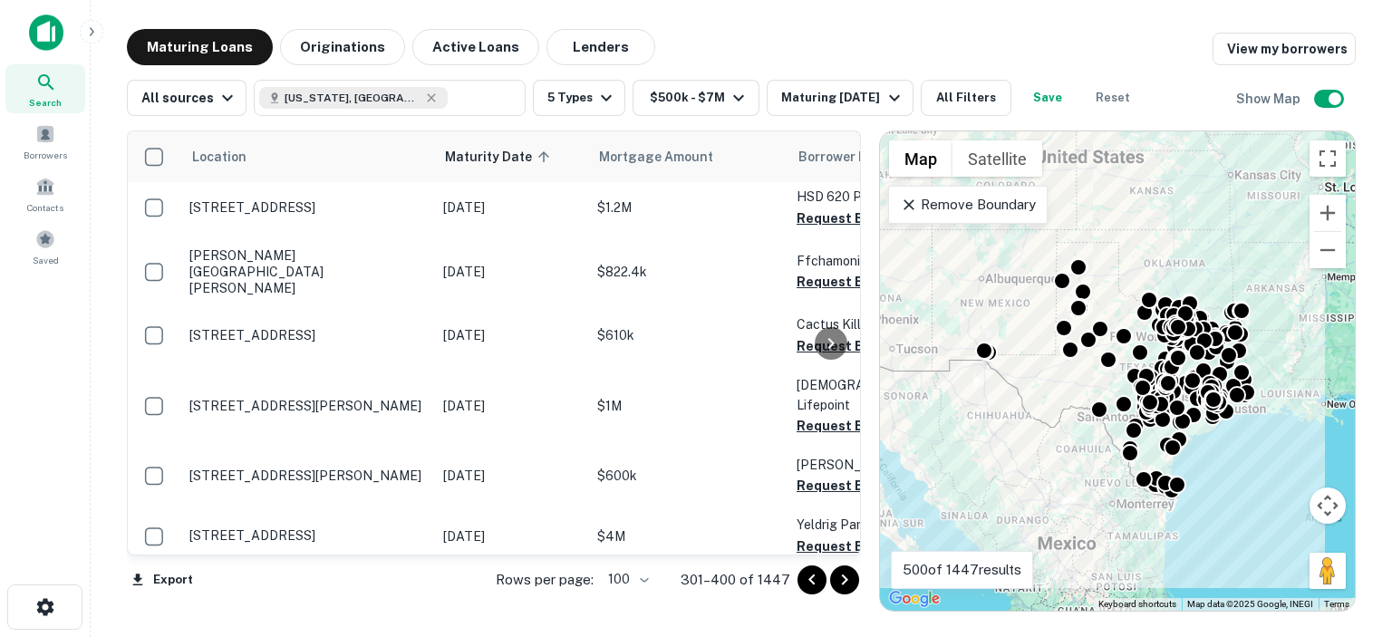
click at [844, 576] on icon "Go to next page" at bounding box center [844, 579] width 6 height 11
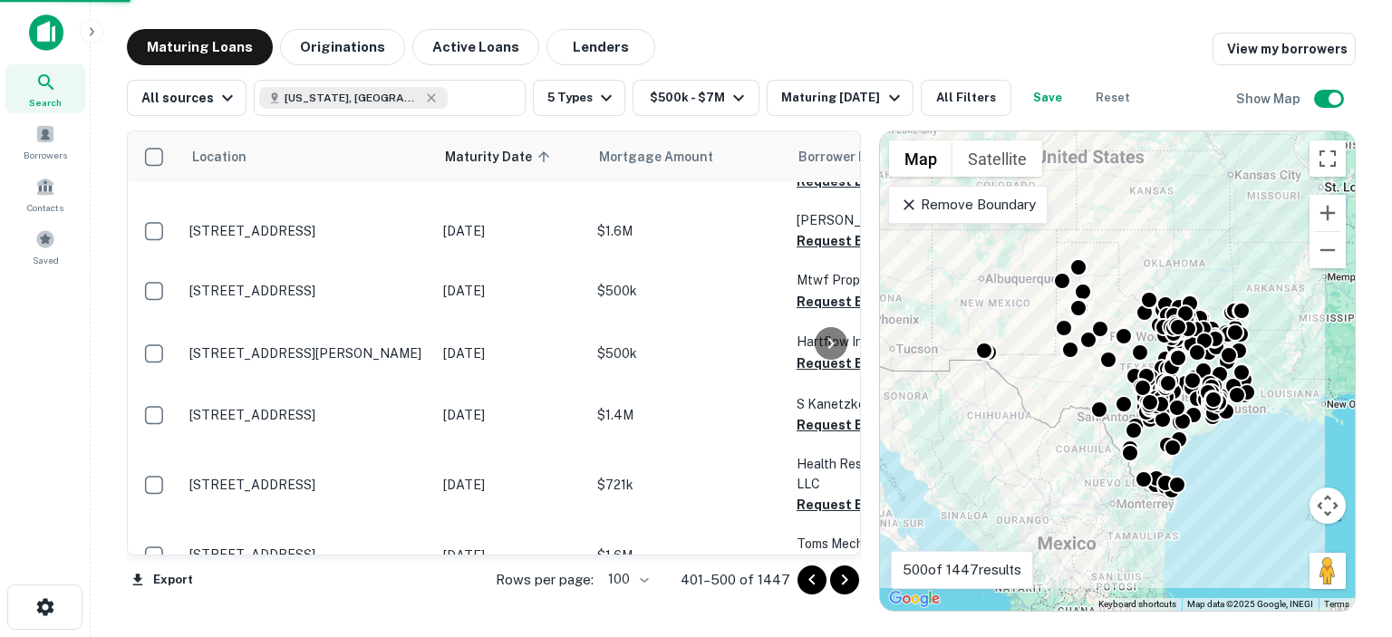
click at [844, 576] on icon "Go to next page" at bounding box center [844, 579] width 6 height 11
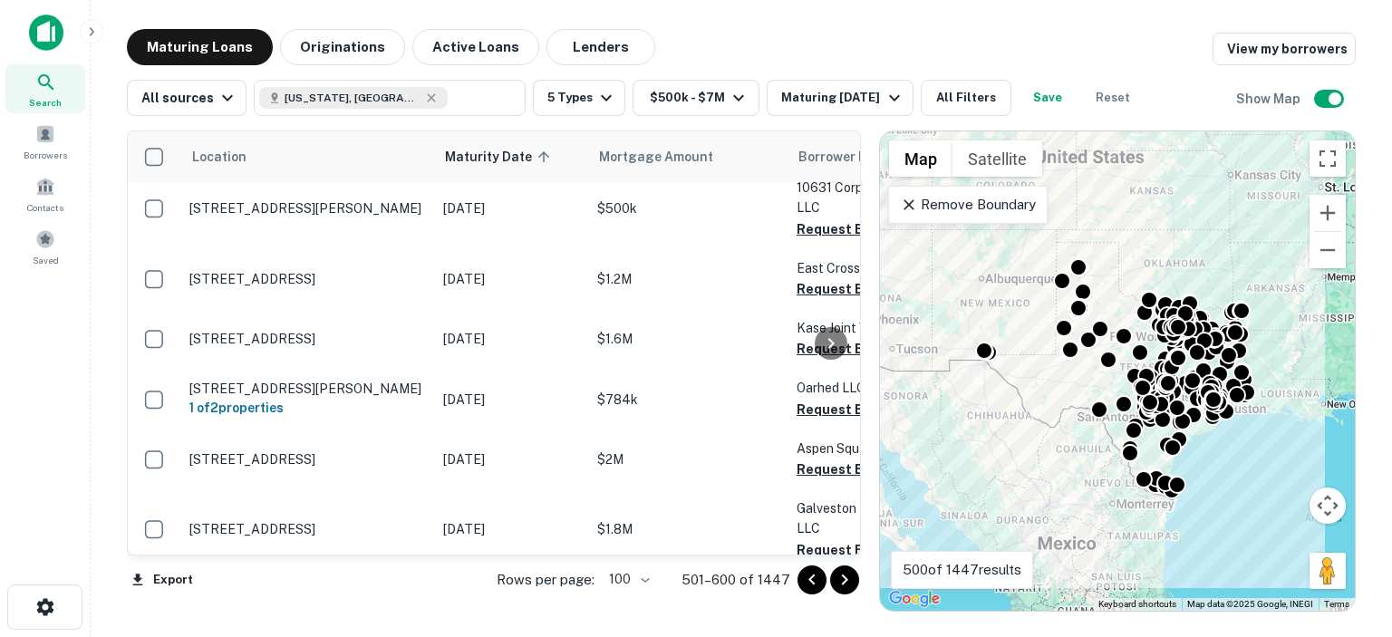
click at [844, 576] on icon "Go to next page" at bounding box center [844, 579] width 6 height 11
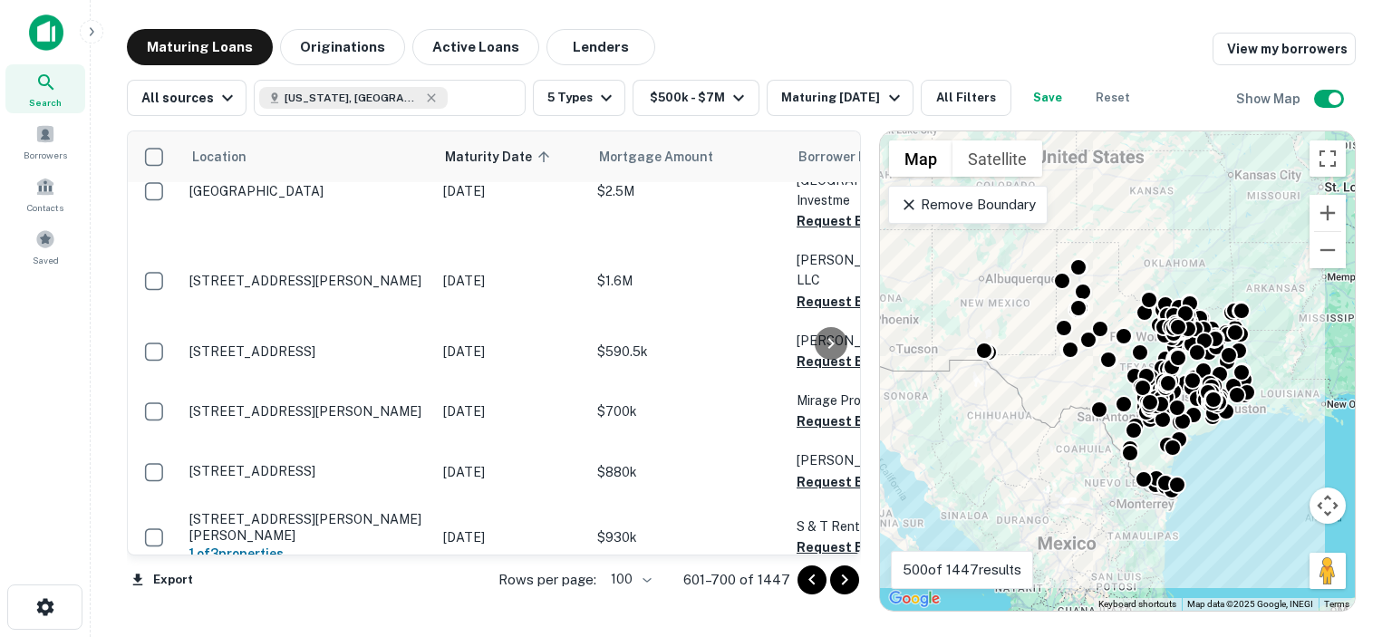
click at [839, 583] on icon "Go to next page" at bounding box center [845, 580] width 22 height 22
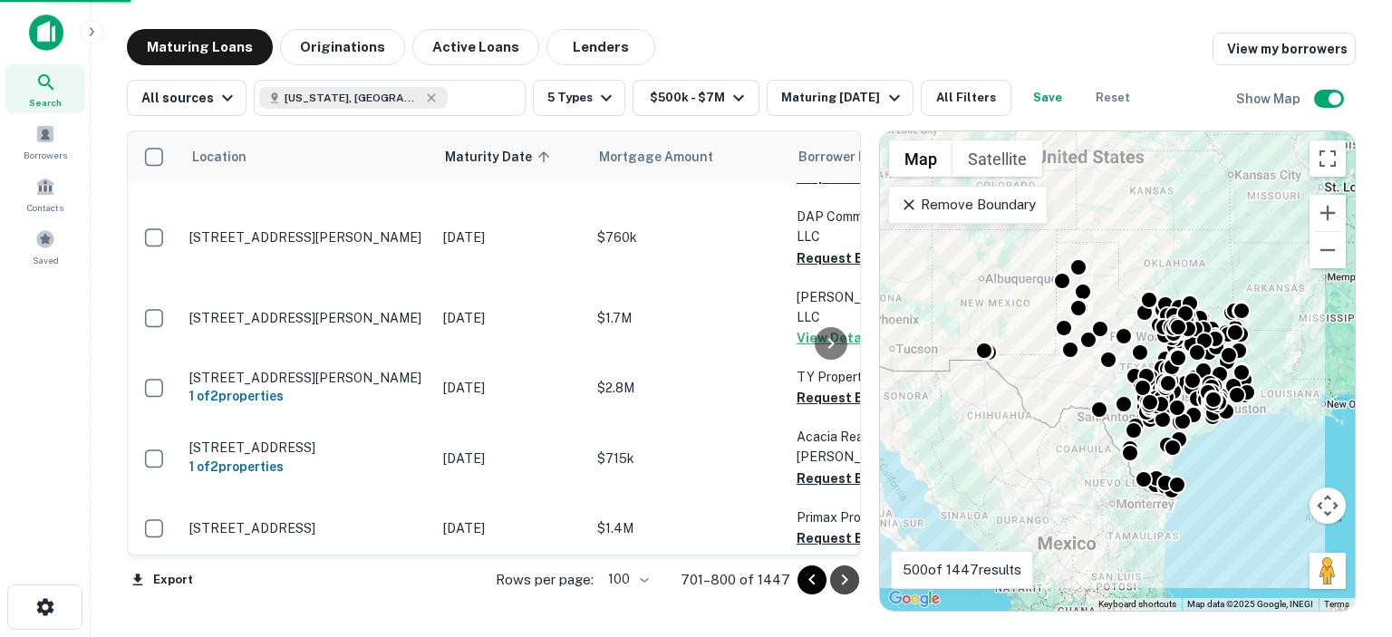
click at [839, 583] on icon "Go to next page" at bounding box center [845, 580] width 22 height 22
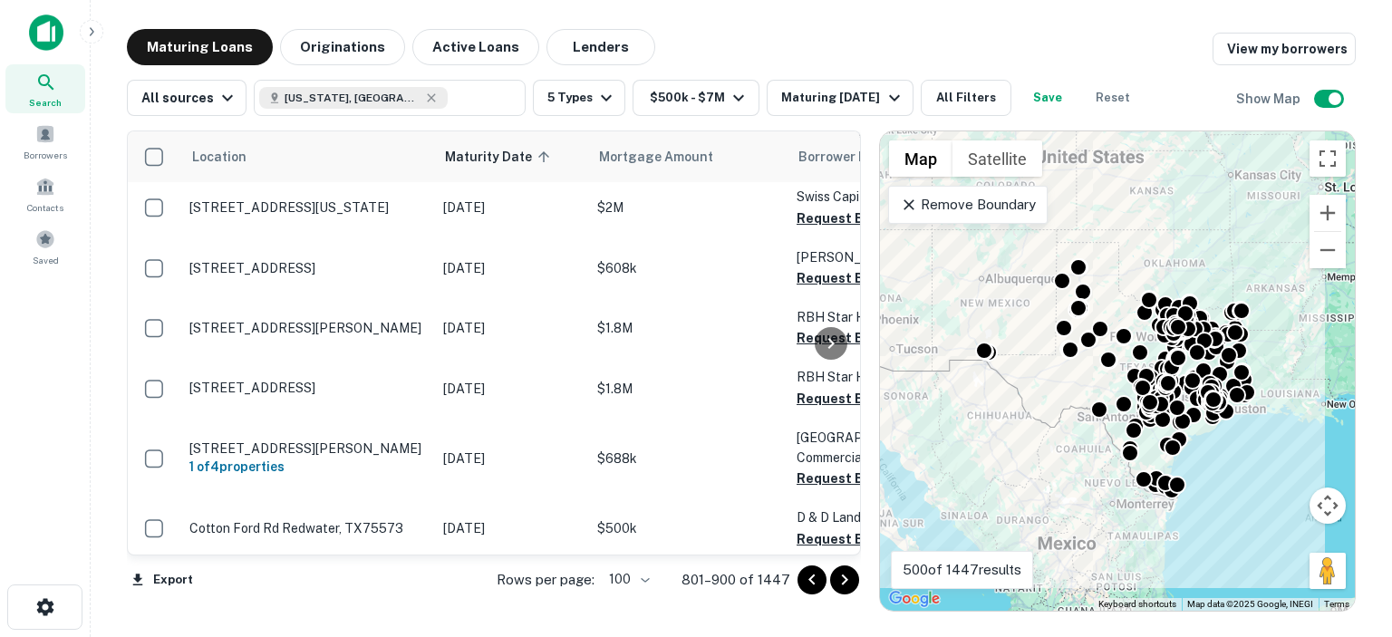
click at [839, 583] on icon "Go to next page" at bounding box center [845, 580] width 22 height 22
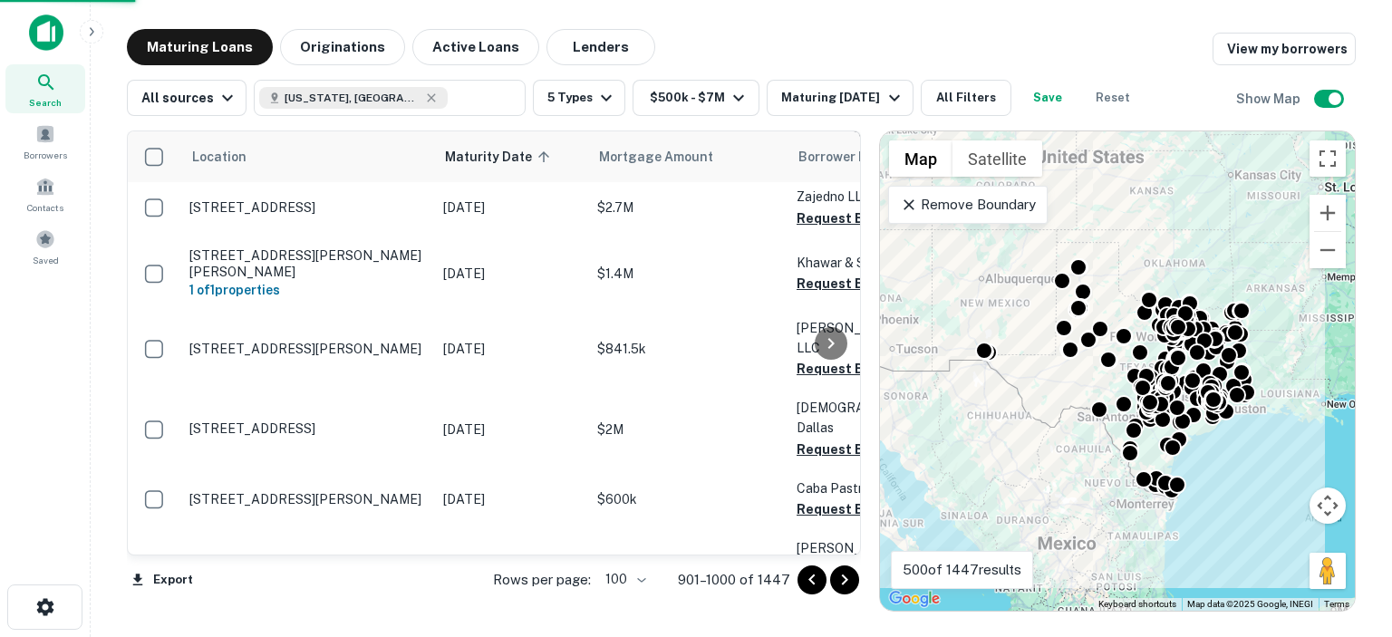
click at [848, 582] on icon "Go to next page" at bounding box center [845, 580] width 22 height 22
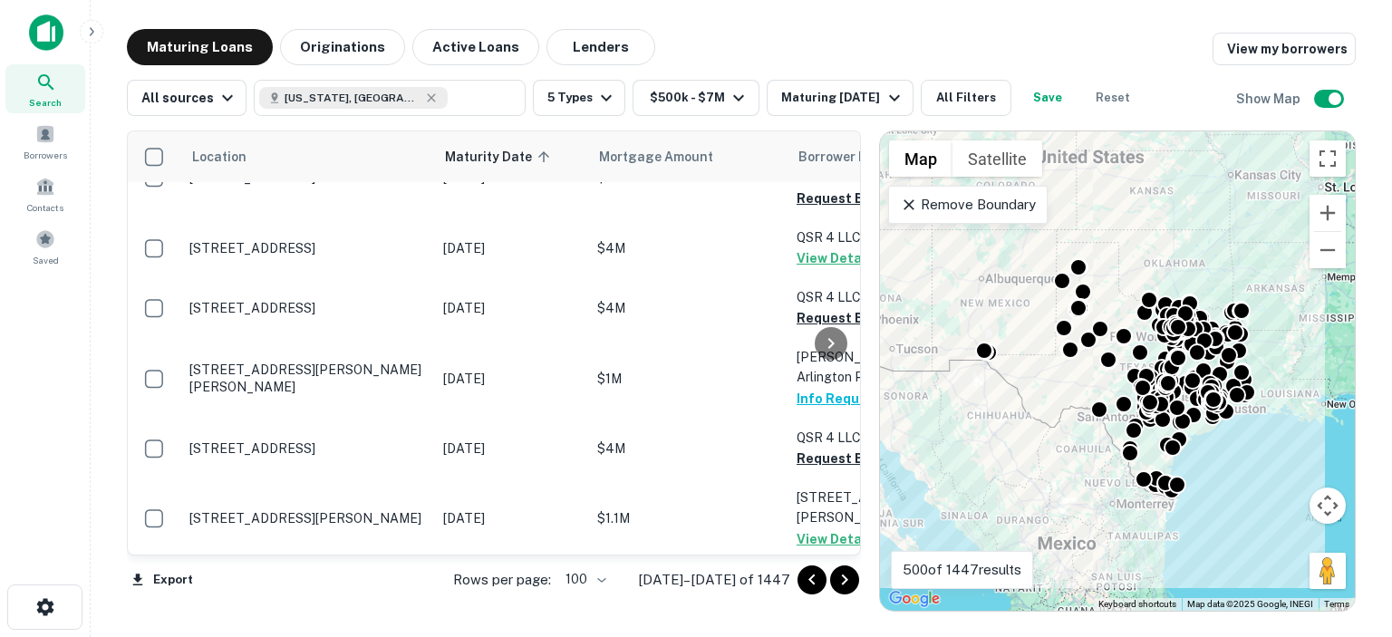
click at [816, 417] on div at bounding box center [831, 342] width 36 height 423
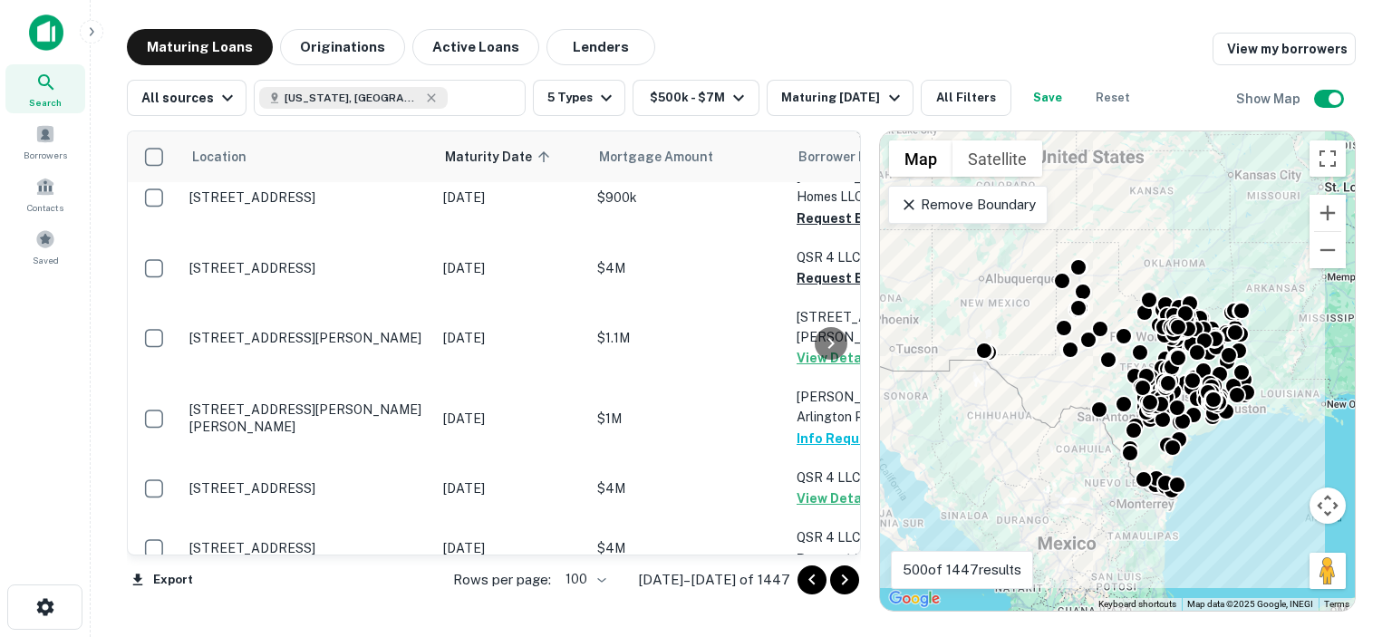
scroll to position [586, 0]
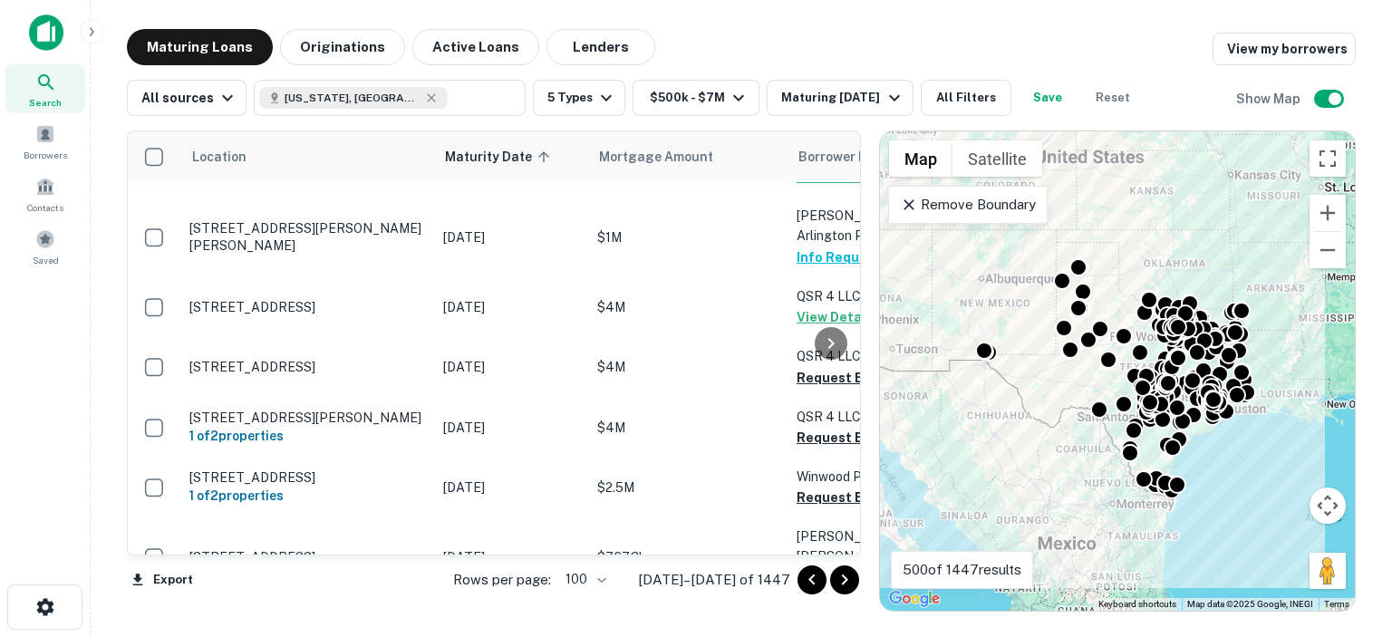
click at [814, 416] on div at bounding box center [831, 342] width 36 height 423
click at [815, 481] on div at bounding box center [831, 342] width 36 height 423
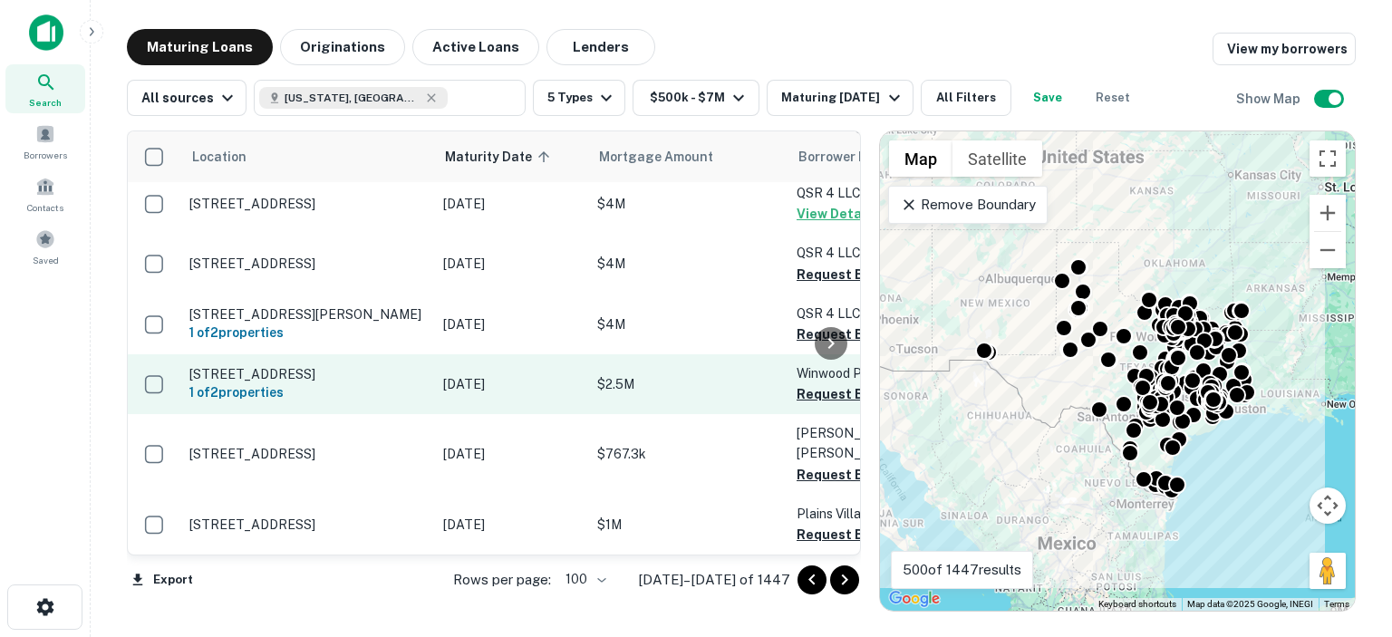
scroll to position [767, 0]
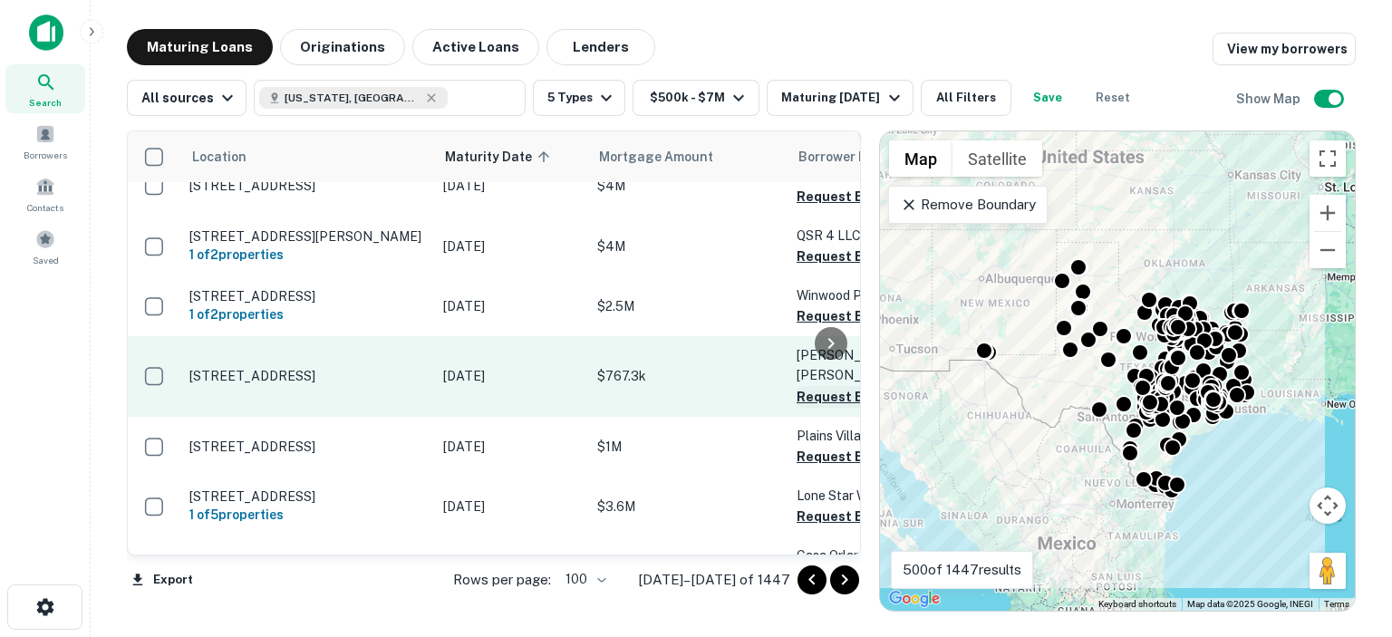
click at [801, 386] on button "Request Borrower Info" at bounding box center [869, 397] width 147 height 22
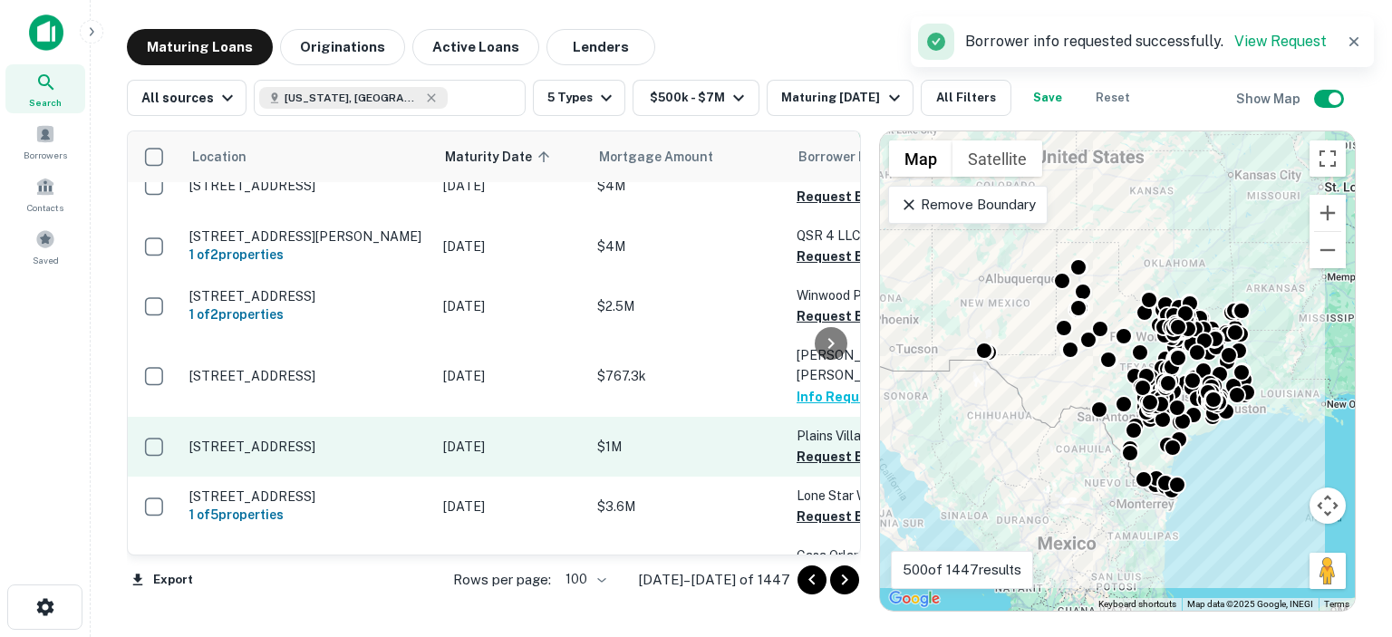
click at [799, 446] on button "Request Borrower Info" at bounding box center [869, 457] width 147 height 22
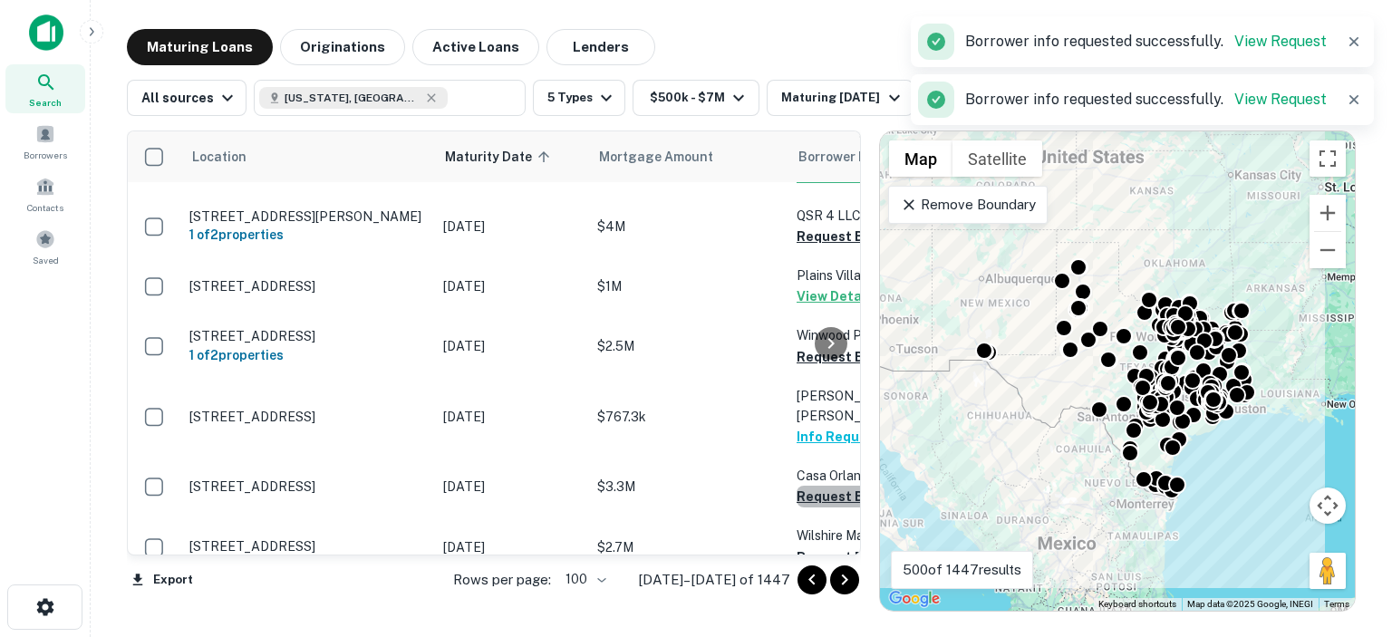
click at [801, 486] on button "Request Borrower Info" at bounding box center [869, 497] width 147 height 22
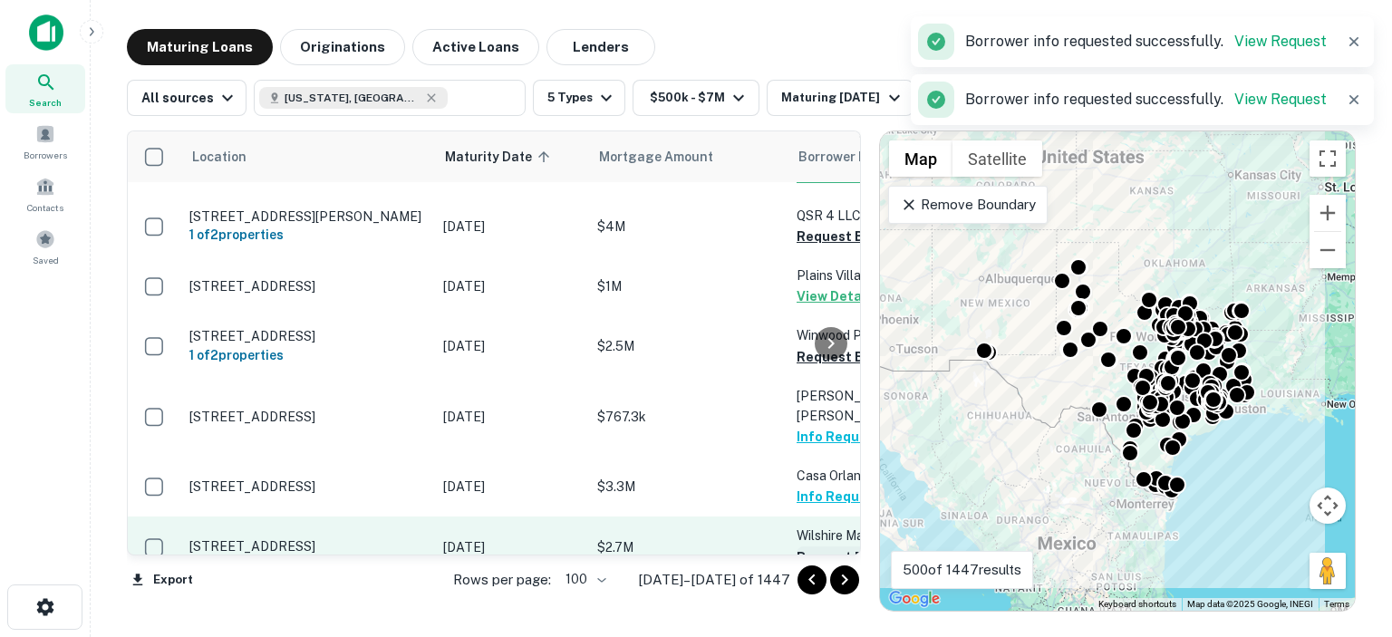
click at [810, 546] on button "Request Borrower Info" at bounding box center [869, 557] width 147 height 22
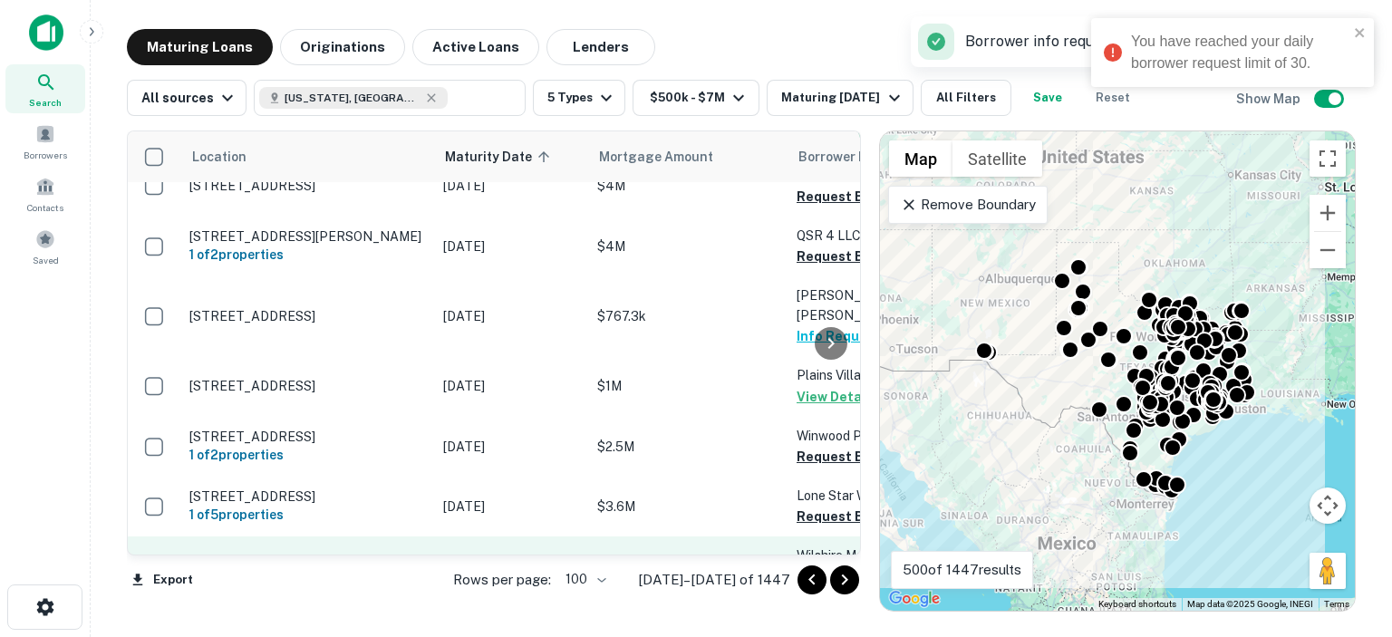
click at [806, 566] on button "Request Borrower Info" at bounding box center [869, 577] width 147 height 22
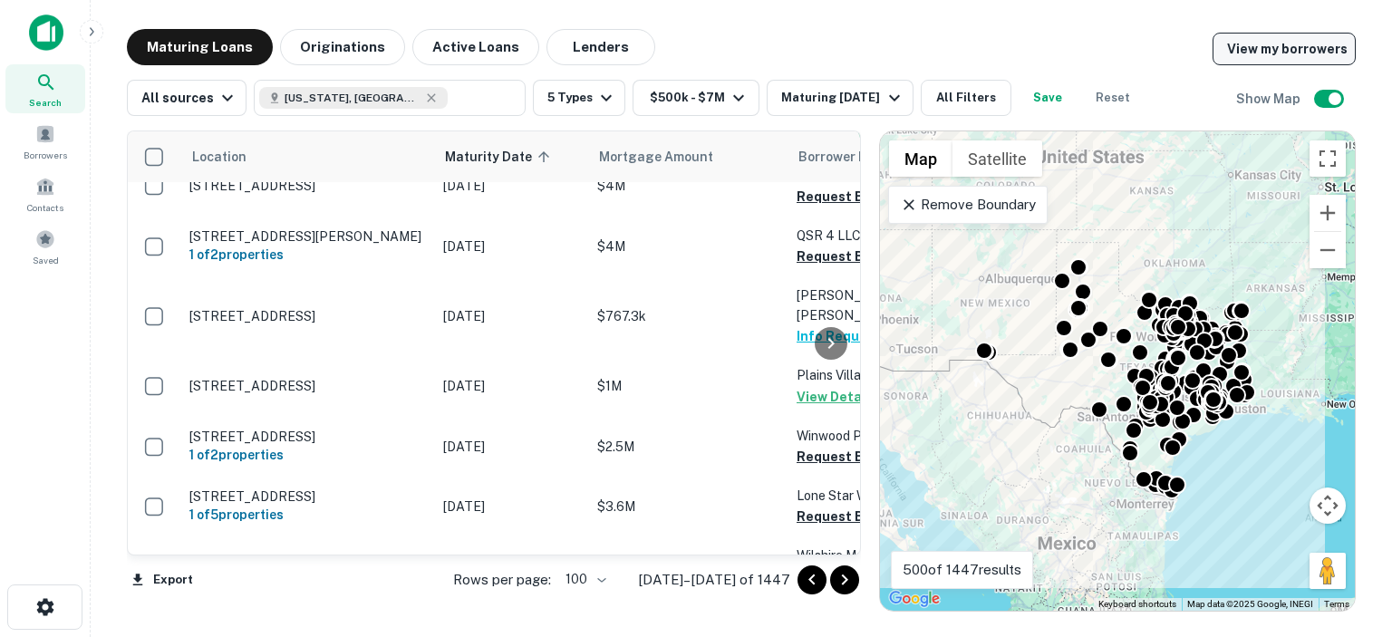
click at [1265, 51] on link "View my borrowers" at bounding box center [1283, 49] width 143 height 33
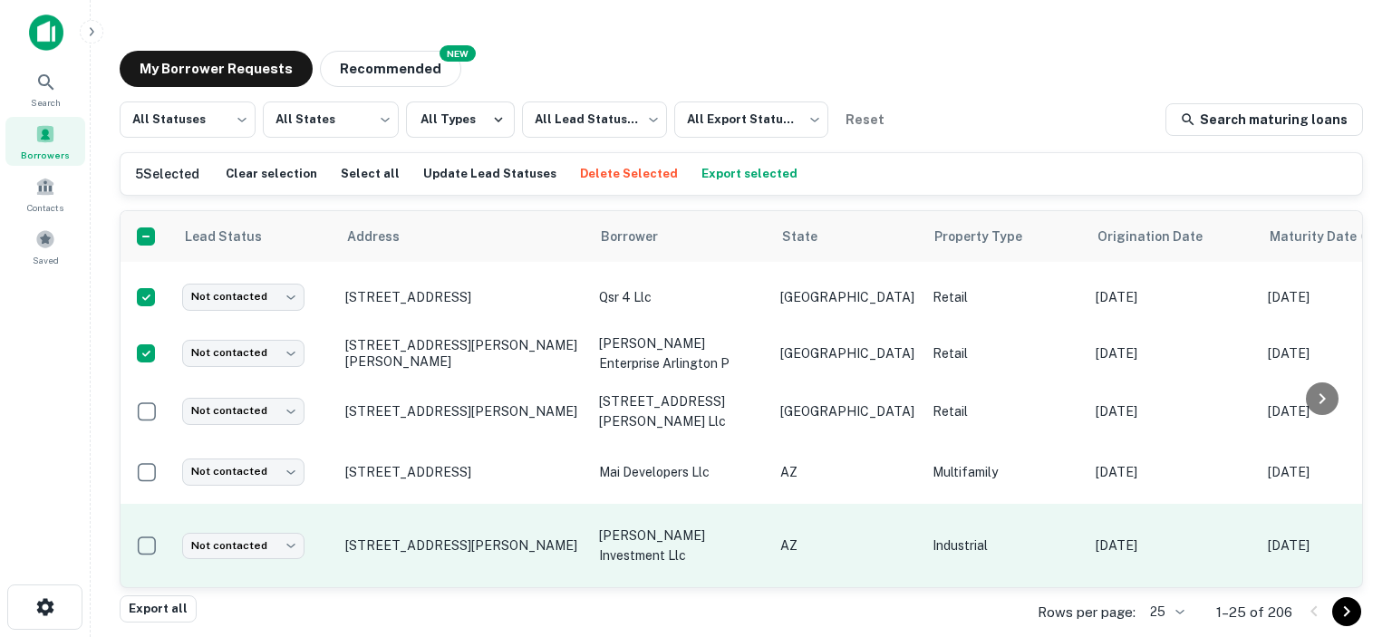
scroll to position [181, 0]
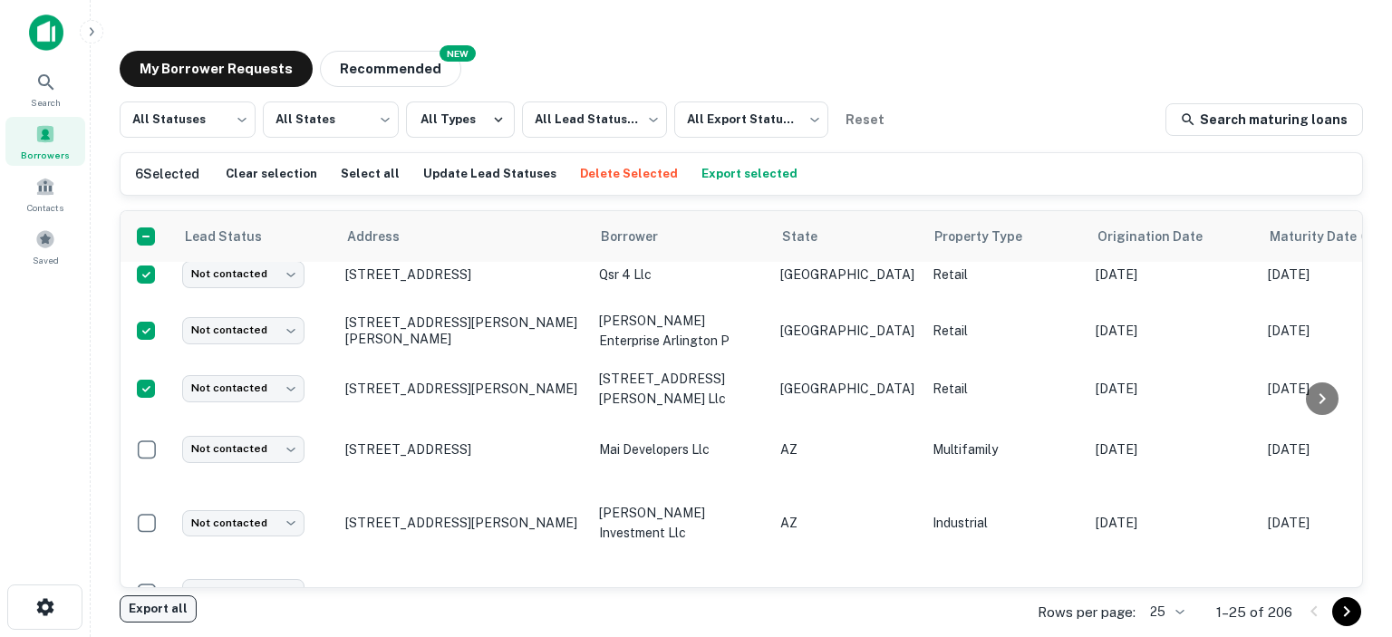
click at [154, 605] on button "Export all" at bounding box center [158, 608] width 77 height 27
click at [830, 66] on div "My Borrower Requests NEW Recommended" at bounding box center [741, 69] width 1243 height 36
